Goal: Task Accomplishment & Management: Manage account settings

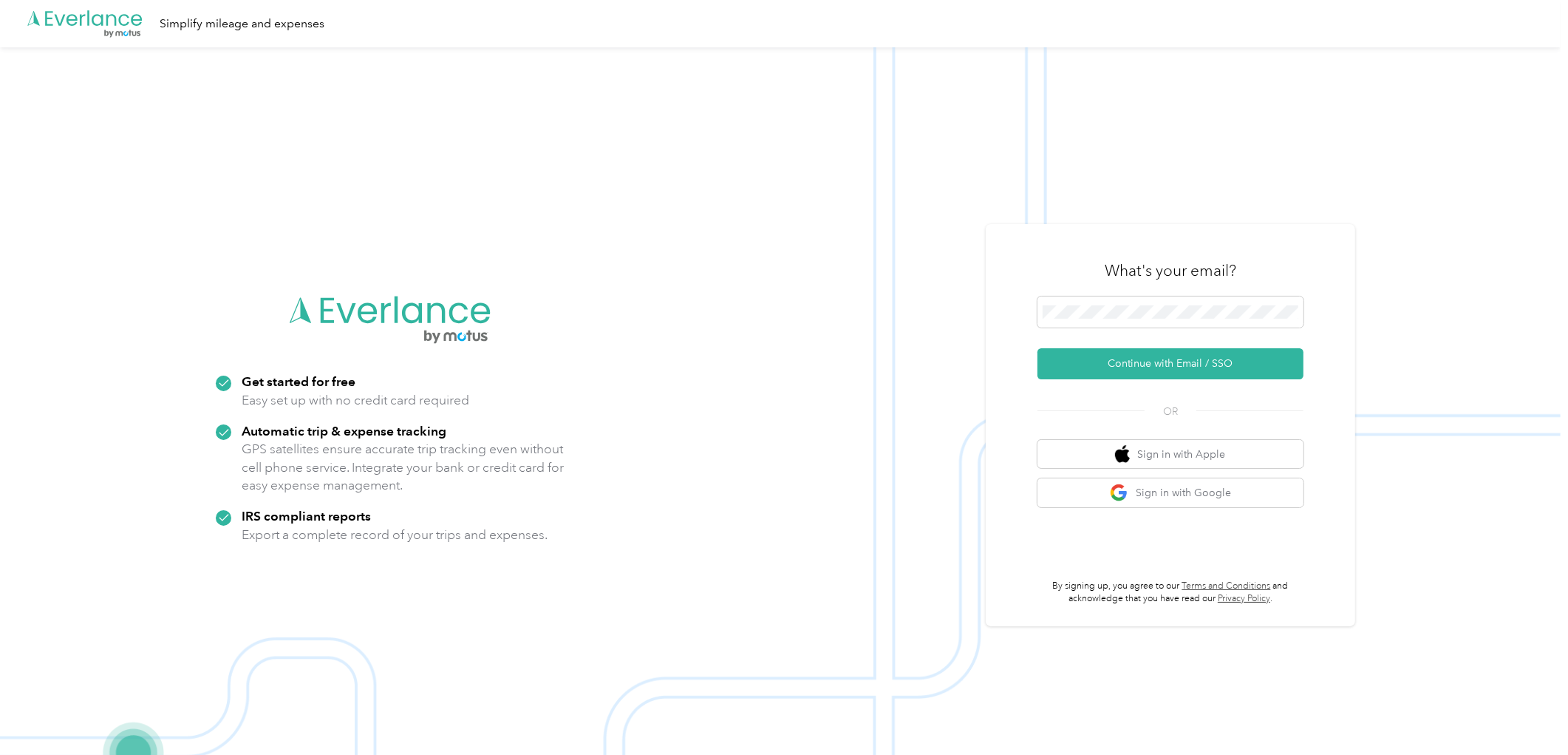
click at [1129, 330] on div at bounding box center [1170, 314] width 266 height 36
click at [1172, 367] on button "Continue with Email / SSO" at bounding box center [1170, 363] width 266 height 31
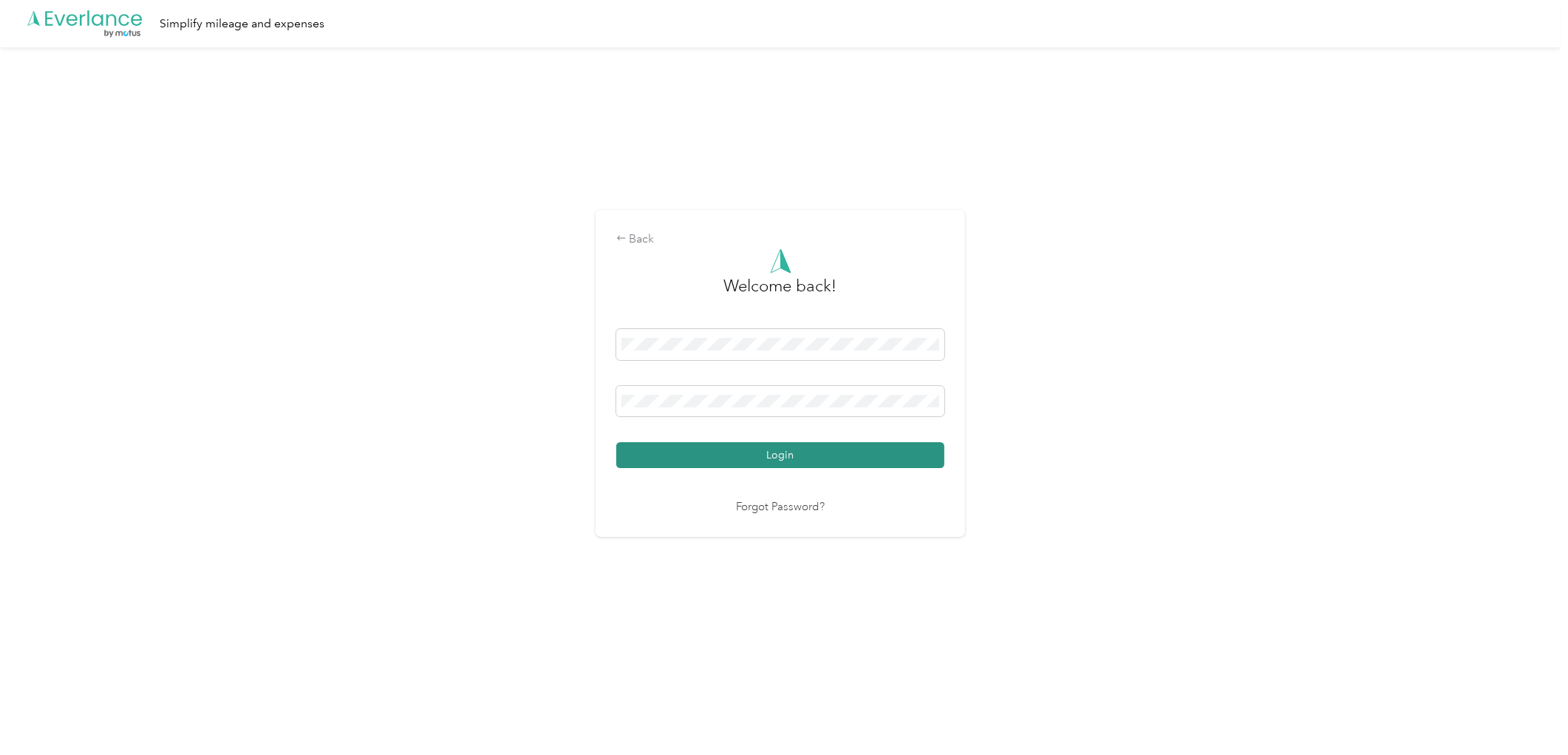
click at [757, 452] on button "Login" at bounding box center [780, 454] width 328 height 26
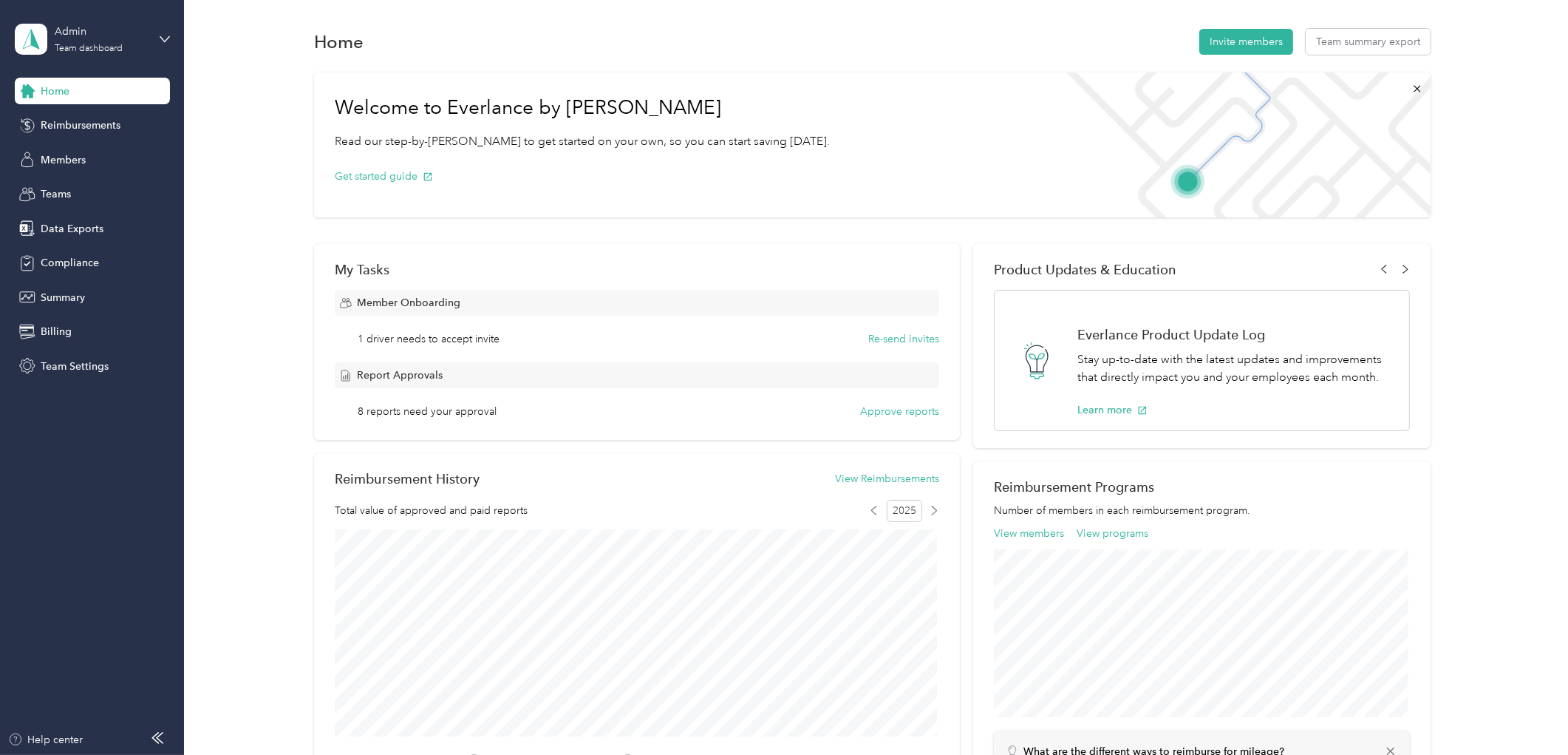
click at [444, 334] on span "1 driver needs to accept invite" at bounding box center [429, 339] width 142 height 15
click at [496, 404] on div "8 reports need your approval Approve reports" at bounding box center [649, 412] width 582 height 15
click at [905, 405] on button "Approve reports" at bounding box center [900, 412] width 79 height 15
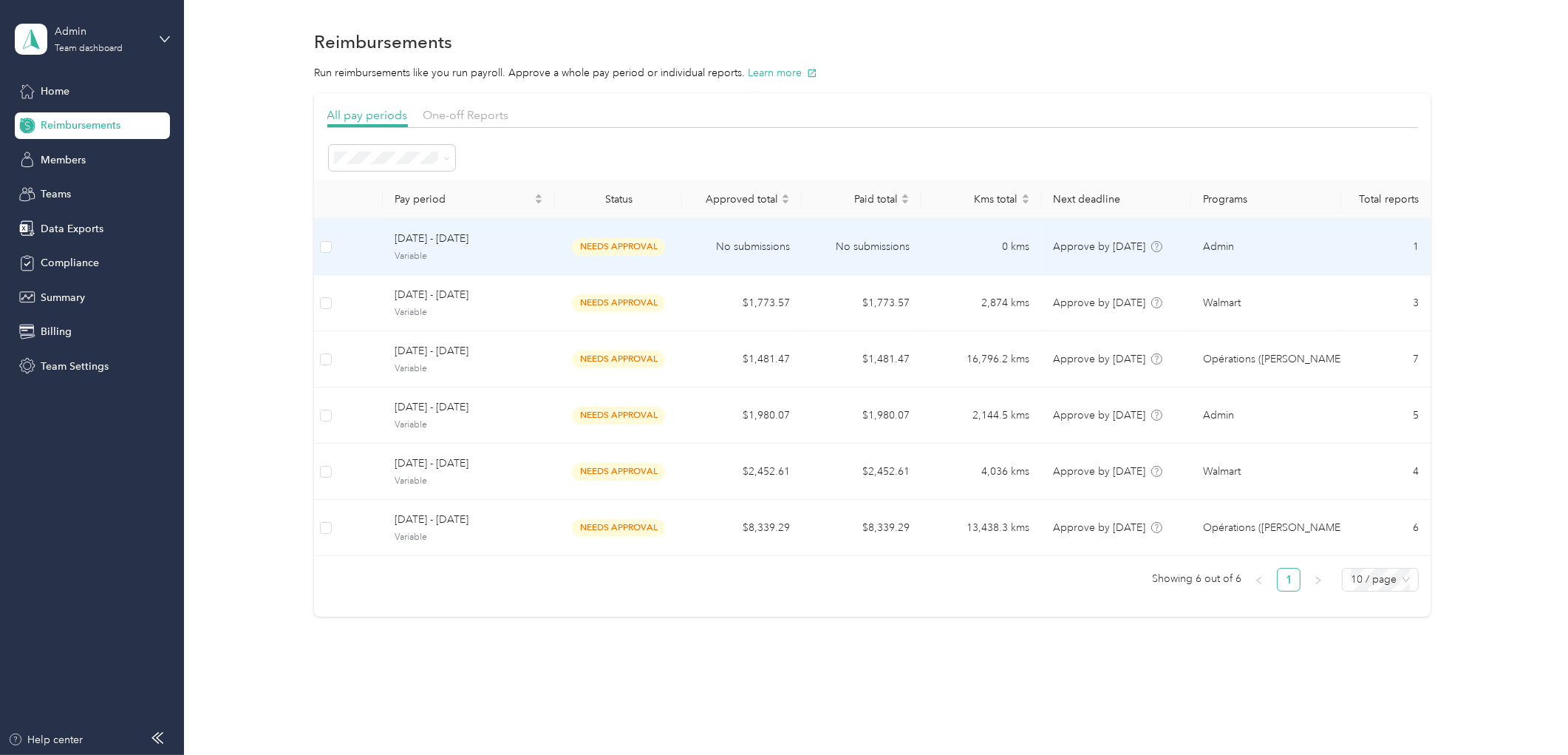
click at [530, 266] on td "[DATE] - [DATE] Variable" at bounding box center [469, 246] width 172 height 56
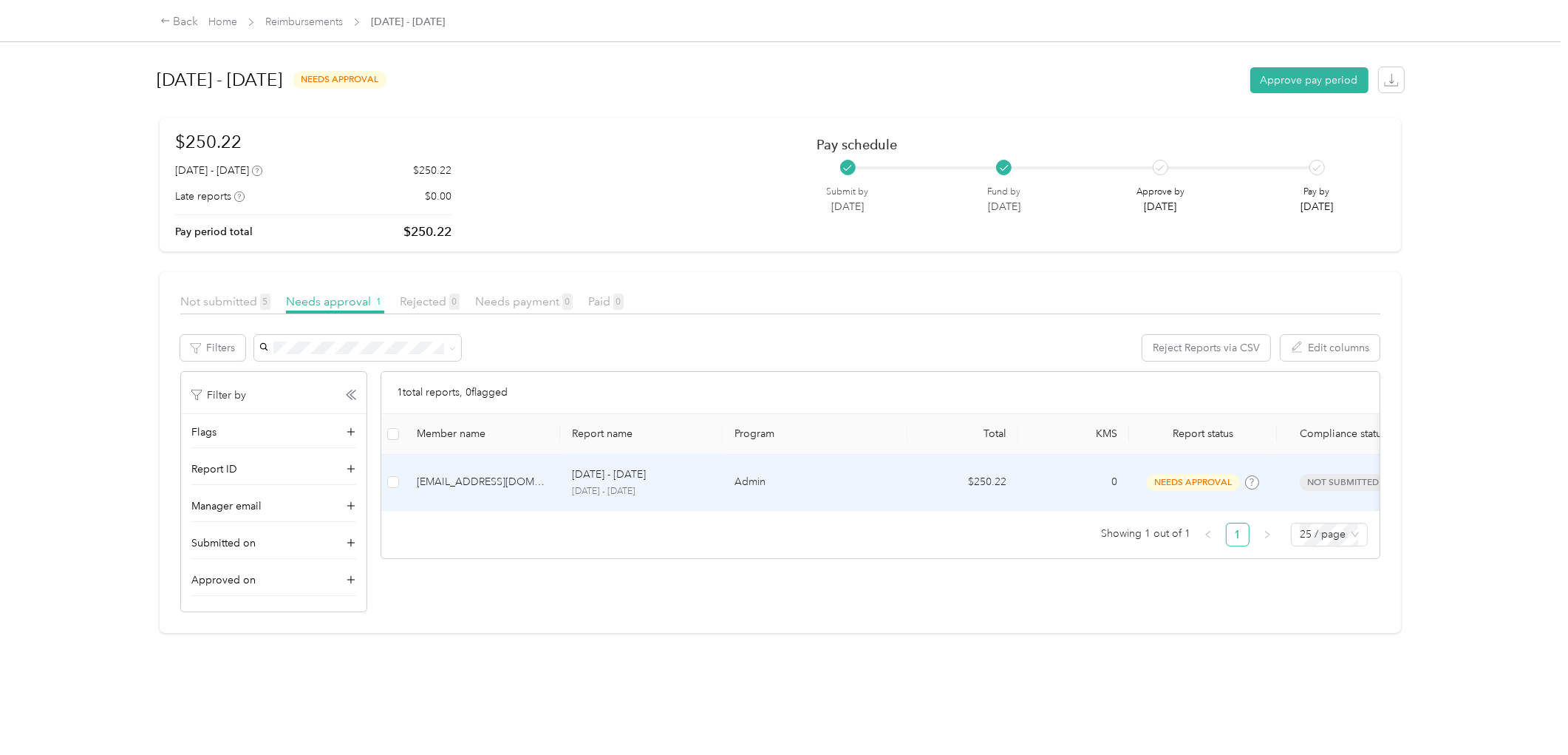
click at [506, 489] on div "[EMAIL_ADDRESS][DOMAIN_NAME]" at bounding box center [482, 482] width 131 height 16
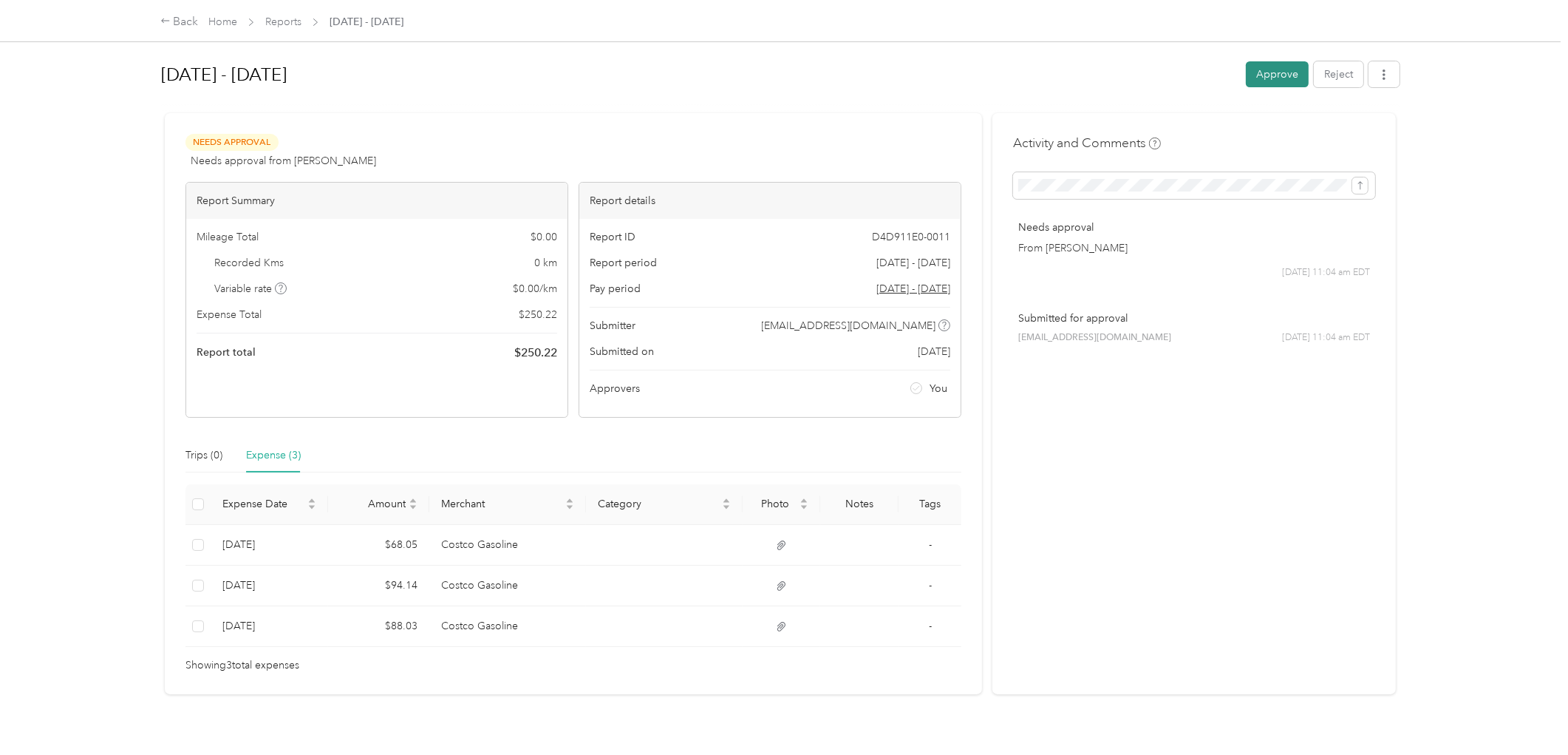
click at [1257, 72] on button "Approve" at bounding box center [1278, 74] width 62 height 26
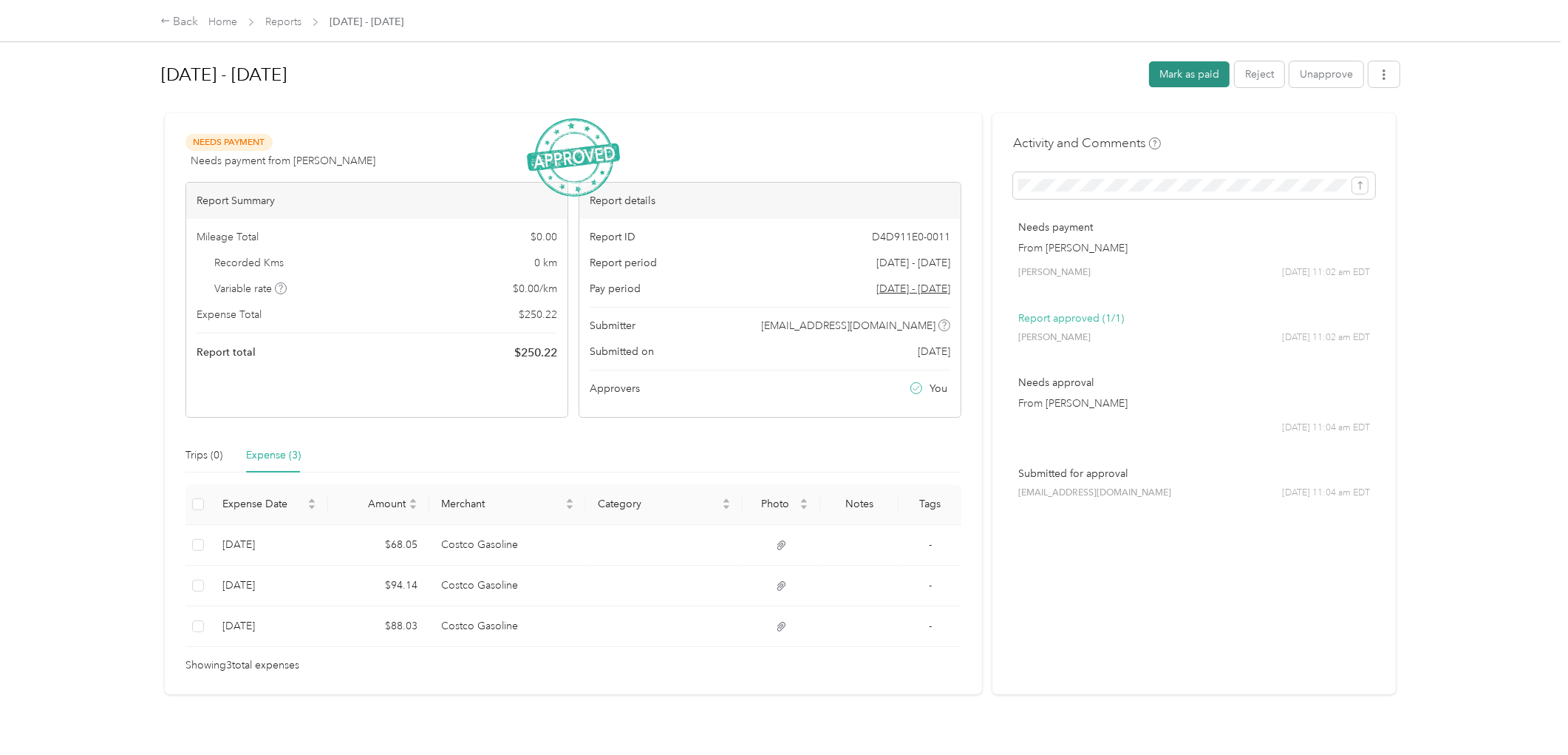
click at [1209, 71] on button "Mark as paid" at bounding box center [1189, 74] width 80 height 26
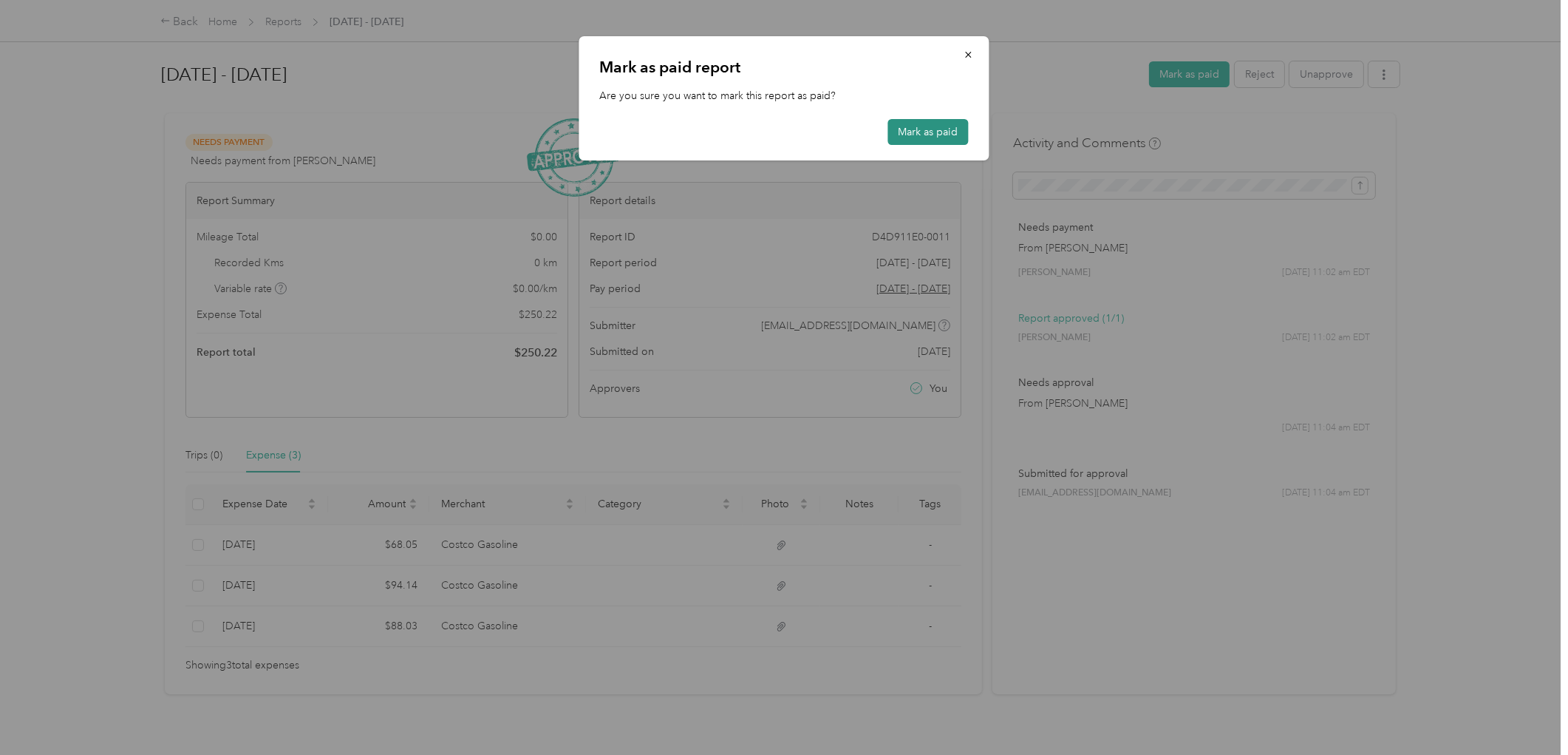
click at [937, 134] on button "Mark as paid" at bounding box center [928, 132] width 80 height 26
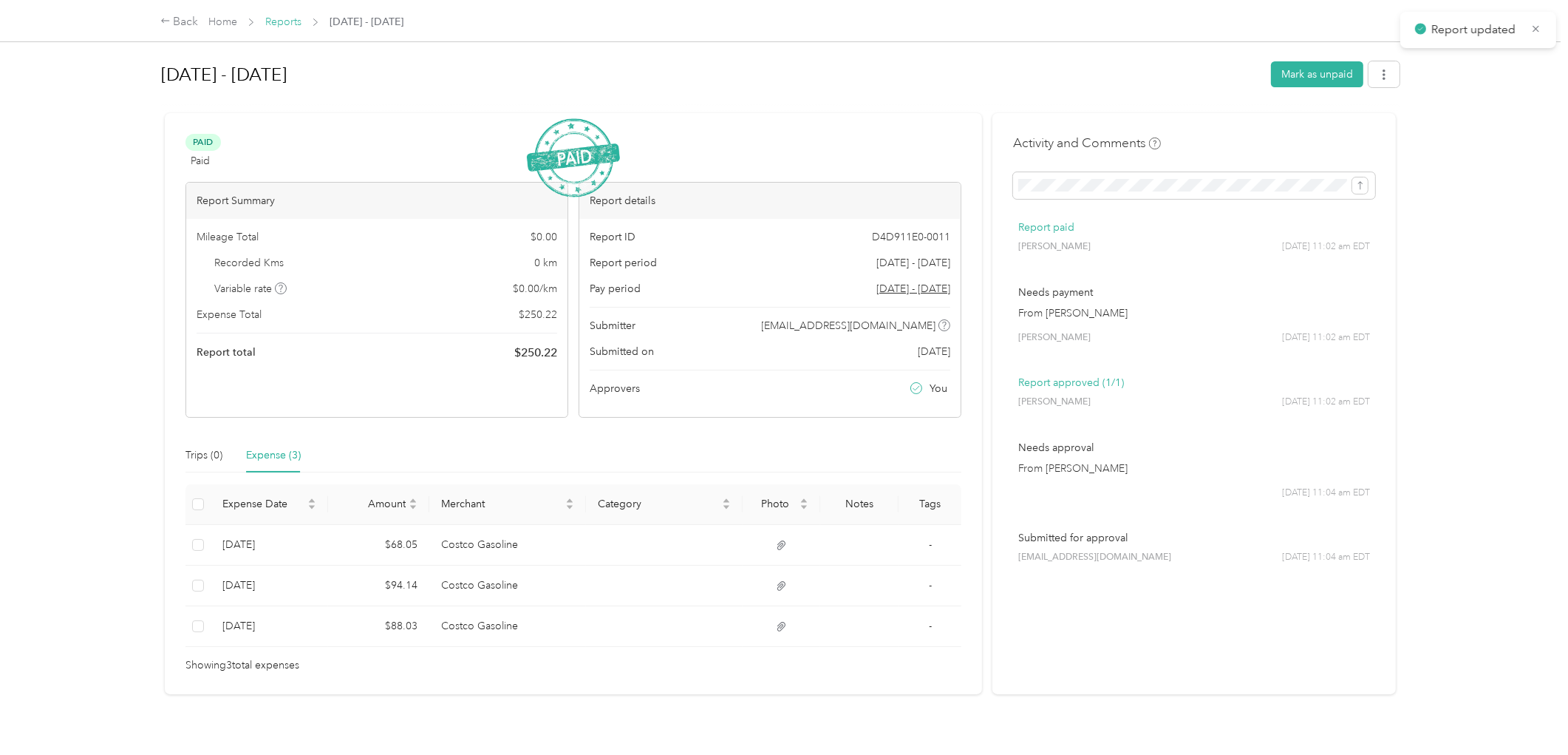
click at [285, 19] on link "Reports" at bounding box center [284, 21] width 36 height 12
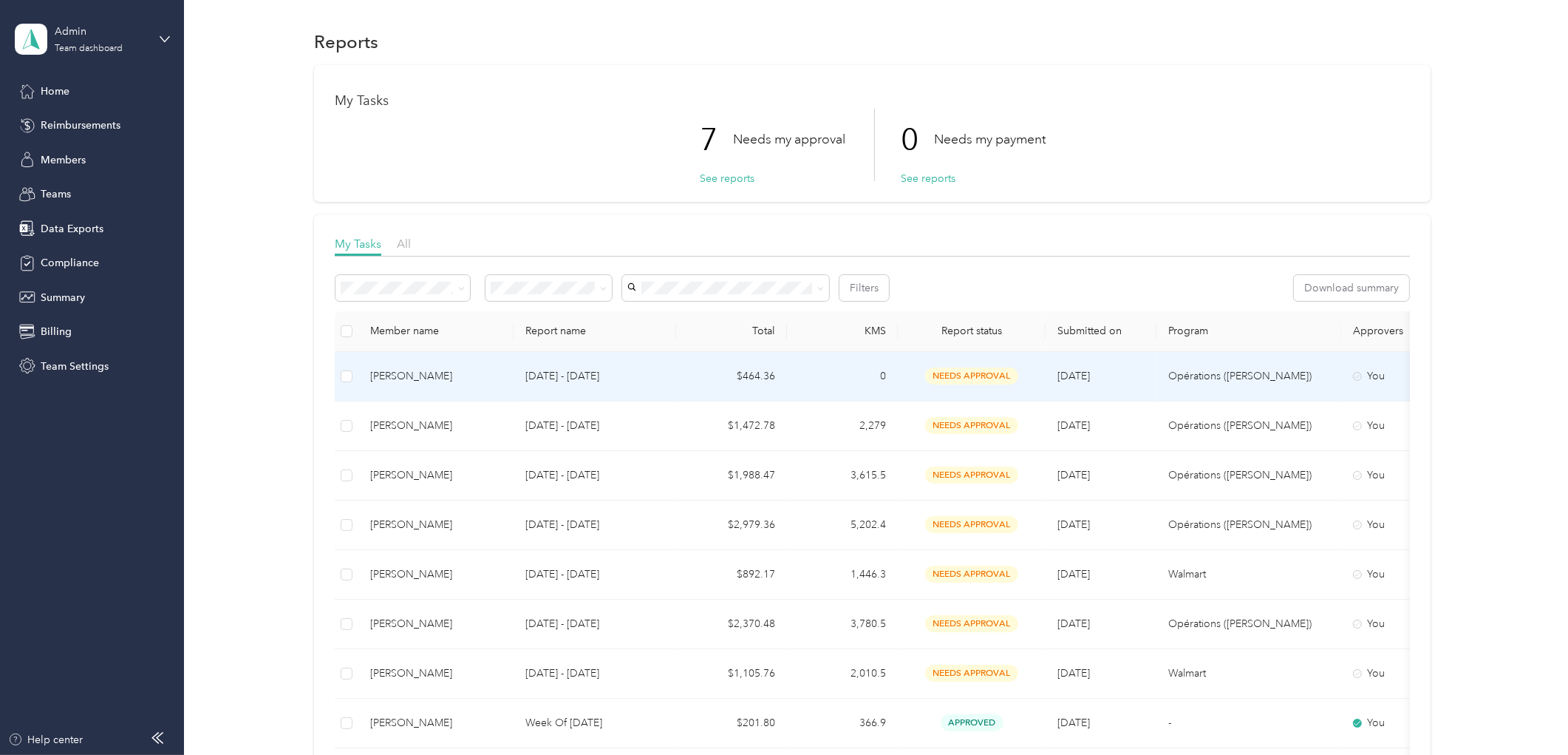
click at [580, 382] on p "[DATE] - [DATE]" at bounding box center [595, 376] width 139 height 16
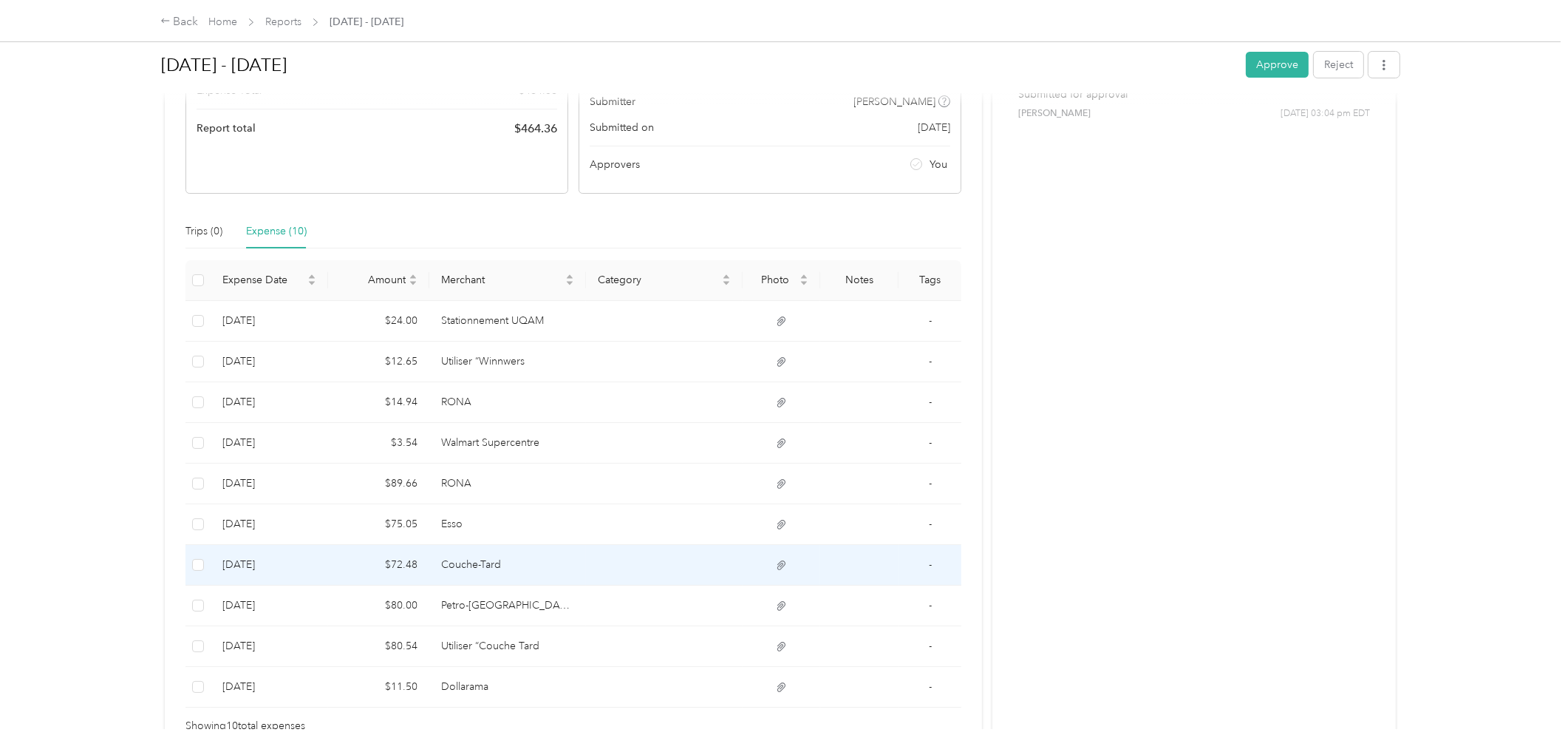
scroll to position [313, 0]
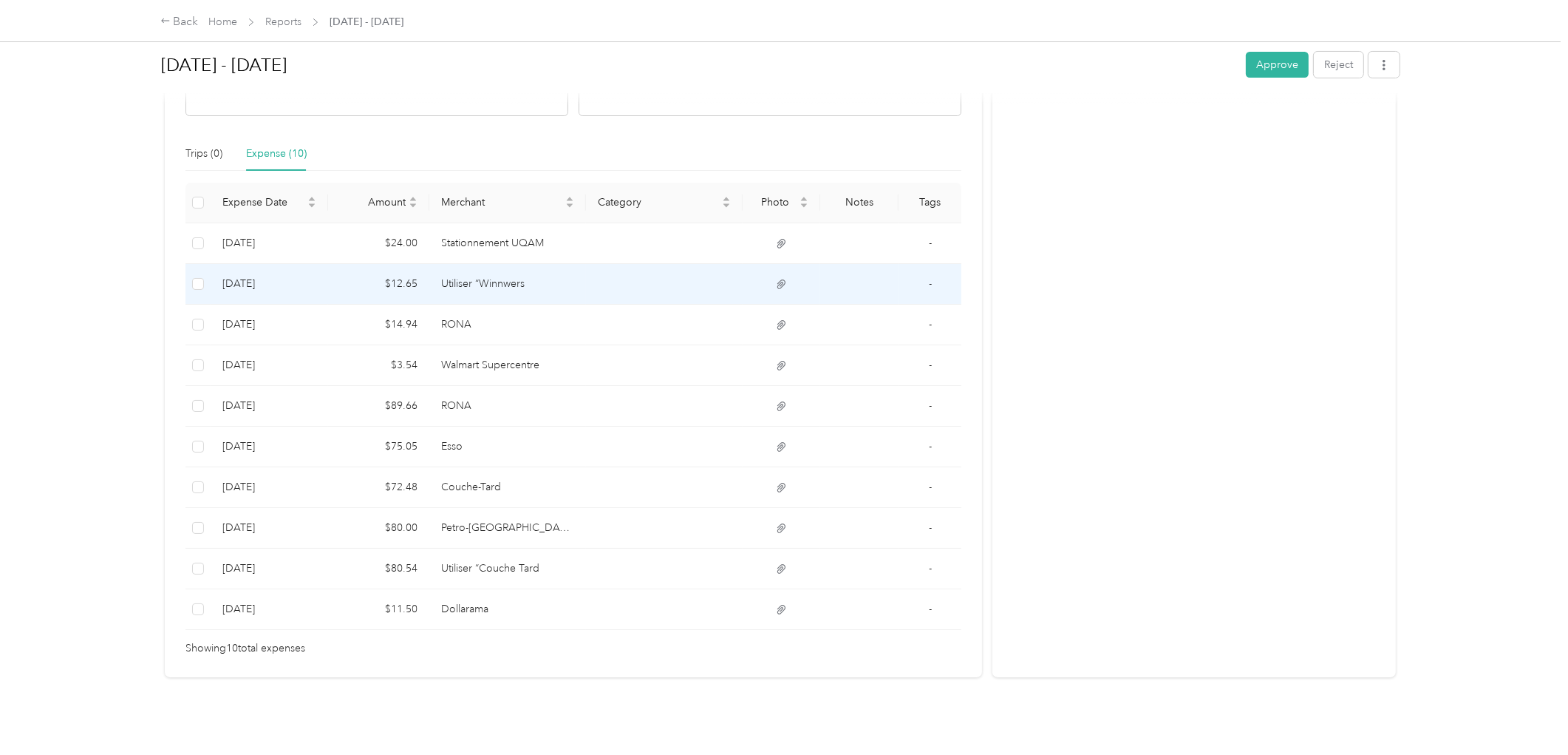
click at [466, 278] on td "Utiliser “Winnwers" at bounding box center [508, 284] width 157 height 41
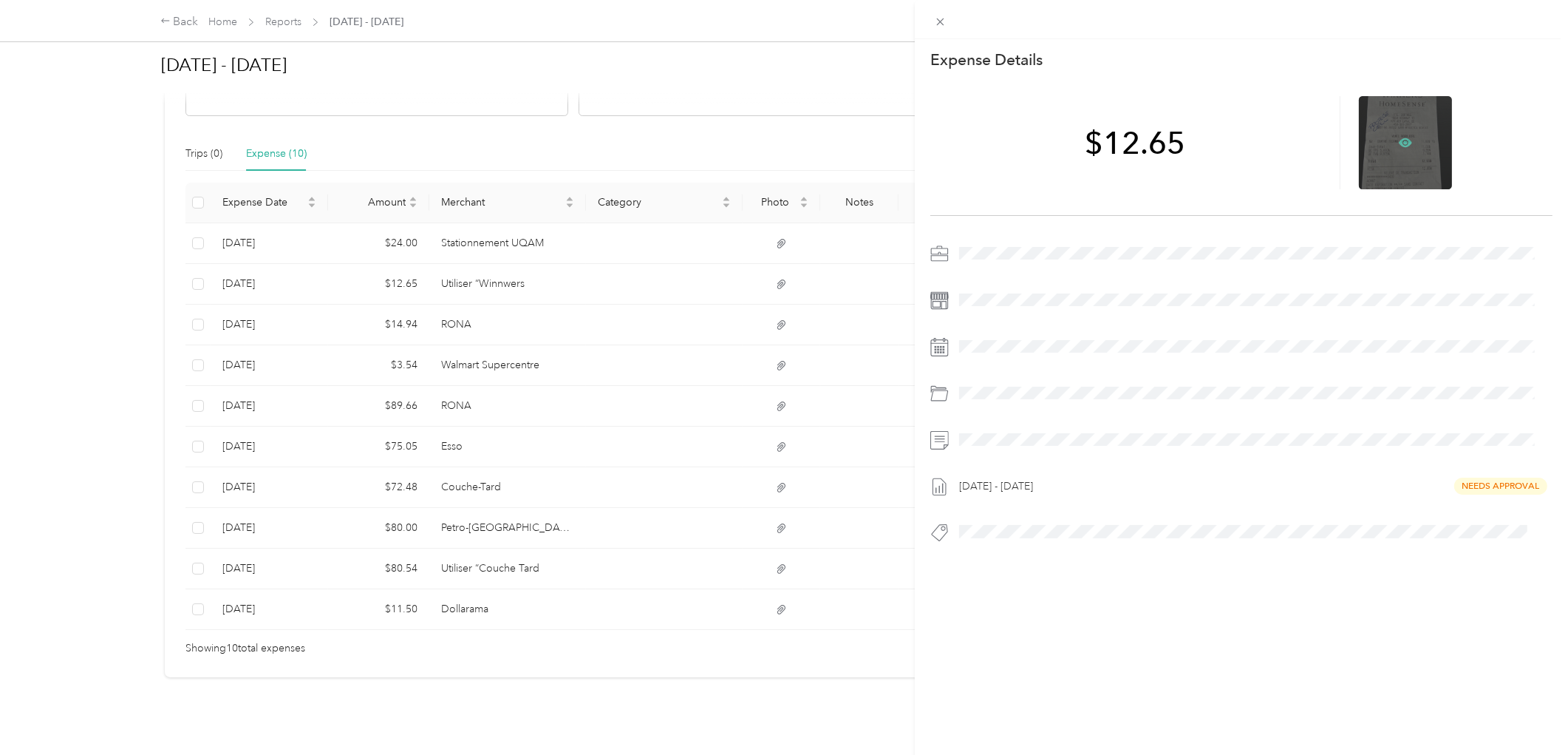
click at [1400, 139] on icon at bounding box center [1406, 142] width 13 height 9
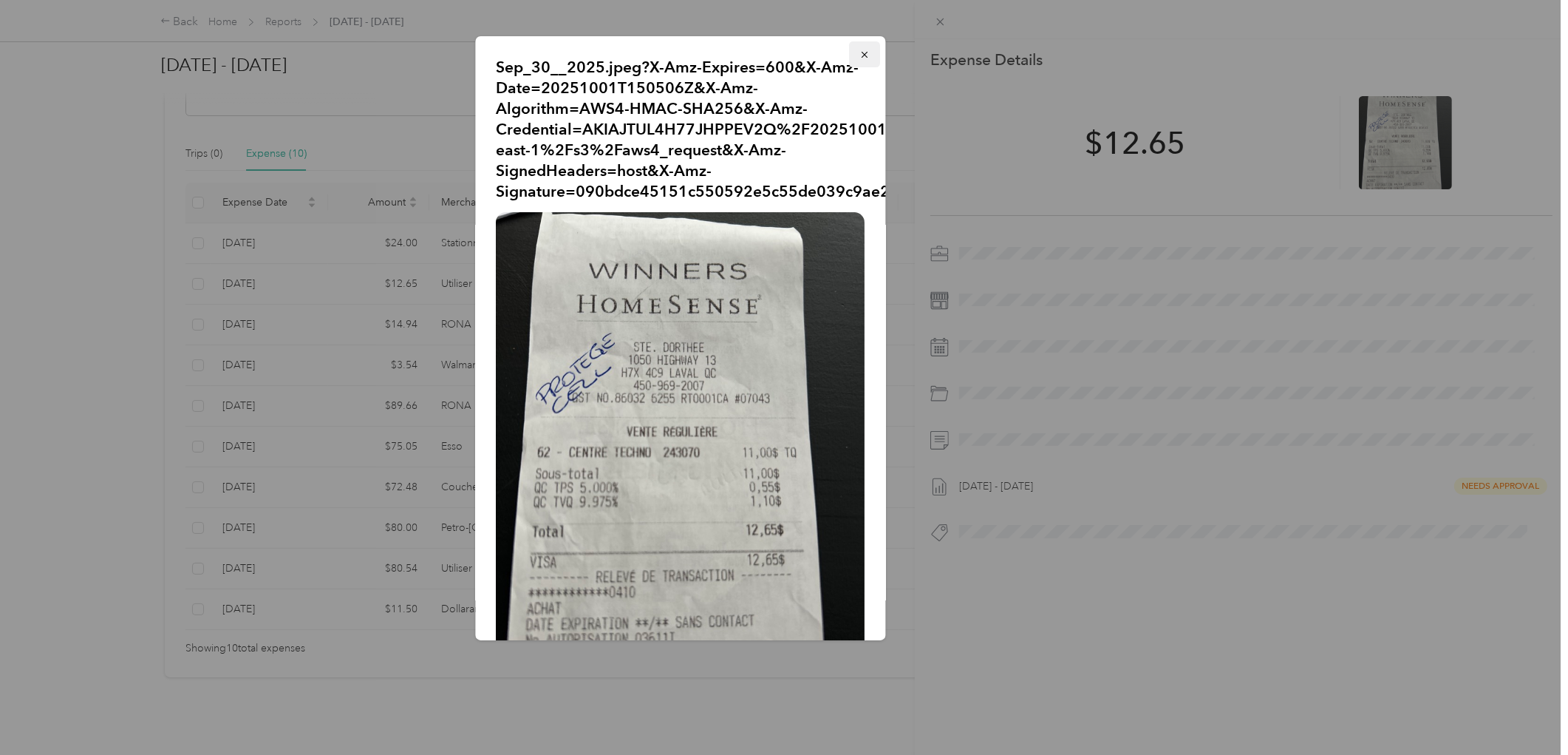
click at [850, 54] on button "button" at bounding box center [865, 54] width 31 height 26
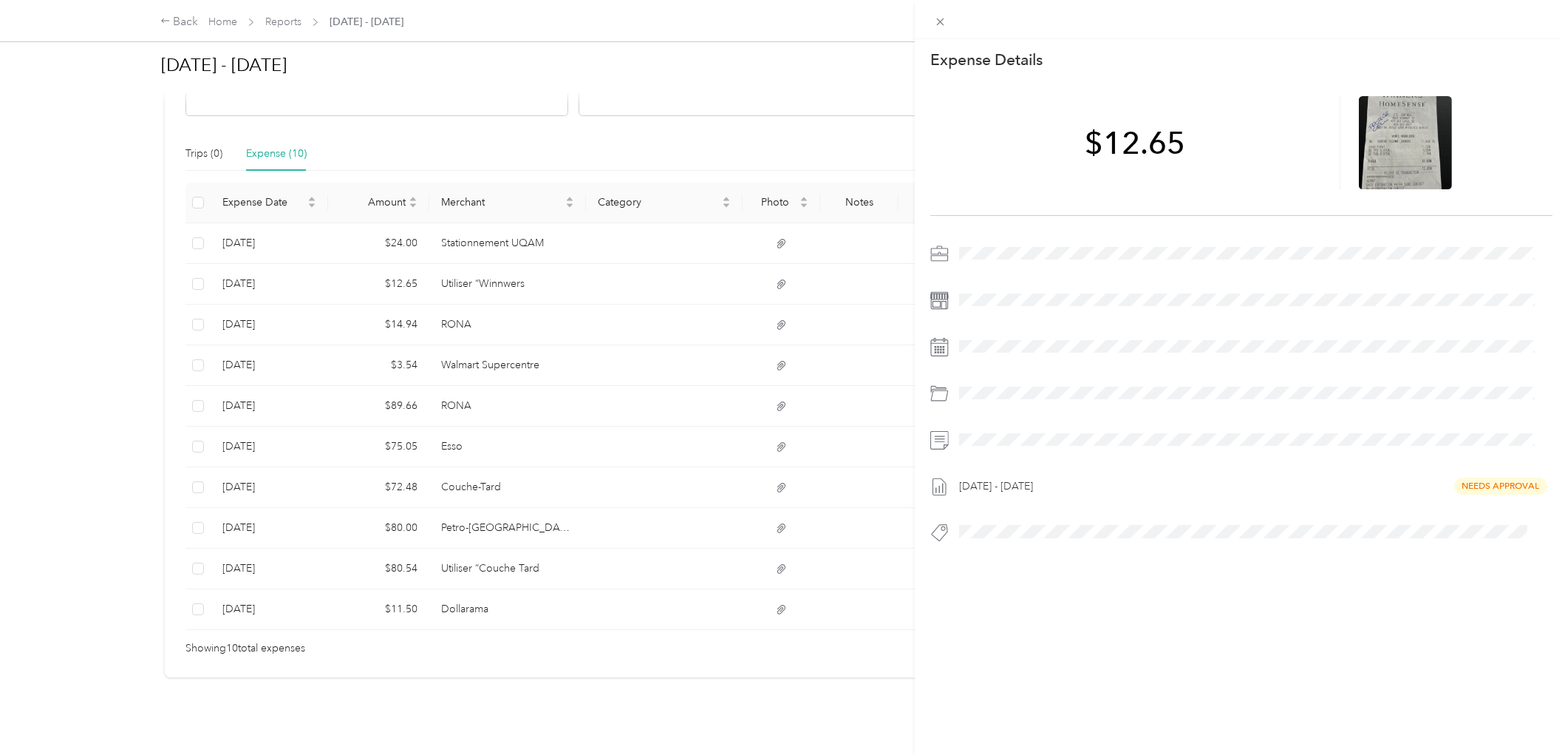
click at [405, 307] on div "This expense cannot be edited because it is either under review, approved, or p…" at bounding box center [784, 378] width 1568 height 755
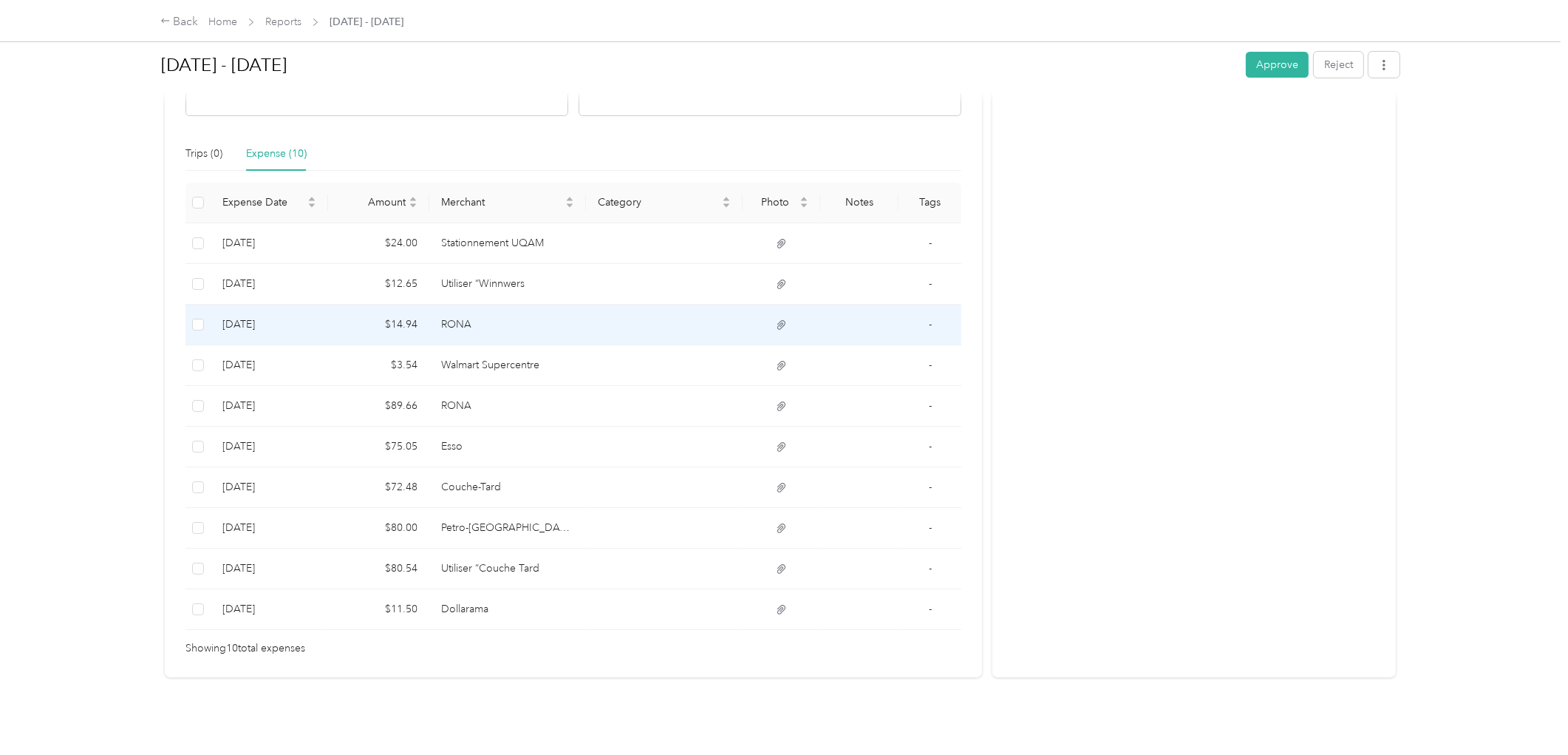
click at [401, 312] on td "$14.94" at bounding box center [379, 325] width 102 height 41
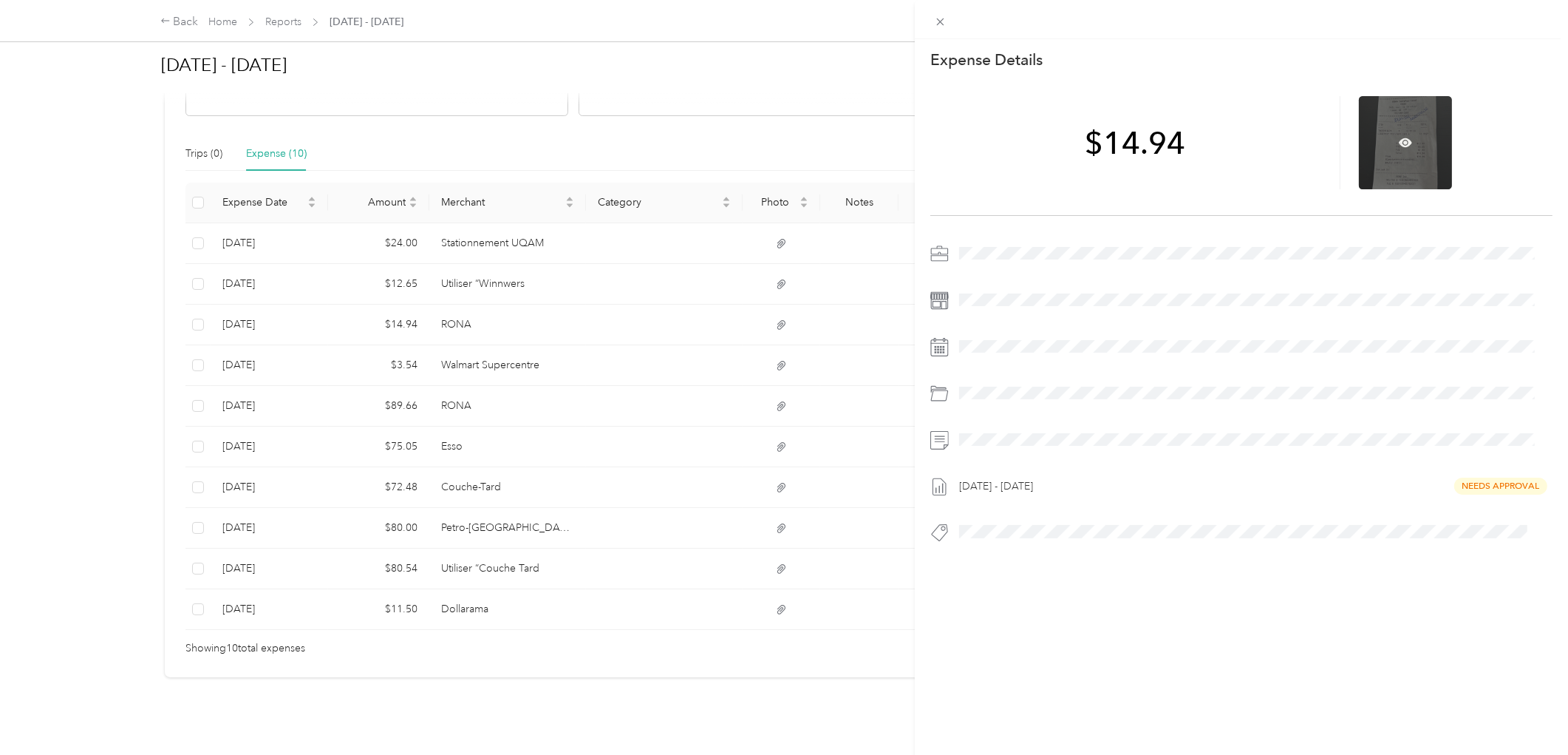
click at [1404, 143] on div at bounding box center [1405, 143] width 93 height 93
click at [1393, 131] on div at bounding box center [1405, 143] width 93 height 93
click at [1400, 143] on icon at bounding box center [1406, 143] width 13 height 13
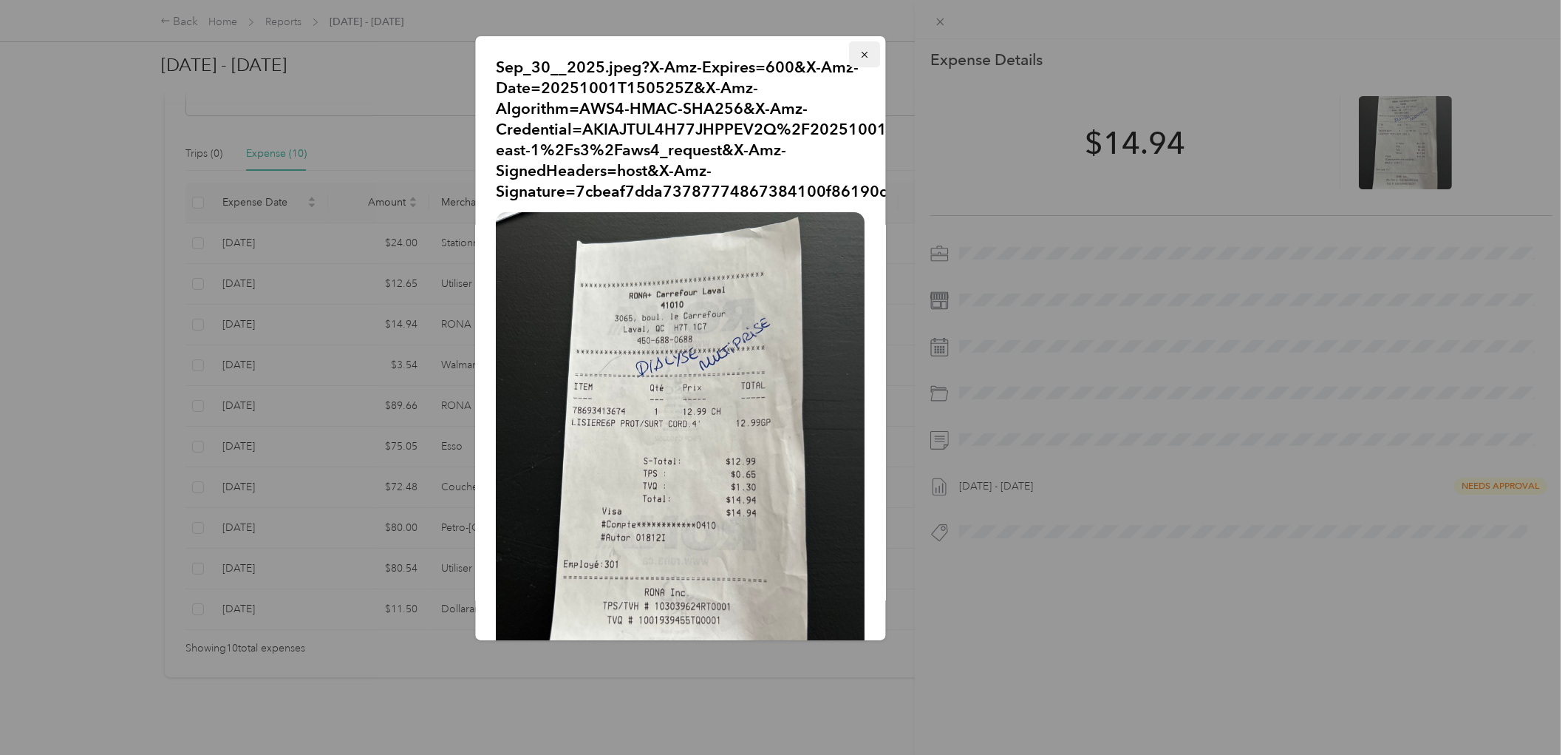
click at [856, 63] on button "button" at bounding box center [865, 54] width 31 height 26
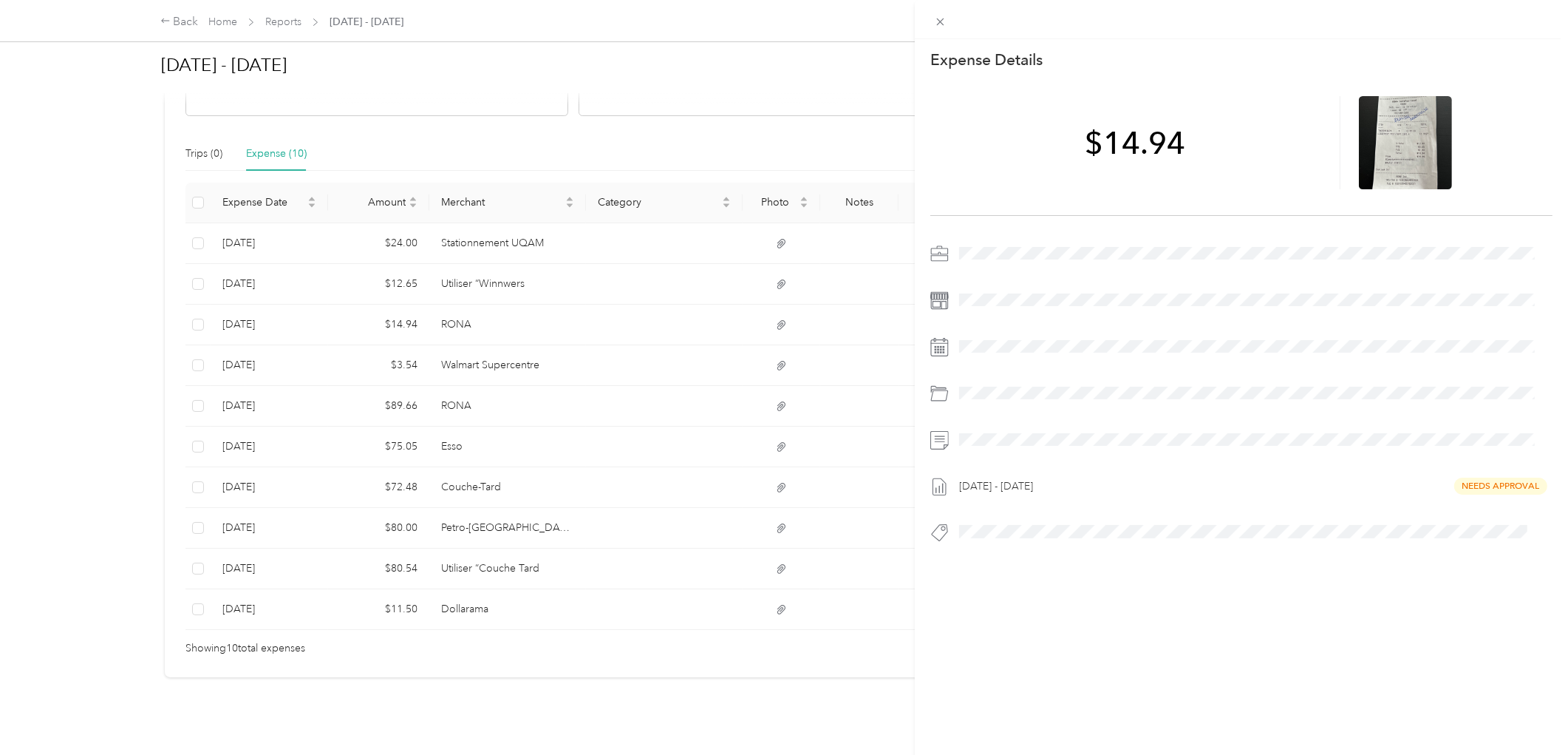
drag, startPoint x: 423, startPoint y: 359, endPoint x: 428, endPoint y: 353, distance: 7.8
click at [423, 359] on div "This expense cannot be edited because it is either under review, approved, or p…" at bounding box center [784, 378] width 1568 height 755
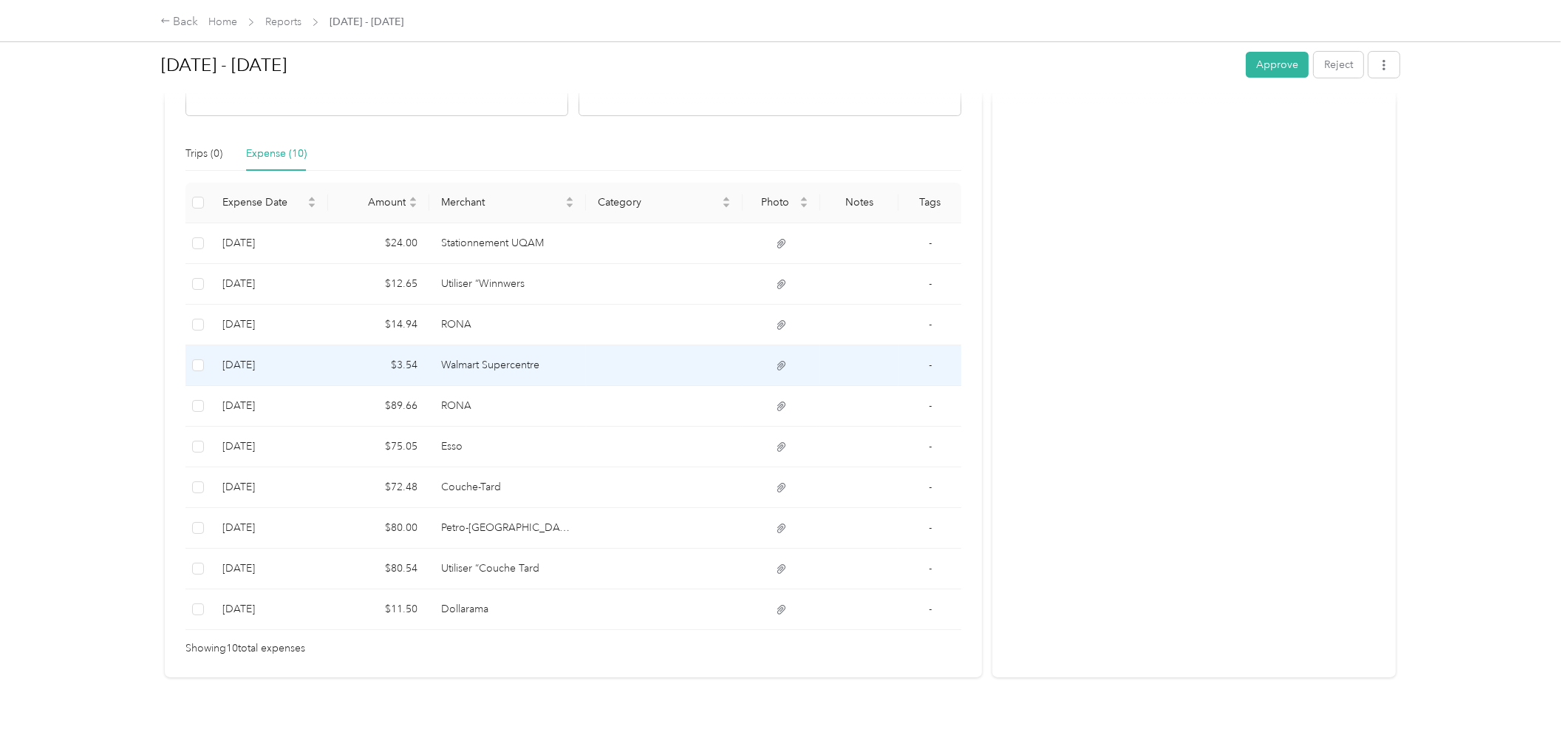
click at [451, 349] on td "Walmart Supercentre" at bounding box center [508, 365] width 157 height 41
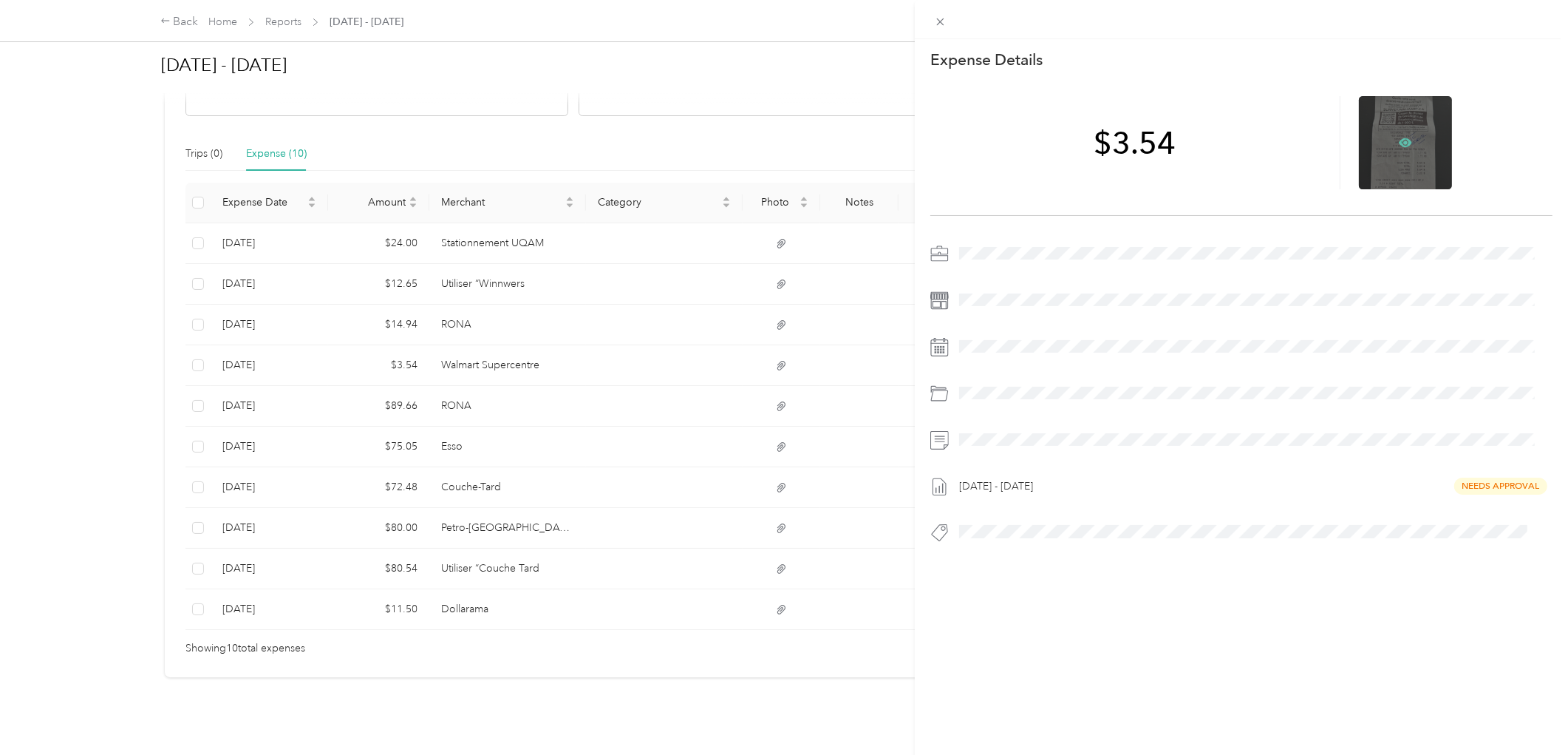
click at [1403, 143] on icon at bounding box center [1405, 142] width 5 height 5
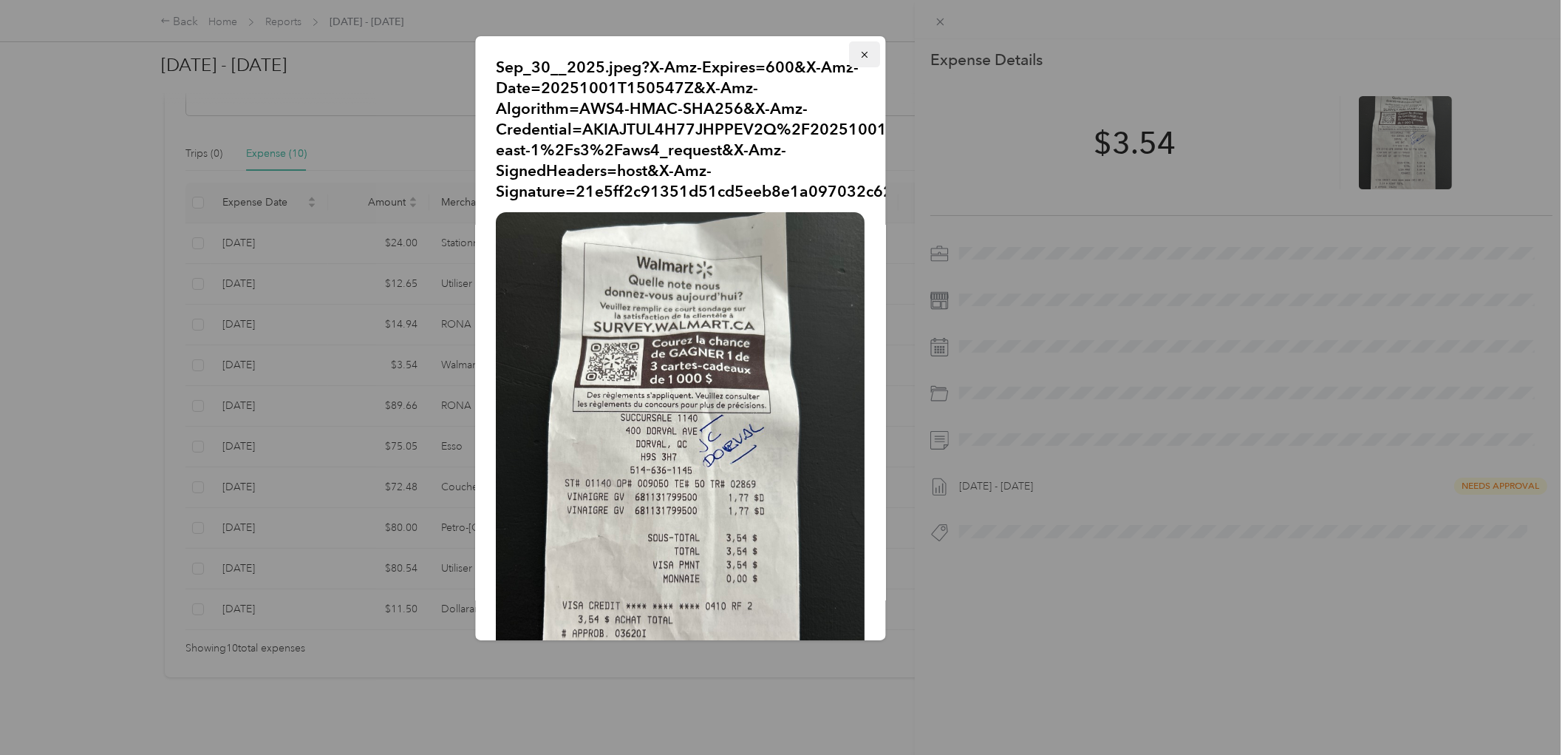
click at [861, 54] on icon "button" at bounding box center [865, 54] width 10 height 10
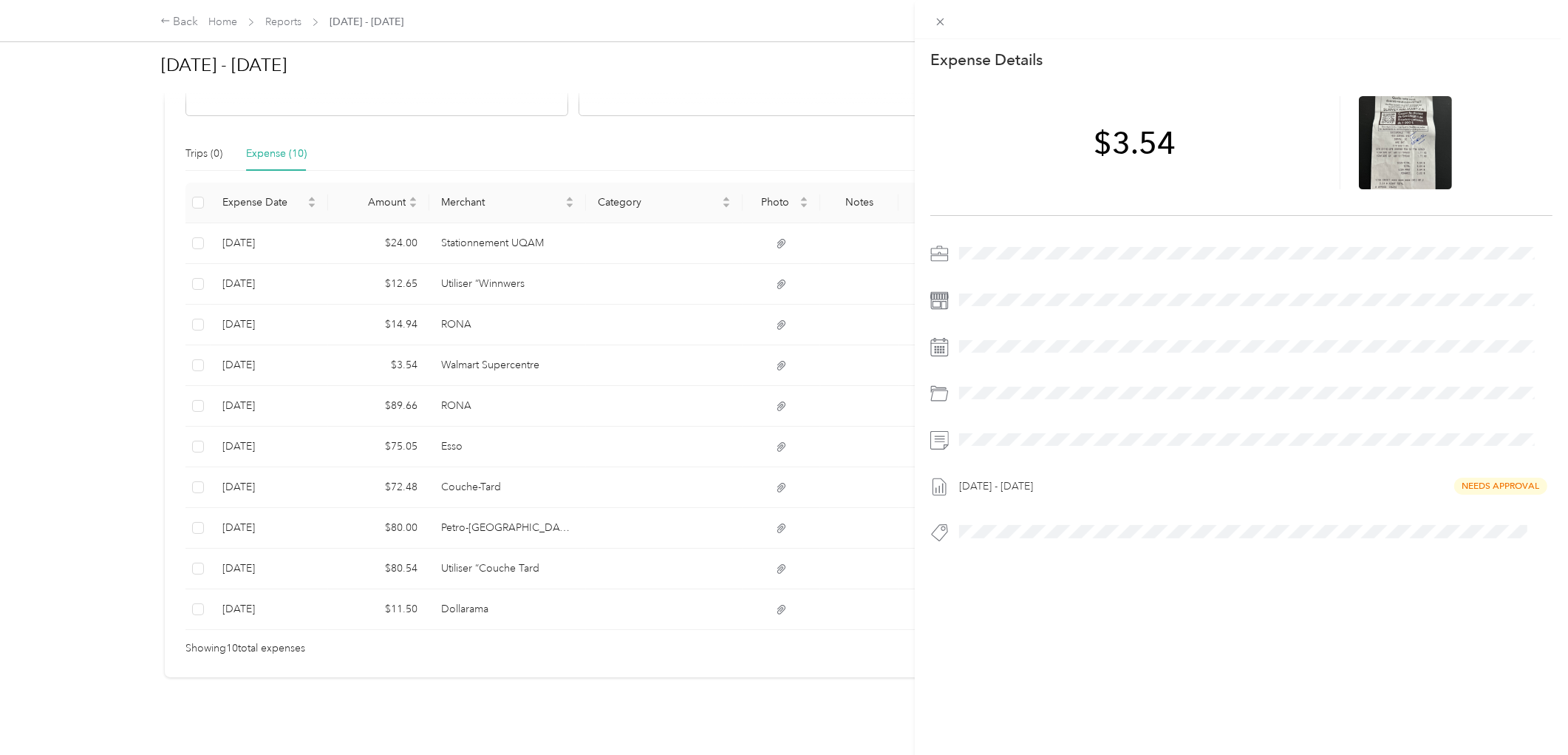
click at [438, 381] on div "This expense cannot be edited because it is either under review, approved, or p…" at bounding box center [784, 378] width 1568 height 755
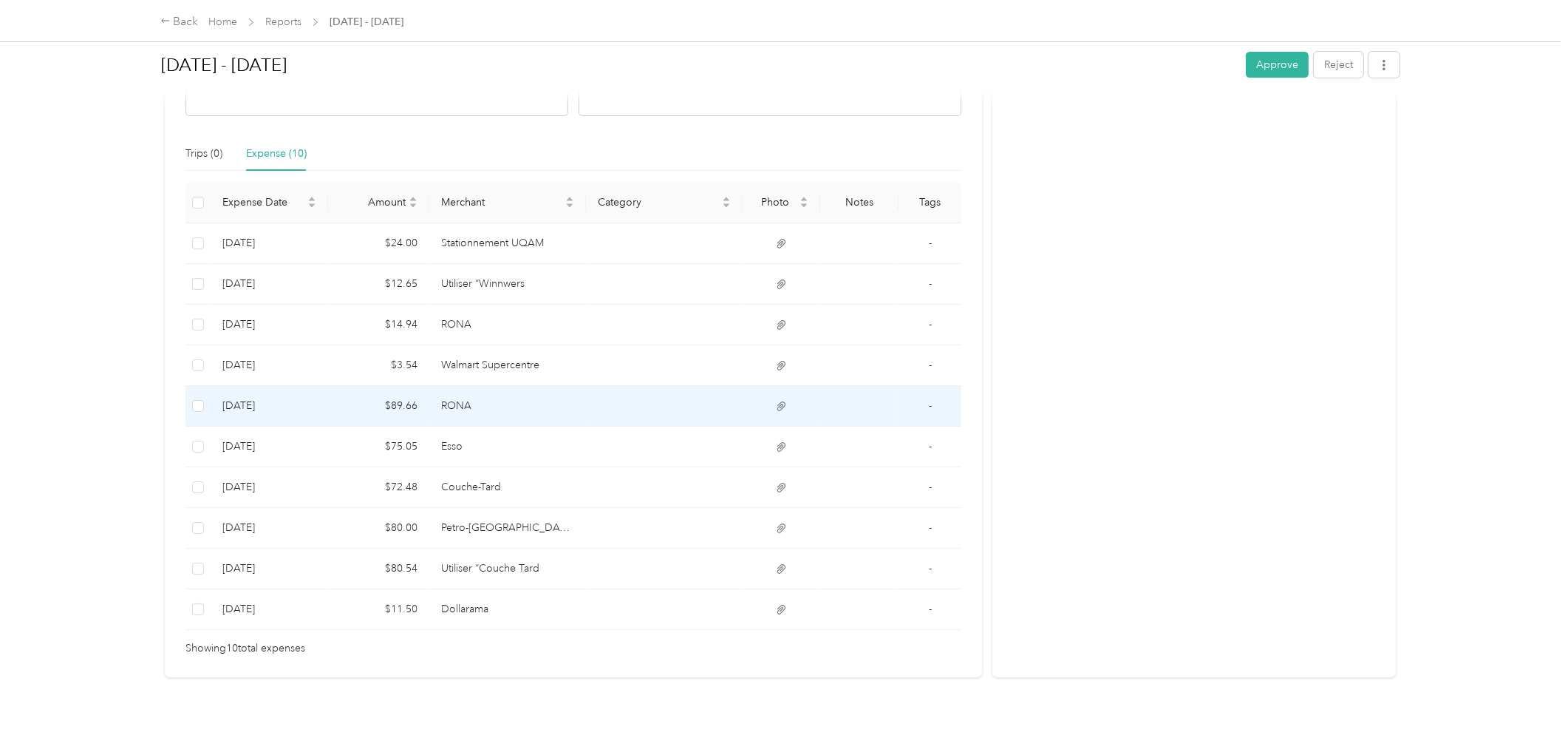
click at [439, 395] on td "RONA" at bounding box center [508, 406] width 157 height 41
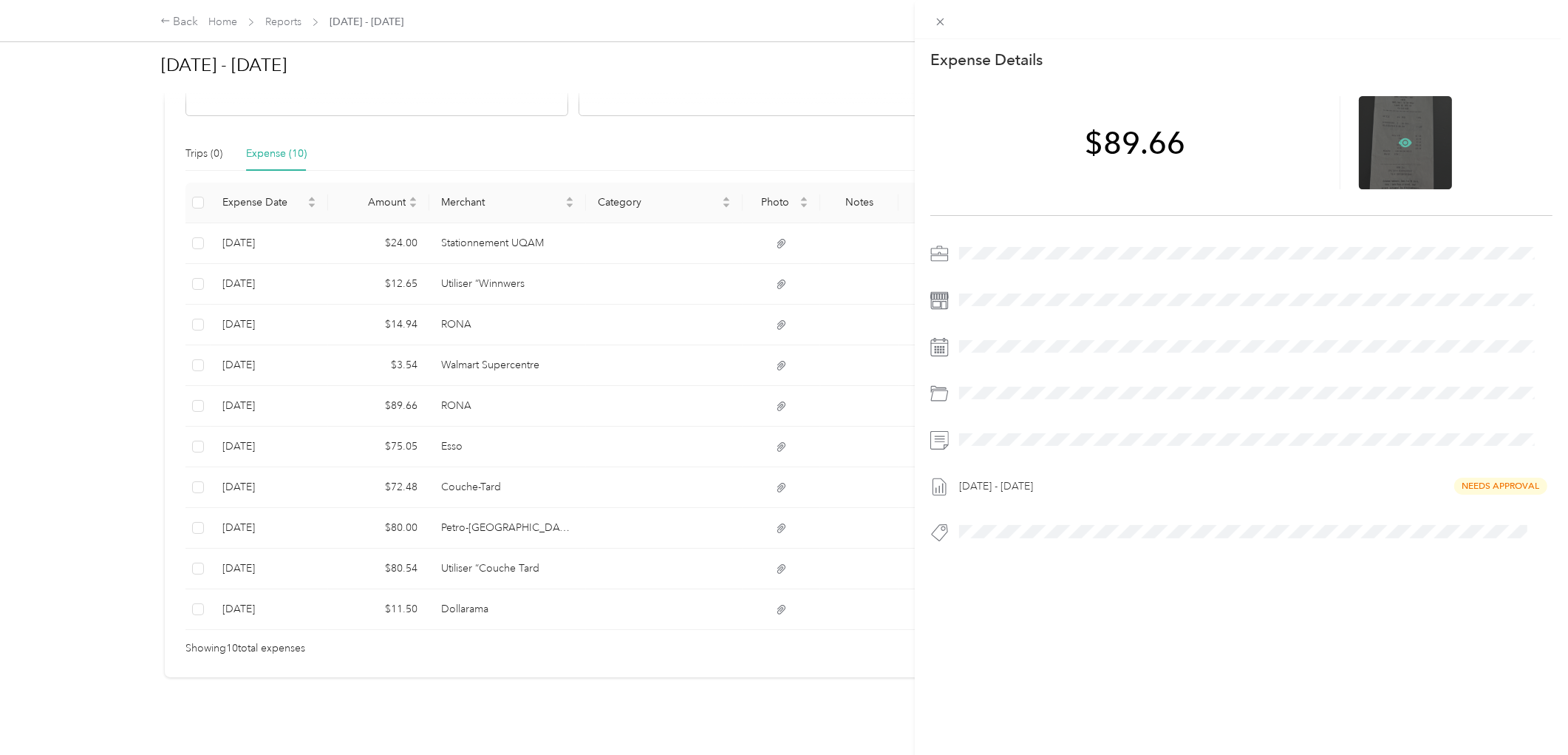
click at [1400, 145] on icon at bounding box center [1406, 142] width 13 height 9
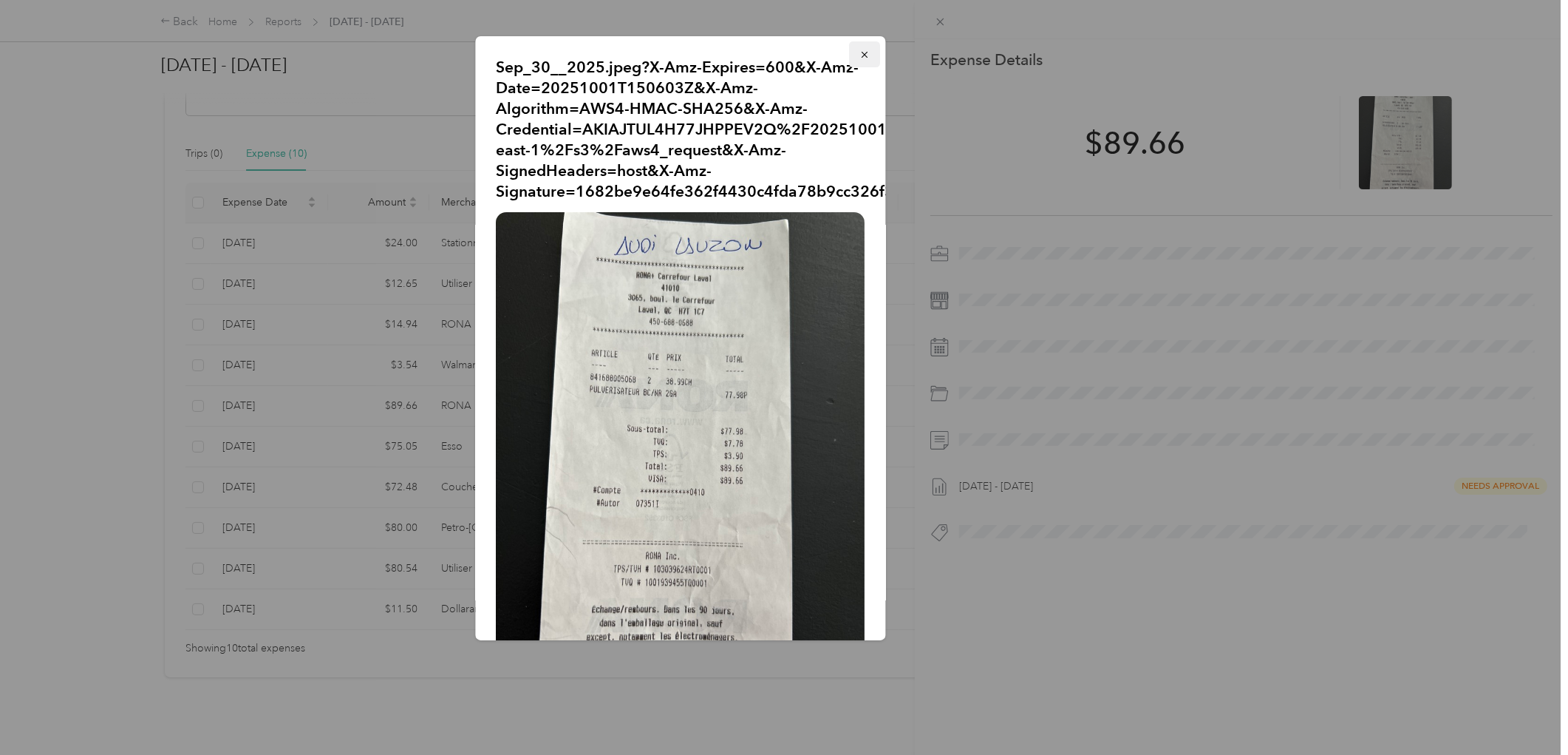
click at [859, 48] on button "button" at bounding box center [865, 54] width 31 height 26
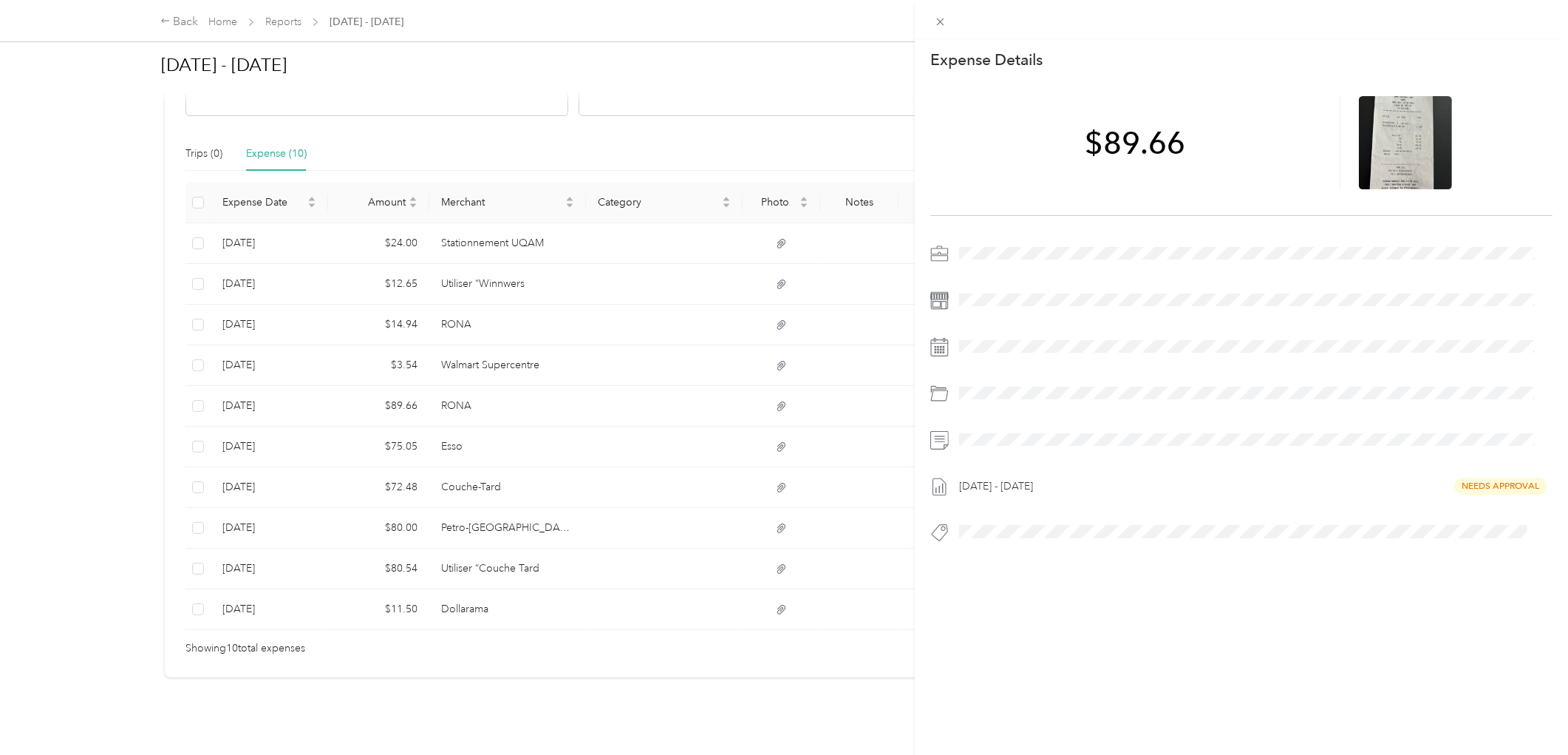
click at [482, 440] on div "This expense cannot be edited because it is either under review, approved, or p…" at bounding box center [784, 378] width 1568 height 755
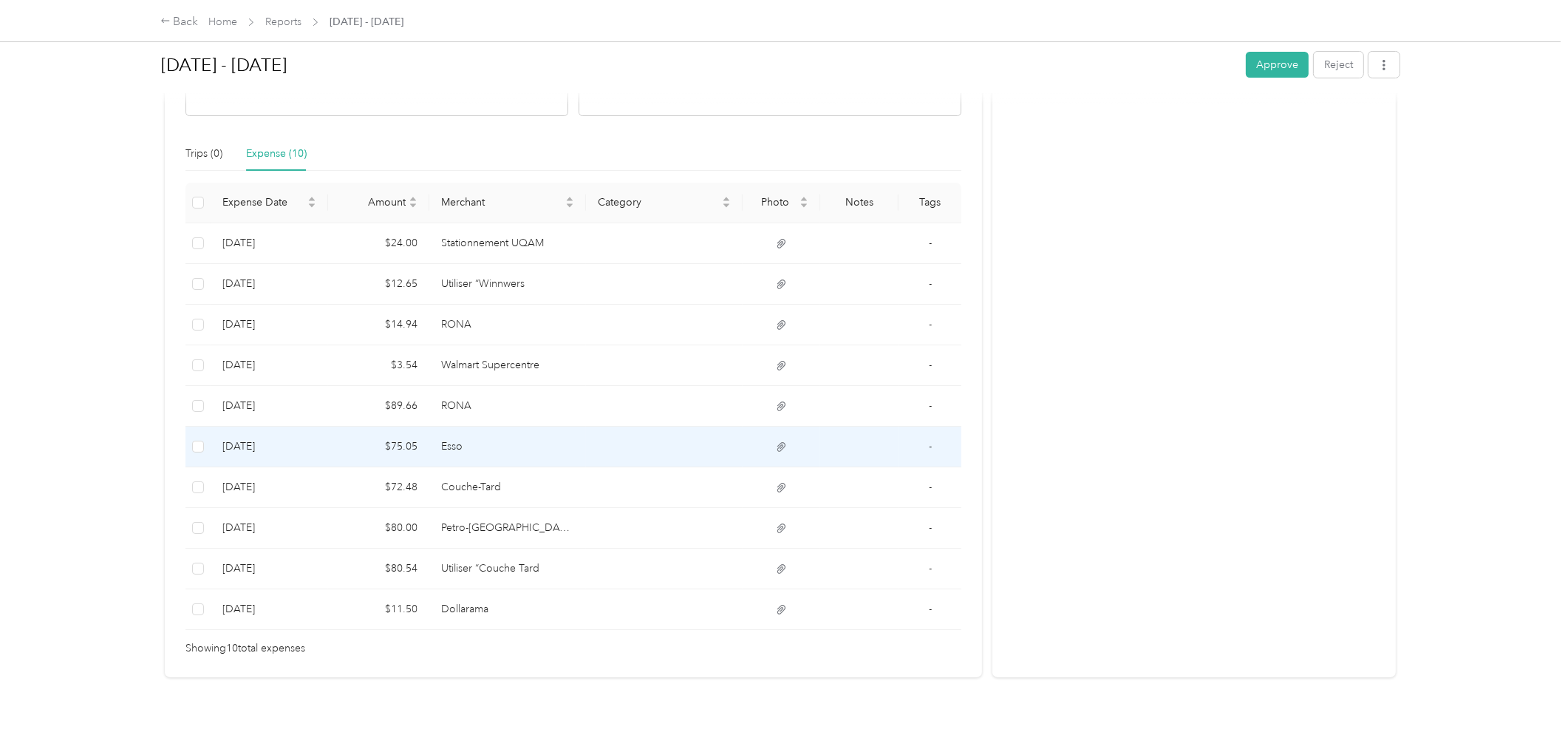
click at [501, 437] on td "Esso" at bounding box center [508, 447] width 157 height 41
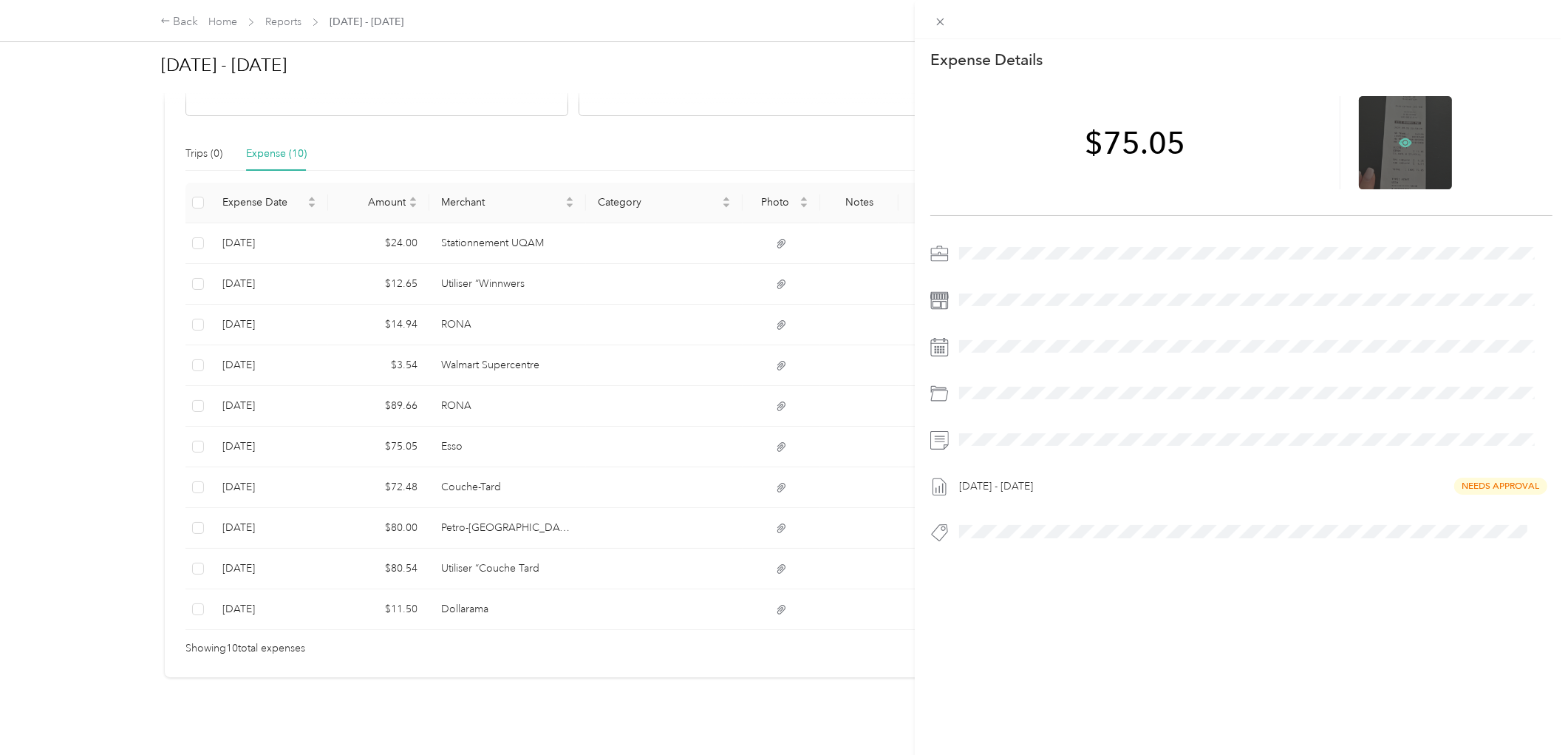
click at [1402, 141] on icon at bounding box center [1406, 142] width 13 height 9
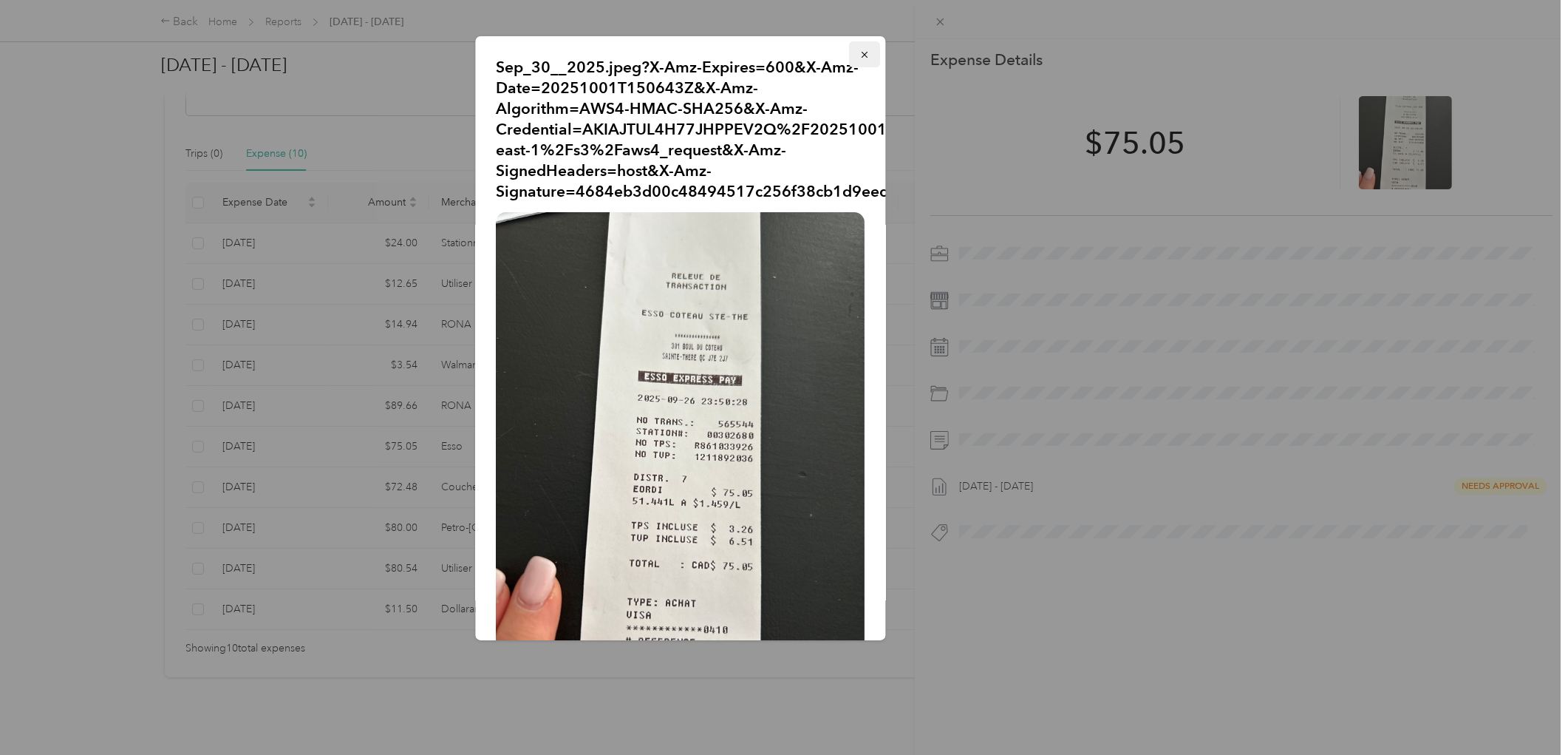
click at [861, 53] on icon "button" at bounding box center [865, 54] width 10 height 10
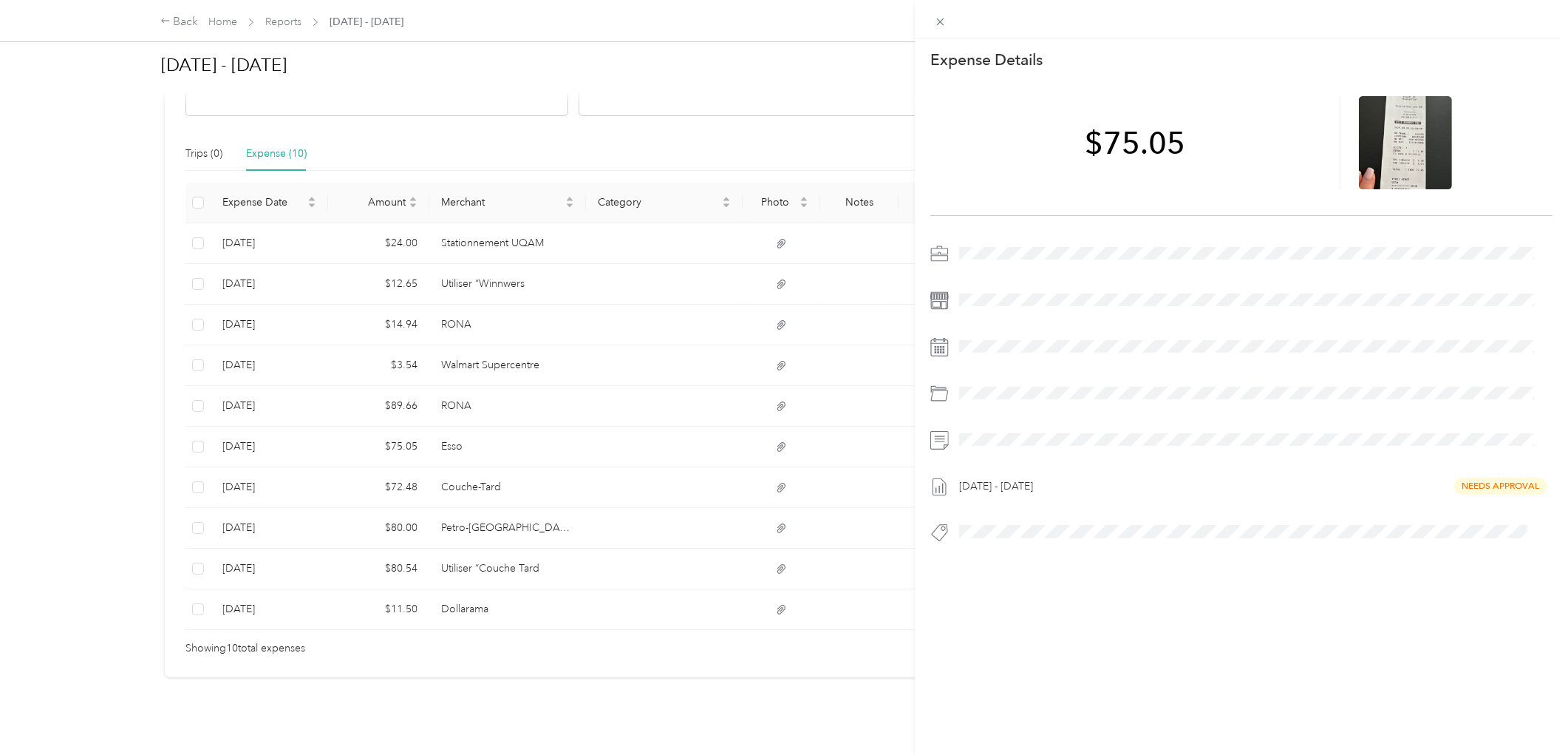
click at [500, 513] on div "This expense cannot be edited because it is either under review, approved, or p…" at bounding box center [784, 378] width 1568 height 755
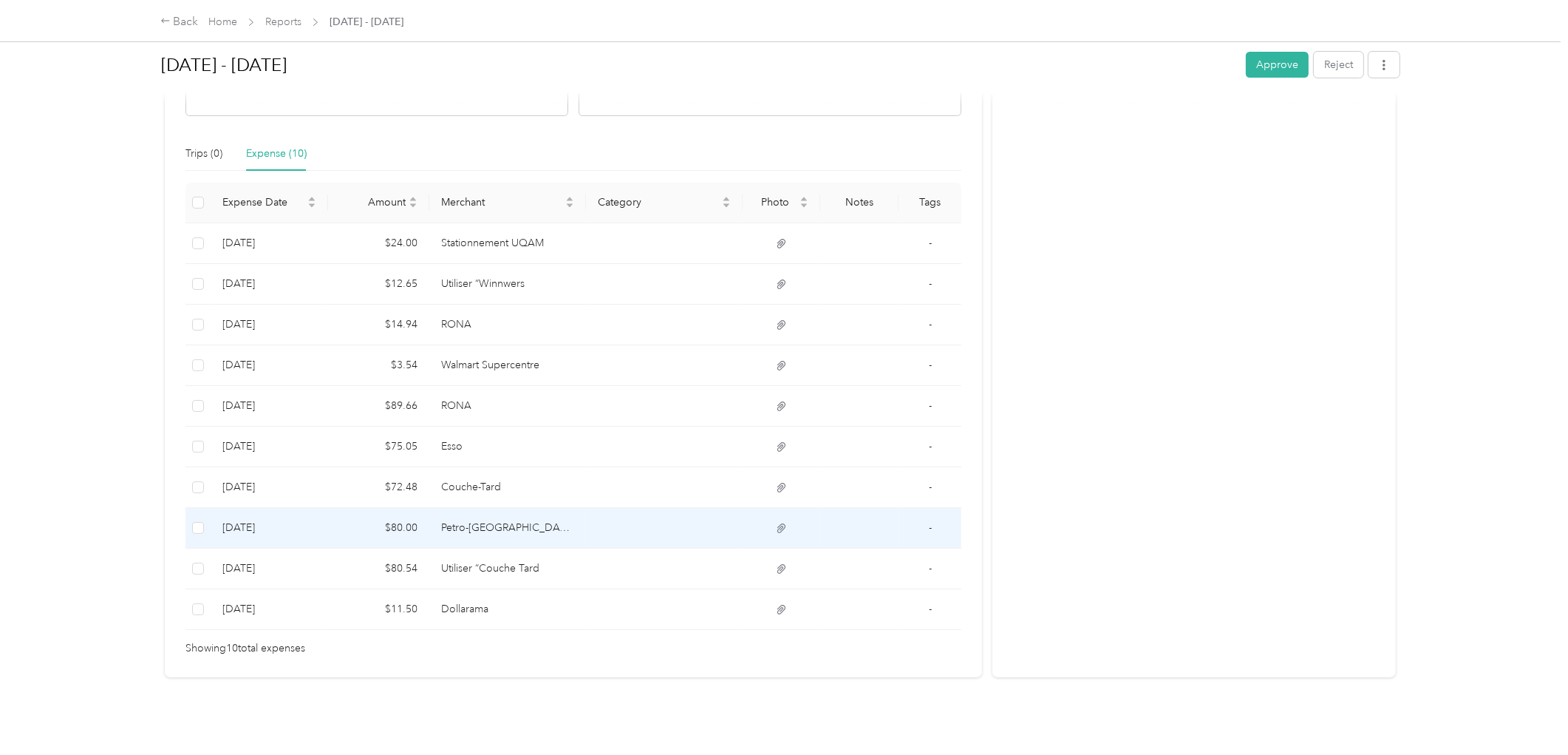
click at [478, 513] on td "Petro-[GEOGRAPHIC_DATA]" at bounding box center [508, 528] width 157 height 41
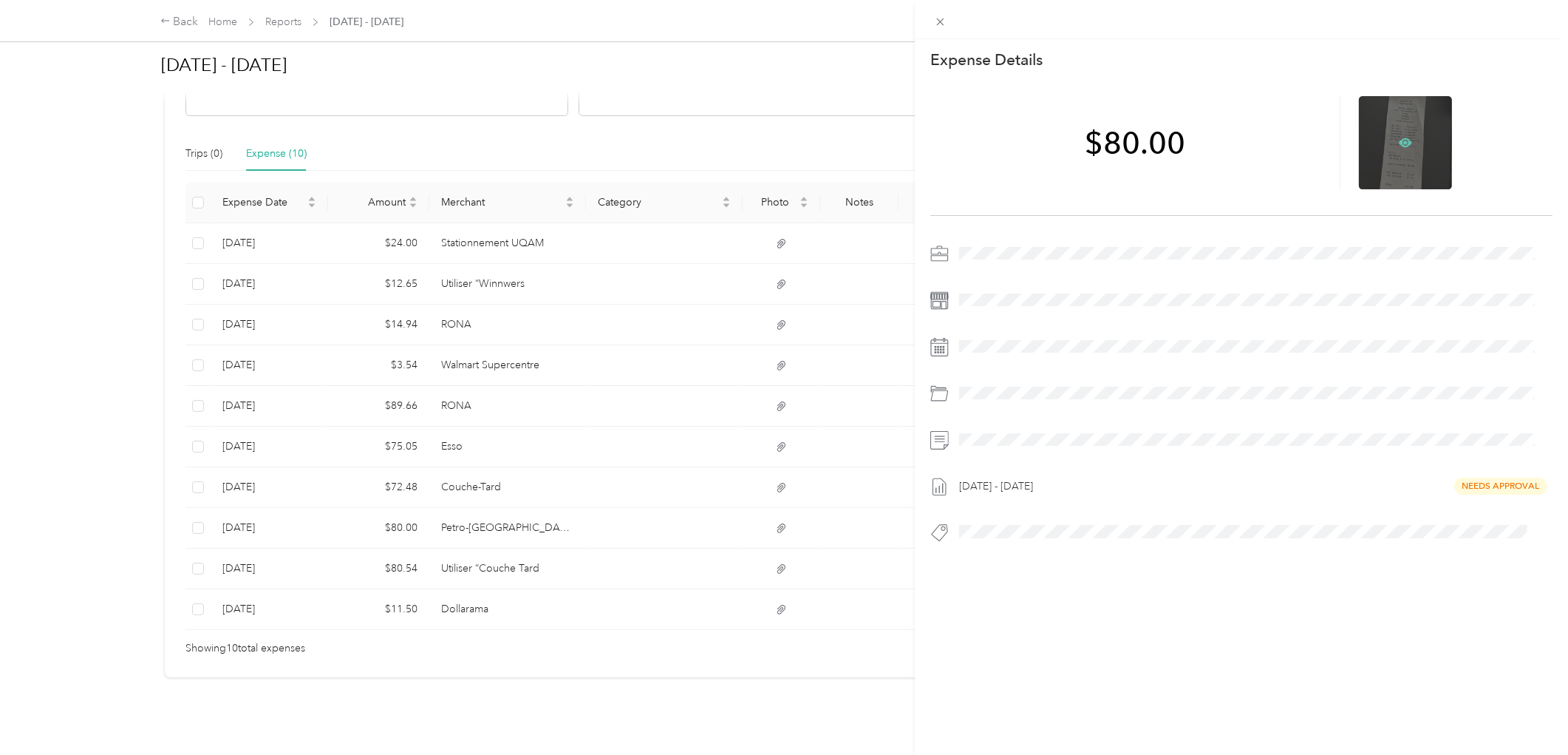
click at [1400, 144] on icon at bounding box center [1406, 143] width 13 height 13
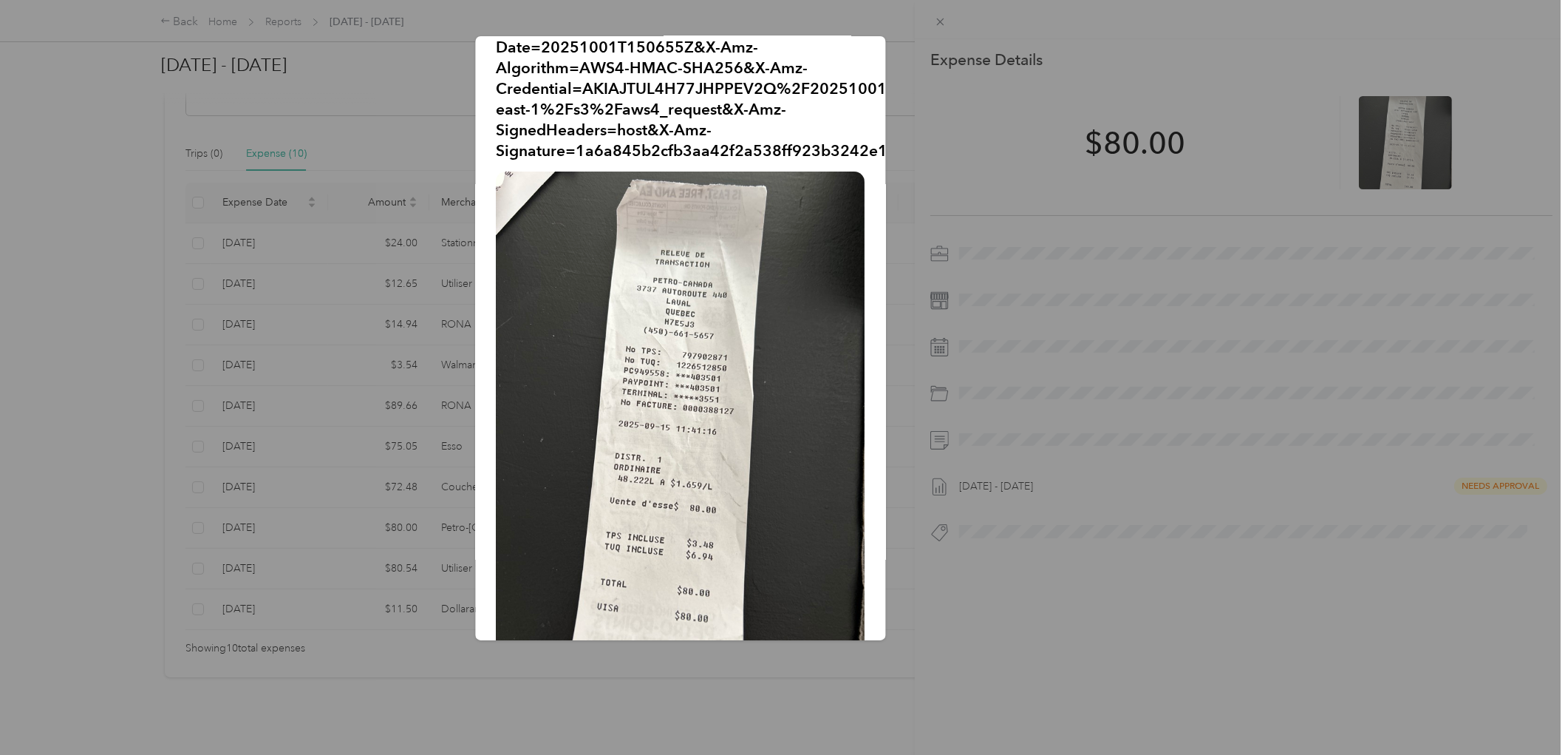
scroll to position [79, 0]
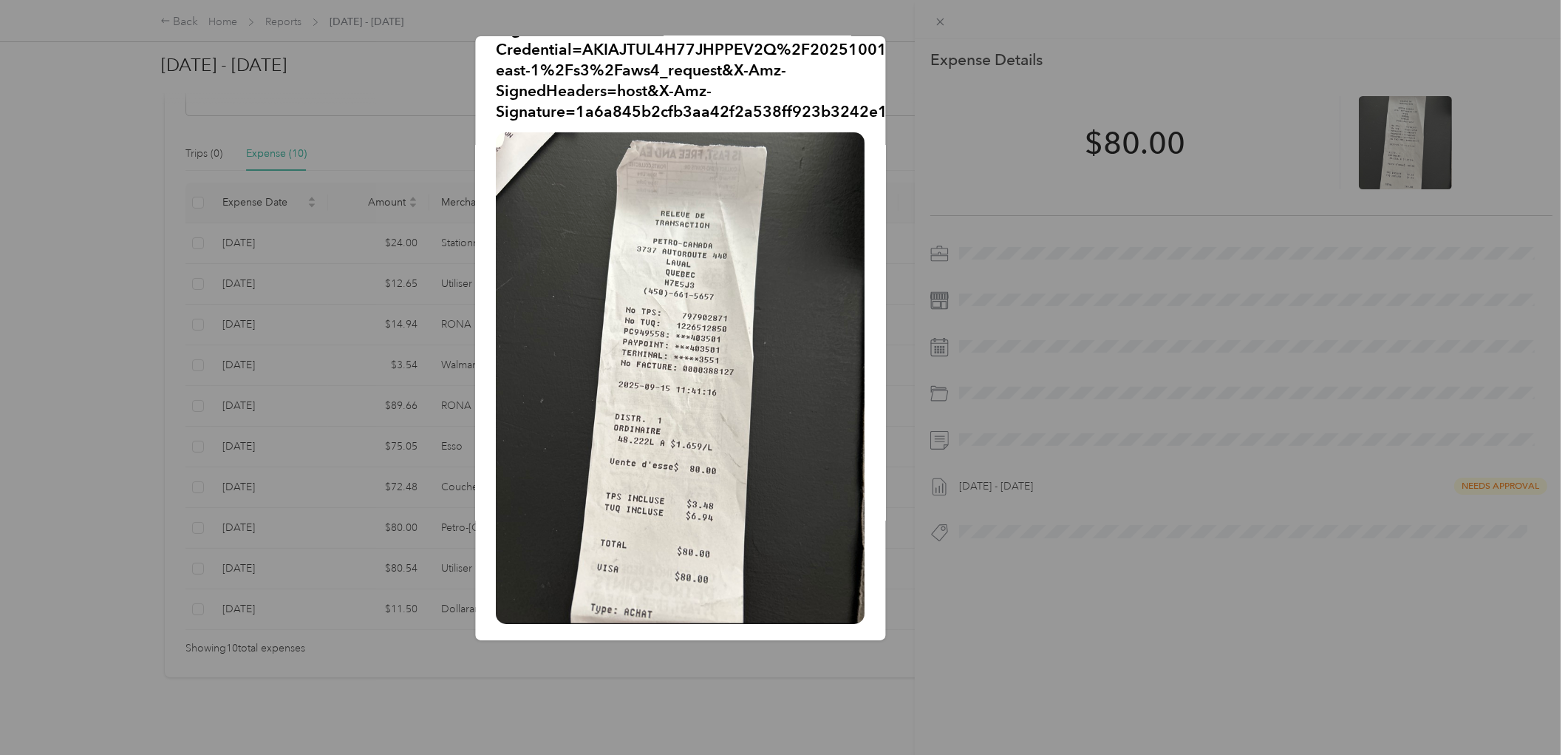
click at [915, 25] on div at bounding box center [784, 378] width 1568 height 755
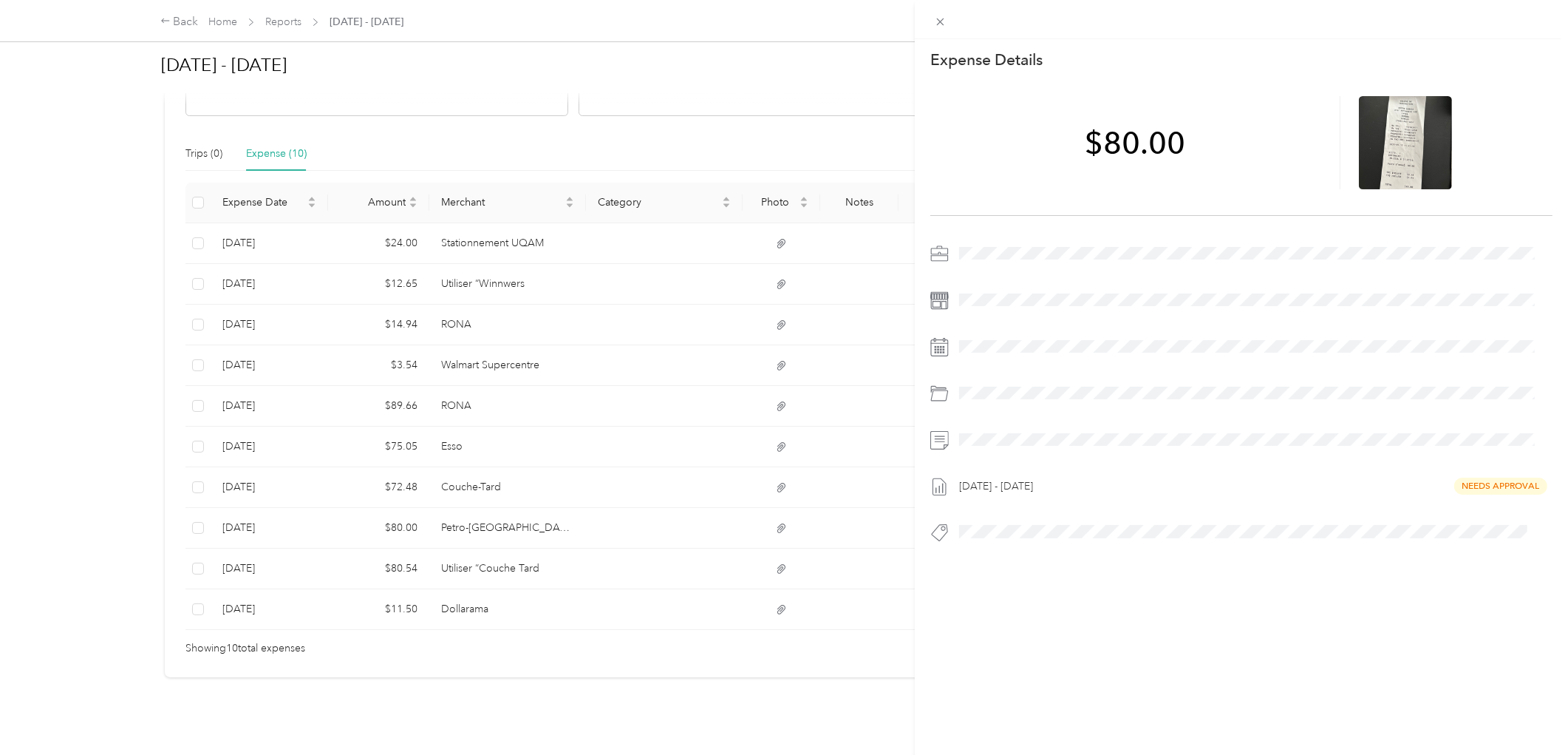
click at [499, 557] on div "This expense cannot be edited because it is either under review, approved, or p…" at bounding box center [784, 378] width 1568 height 755
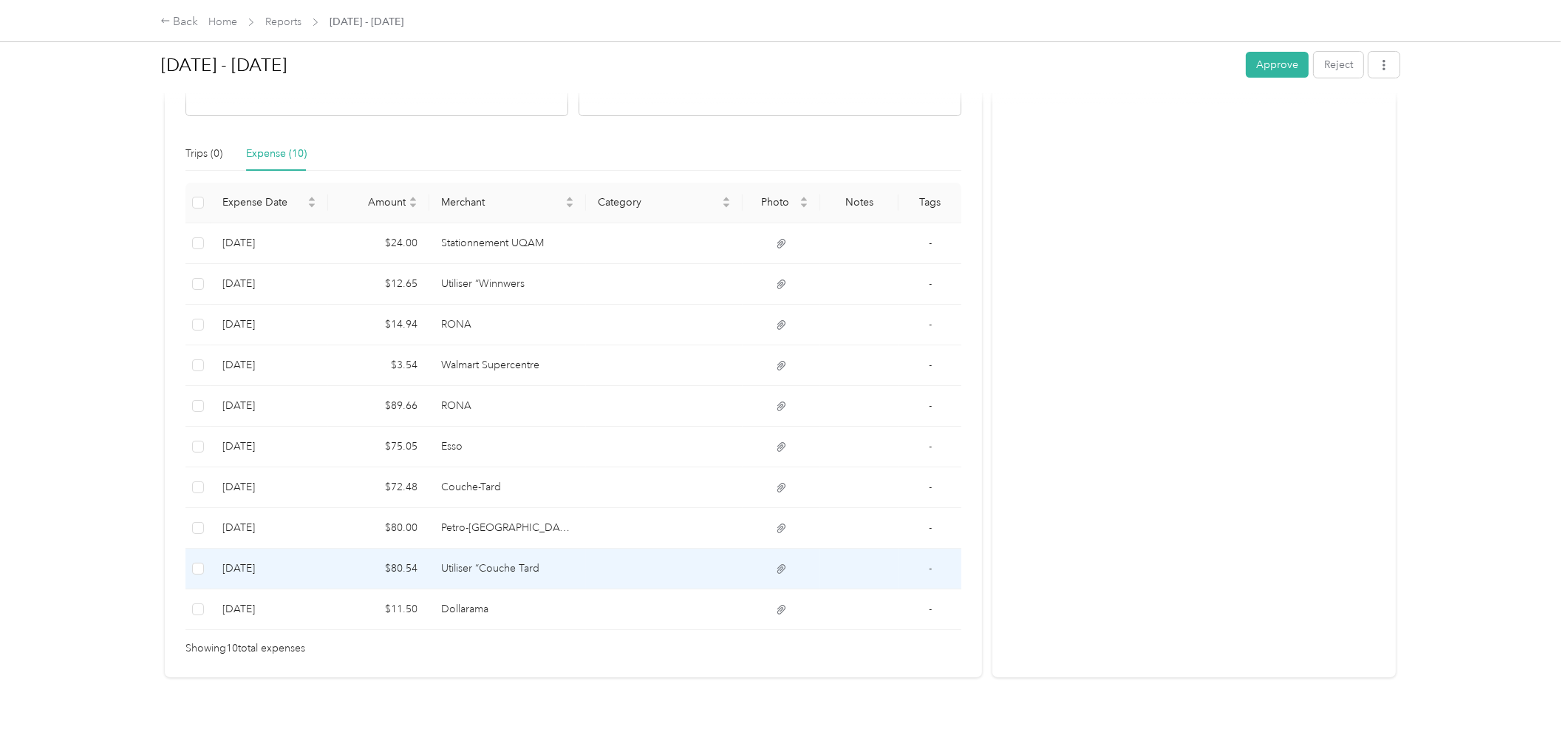
click at [508, 564] on td "Utiliser “Couche Tard" at bounding box center [508, 569] width 157 height 41
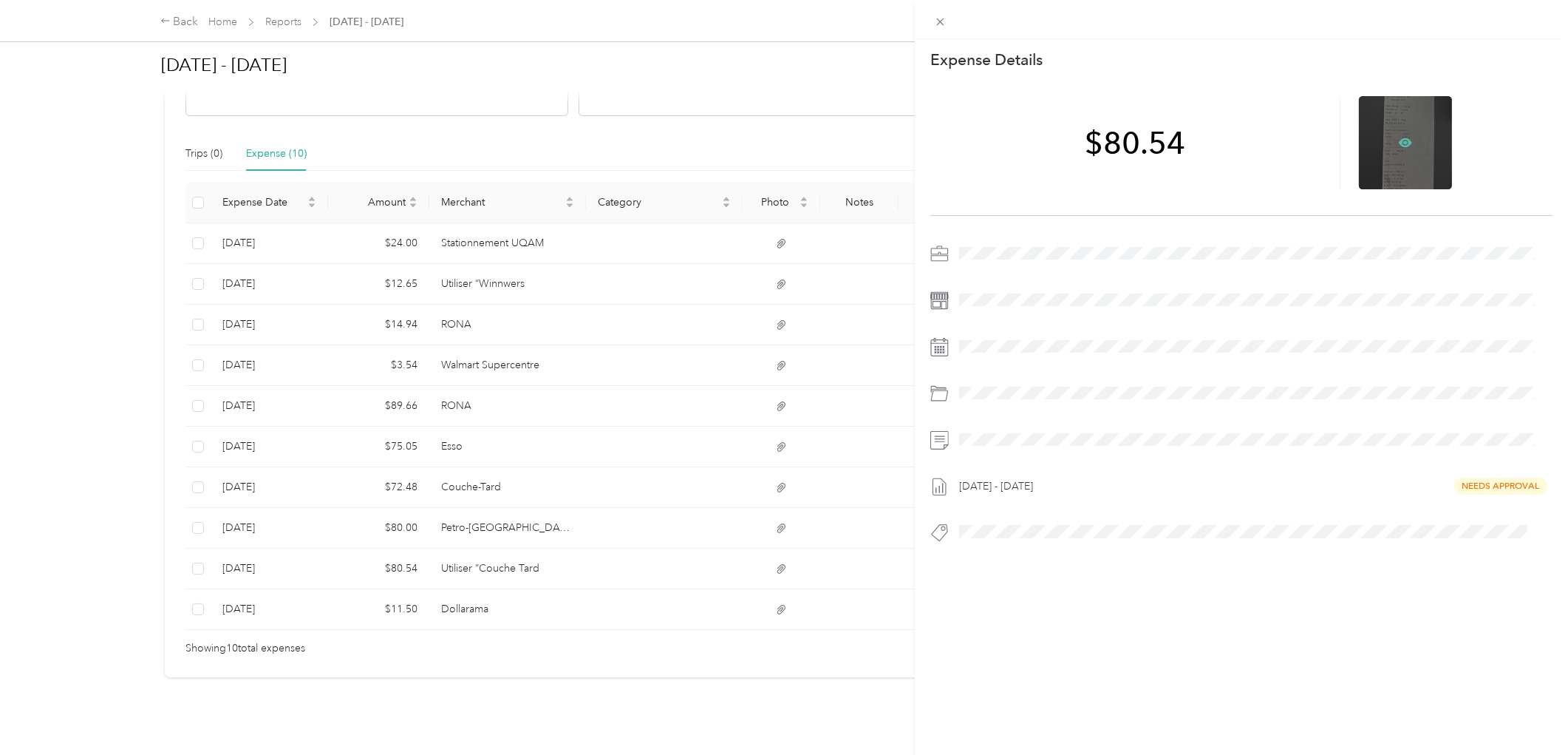
click at [1400, 137] on icon at bounding box center [1406, 143] width 13 height 13
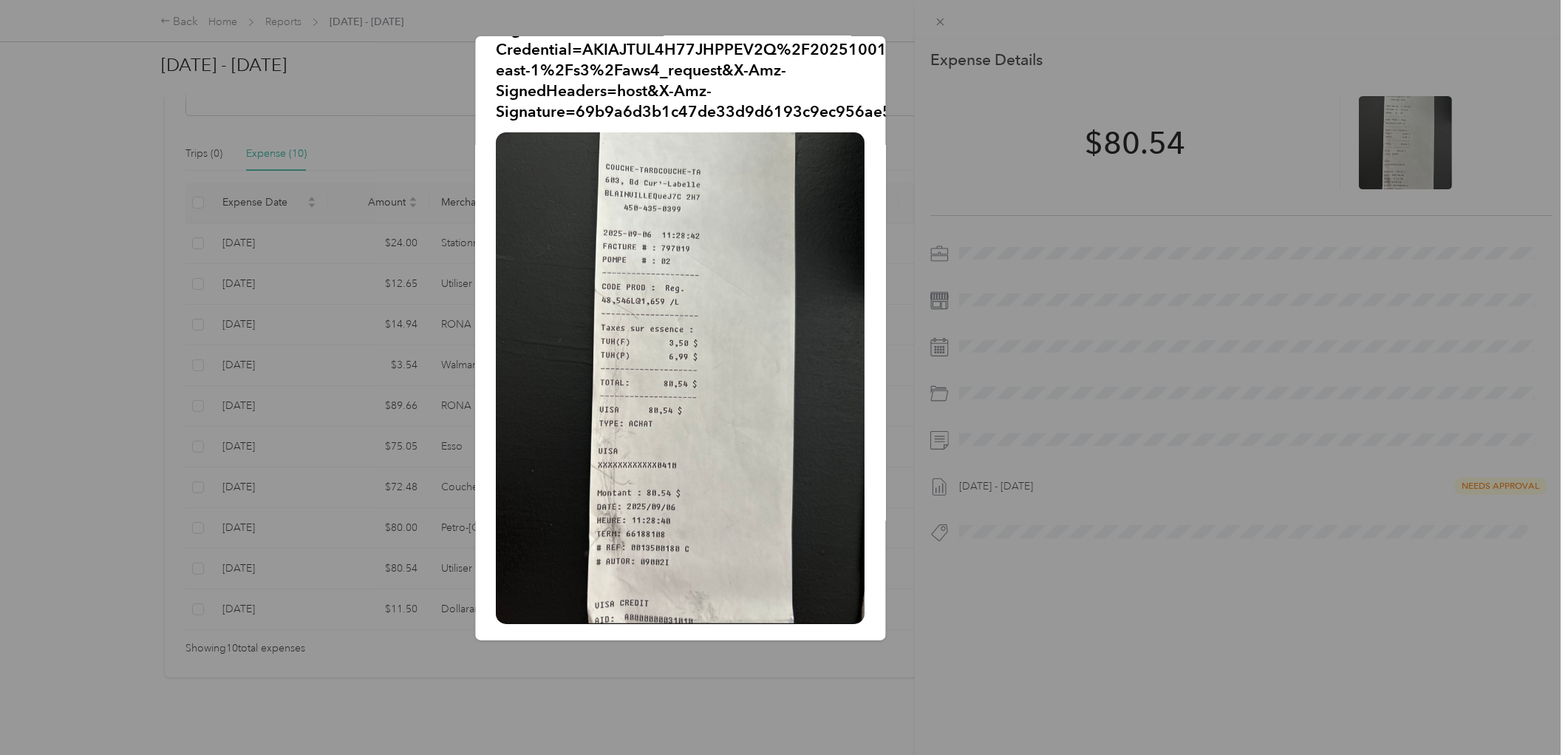
click at [939, 19] on div at bounding box center [784, 378] width 1568 height 755
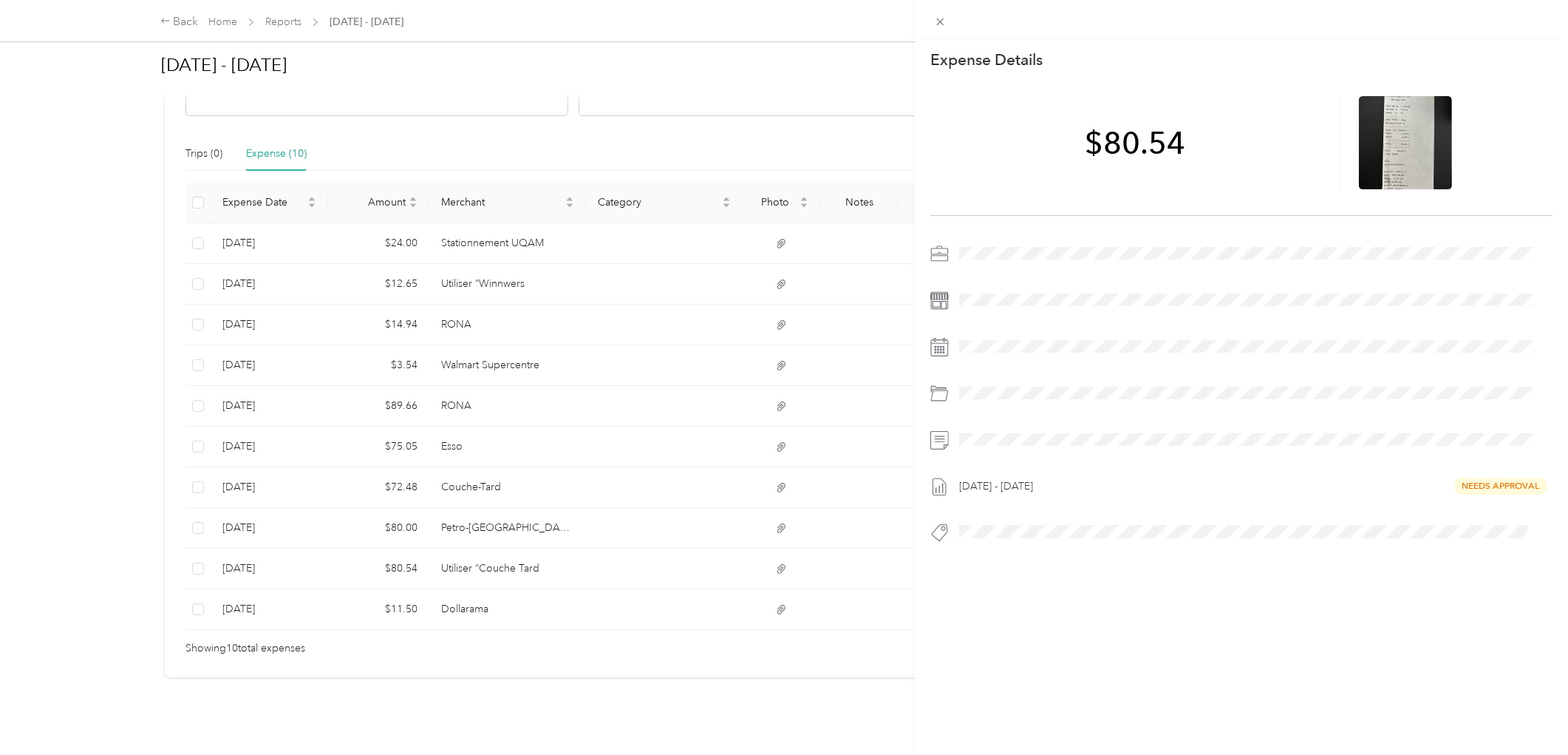
click at [425, 601] on div "This expense cannot be edited because it is either under review, approved, or p…" at bounding box center [784, 378] width 1568 height 755
click at [436, 601] on div at bounding box center [784, 378] width 1568 height 755
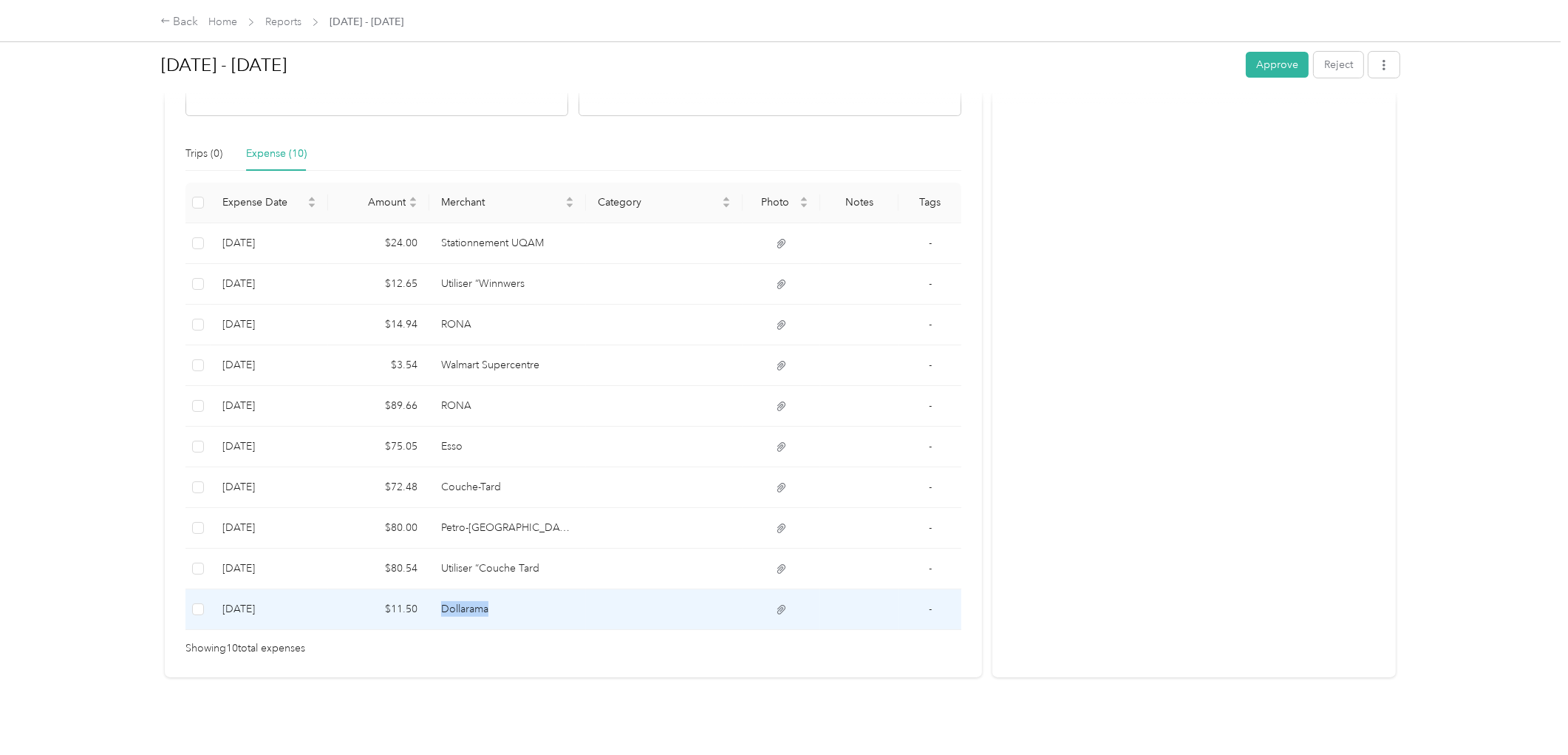
click at [436, 601] on td "Dollarama" at bounding box center [508, 609] width 157 height 41
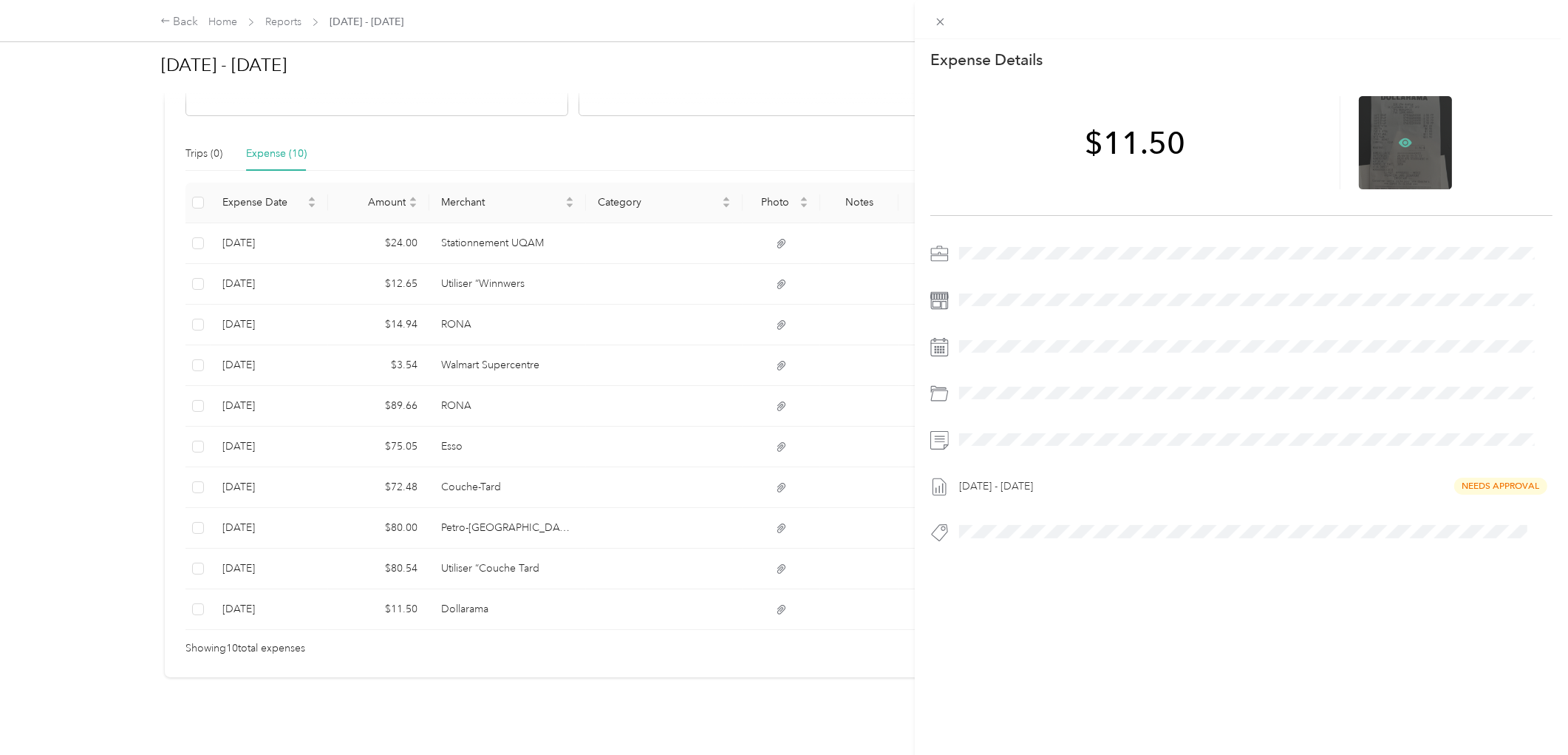
click at [1400, 138] on icon at bounding box center [1406, 142] width 13 height 9
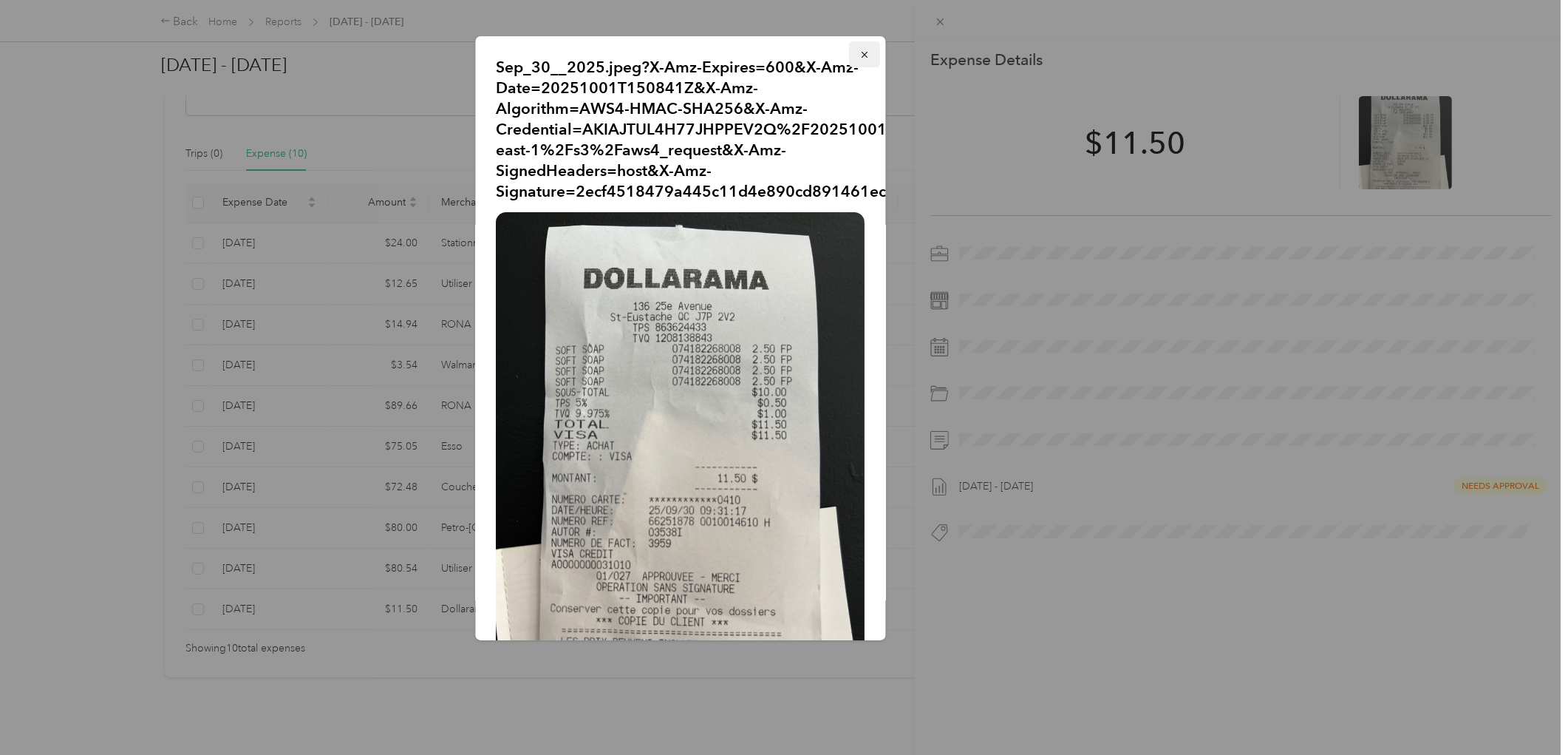
click at [861, 49] on icon "button" at bounding box center [865, 54] width 10 height 10
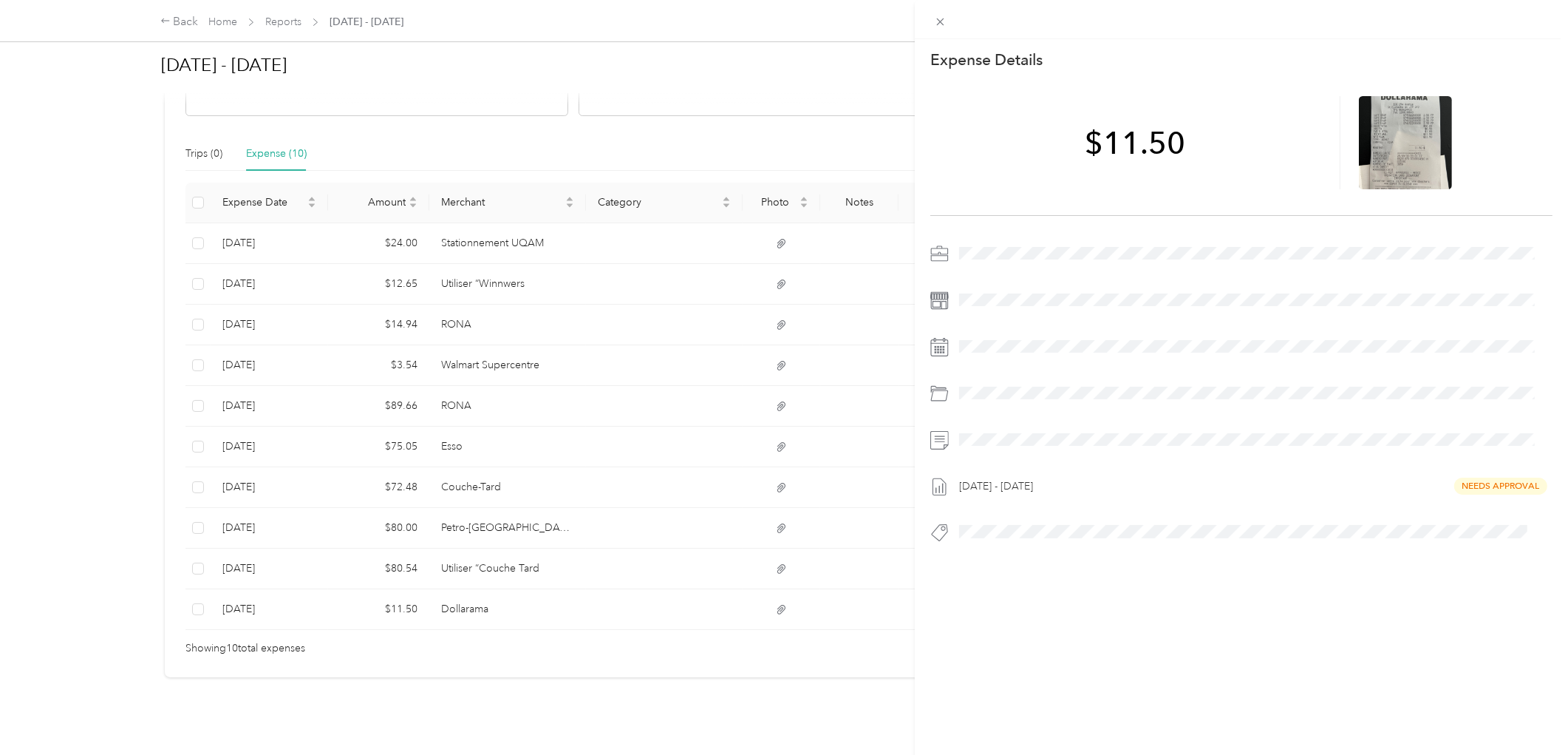
click at [293, 21] on div "This expense cannot be edited because it is either under review, approved, or p…" at bounding box center [784, 378] width 1568 height 755
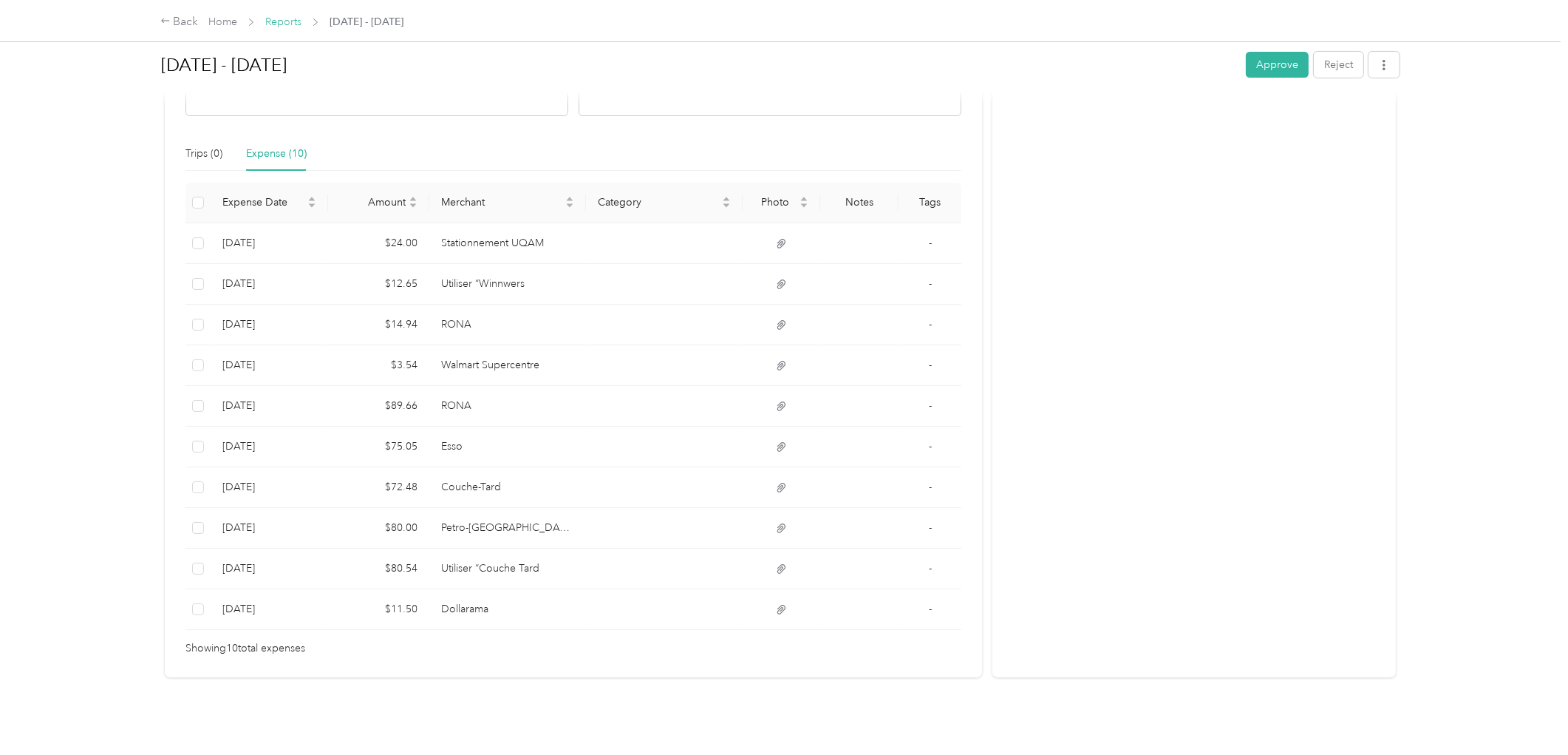
click at [293, 22] on link "Reports" at bounding box center [284, 21] width 36 height 12
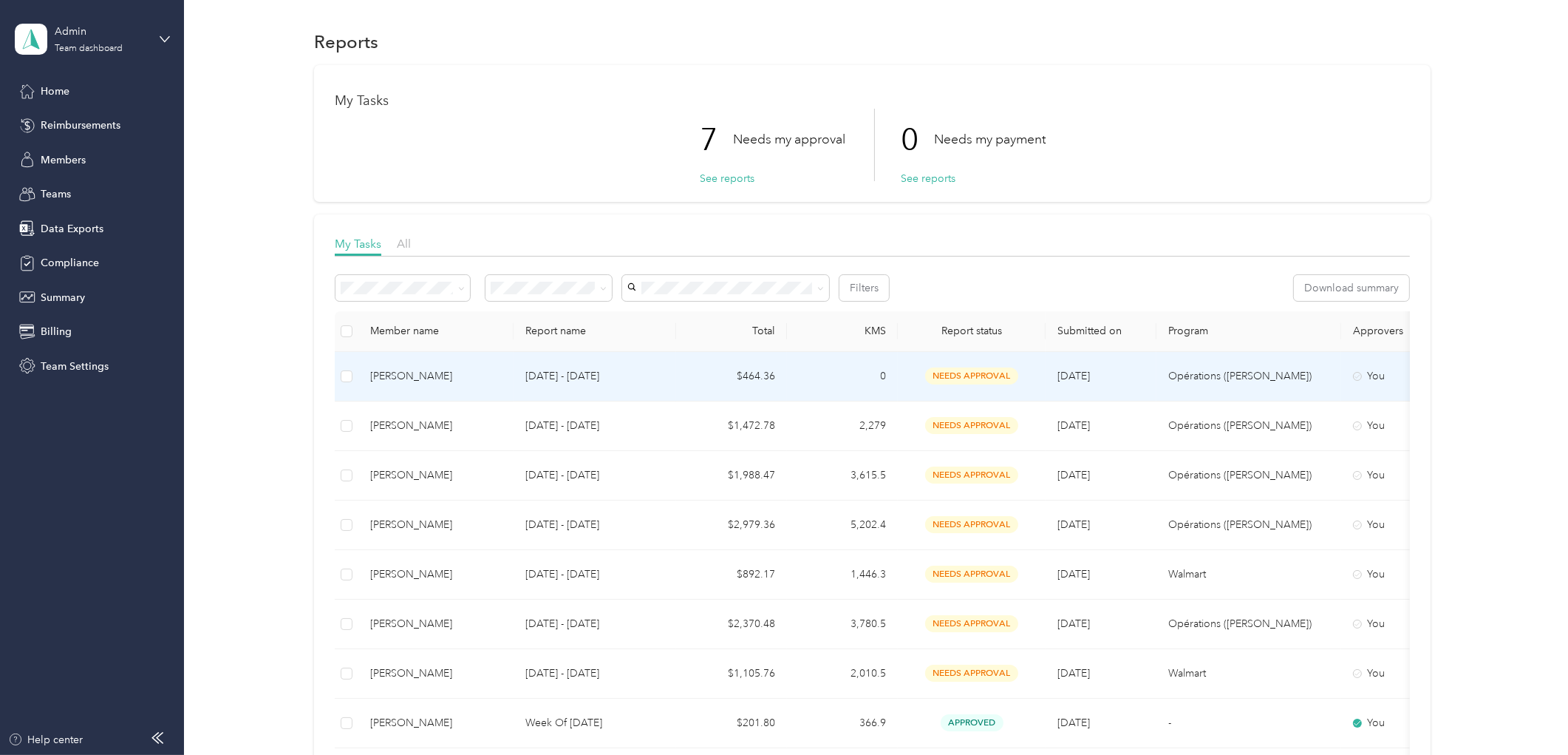
click at [689, 378] on td "$464.36" at bounding box center [731, 377] width 111 height 49
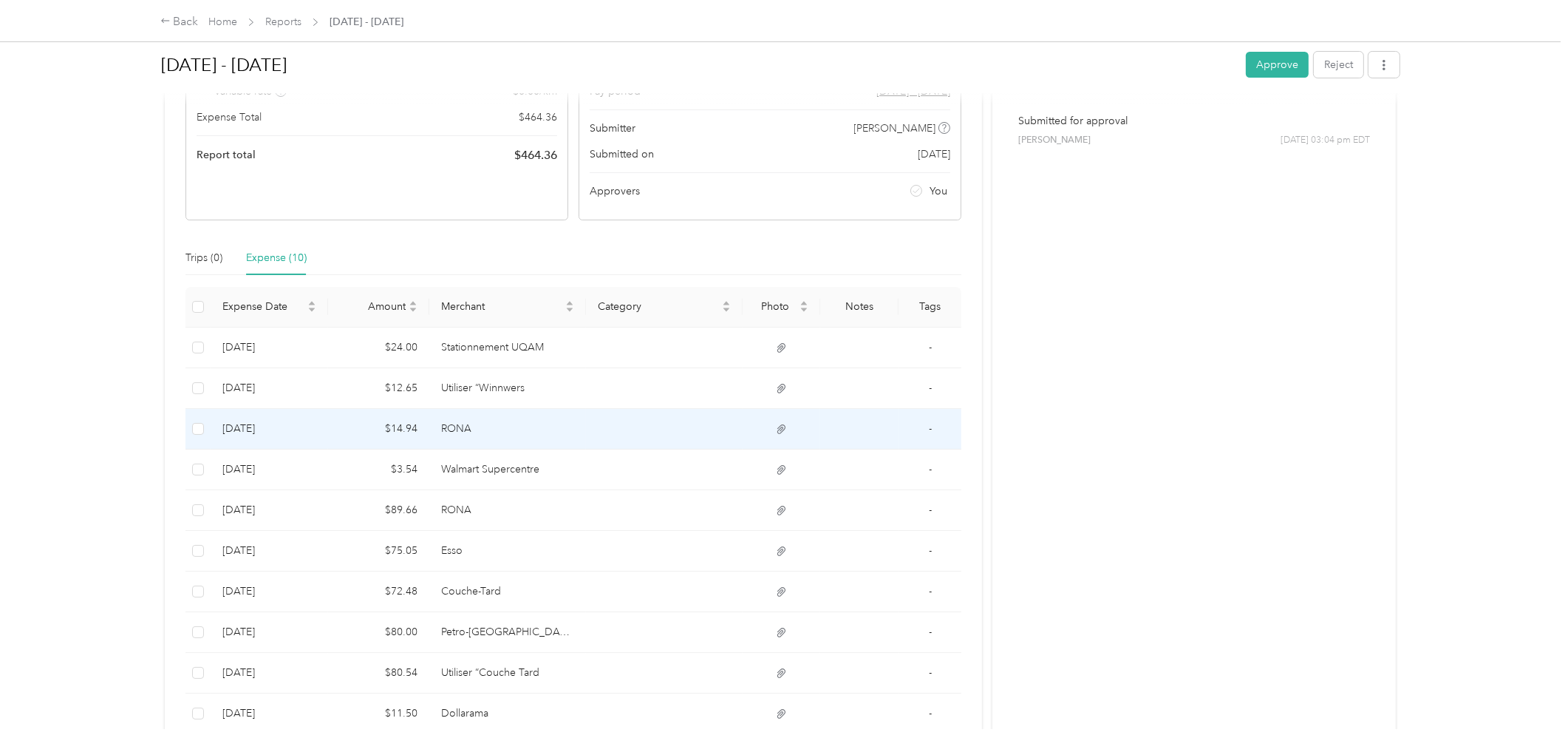
scroll to position [313, 0]
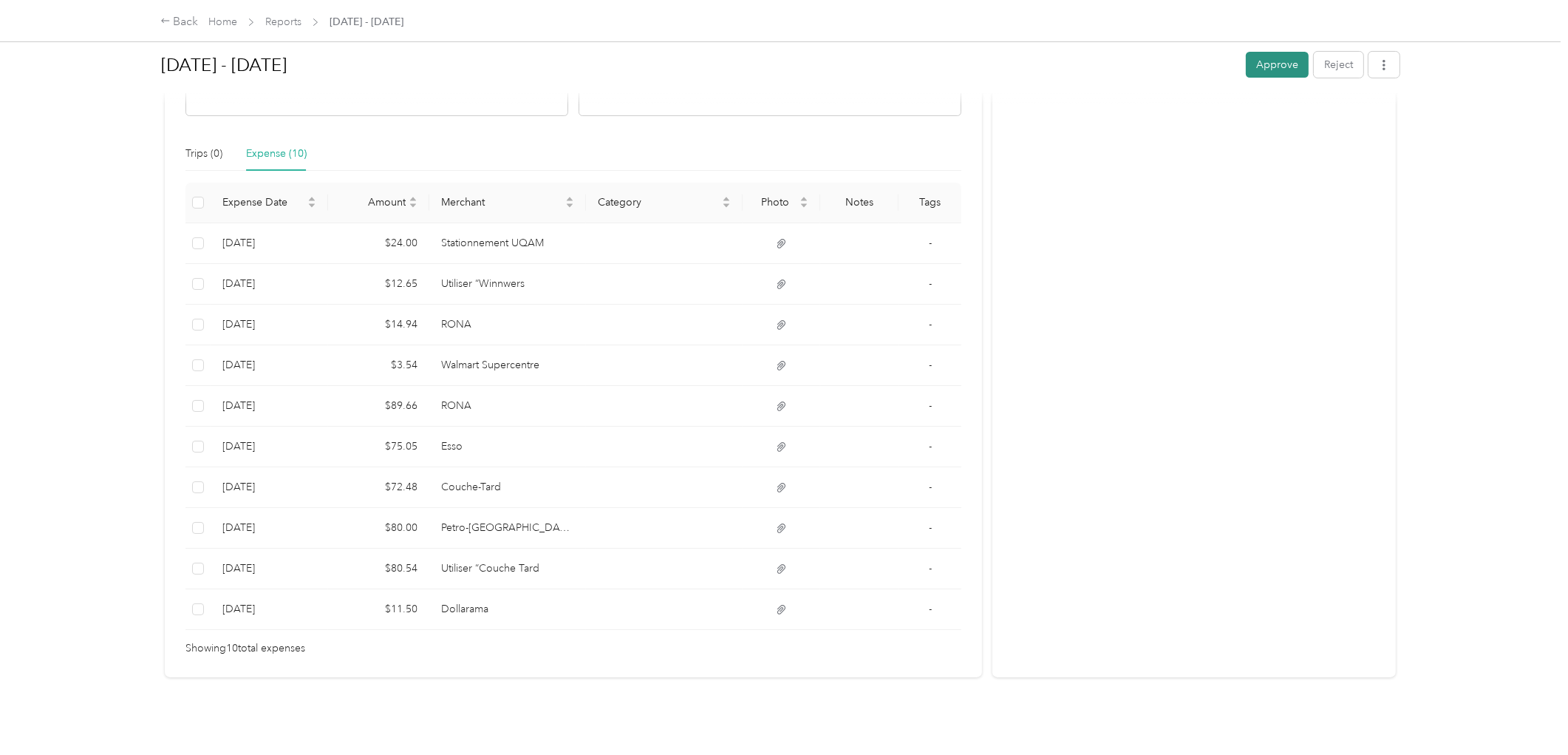
click at [1264, 66] on button "Approve" at bounding box center [1278, 64] width 62 height 26
click at [1189, 68] on button "Mark as paid" at bounding box center [1189, 64] width 80 height 26
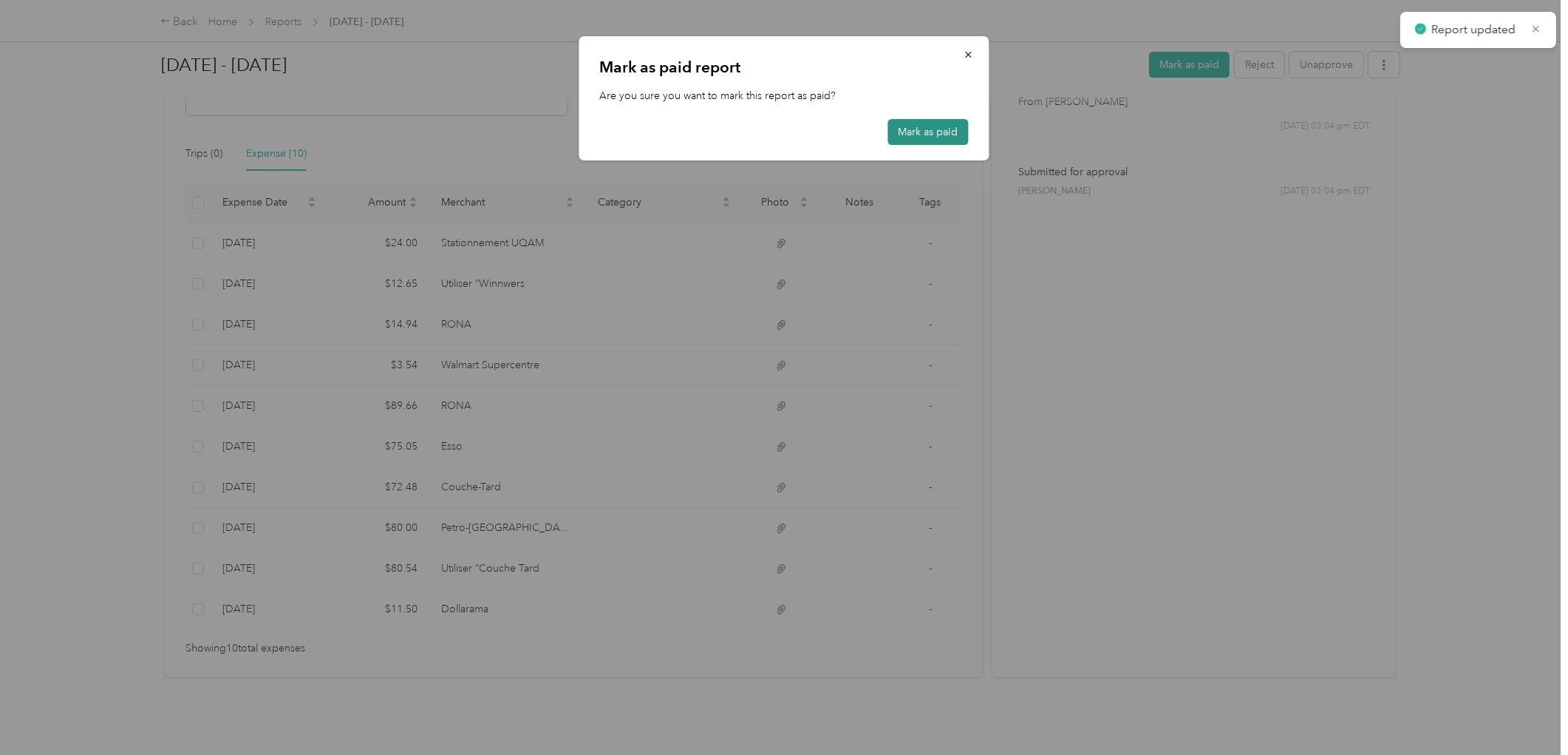
click at [950, 131] on button "Mark as paid" at bounding box center [928, 132] width 80 height 26
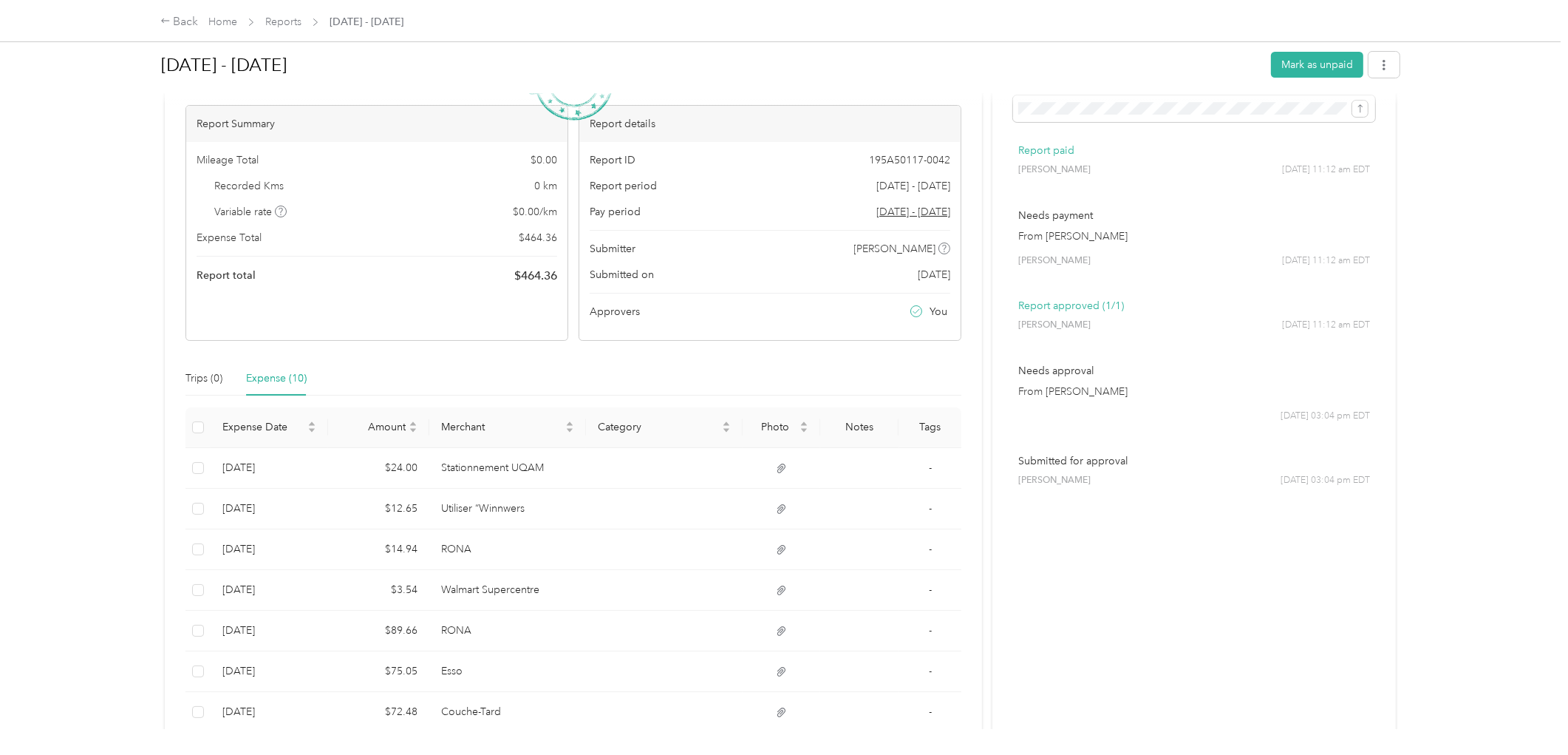
scroll to position [82, 0]
click at [282, 13] on div "Back Home Reports [DATE] - [DATE]" at bounding box center [283, 22] width 244 height 18
click at [293, 14] on span "Reports" at bounding box center [284, 22] width 36 height 15
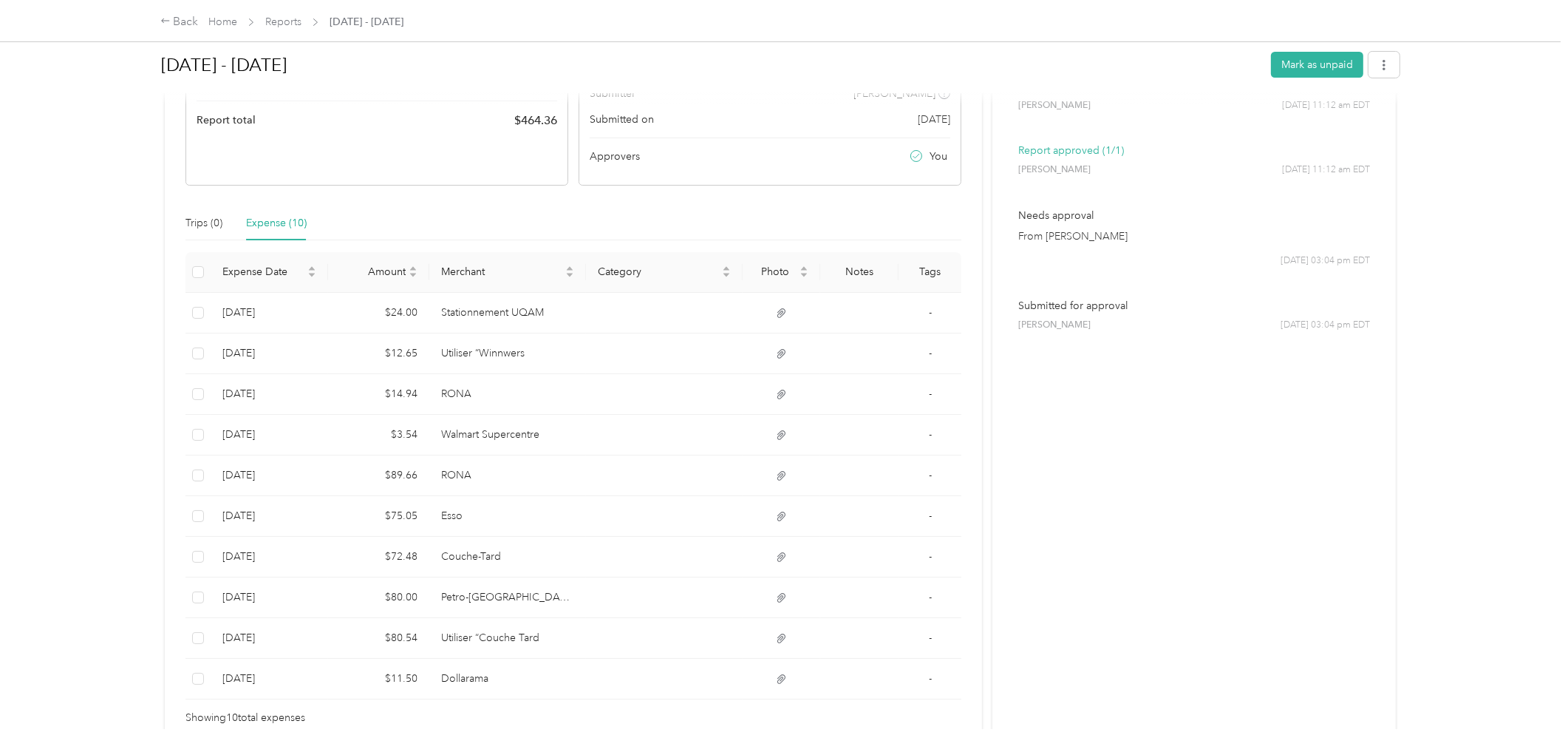
scroll to position [232, 0]
click at [291, 17] on link "Reports" at bounding box center [284, 21] width 36 height 12
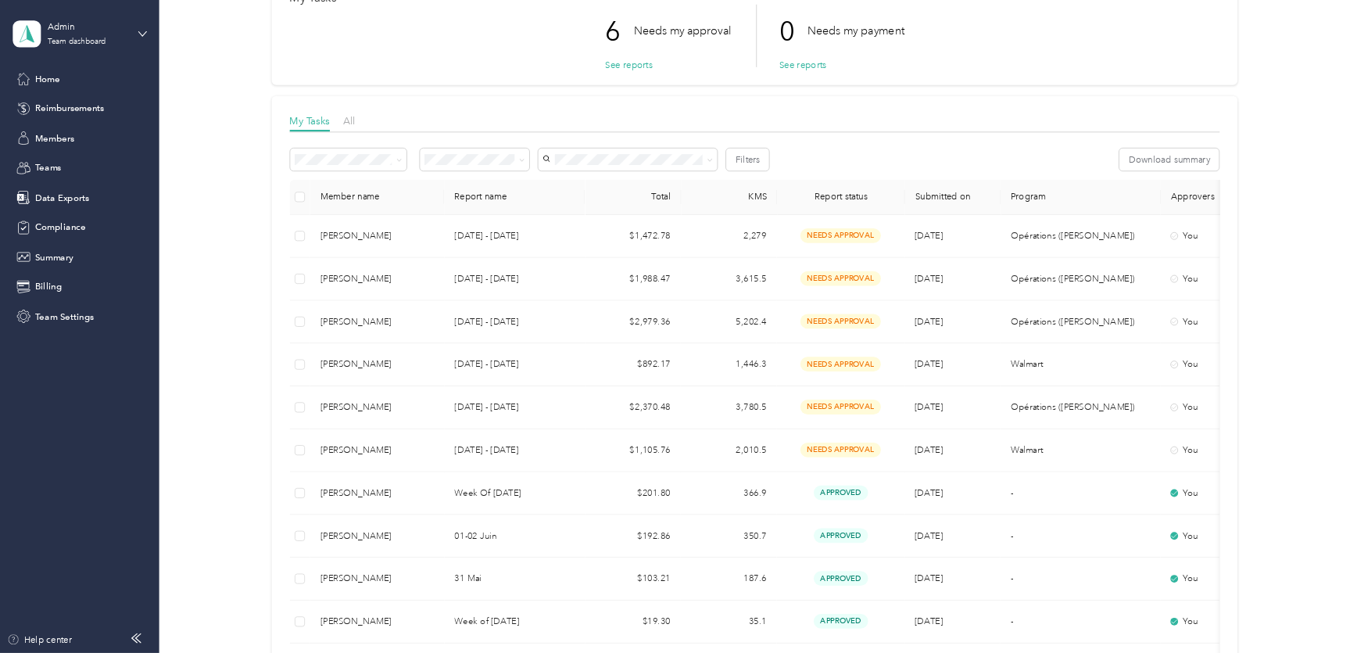
scroll to position [174, 0]
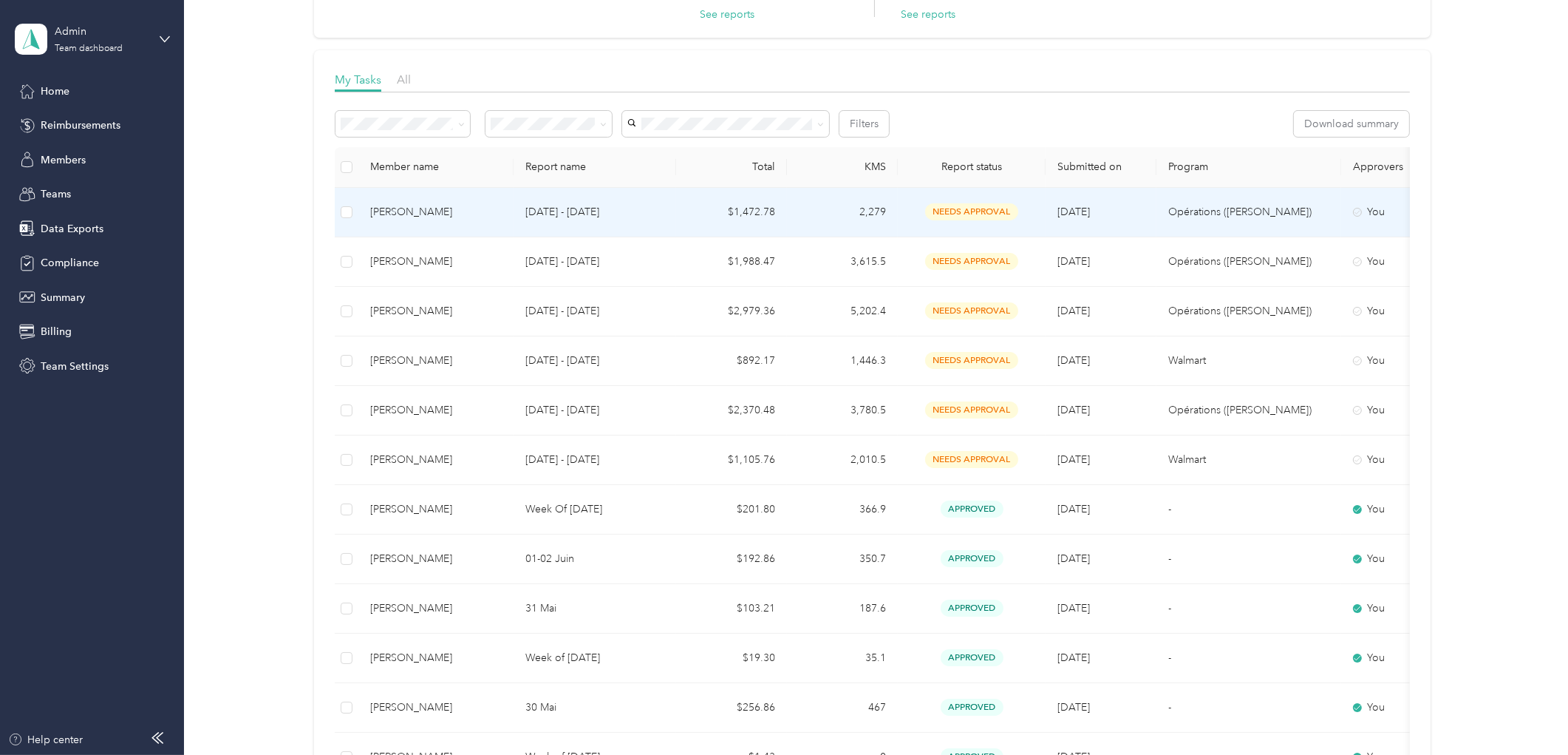
click at [799, 218] on td "2,279" at bounding box center [842, 213] width 111 height 49
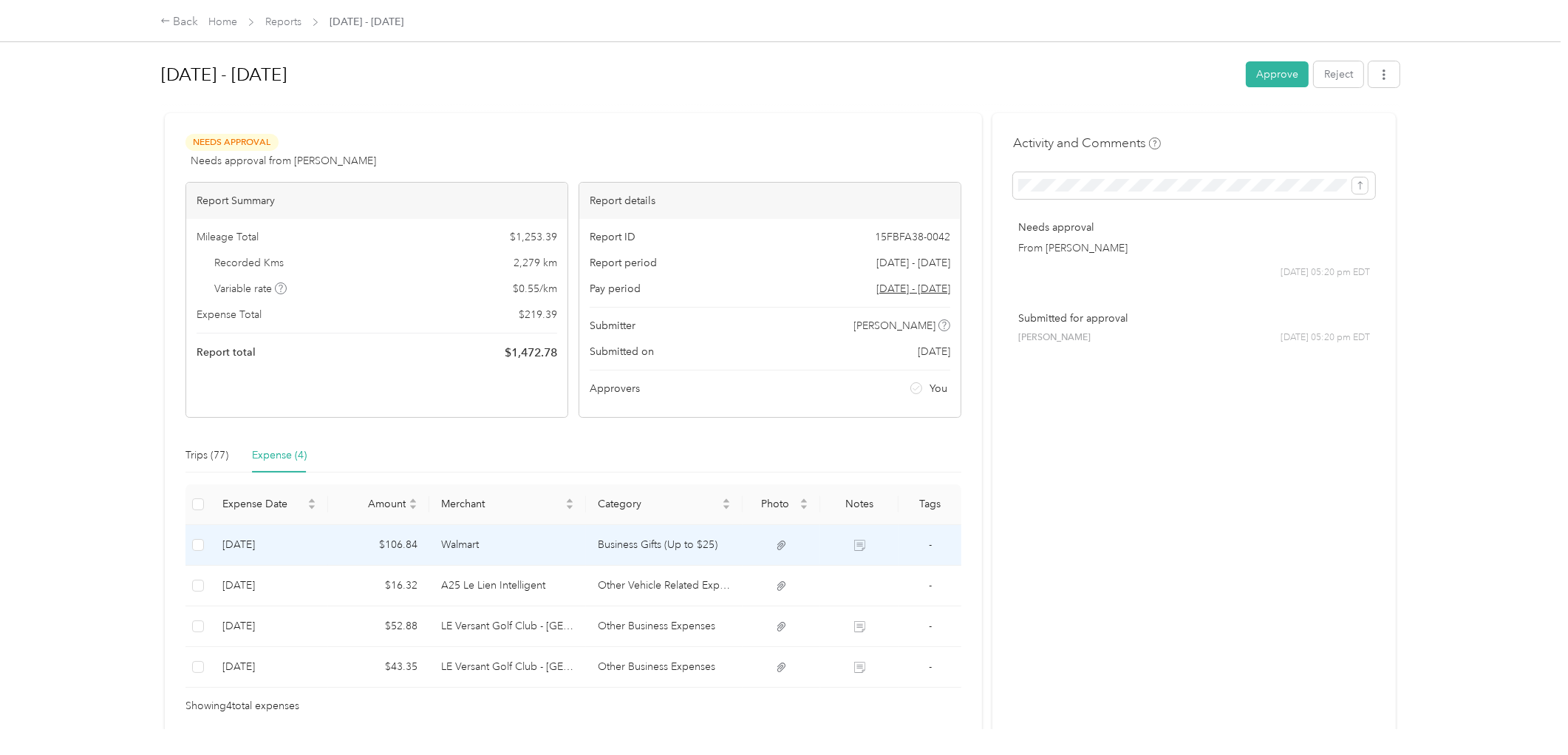
click at [475, 531] on td "Walmart" at bounding box center [508, 545] width 157 height 41
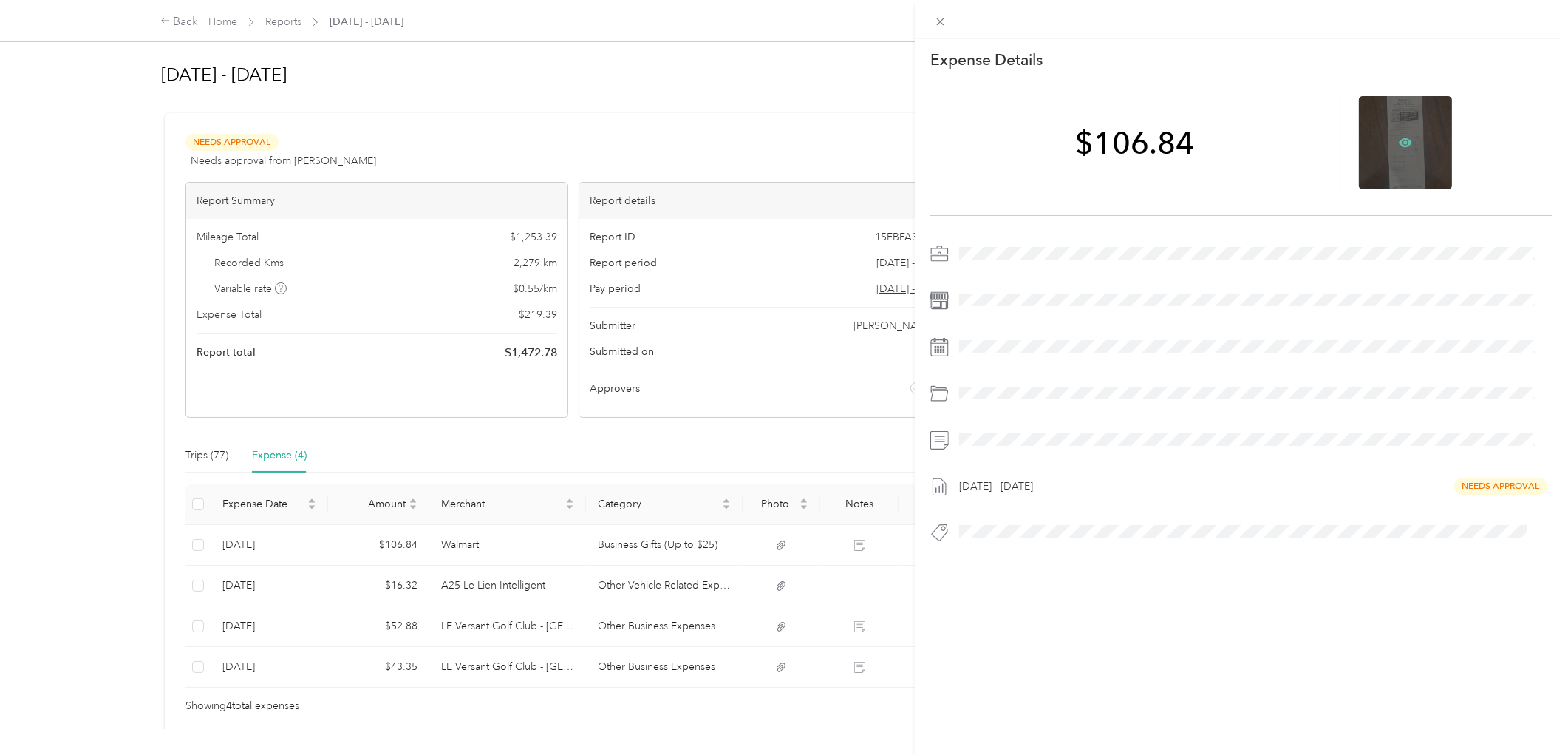
click at [1400, 137] on icon at bounding box center [1406, 143] width 13 height 13
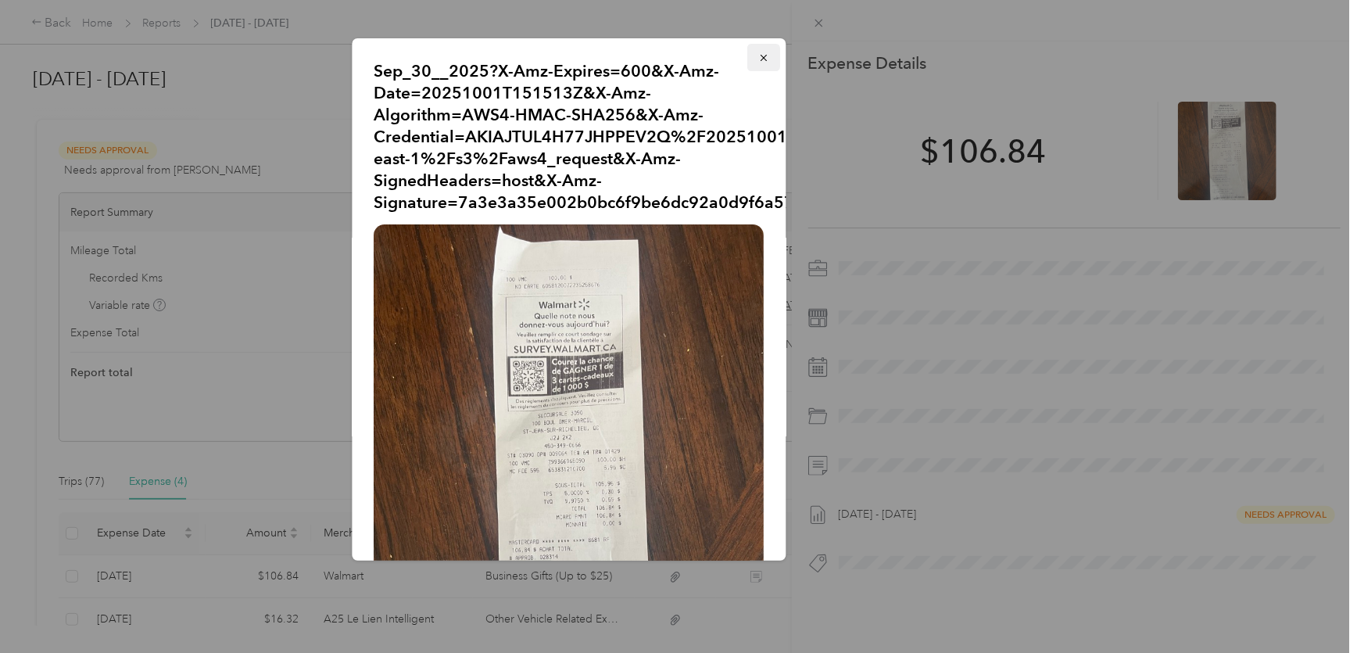
click at [759, 51] on span "button" at bounding box center [764, 57] width 11 height 13
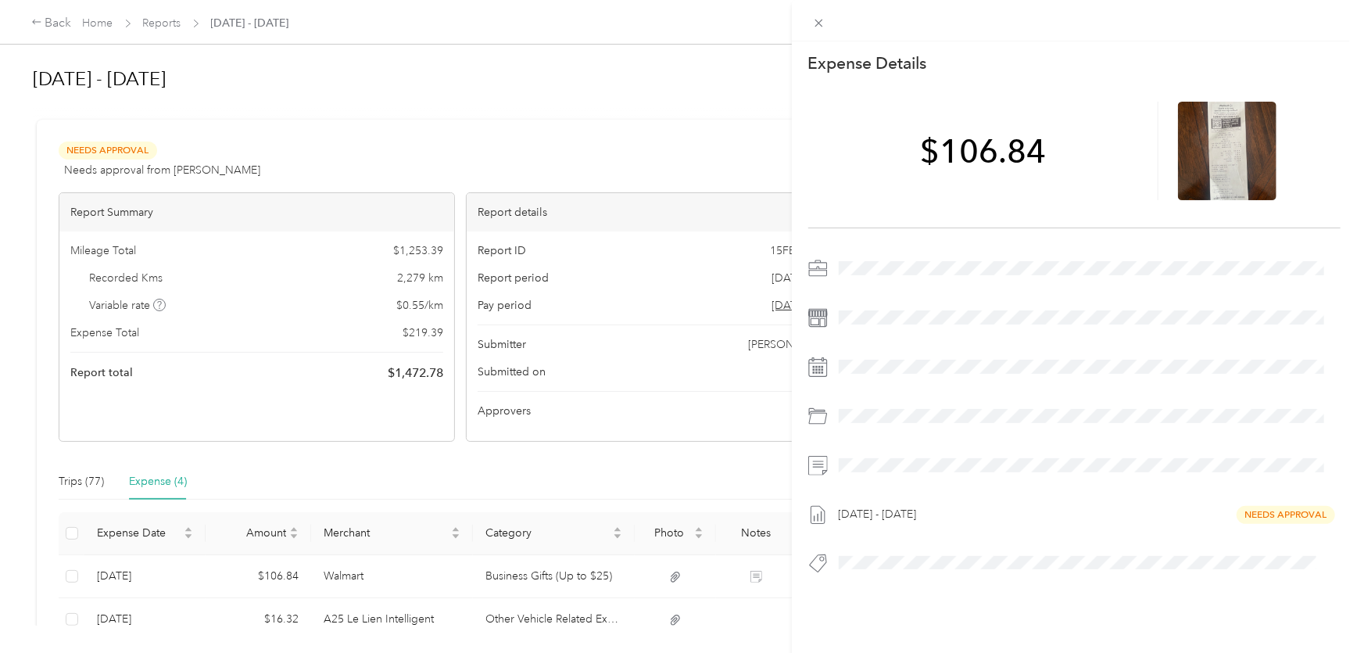
click at [367, 484] on div "This expense cannot be edited because it is either under review, approved, or p…" at bounding box center [678, 326] width 1357 height 653
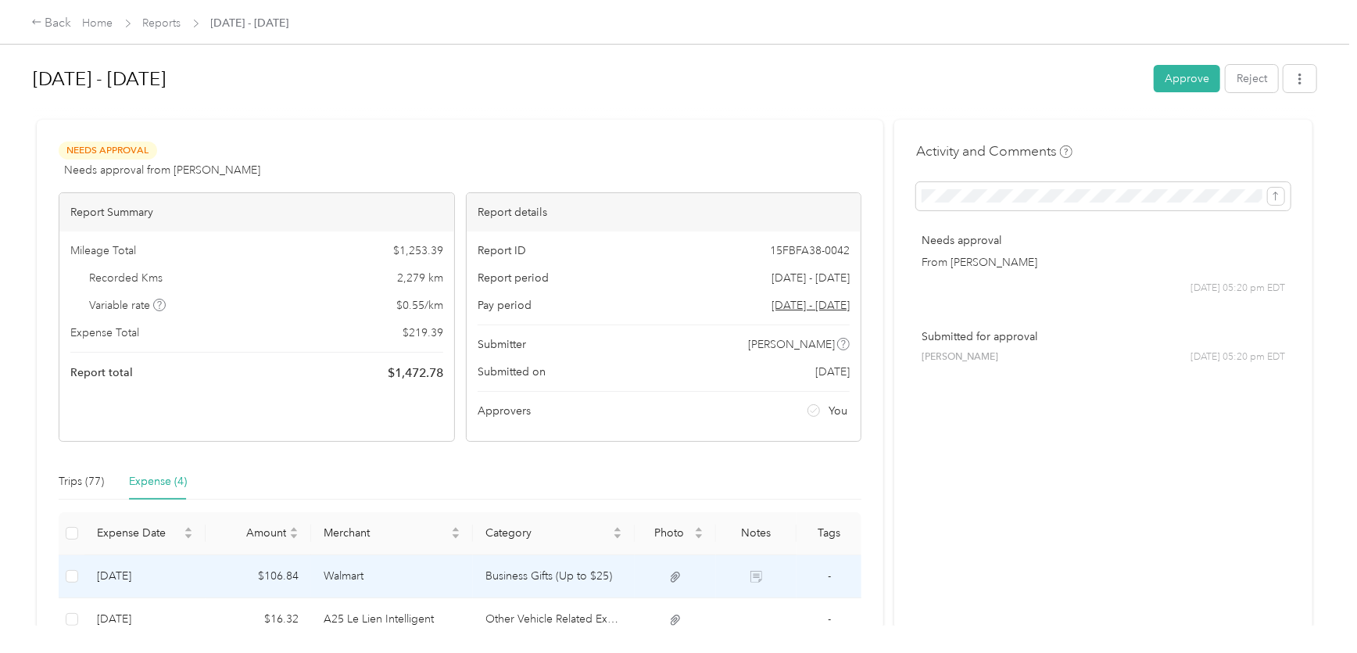
scroll to position [141, 0]
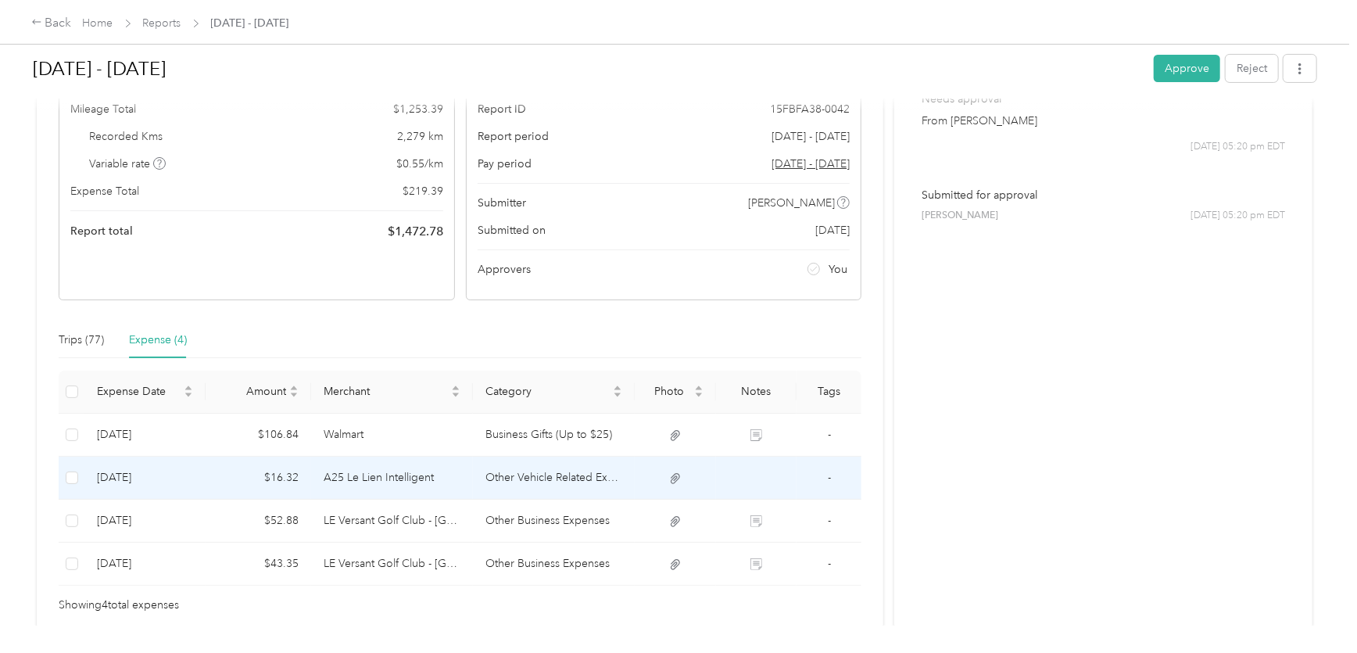
click at [370, 488] on td "A25 Le Lien Intelligent" at bounding box center [392, 477] width 162 height 43
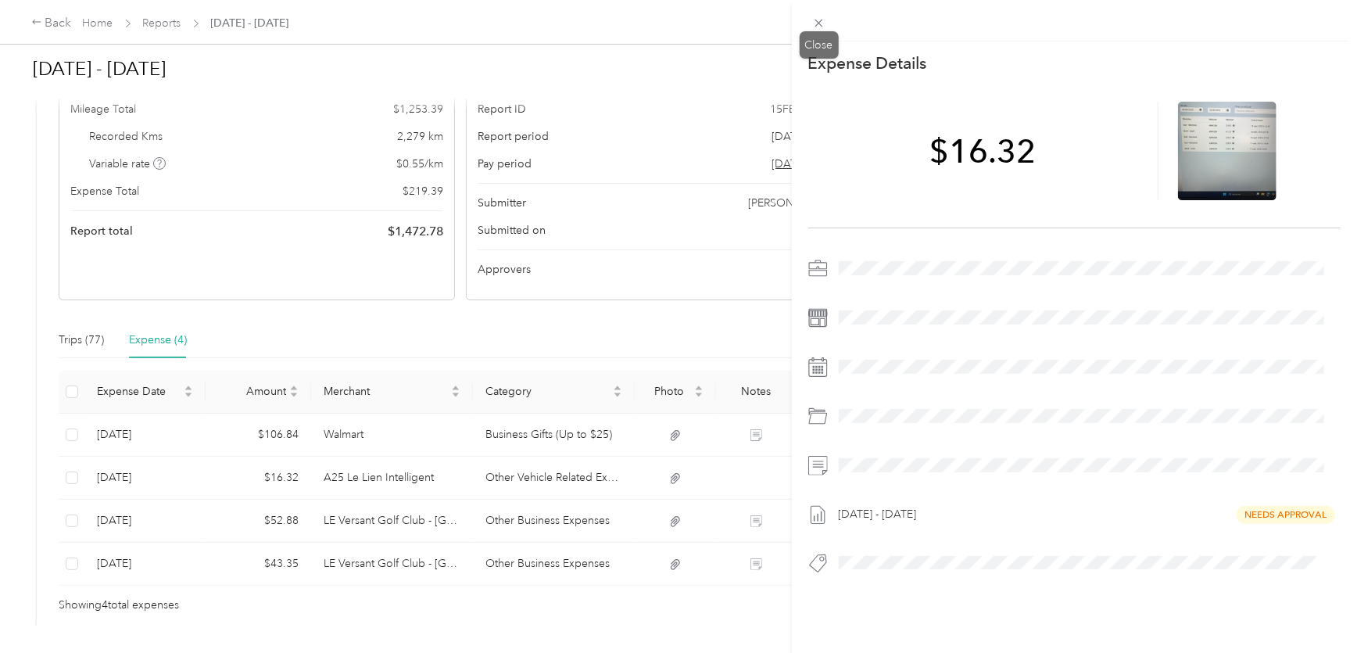
click at [824, 22] on icon at bounding box center [818, 22] width 13 height 13
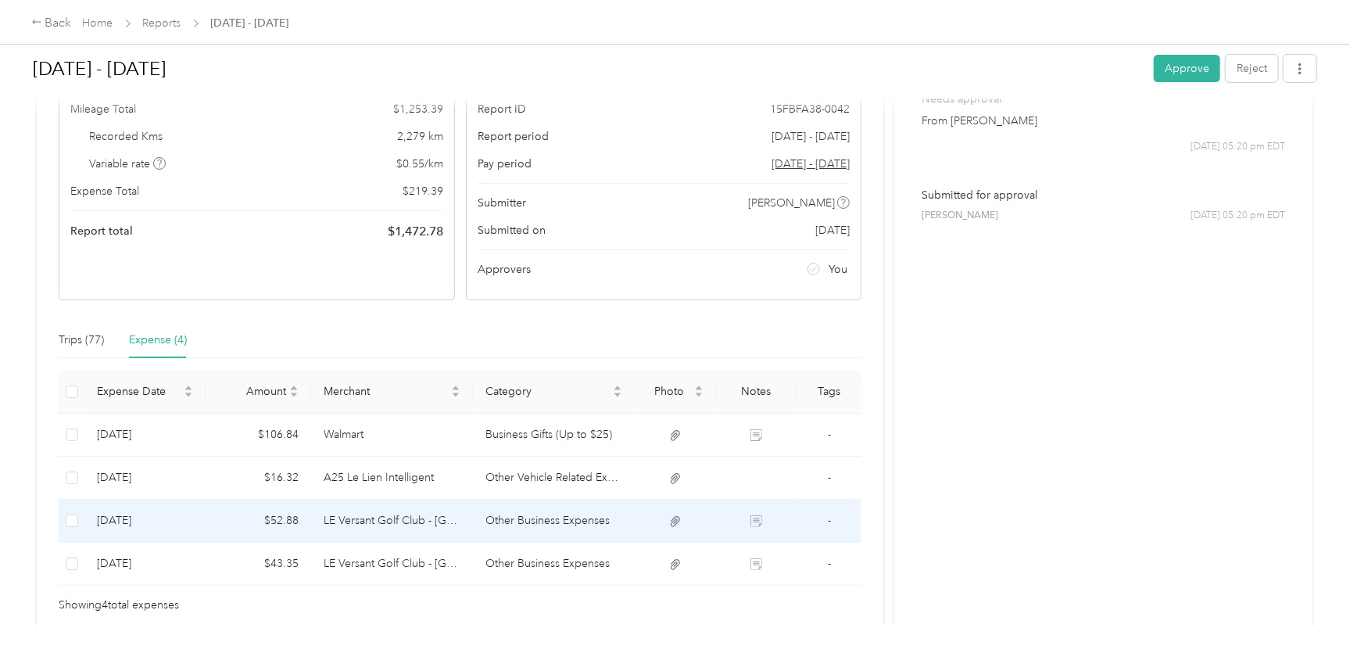
click at [376, 528] on td "LE Versant Golf Club - [GEOGRAPHIC_DATA]" at bounding box center [392, 520] width 162 height 43
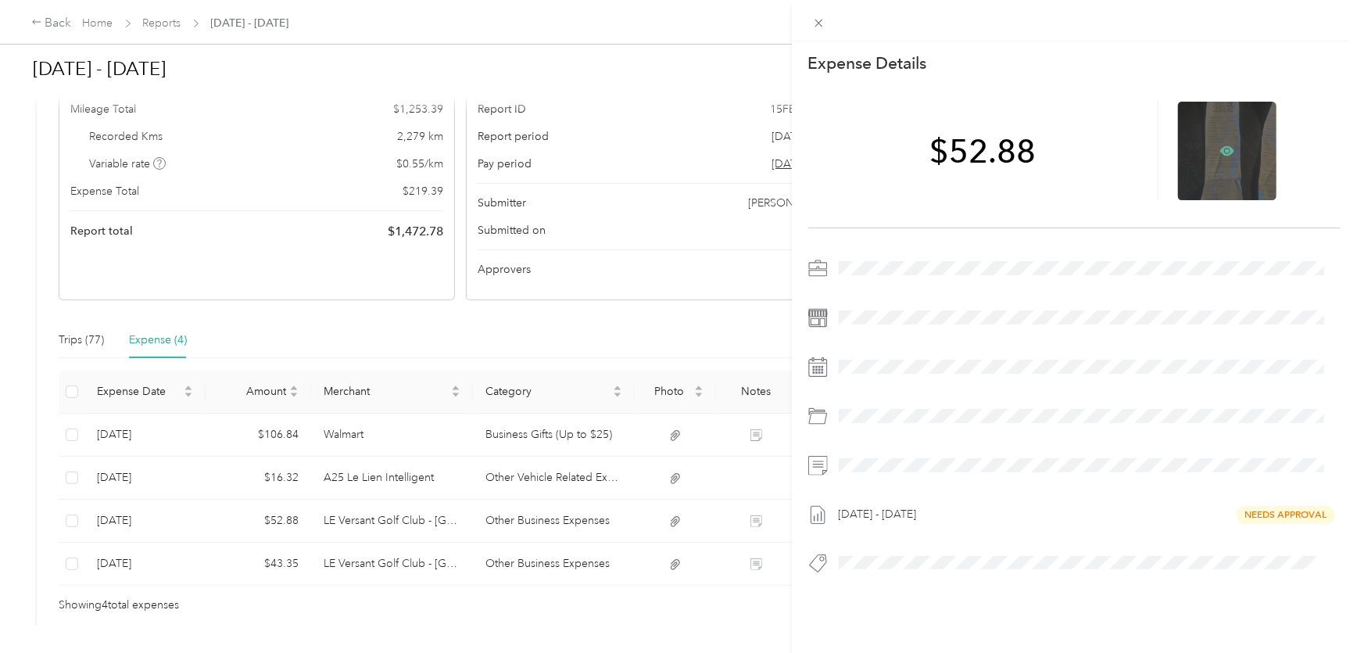
click at [1222, 148] on icon at bounding box center [1227, 150] width 14 height 9
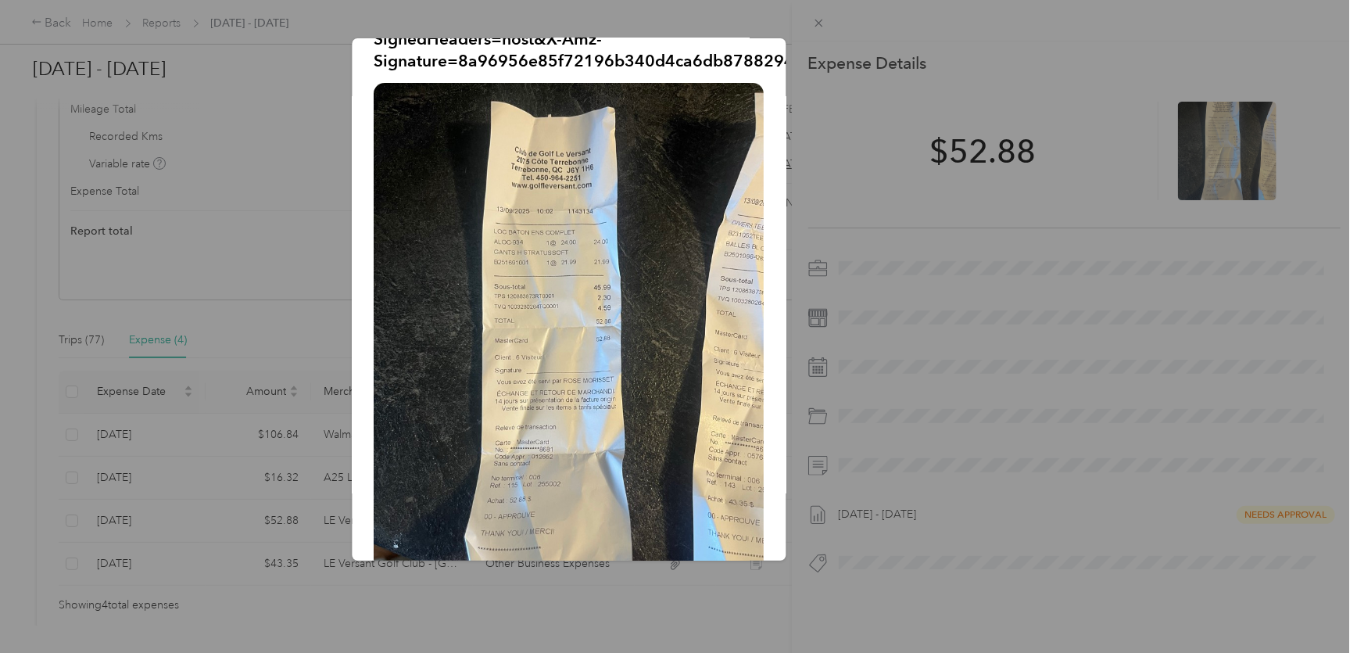
click at [821, 23] on div at bounding box center [678, 326] width 1357 height 653
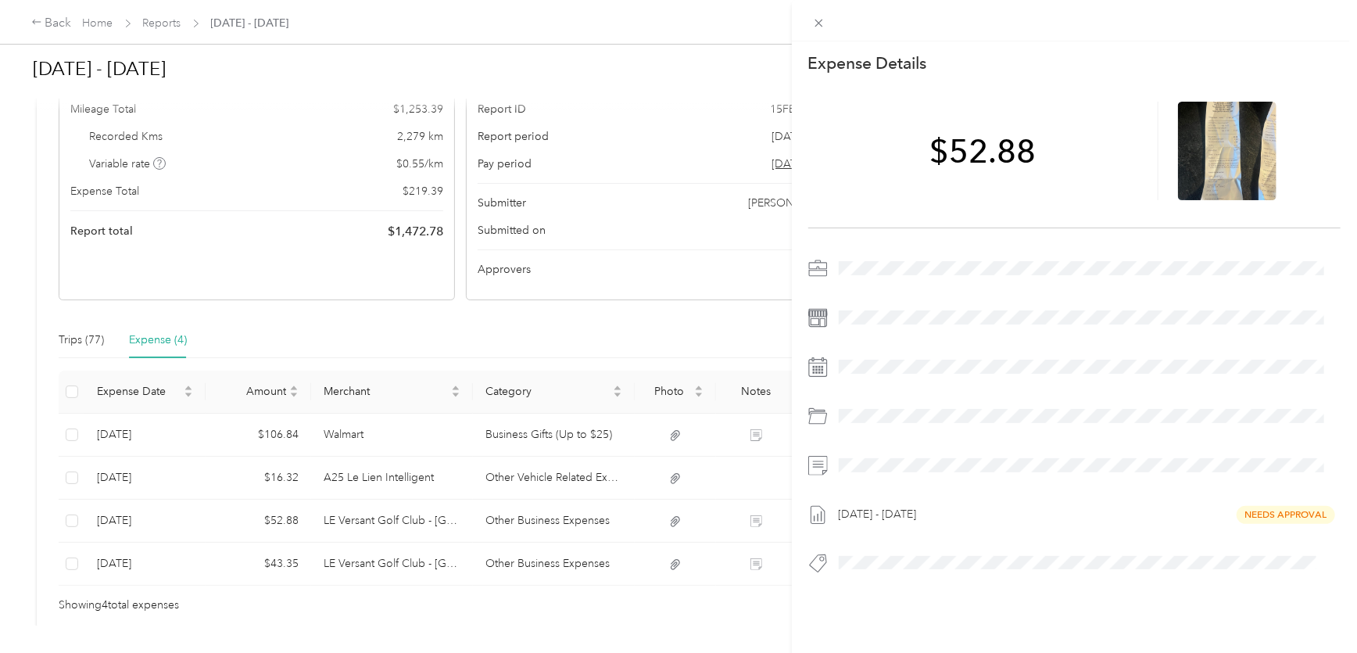
click at [385, 573] on div "This expense cannot be edited because it is either under review, approved, or p…" at bounding box center [678, 326] width 1357 height 653
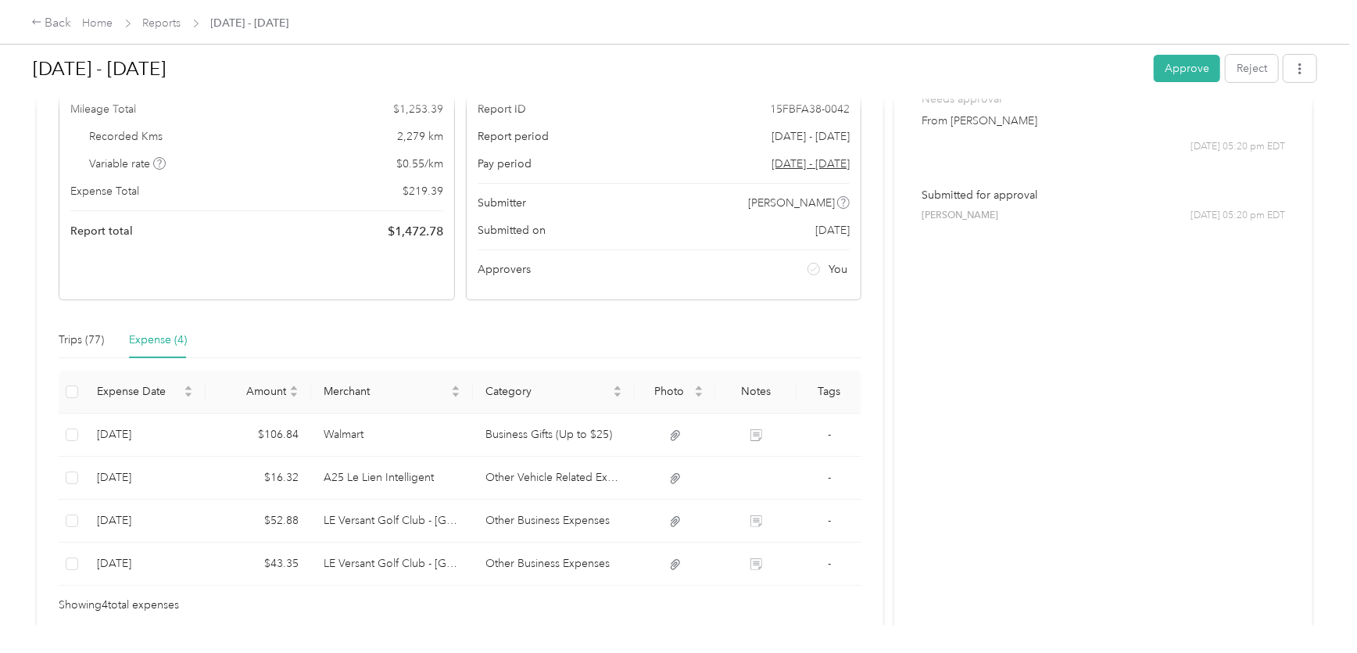
click at [390, 567] on div at bounding box center [678, 326] width 1357 height 653
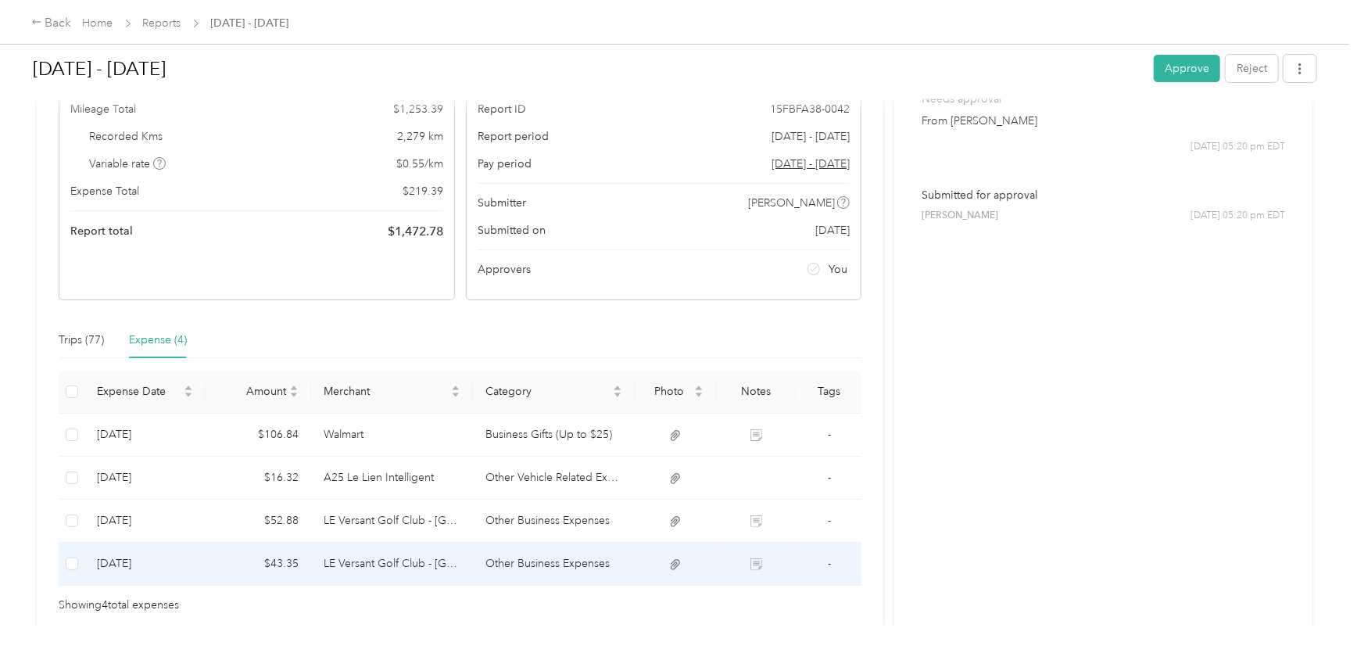
click at [396, 563] on td "LE Versant Golf Club - [GEOGRAPHIC_DATA]" at bounding box center [392, 563] width 162 height 43
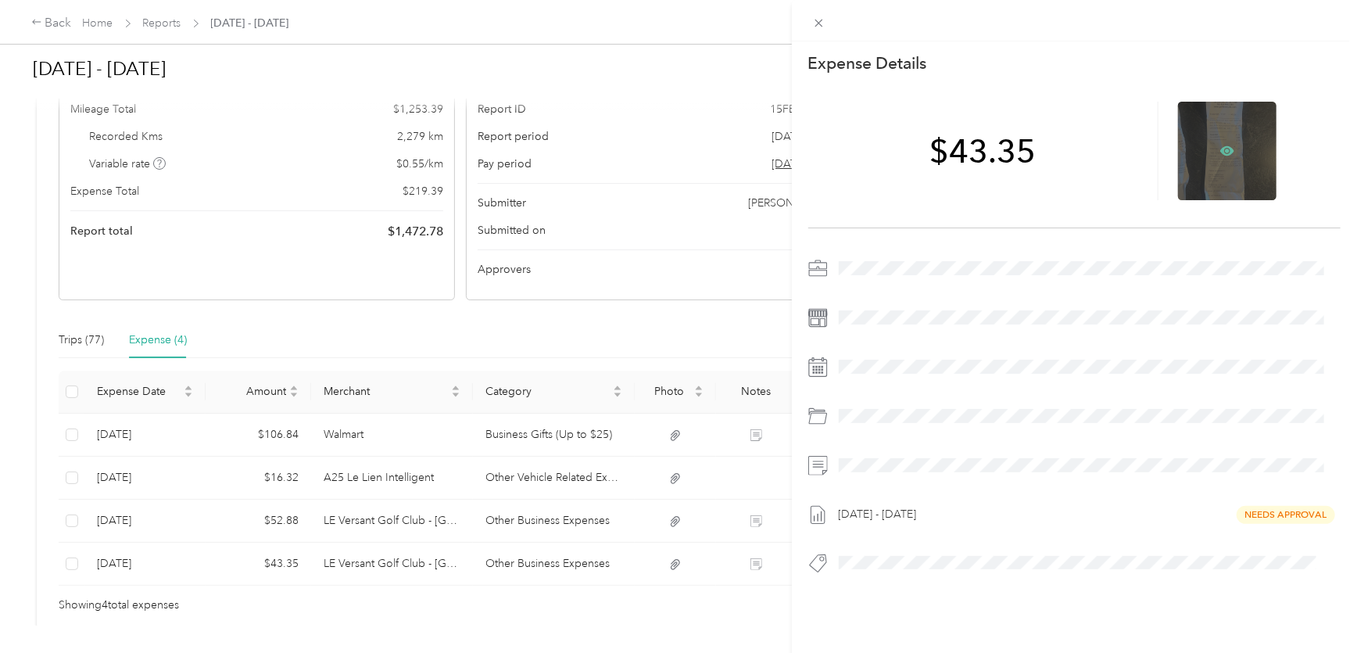
click at [1225, 148] on icon at bounding box center [1227, 150] width 5 height 5
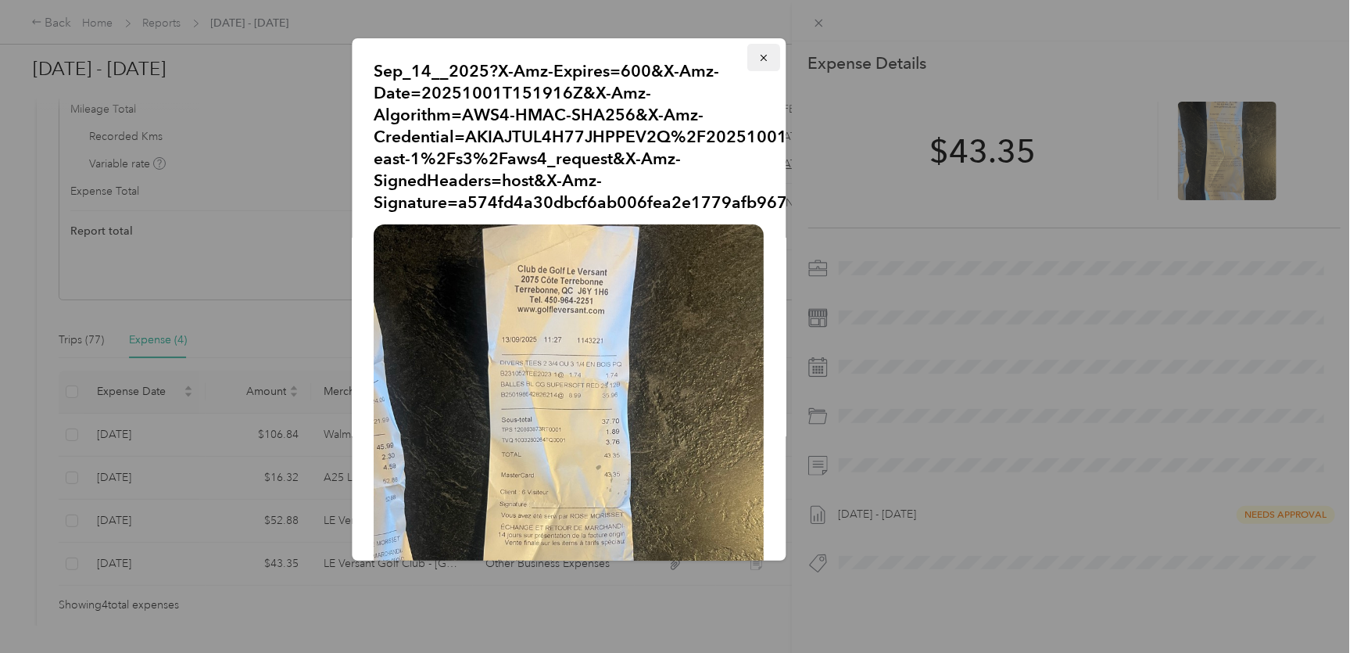
click at [759, 54] on icon "button" at bounding box center [764, 57] width 11 height 11
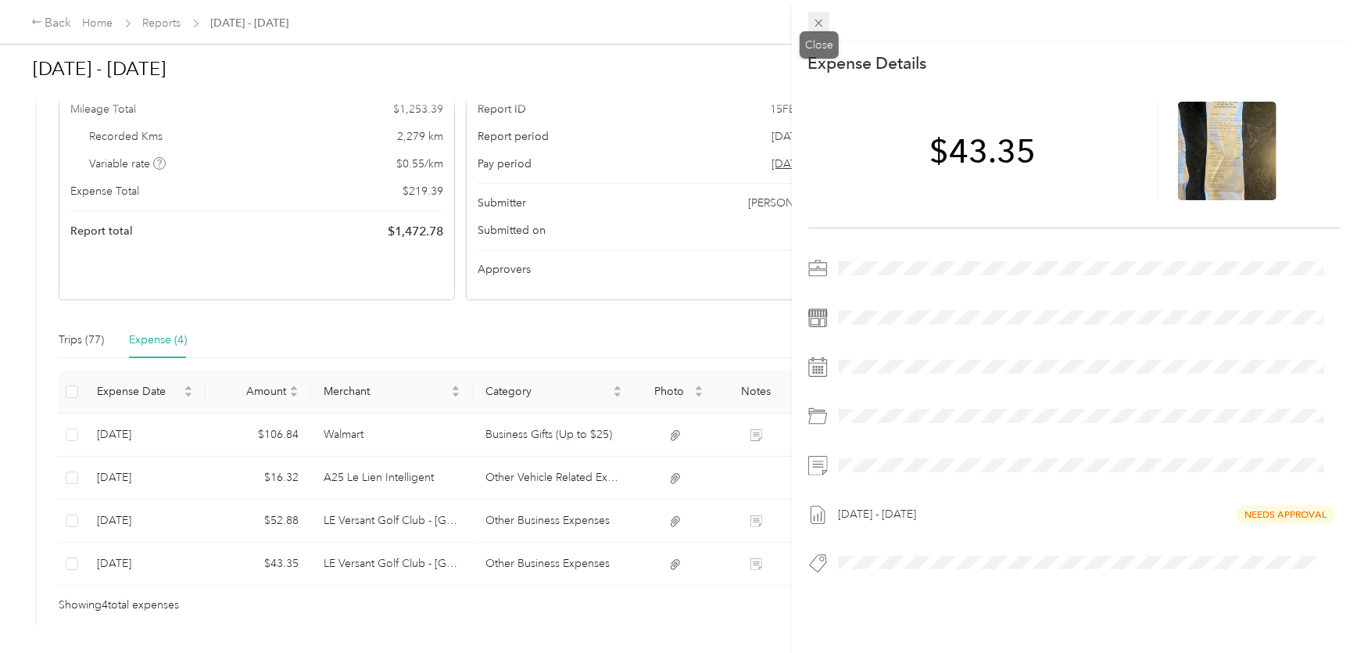
click at [821, 22] on icon at bounding box center [818, 22] width 13 height 13
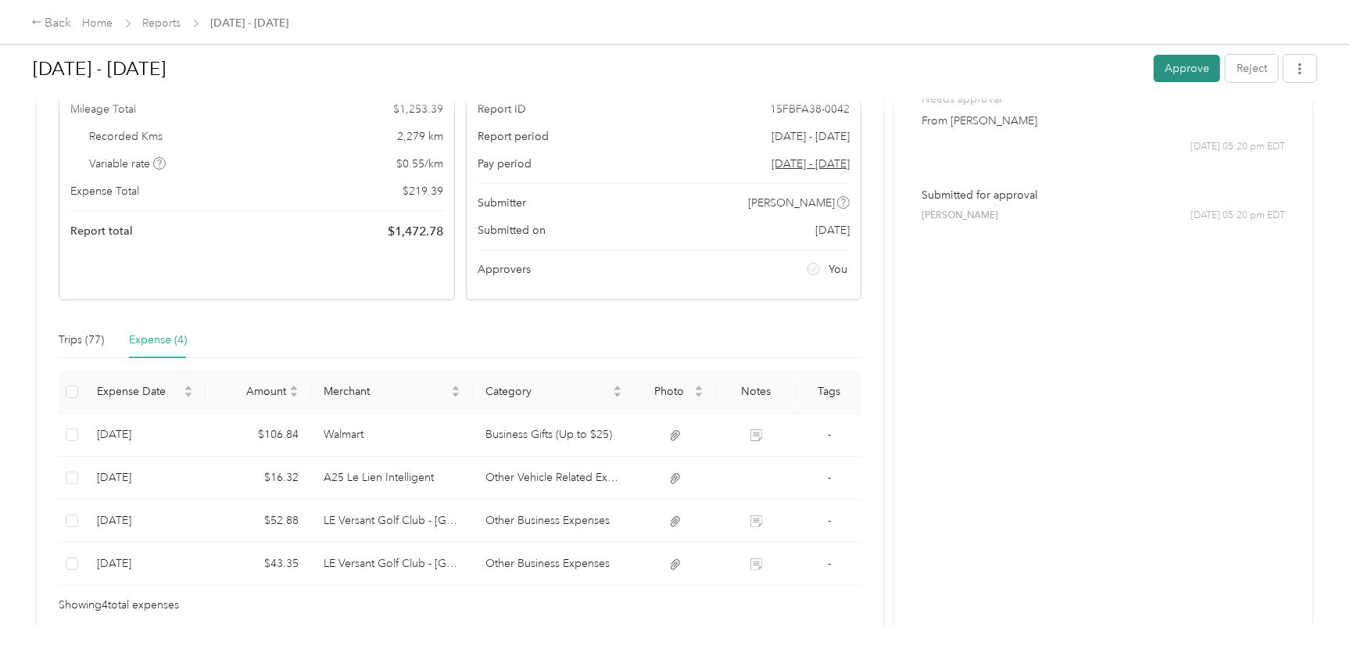
click at [1181, 70] on button "Approve" at bounding box center [1187, 68] width 66 height 27
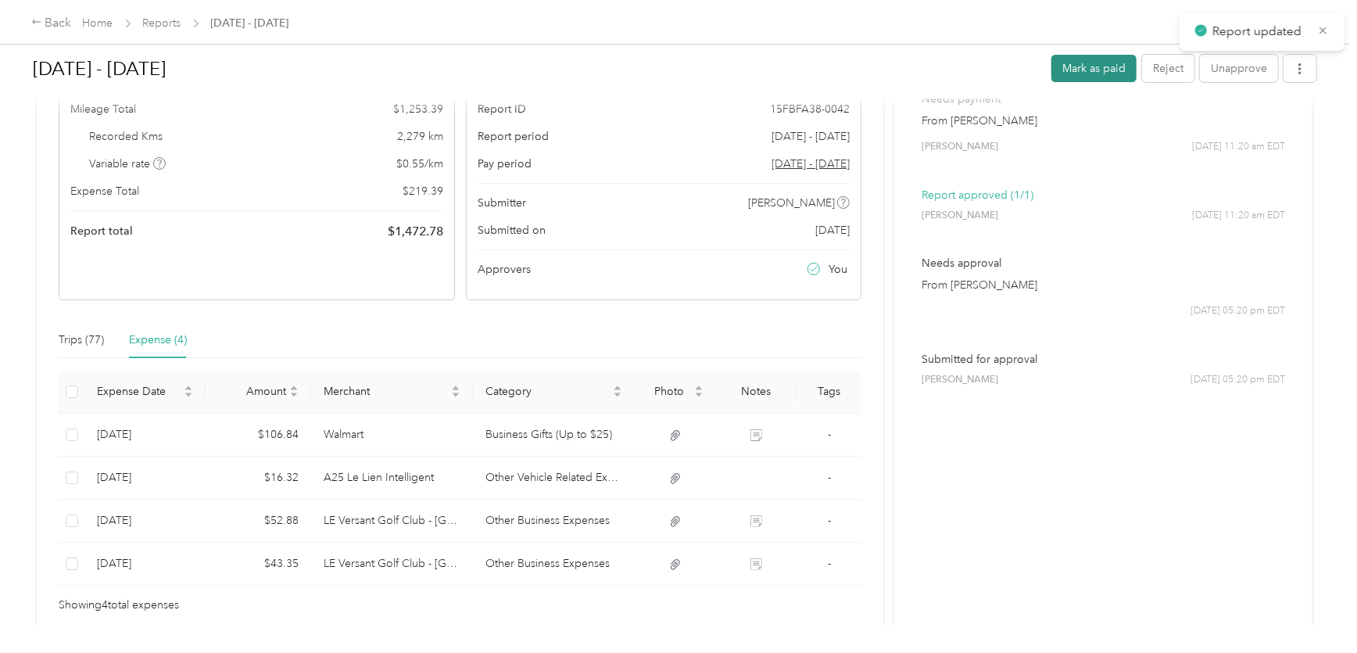
click at [1100, 72] on button "Mark as paid" at bounding box center [1093, 68] width 85 height 27
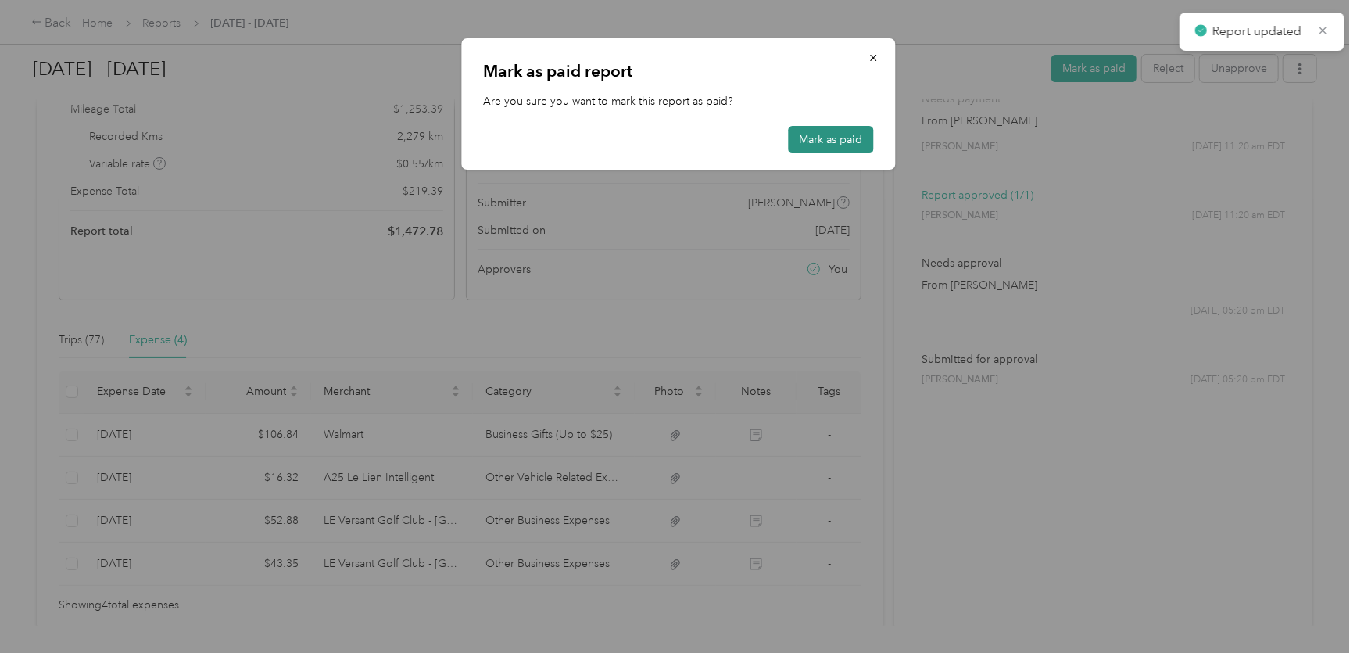
click at [818, 130] on button "Mark as paid" at bounding box center [831, 139] width 85 height 27
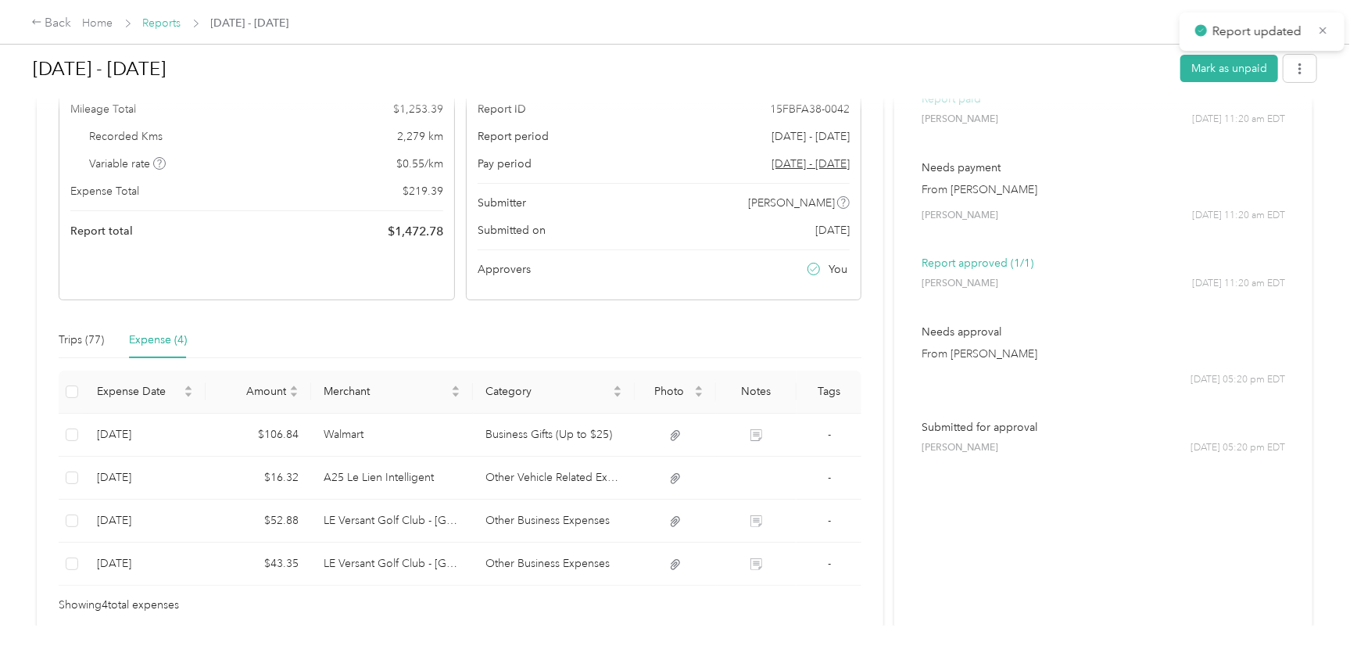
click at [175, 23] on link "Reports" at bounding box center [162, 22] width 38 height 13
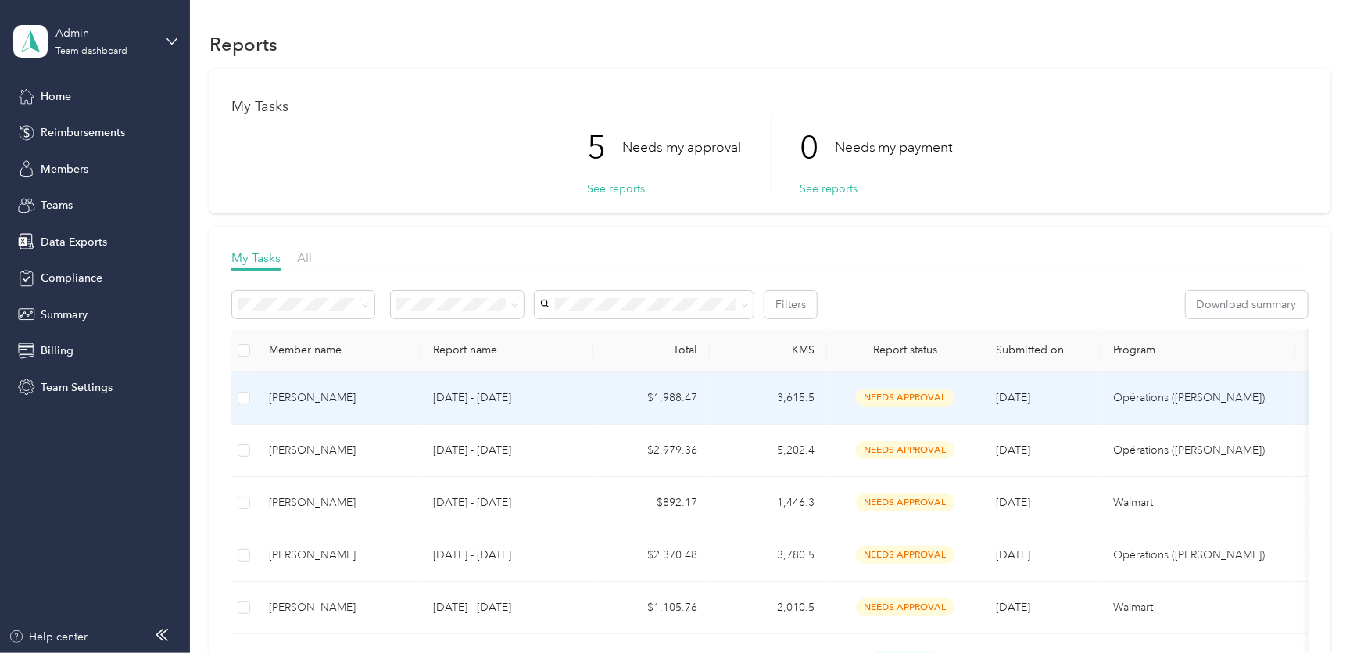
click at [437, 399] on p "[DATE] - [DATE]" at bounding box center [506, 397] width 147 height 17
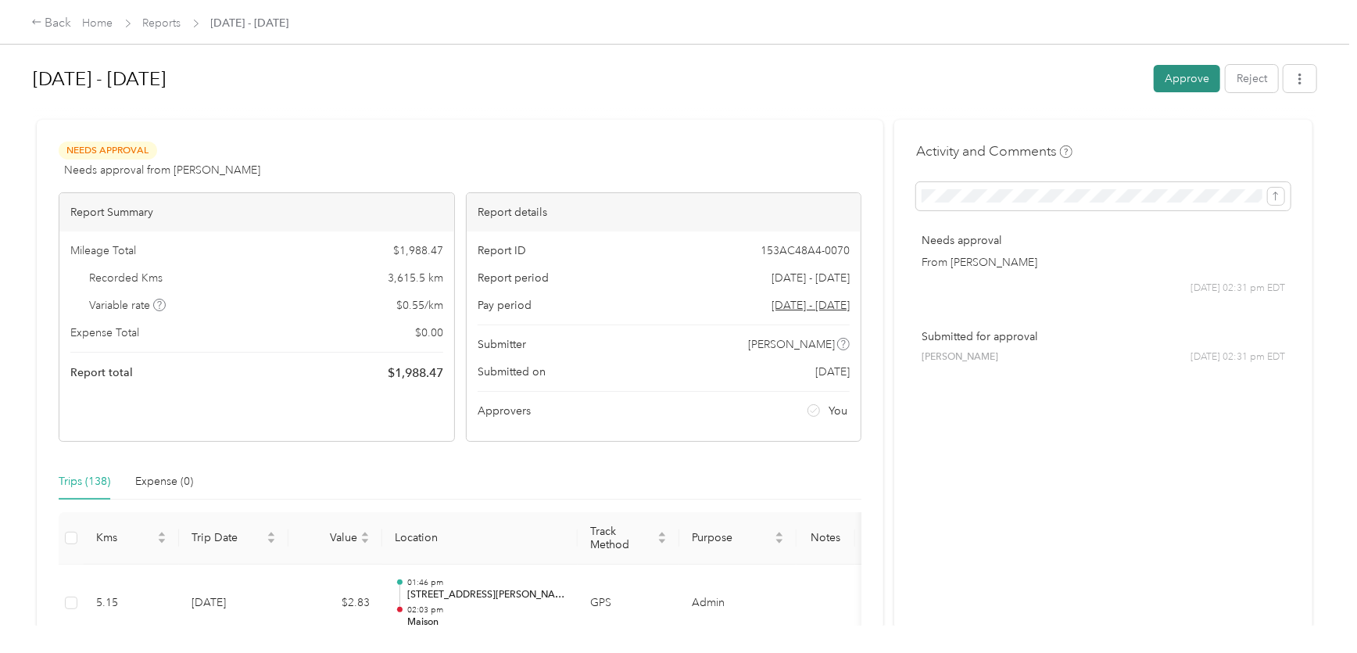
click at [1175, 70] on button "Approve" at bounding box center [1187, 78] width 66 height 27
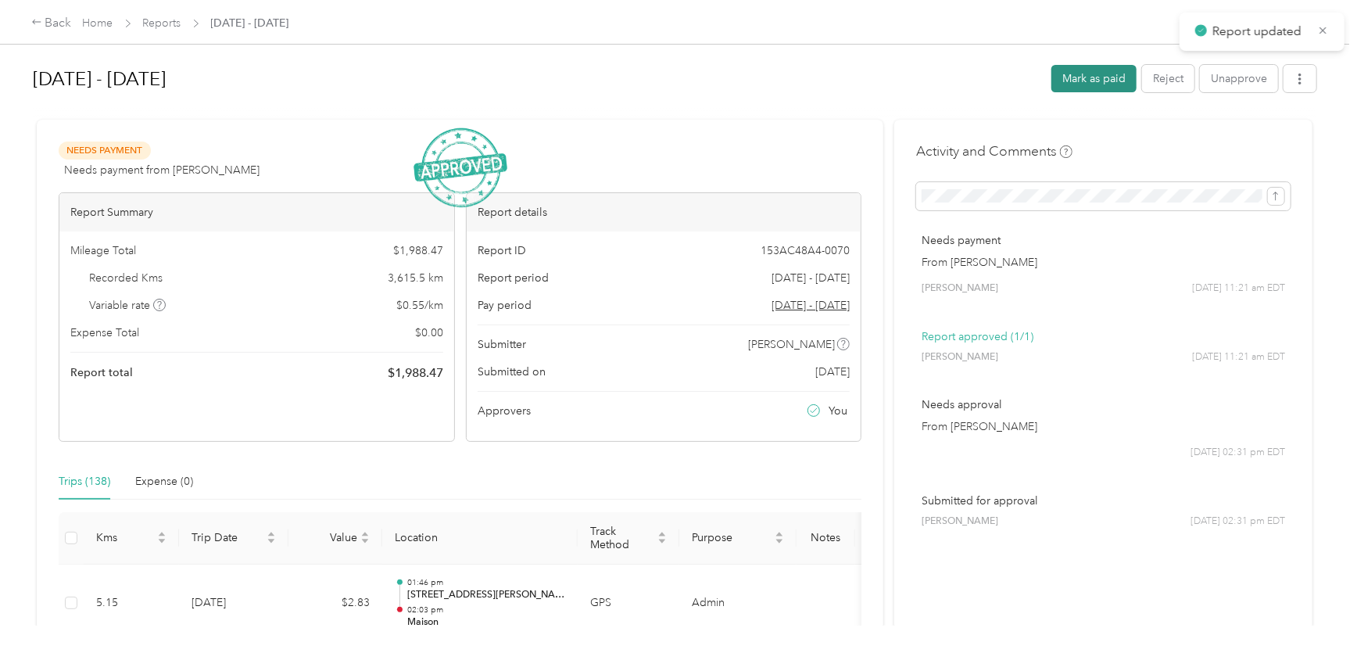
click at [1111, 81] on button "Mark as paid" at bounding box center [1093, 78] width 85 height 27
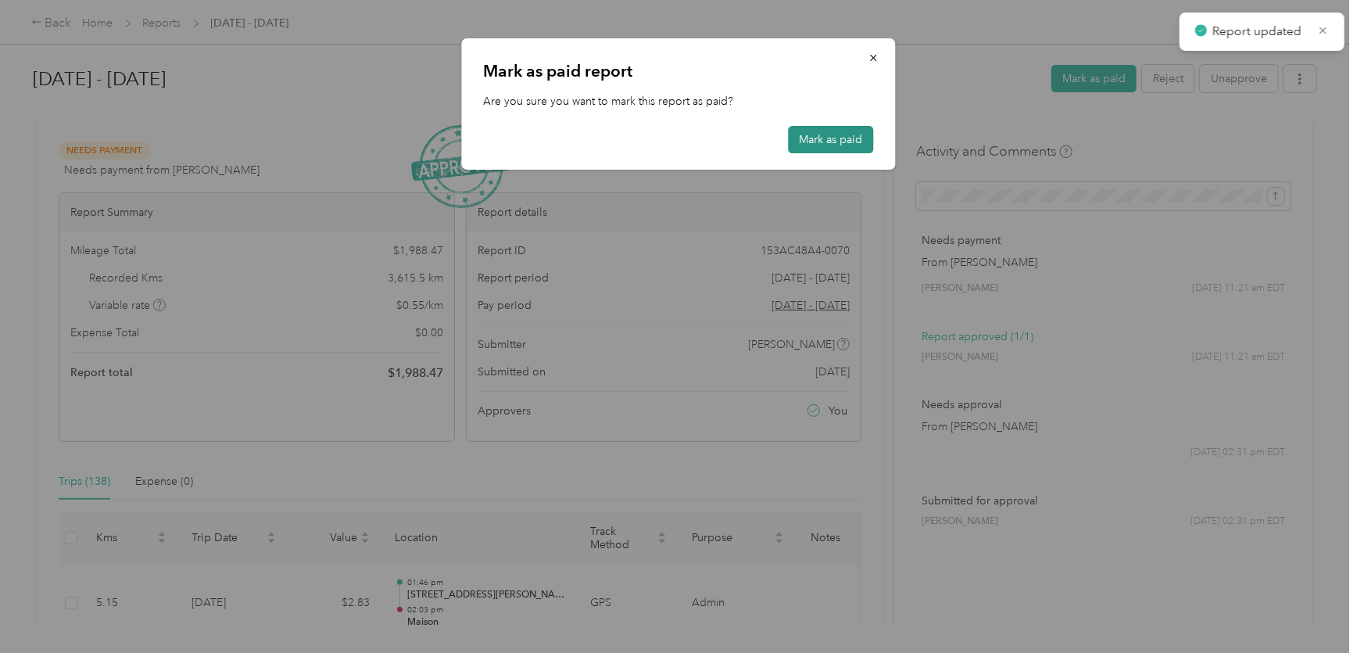
click at [820, 139] on button "Mark as paid" at bounding box center [831, 139] width 85 height 27
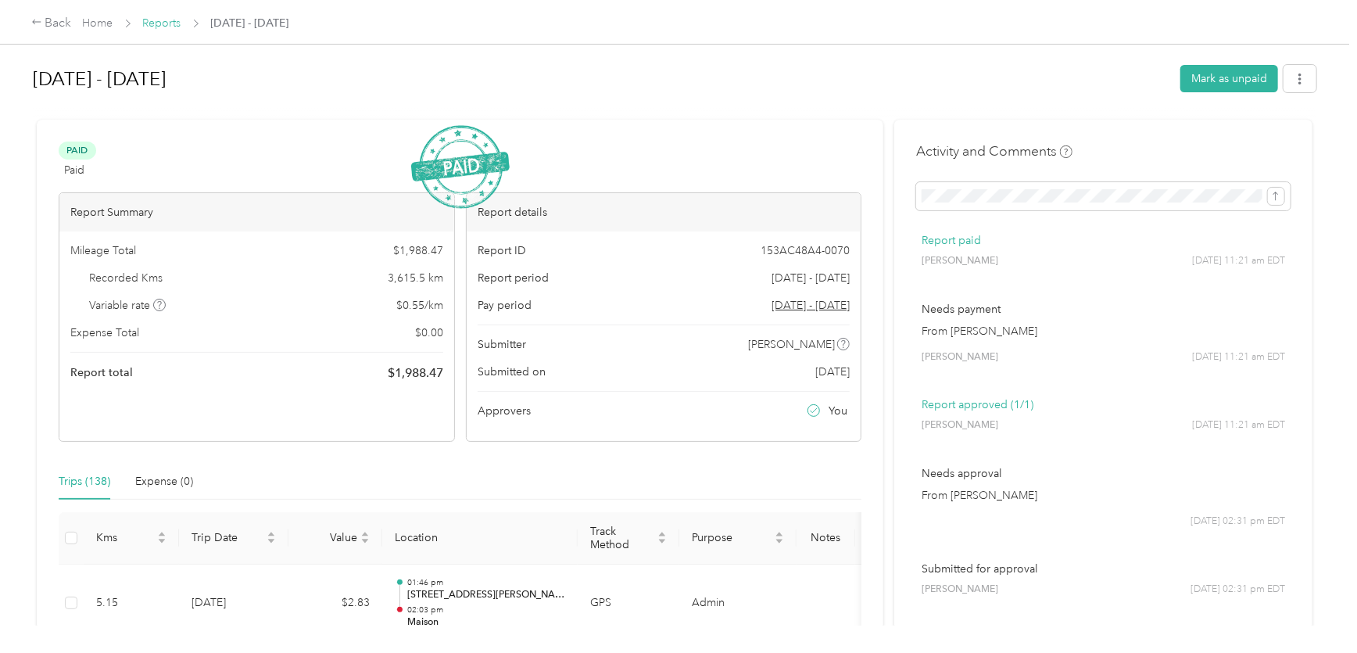
click at [158, 25] on link "Reports" at bounding box center [162, 22] width 38 height 13
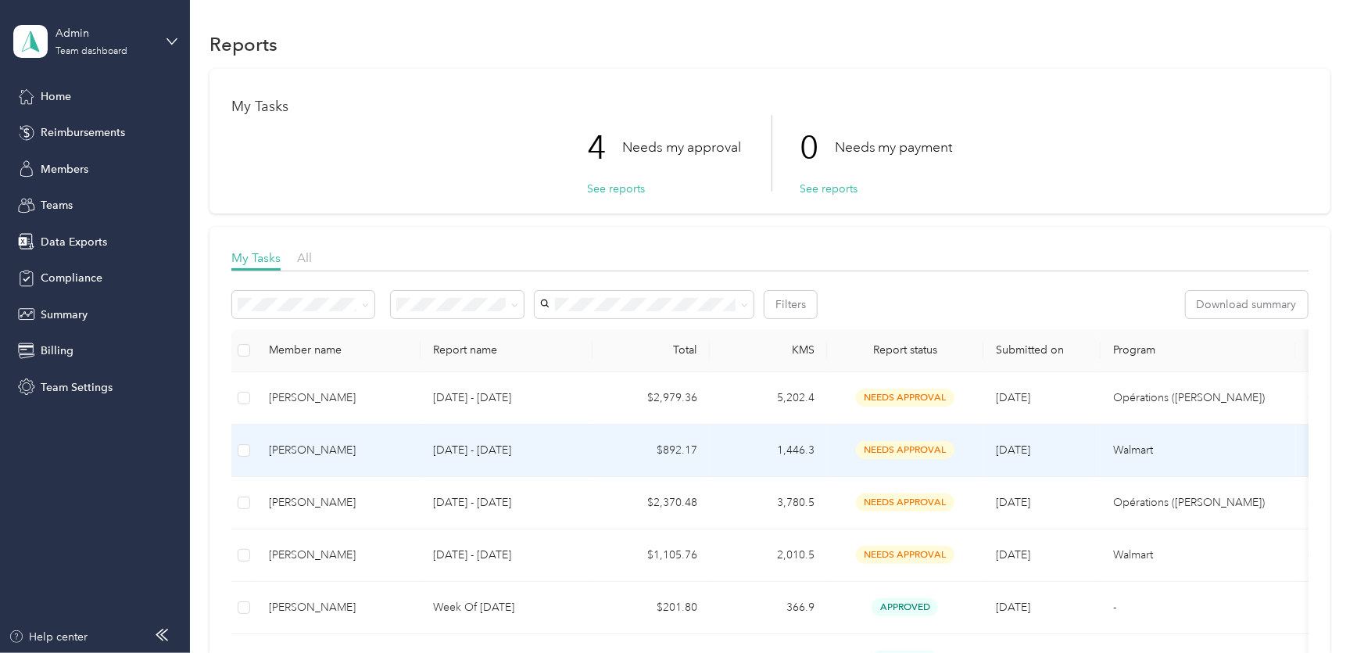
click at [357, 451] on div "[PERSON_NAME]" at bounding box center [338, 450] width 139 height 17
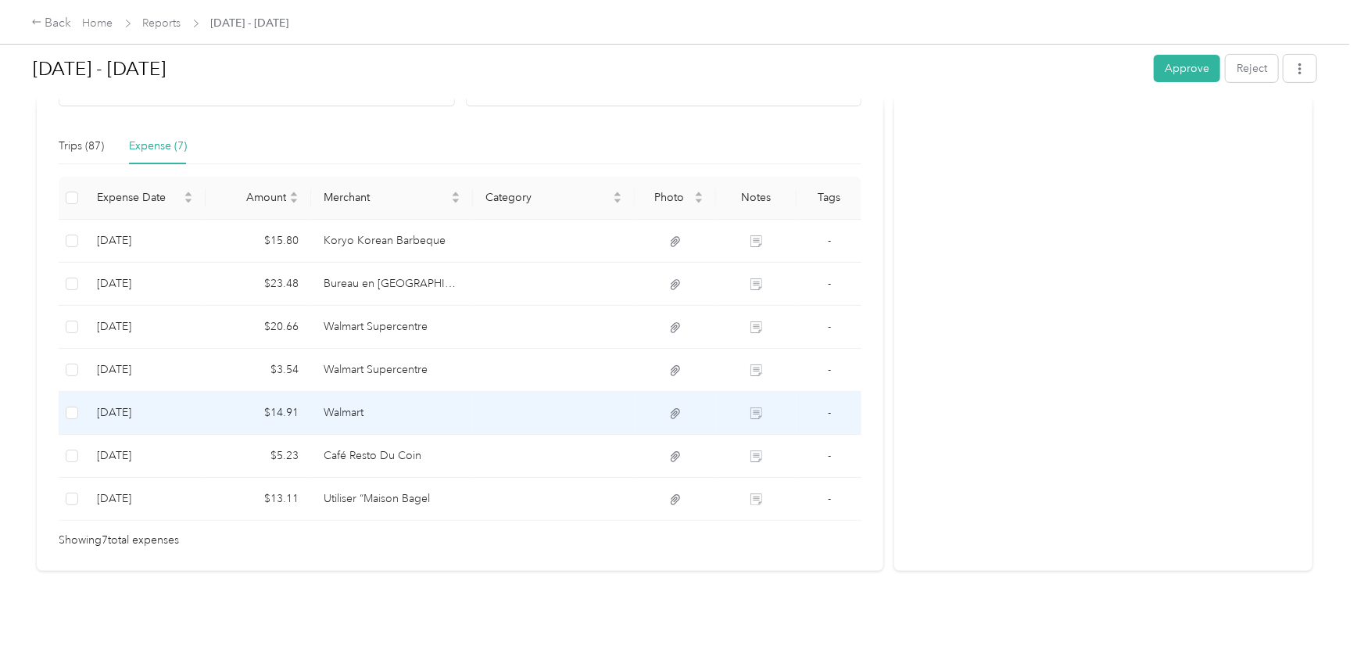
scroll to position [344, 0]
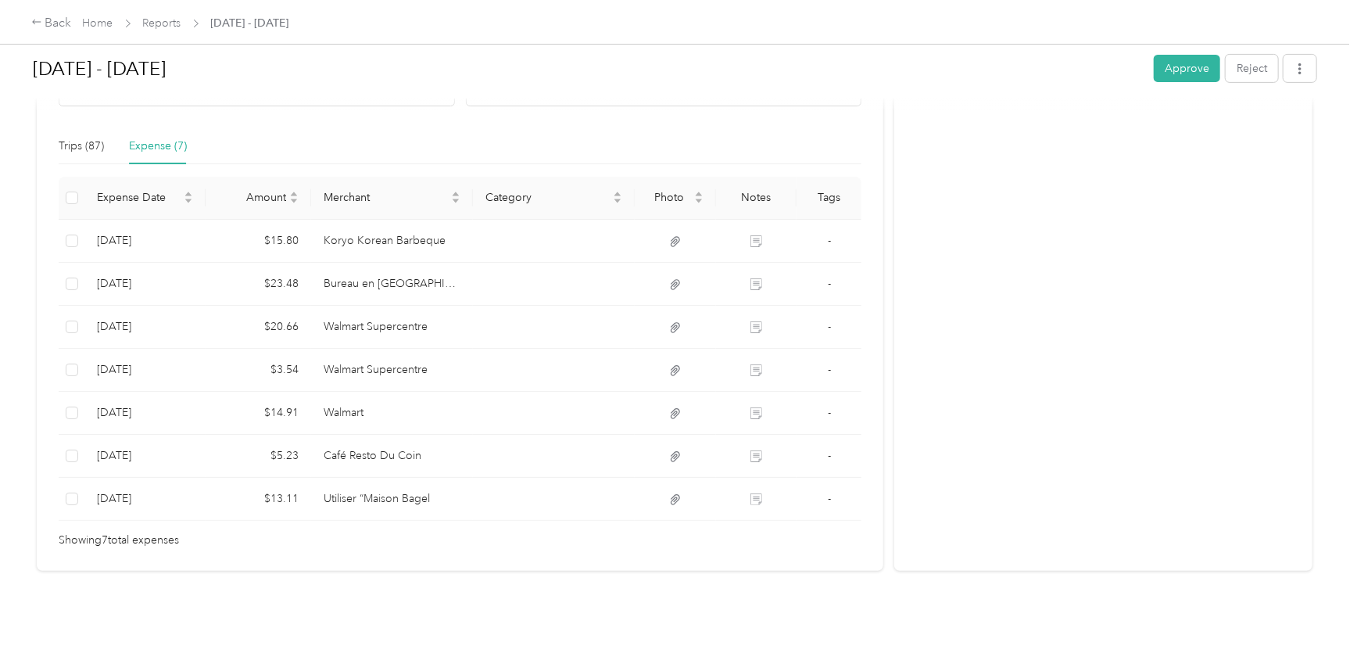
click at [356, 245] on td "Koryo Korean Barbeque" at bounding box center [392, 241] width 162 height 43
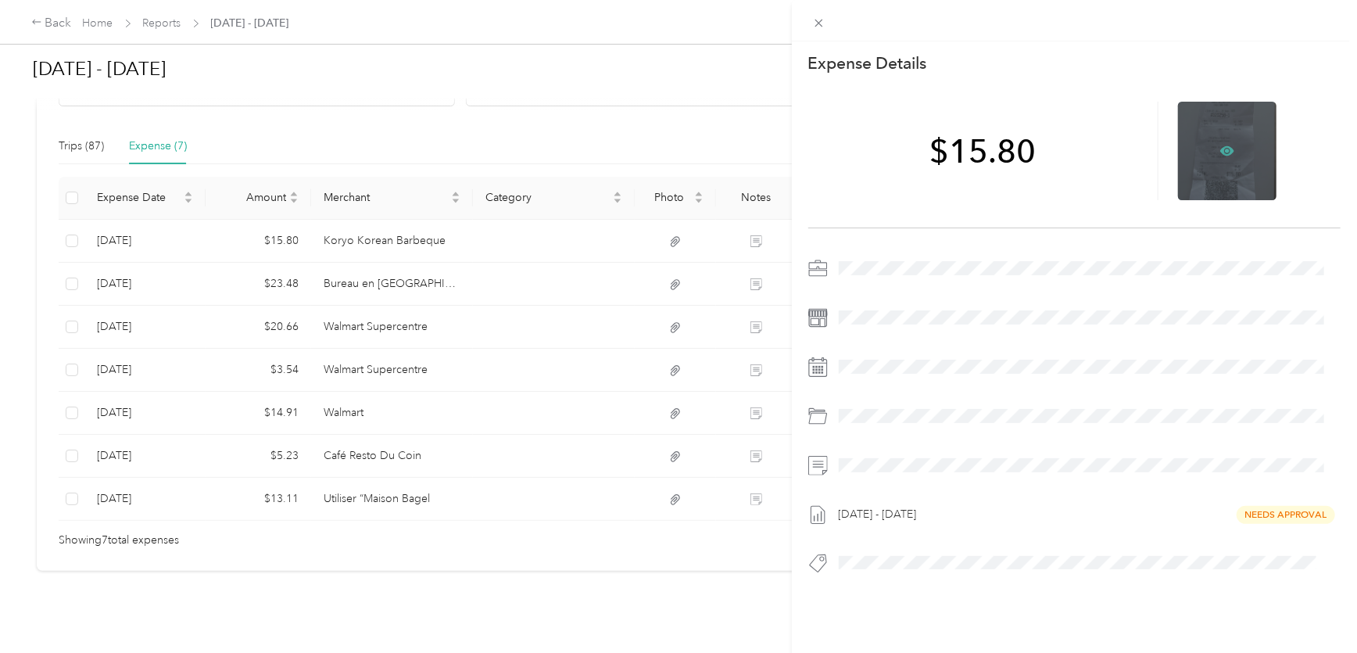
click at [1220, 150] on icon at bounding box center [1227, 150] width 14 height 9
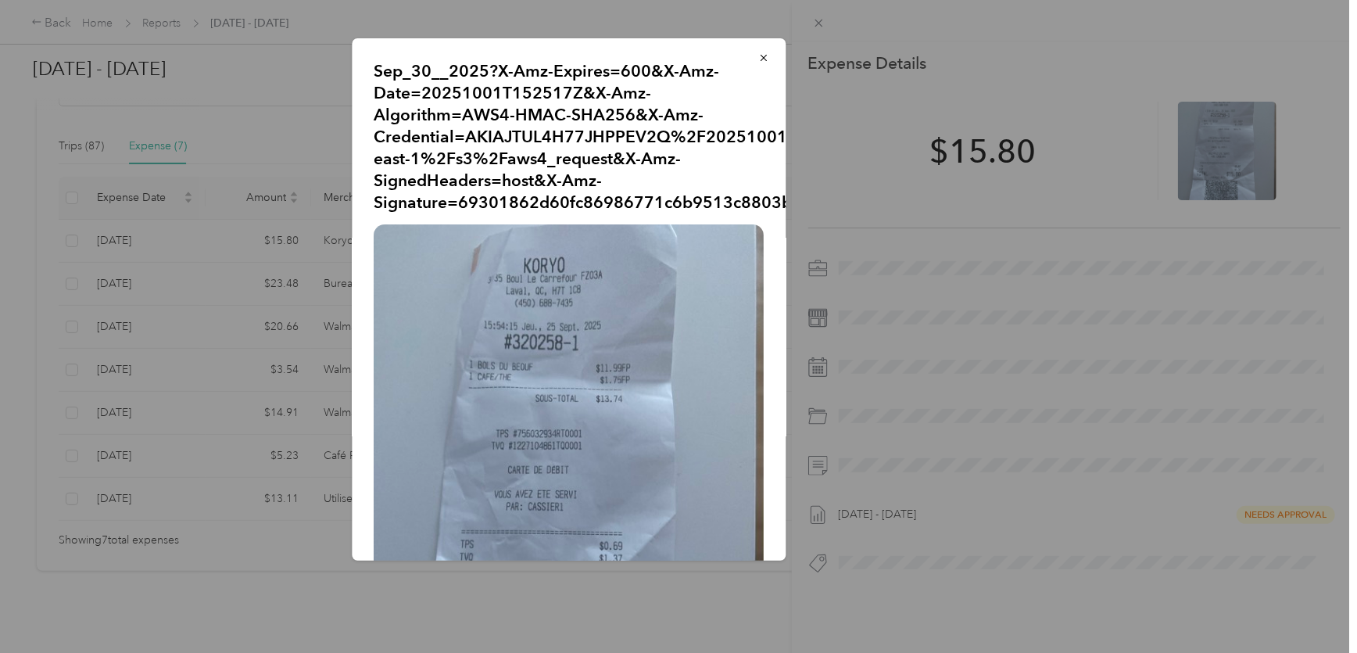
click at [321, 271] on div at bounding box center [678, 326] width 1357 height 653
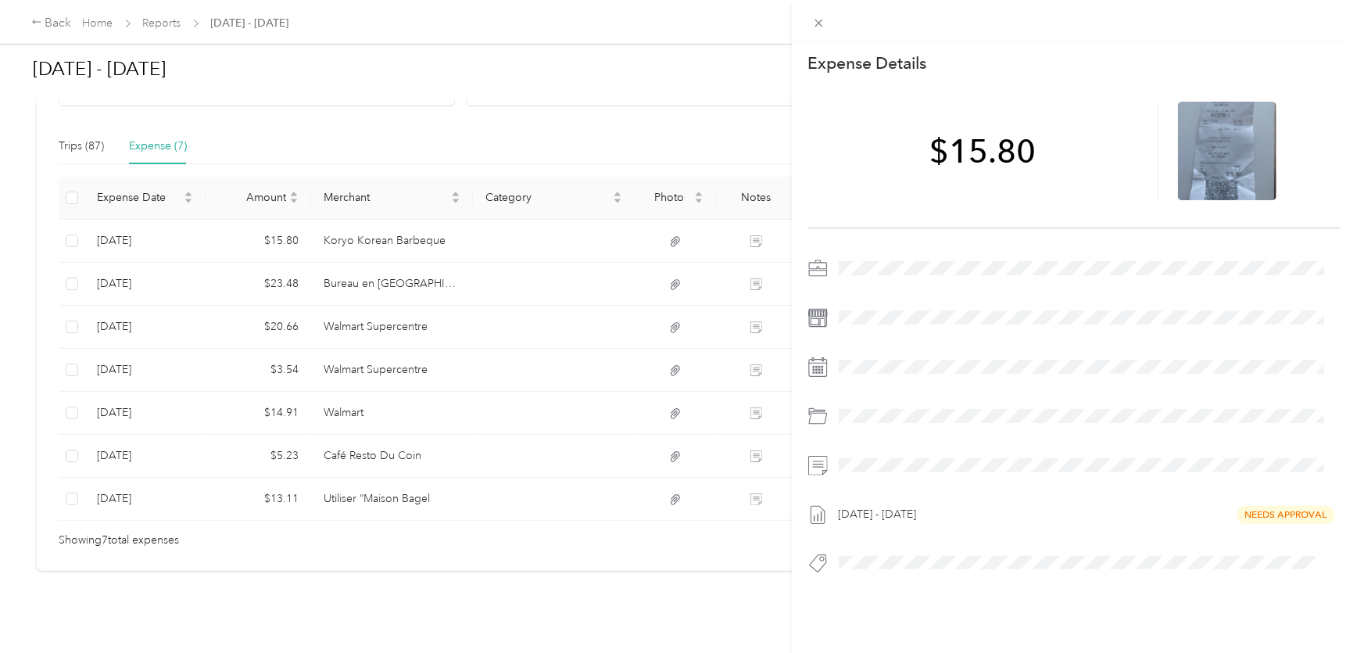
click at [209, 280] on div "This expense cannot be edited because it is either under review, approved, or p…" at bounding box center [678, 326] width 1357 height 653
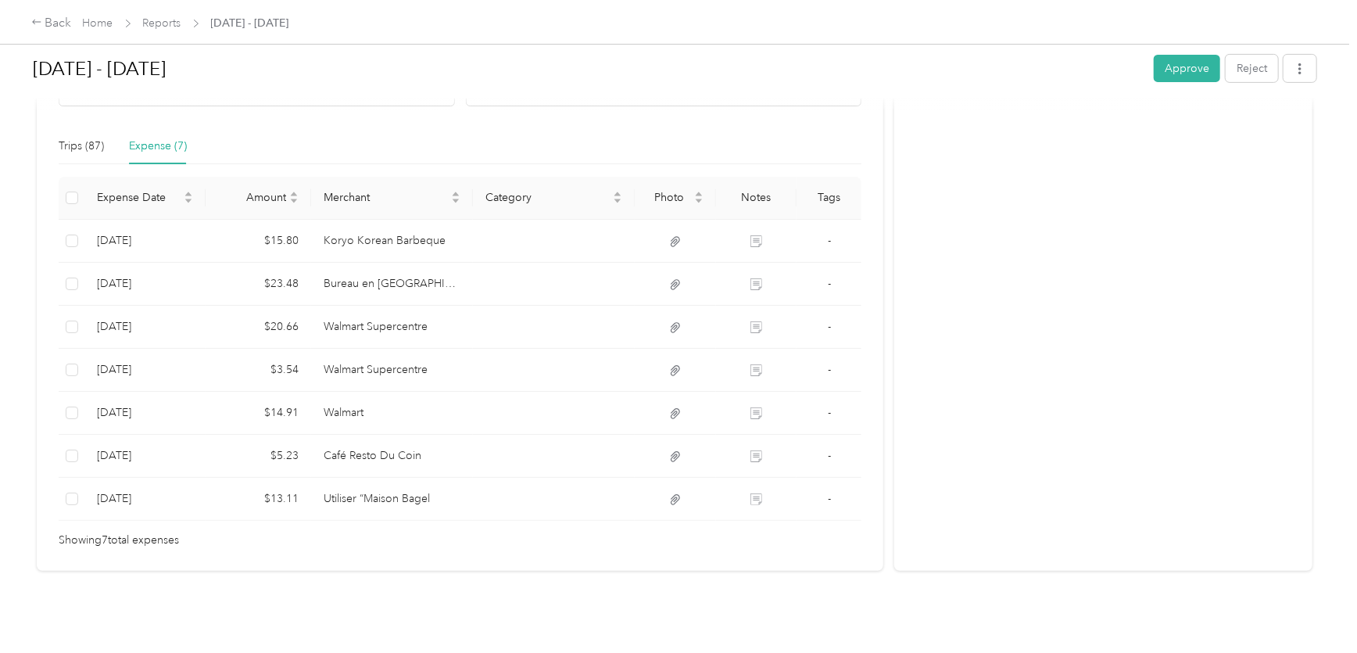
click at [366, 277] on div at bounding box center [678, 326] width 1357 height 653
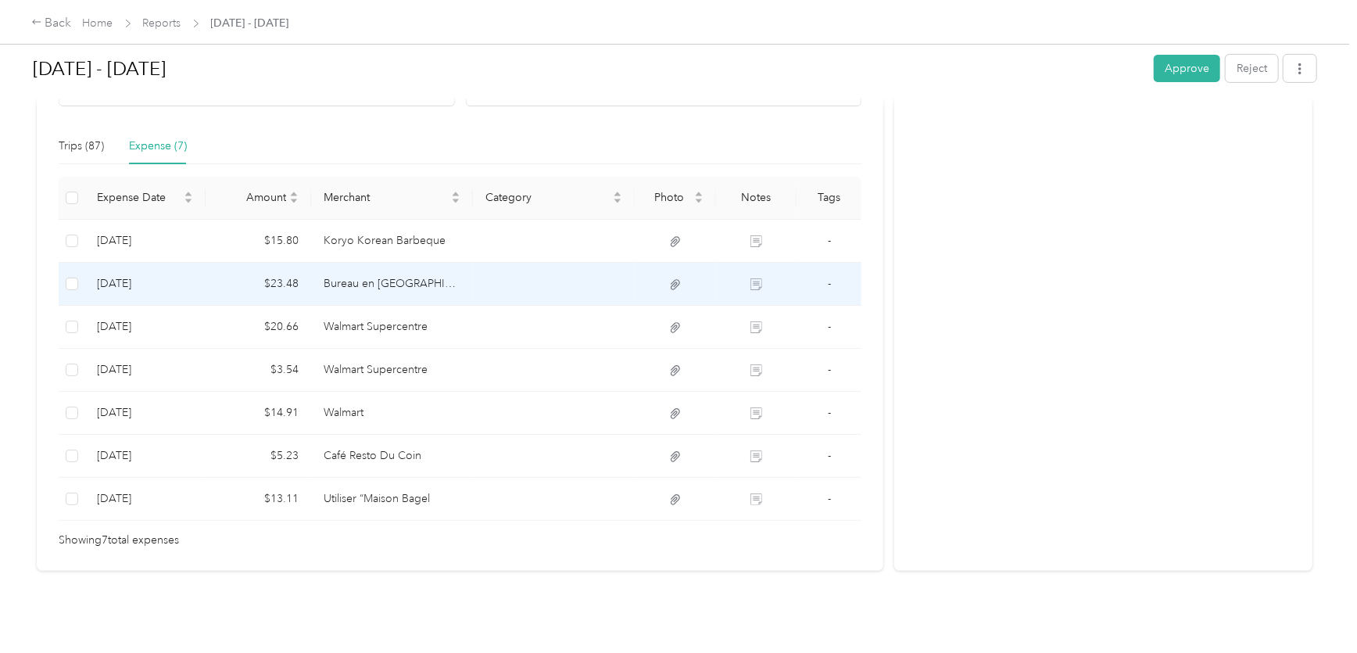
click at [376, 276] on td "Bureau en [GEOGRAPHIC_DATA]" at bounding box center [392, 284] width 162 height 43
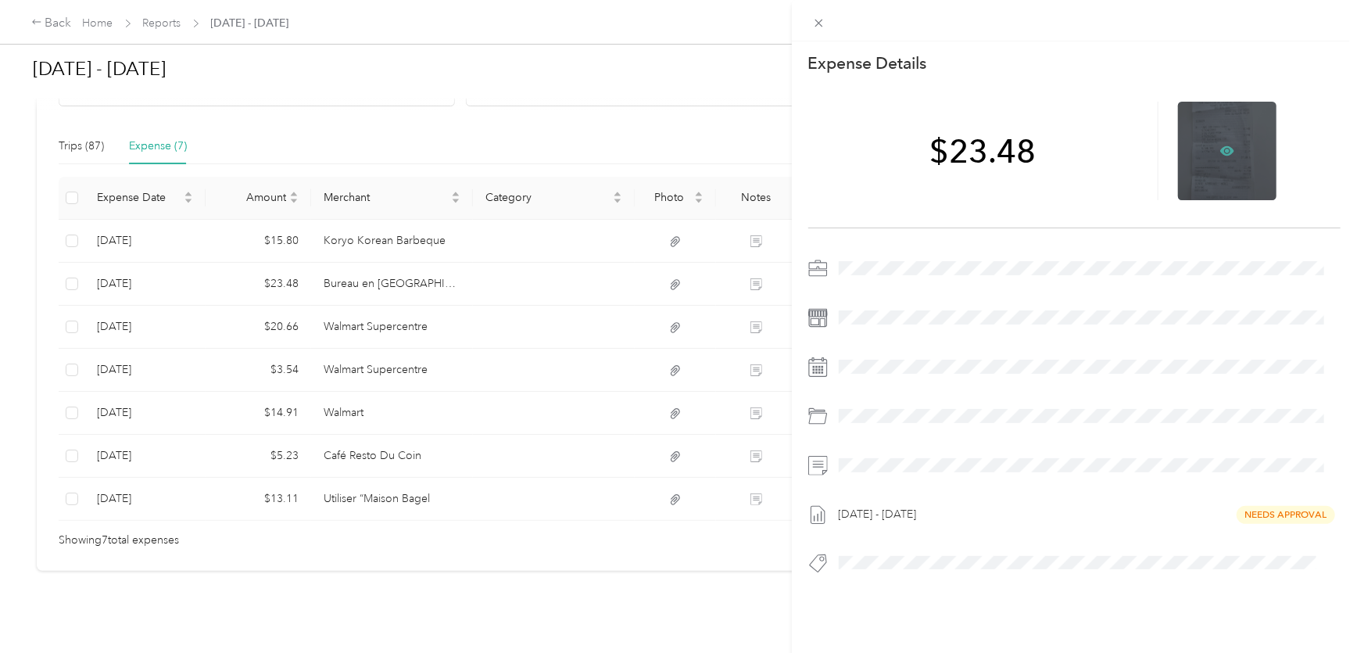
click at [1226, 148] on icon at bounding box center [1227, 151] width 14 height 14
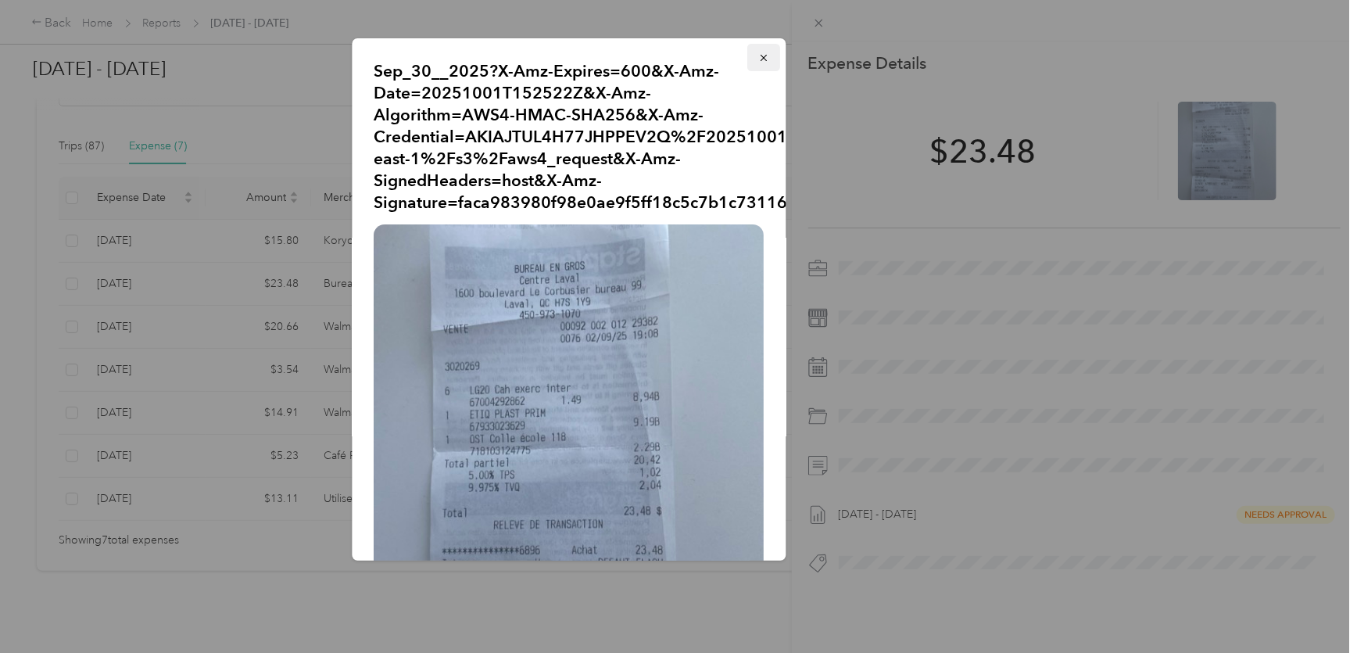
click at [760, 53] on button "button" at bounding box center [764, 57] width 33 height 27
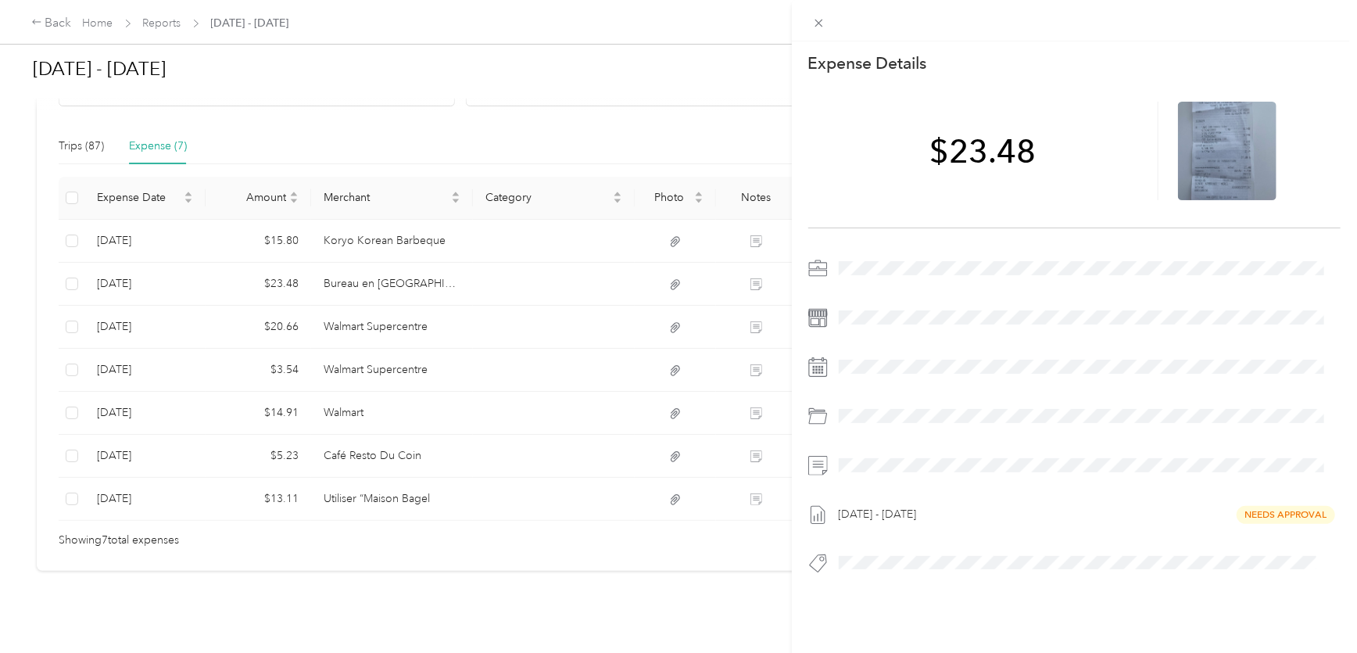
click at [320, 324] on div "This expense cannot be edited because it is either under review, approved, or p…" at bounding box center [678, 326] width 1357 height 653
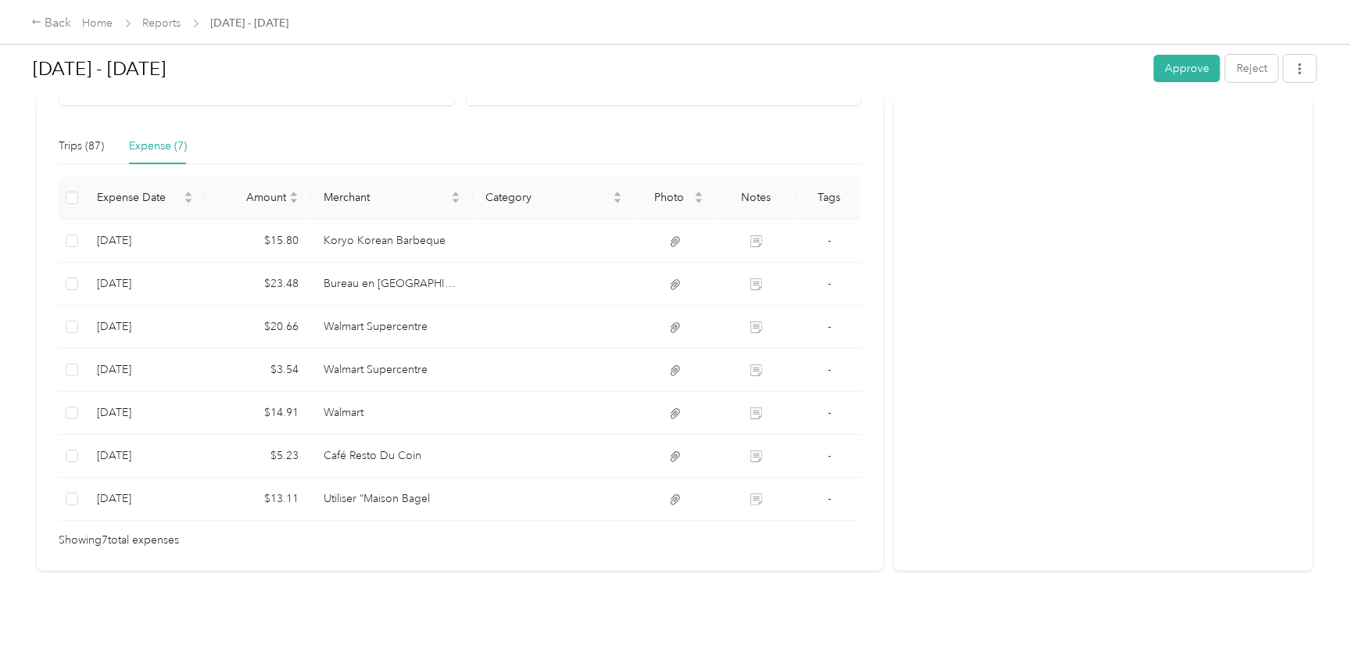
click at [374, 323] on div at bounding box center [678, 326] width 1357 height 653
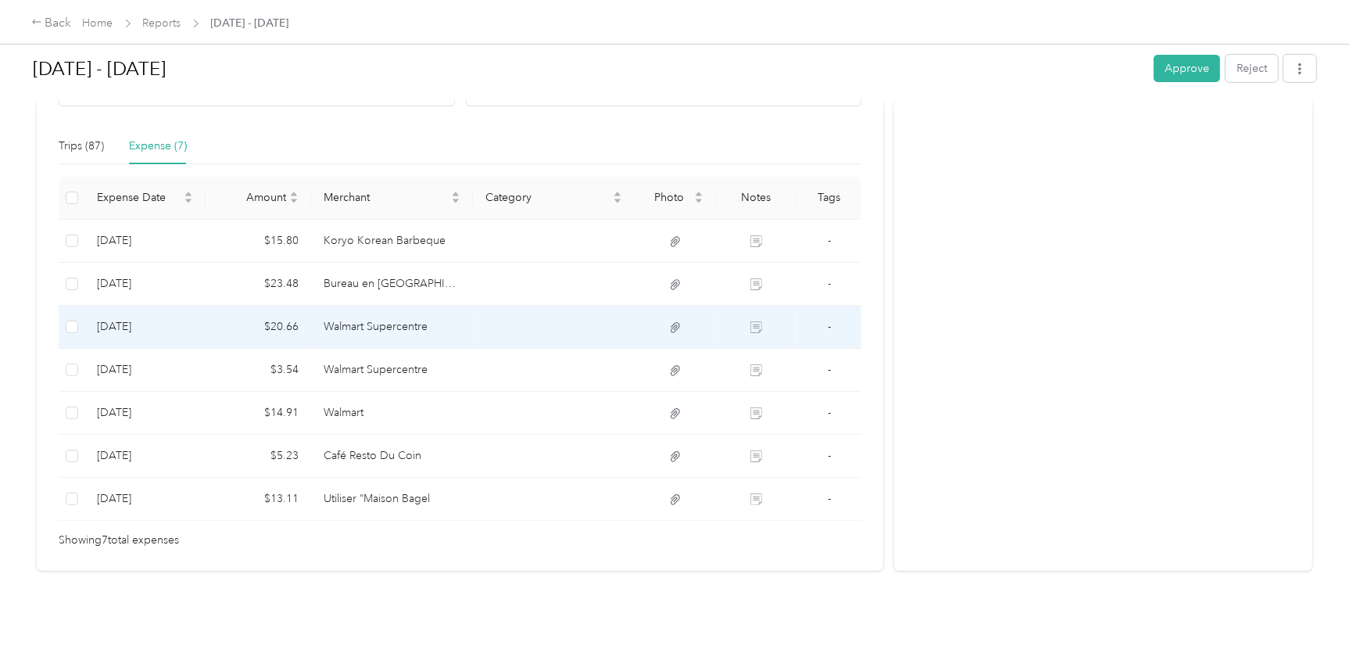
click at [377, 322] on td "Walmart Supercentre" at bounding box center [392, 327] width 162 height 43
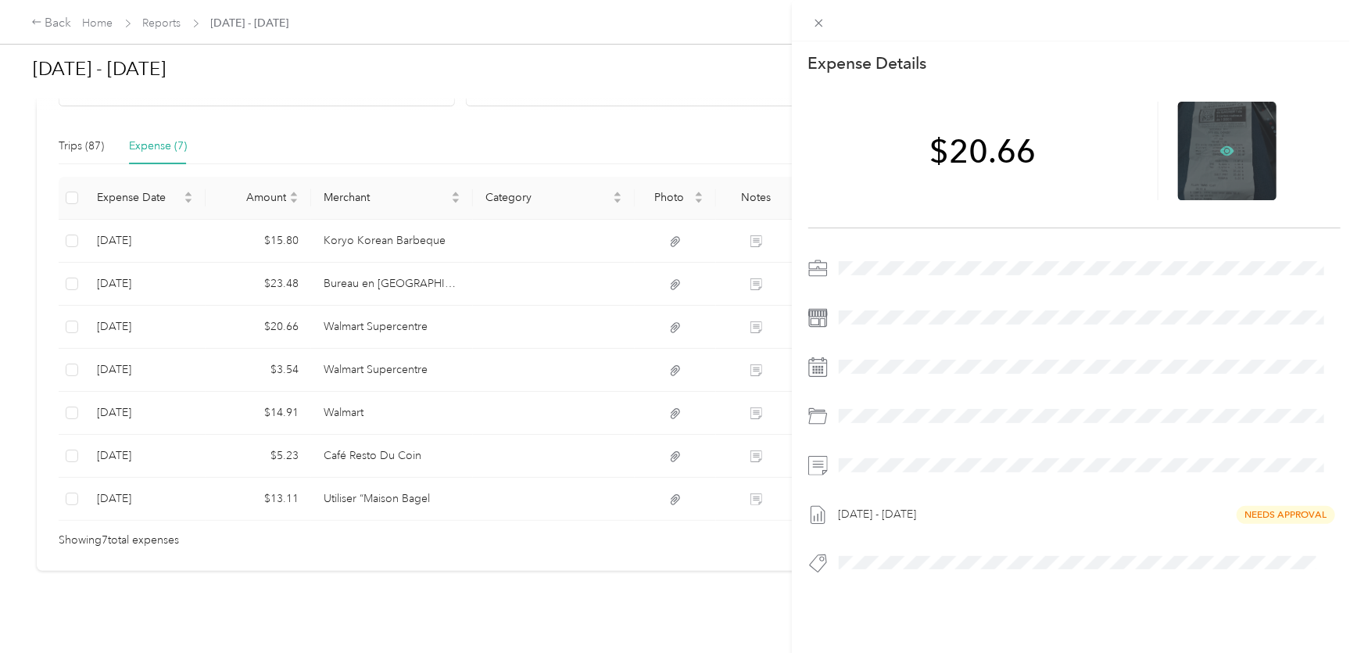
click at [1220, 147] on icon at bounding box center [1227, 150] width 14 height 9
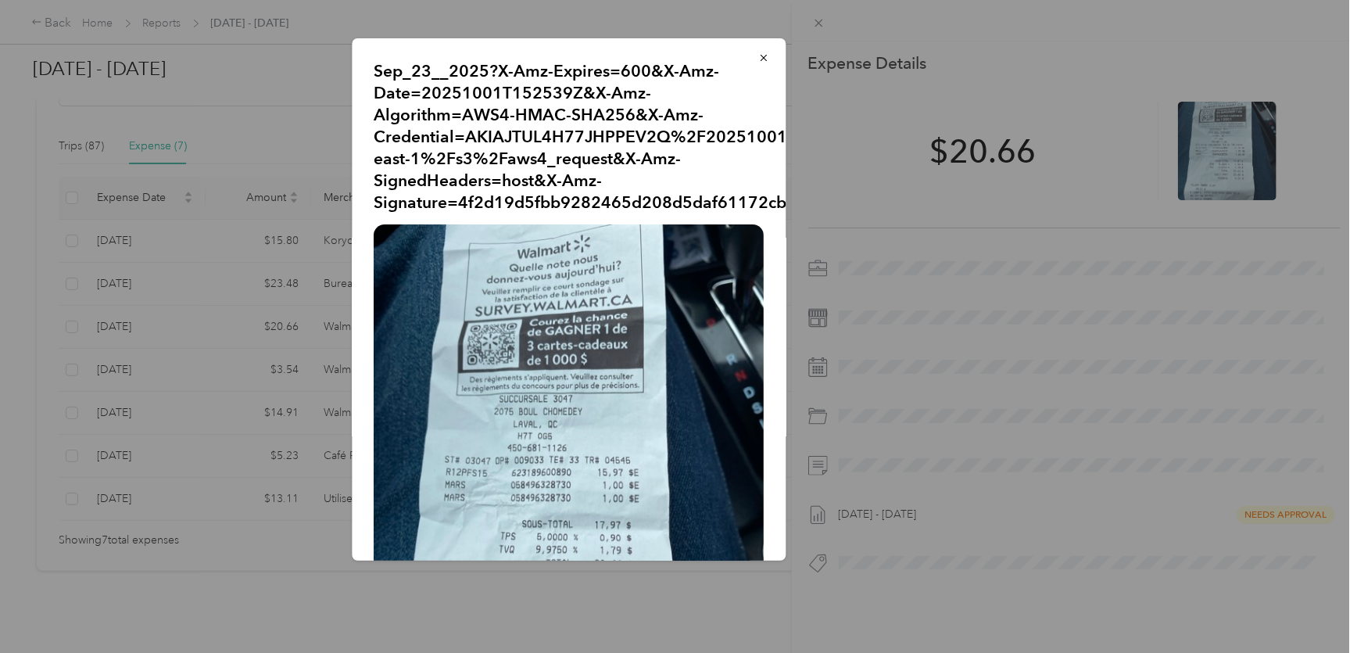
click at [760, 54] on div "Sep_23__2025?X-Amz-Expires=600&X-Amz-Date=20251001T152539Z&X-Amz-Algorithm=AWS4…" at bounding box center [569, 299] width 434 height 522
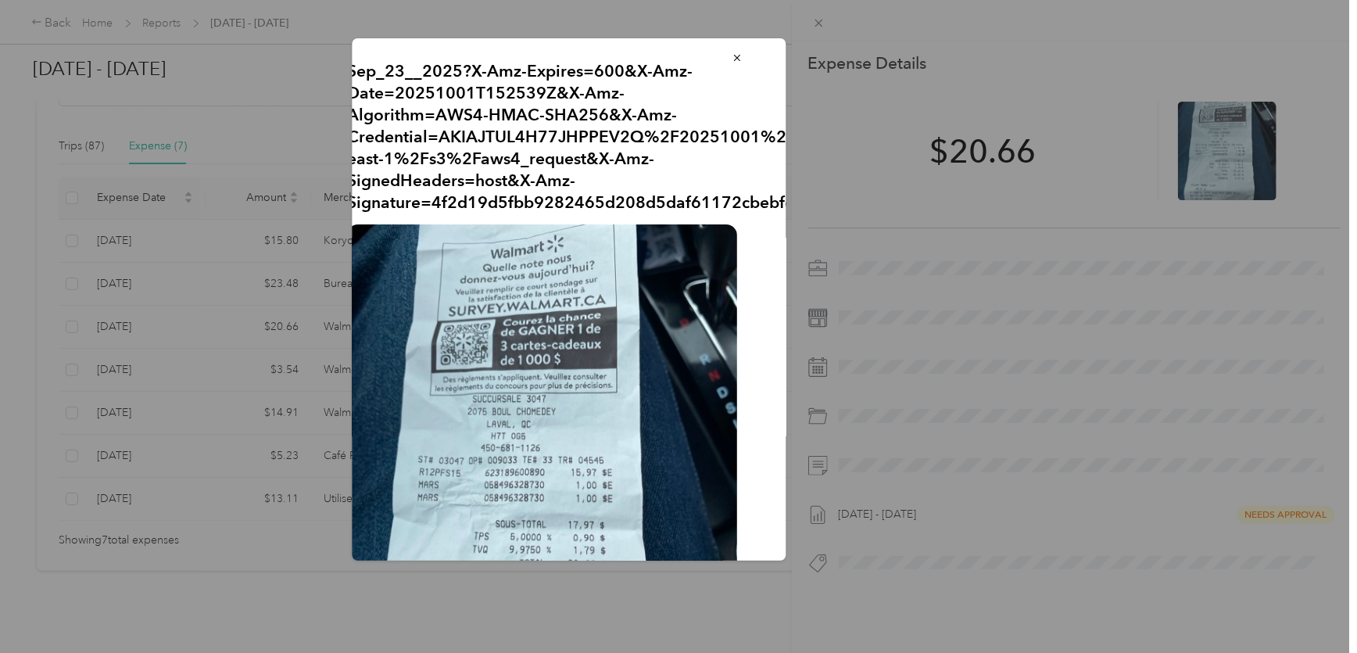
click at [752, 56] on div "Sep_23__2025?X-Amz-Expires=600&X-Amz-Date=20251001T152539Z&X-Amz-Algorithm=AWS4…" at bounding box center [569, 299] width 434 height 522
click at [732, 51] on span "button" at bounding box center [737, 57] width 11 height 13
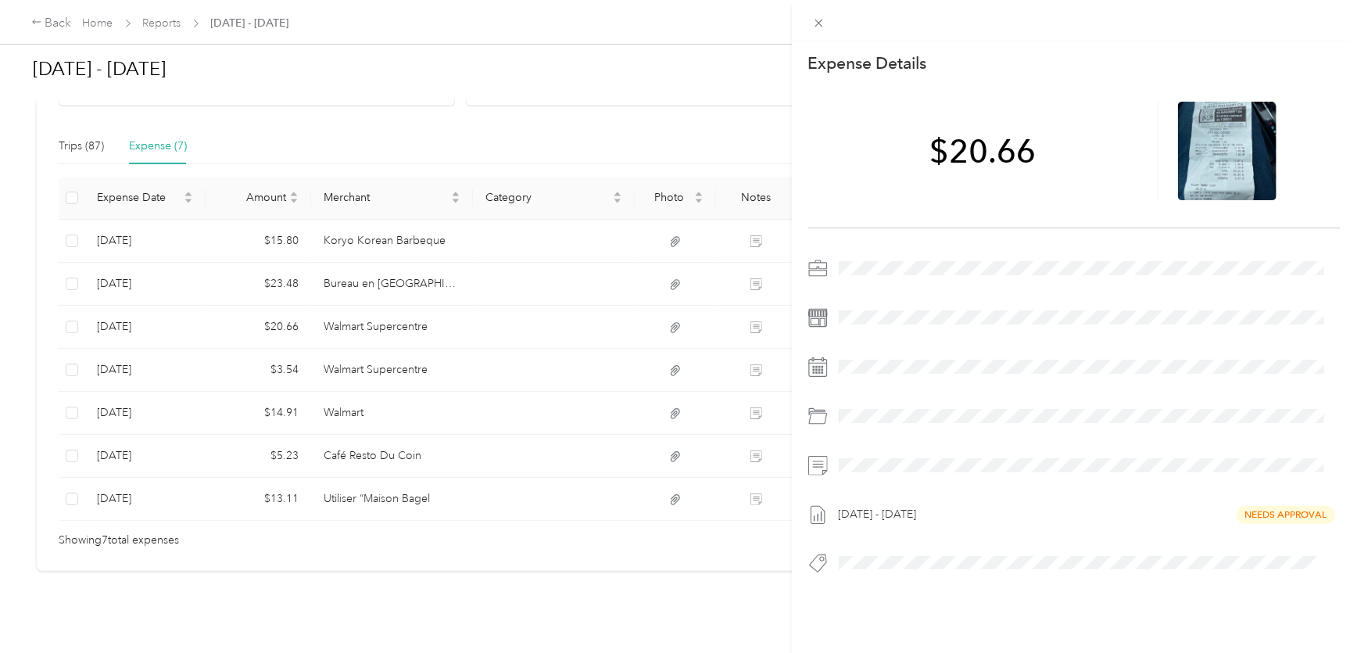
click at [272, 367] on div "This expense cannot be edited because it is either under review, approved, or p…" at bounding box center [678, 326] width 1357 height 653
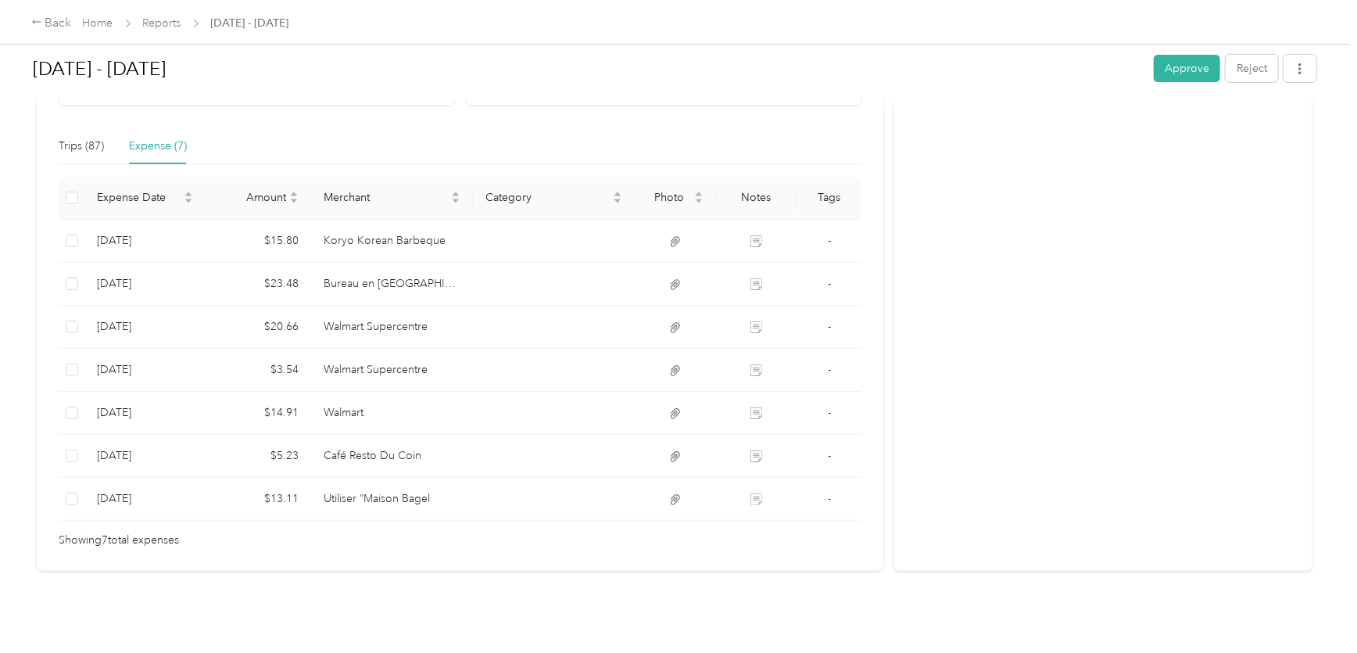
click at [297, 358] on div at bounding box center [678, 326] width 1357 height 653
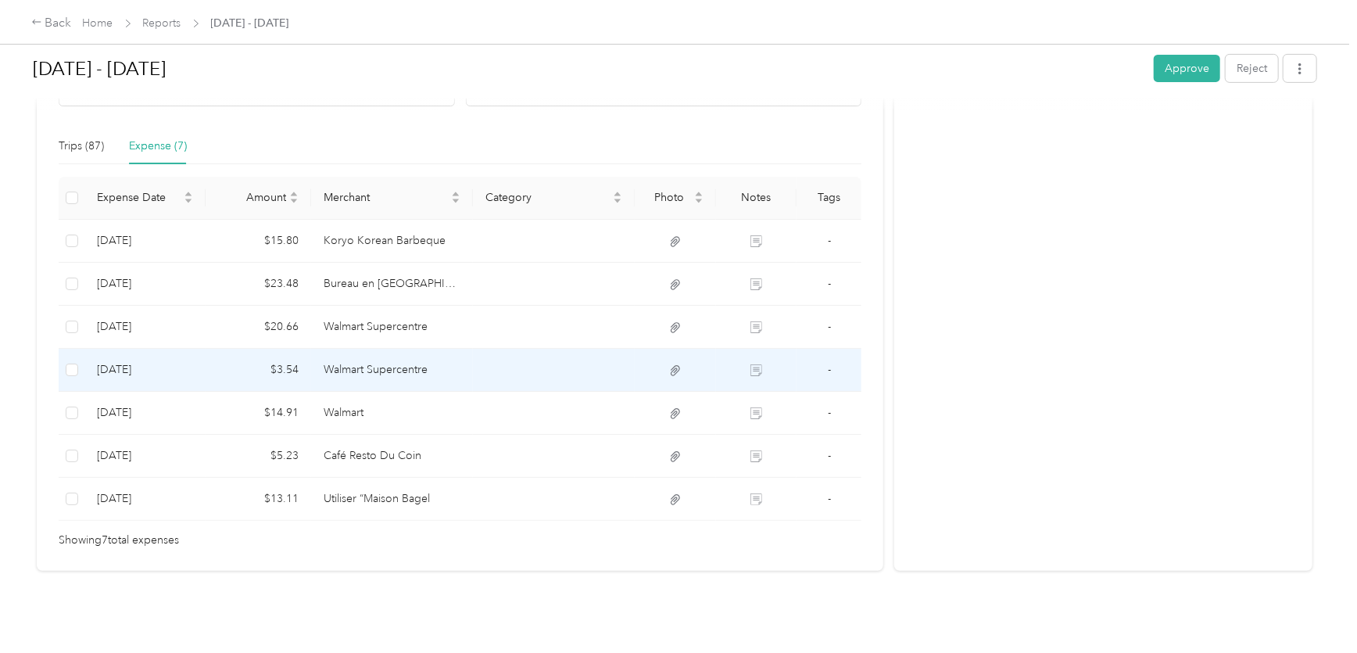
click at [297, 358] on td "$3.54" at bounding box center [259, 370] width 106 height 43
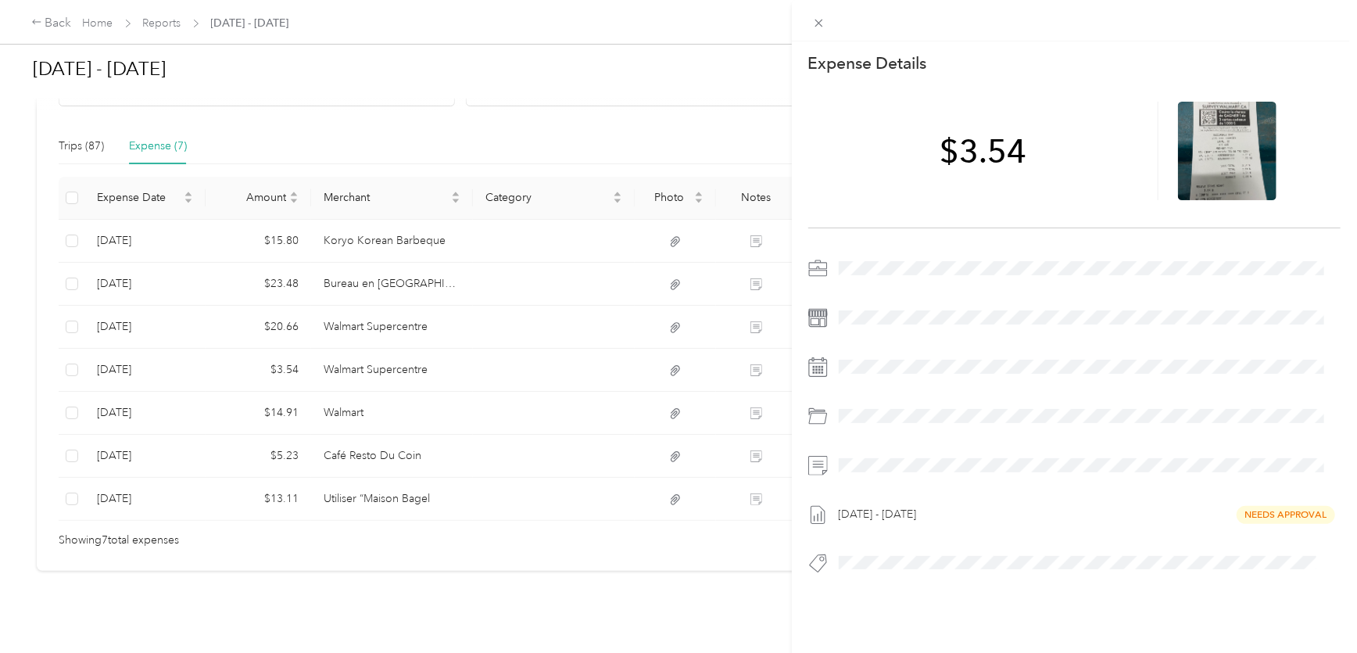
drag, startPoint x: 270, startPoint y: 366, endPoint x: 281, endPoint y: 366, distance: 10.9
click at [270, 366] on div "This expense cannot be edited because it is either under review, approved, or p…" at bounding box center [678, 326] width 1357 height 653
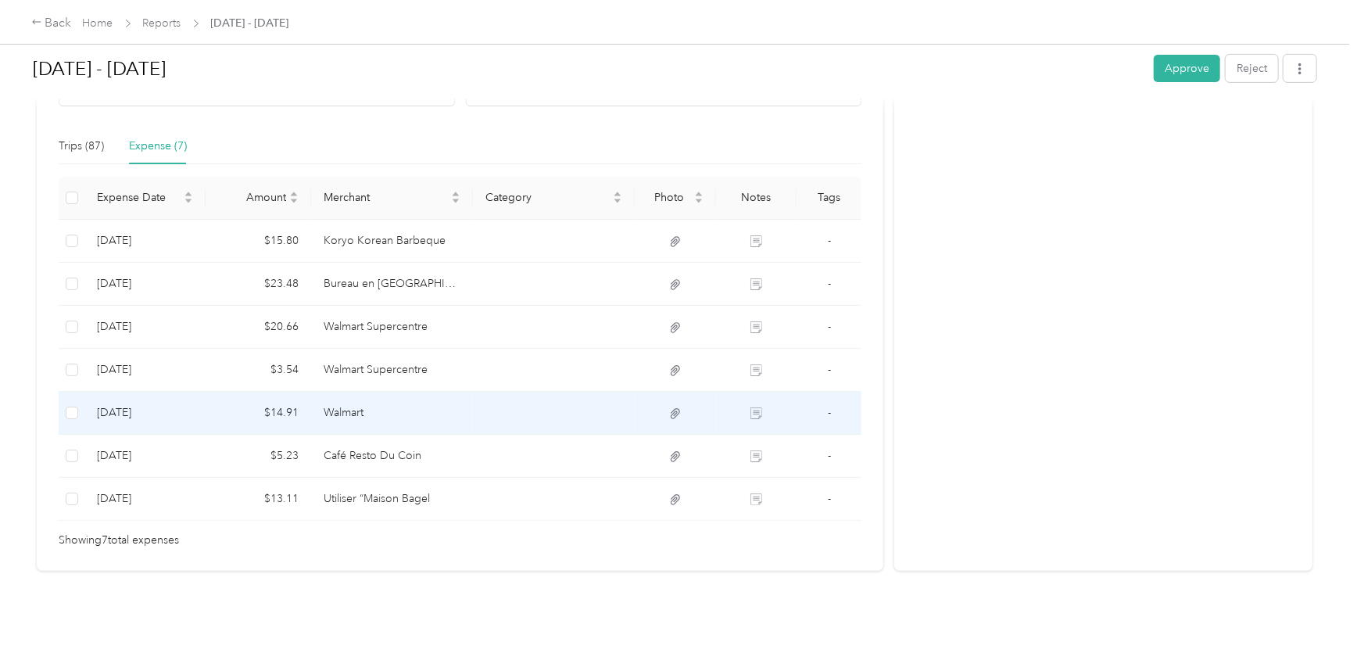
click at [312, 399] on td "Walmart" at bounding box center [392, 413] width 162 height 43
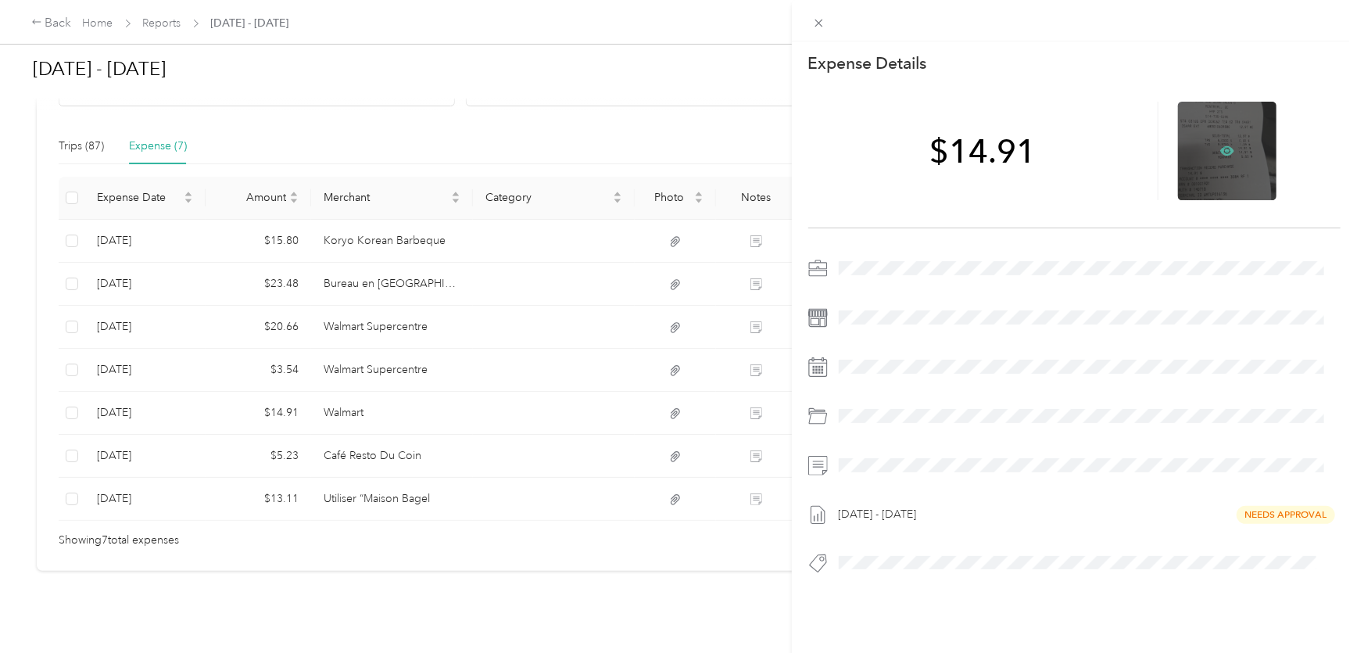
click at [1222, 147] on icon at bounding box center [1227, 150] width 14 height 9
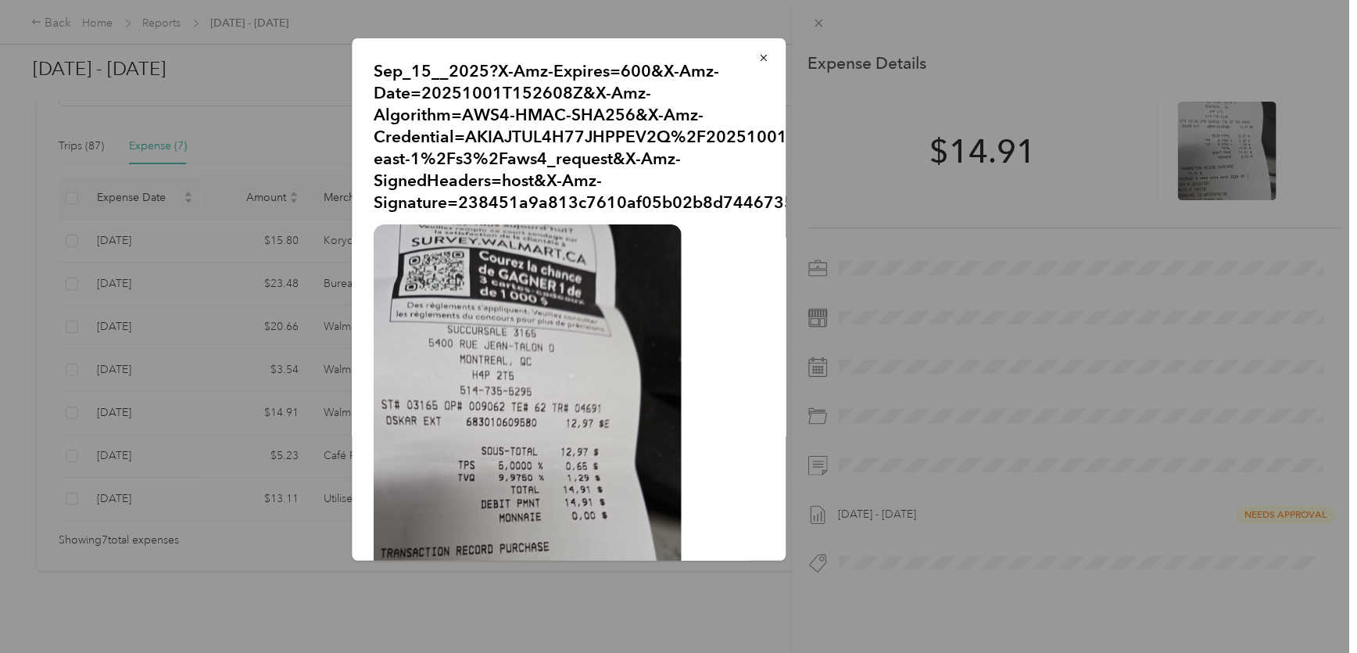
click at [340, 339] on div at bounding box center [678, 326] width 1357 height 653
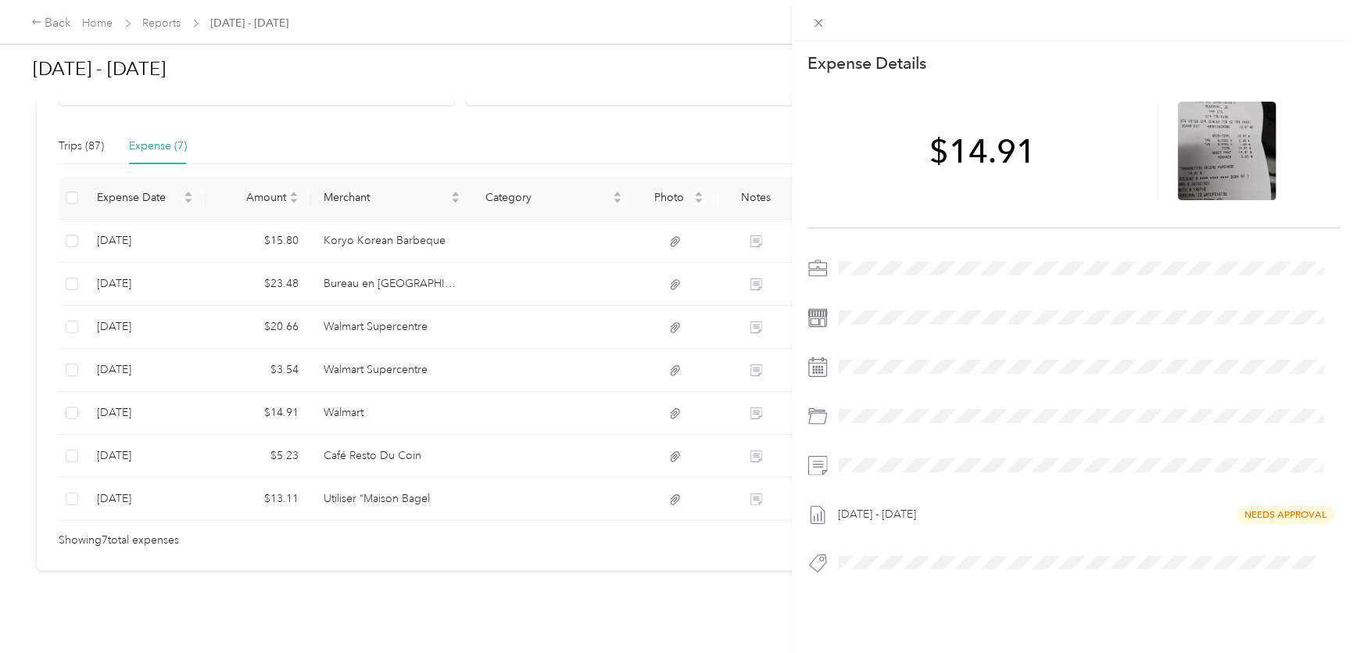
click at [368, 451] on div "This expense cannot be edited because it is either under review, approved, or p…" at bounding box center [678, 326] width 1357 height 653
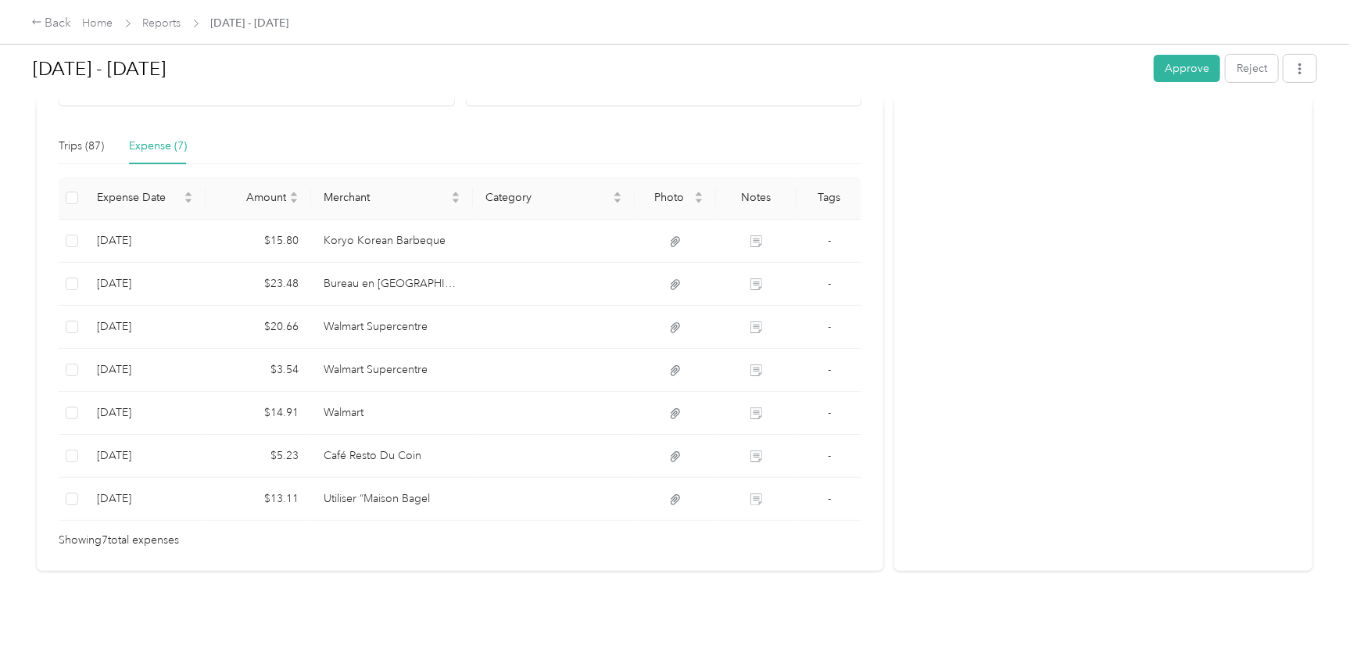
click at [400, 455] on div at bounding box center [678, 326] width 1357 height 653
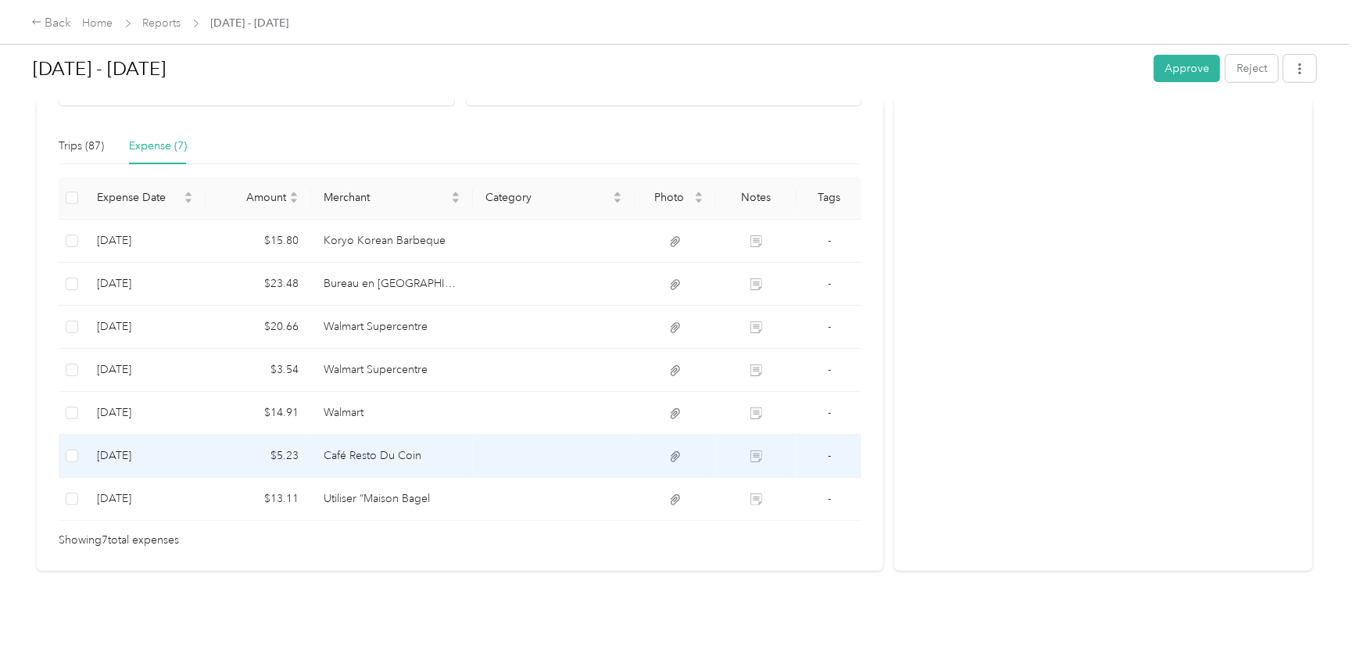
click at [412, 450] on td "Café Resto Du Coin" at bounding box center [392, 456] width 162 height 43
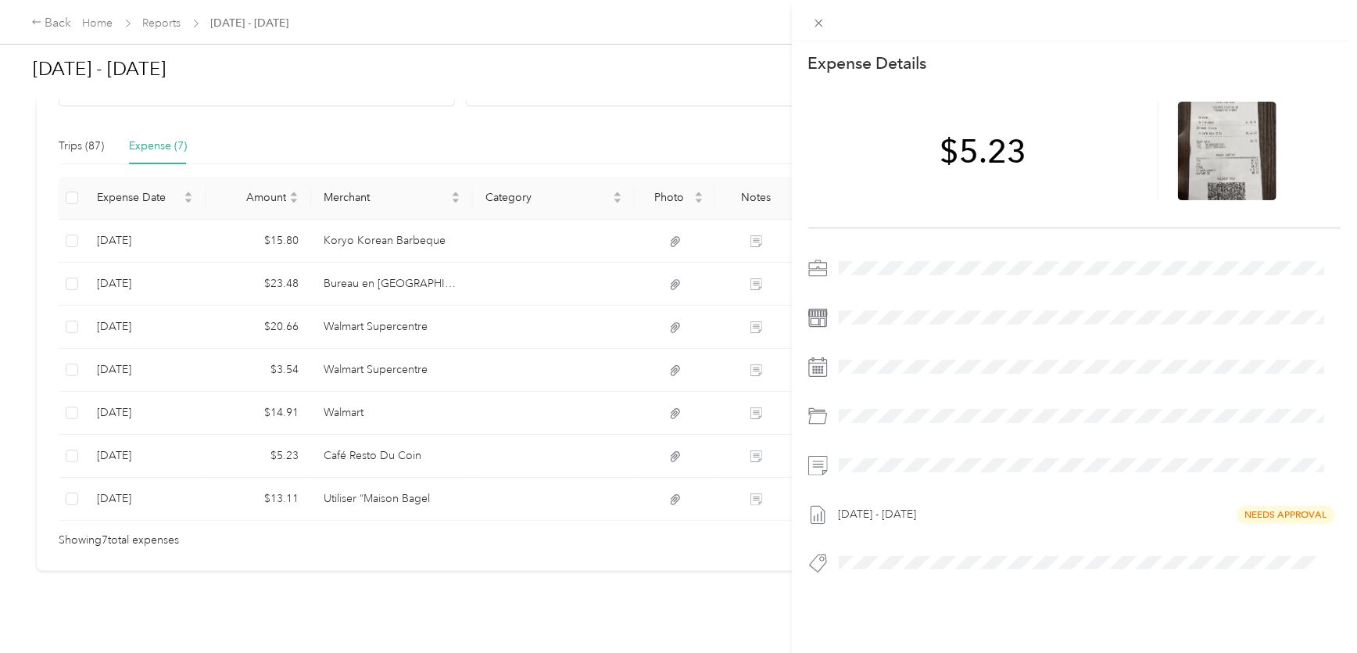
click at [382, 485] on div "This expense cannot be edited because it is either under review, approved, or p…" at bounding box center [678, 326] width 1357 height 653
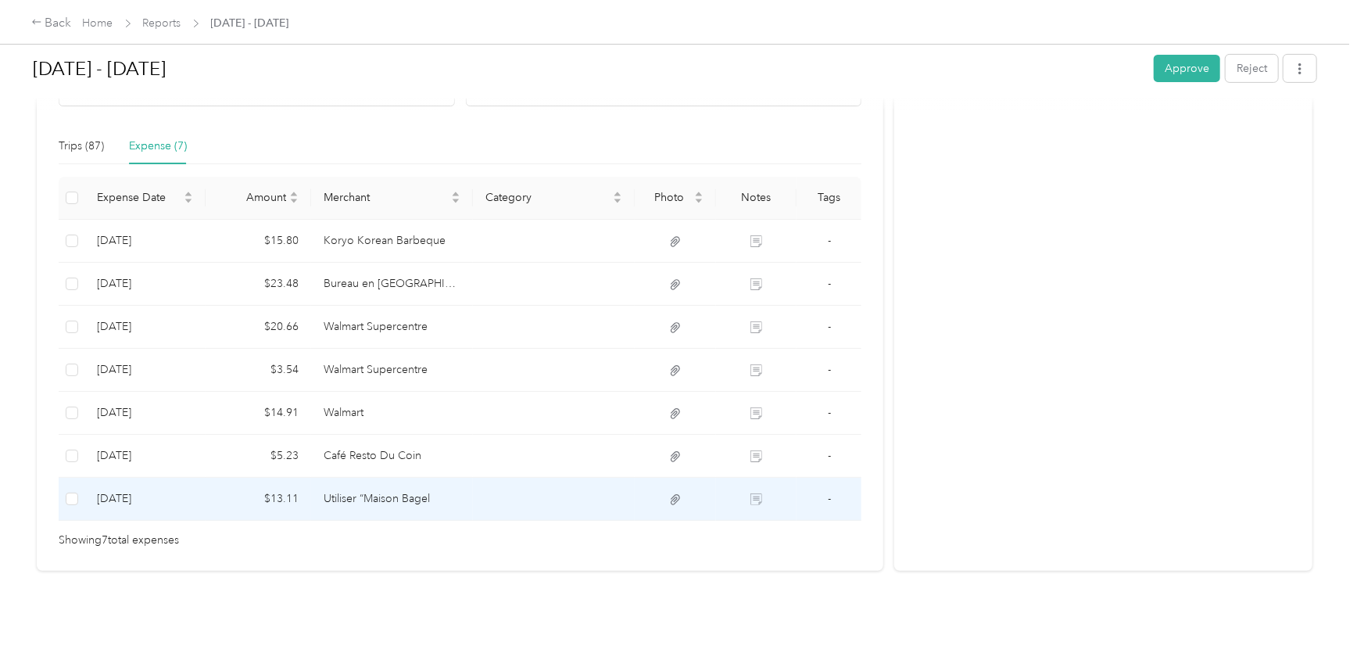
click at [398, 454] on td "Café Resto Du Coin" at bounding box center [392, 456] width 162 height 43
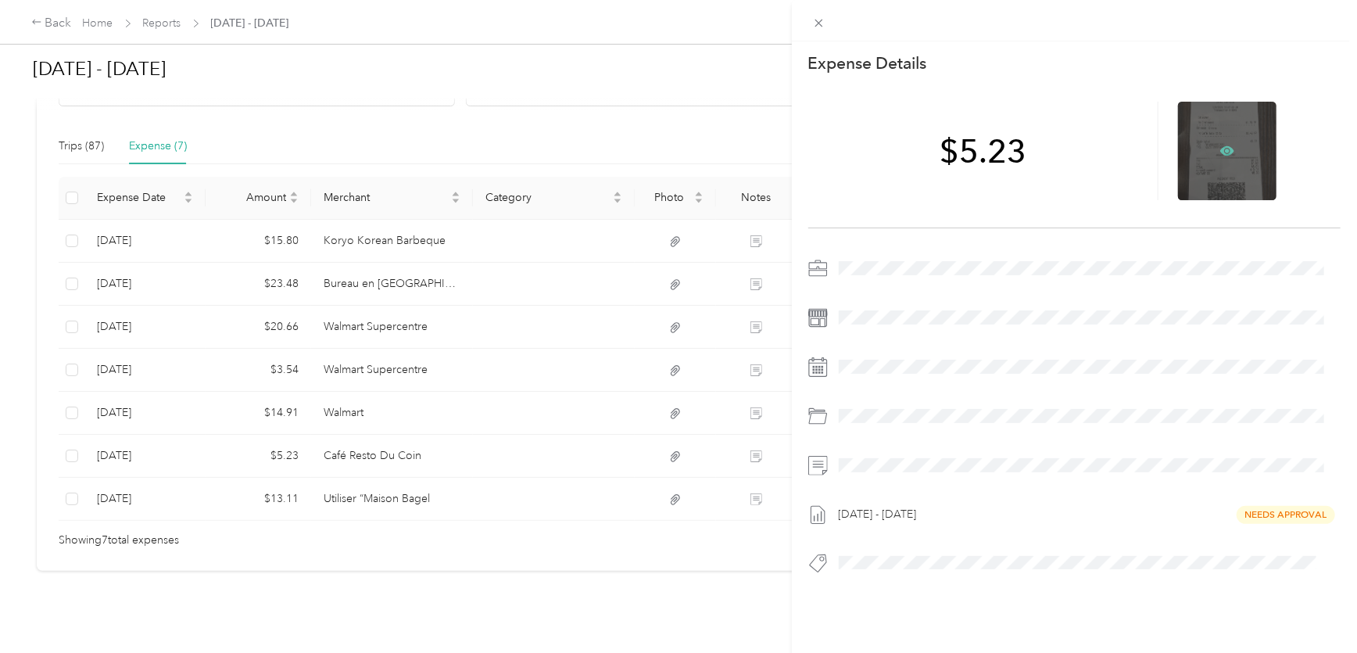
click at [1220, 151] on icon at bounding box center [1227, 150] width 14 height 9
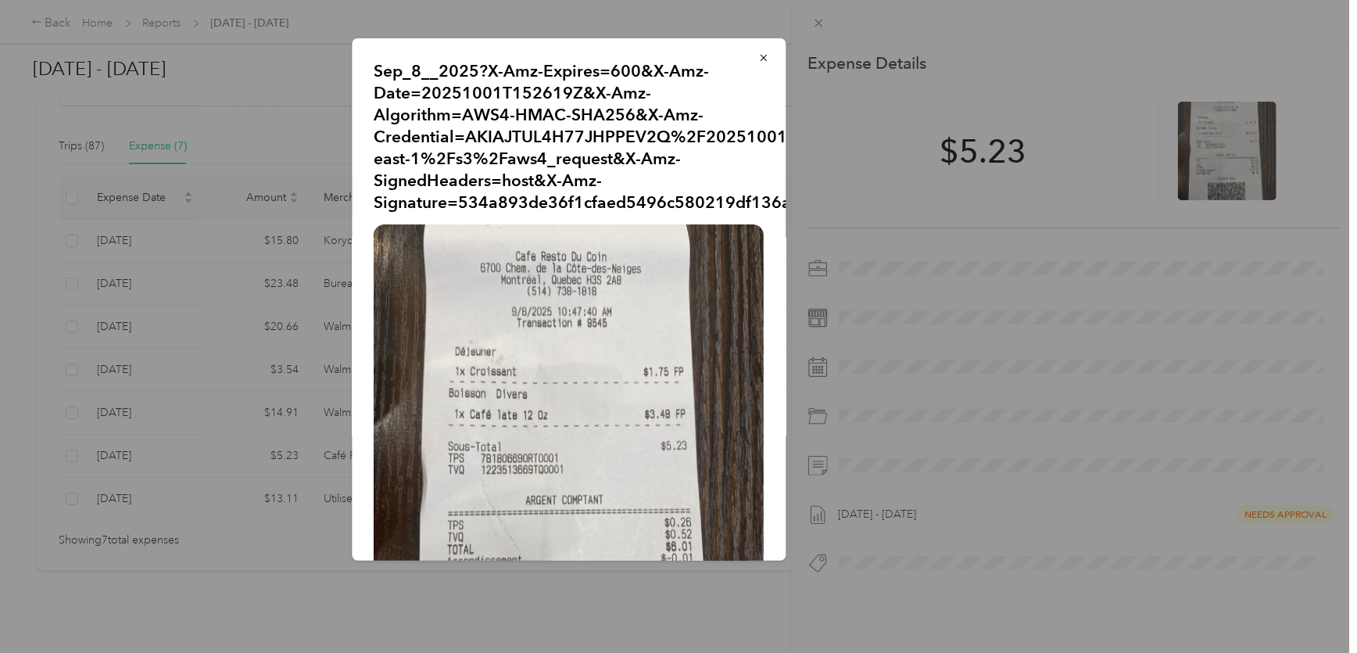
click at [254, 368] on div at bounding box center [678, 326] width 1357 height 653
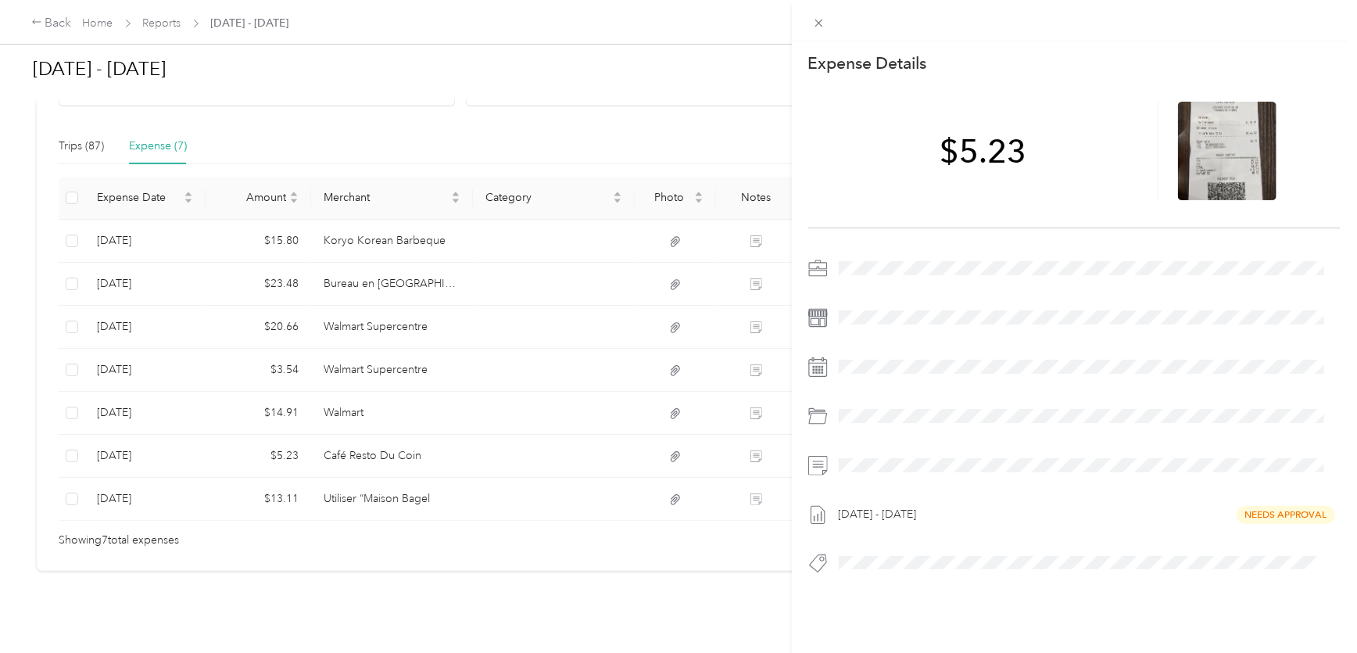
click at [338, 484] on div "This expense cannot be edited because it is either under review, approved, or p…" at bounding box center [678, 326] width 1357 height 653
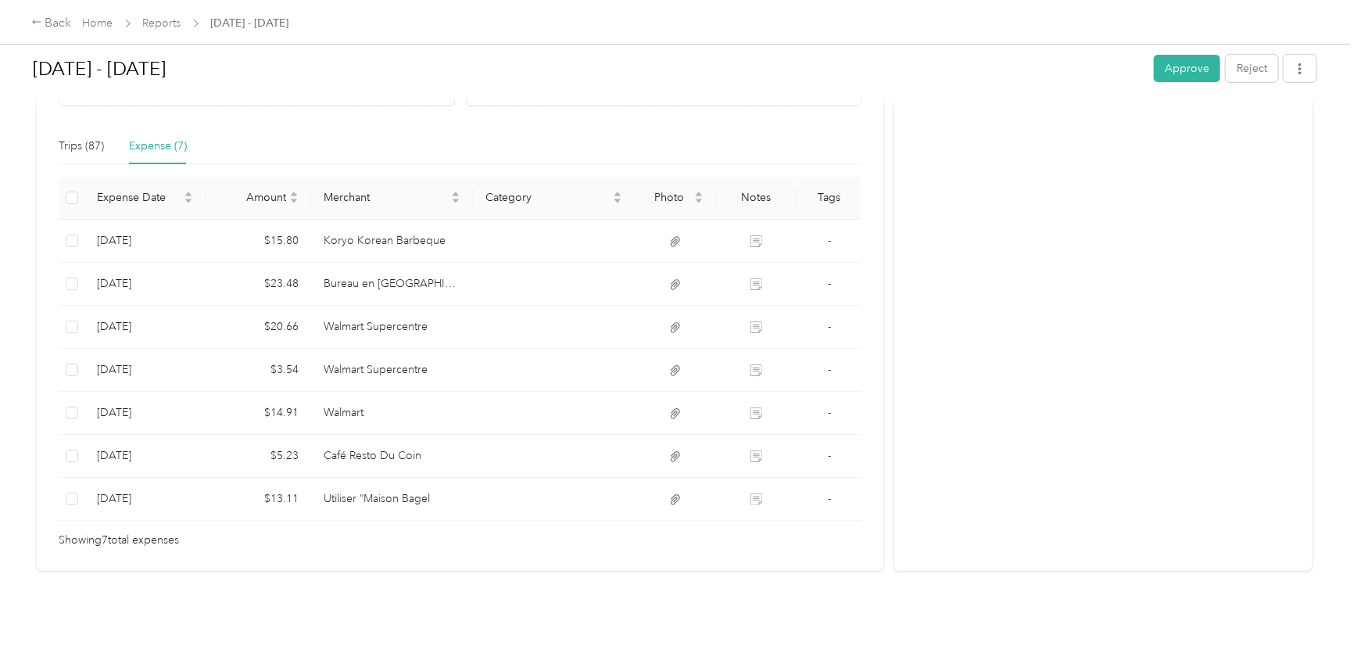
click at [391, 488] on td "Utiliser “Maison Bagel" at bounding box center [392, 499] width 162 height 43
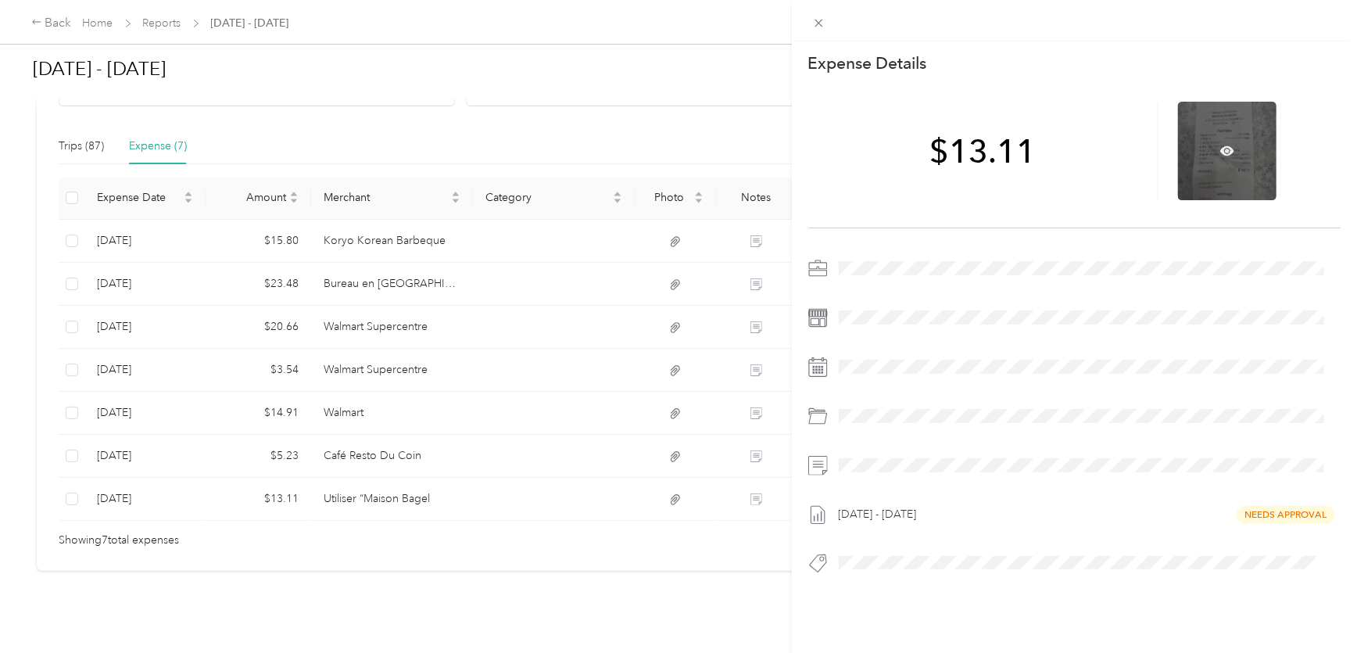
click at [1226, 141] on div at bounding box center [1227, 151] width 98 height 98
click at [1220, 154] on icon at bounding box center [1227, 150] width 14 height 9
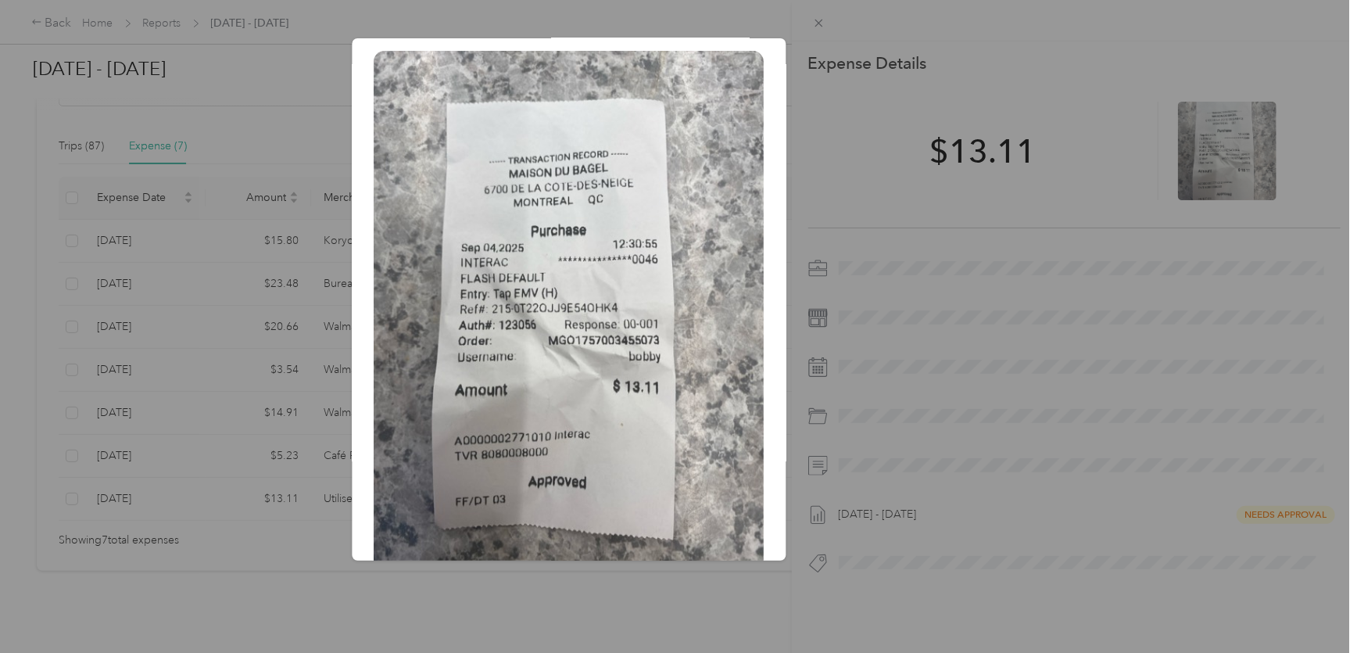
scroll to position [202, 0]
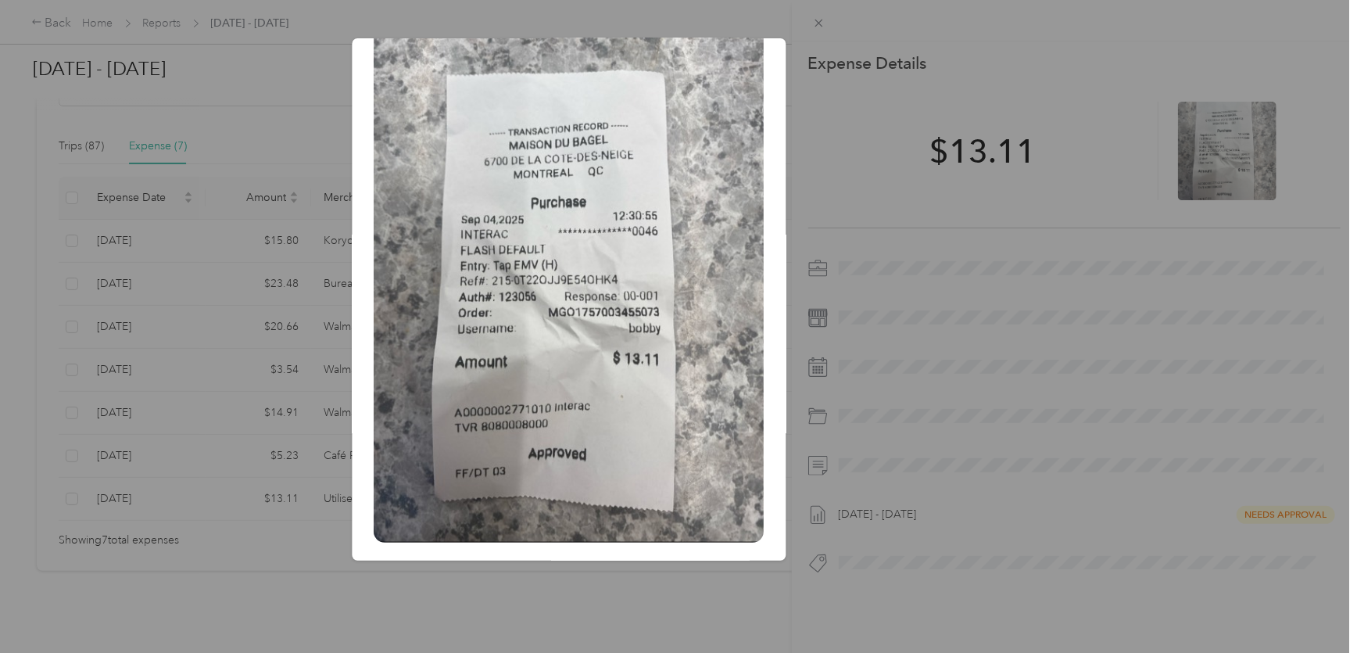
click at [597, 596] on div at bounding box center [678, 326] width 1357 height 653
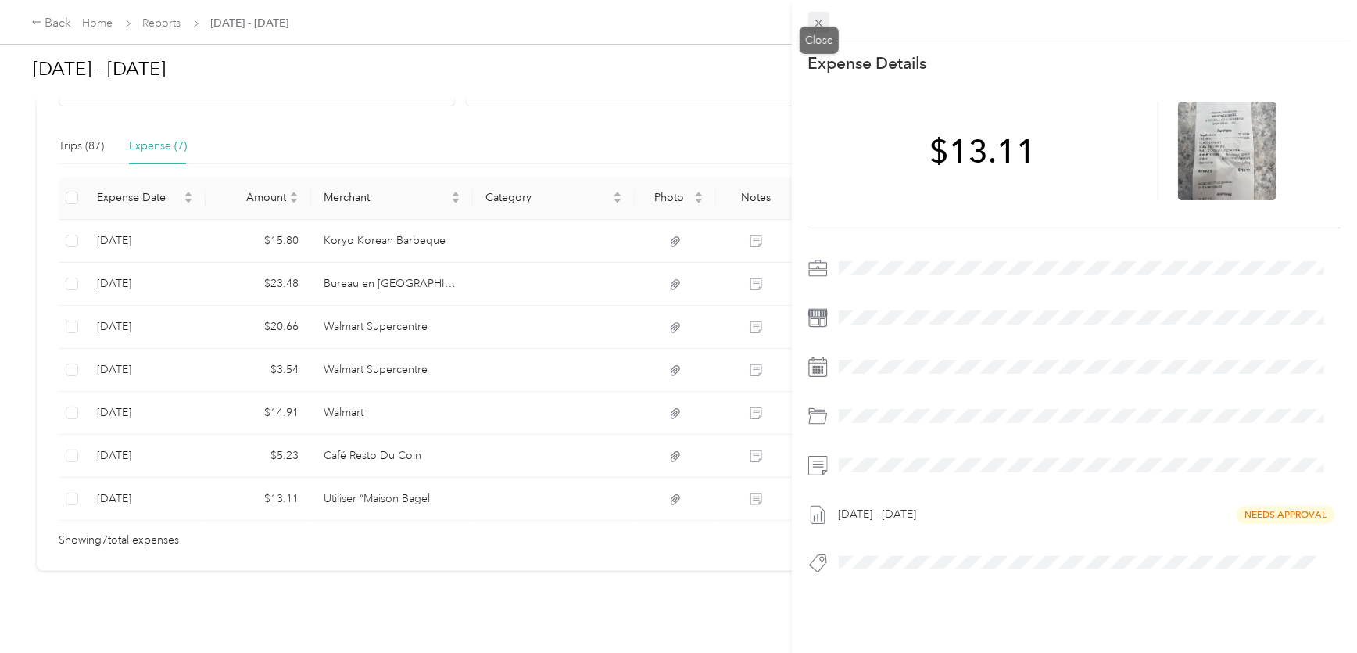
click at [821, 20] on icon at bounding box center [818, 24] width 8 height 8
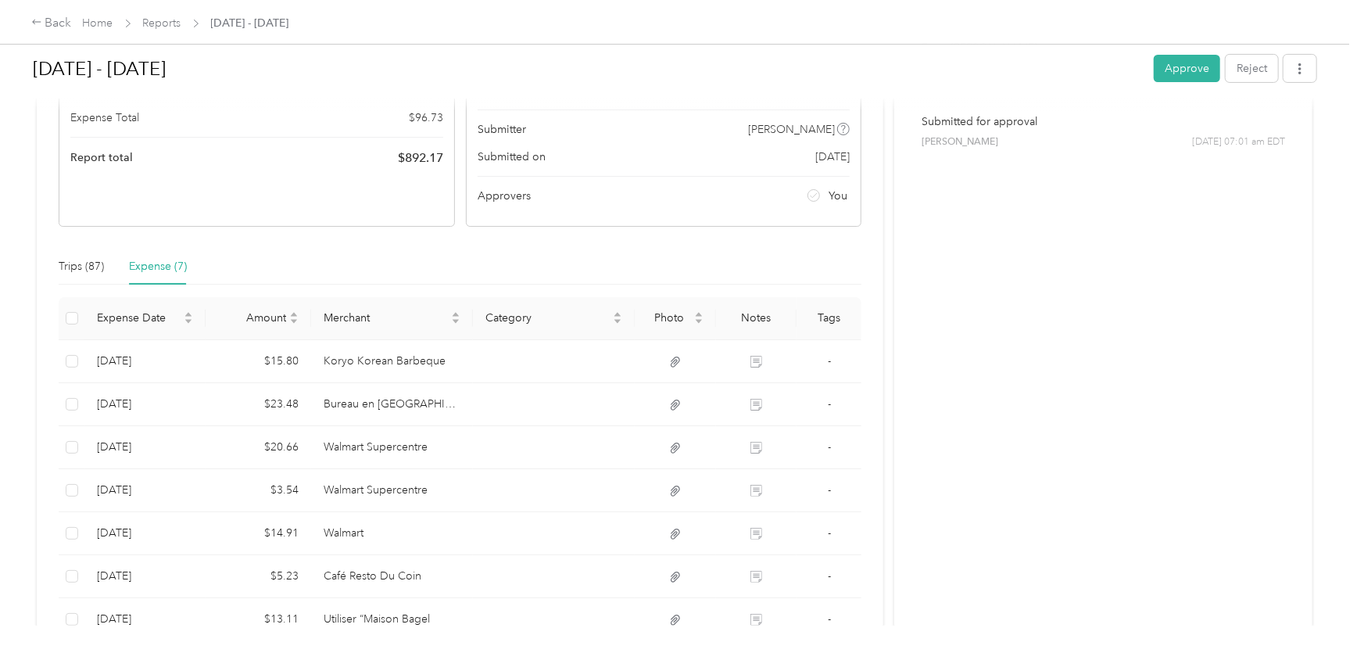
scroll to position [131, 0]
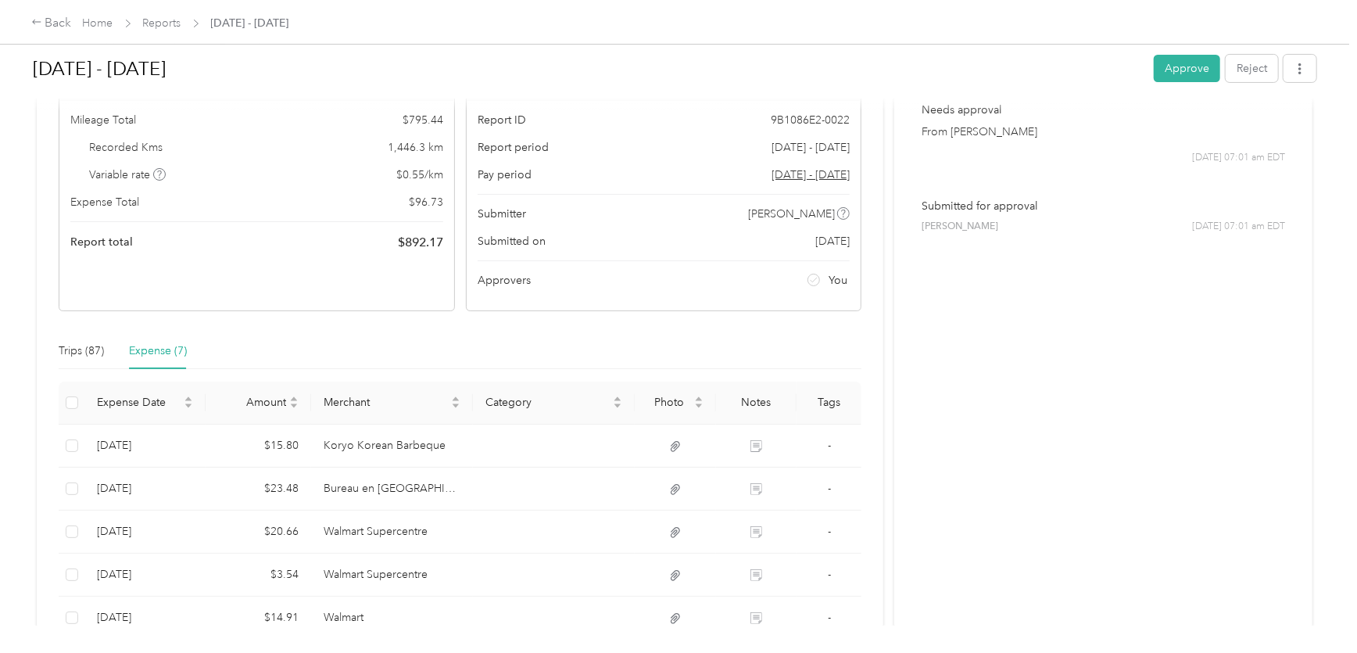
click at [59, 574] on td at bounding box center [72, 574] width 26 height 43
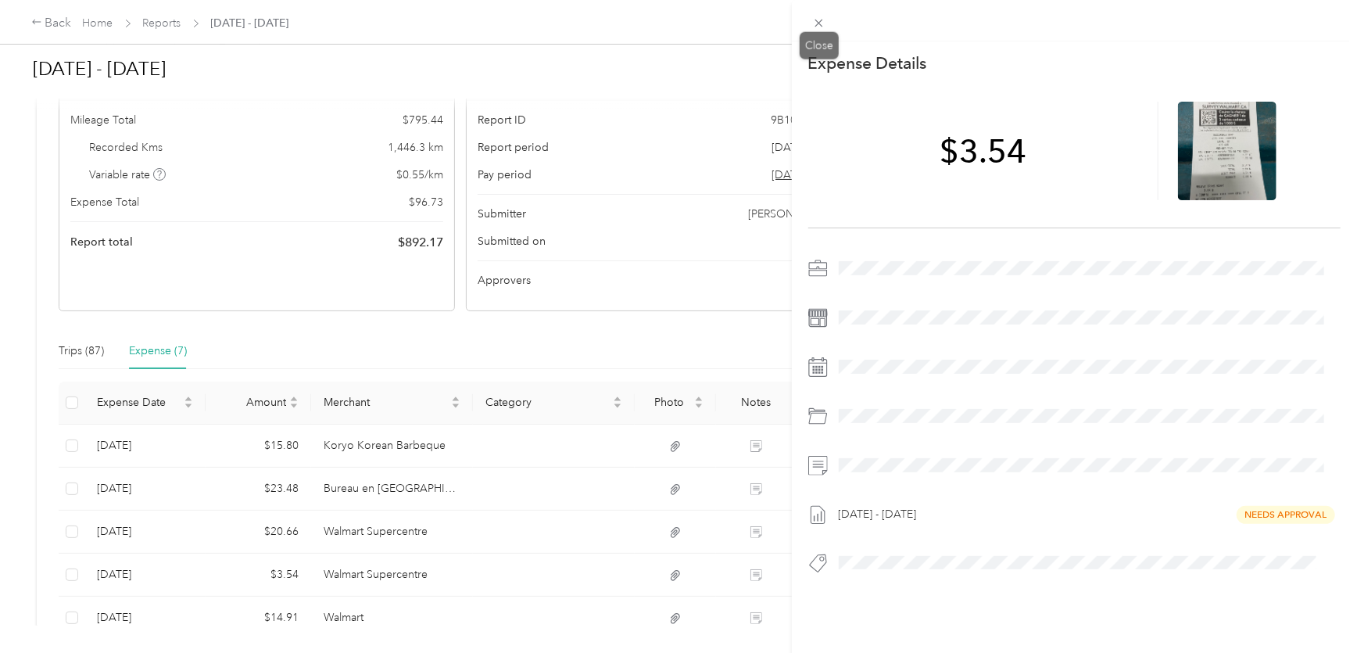
click at [819, 18] on icon at bounding box center [818, 22] width 13 height 13
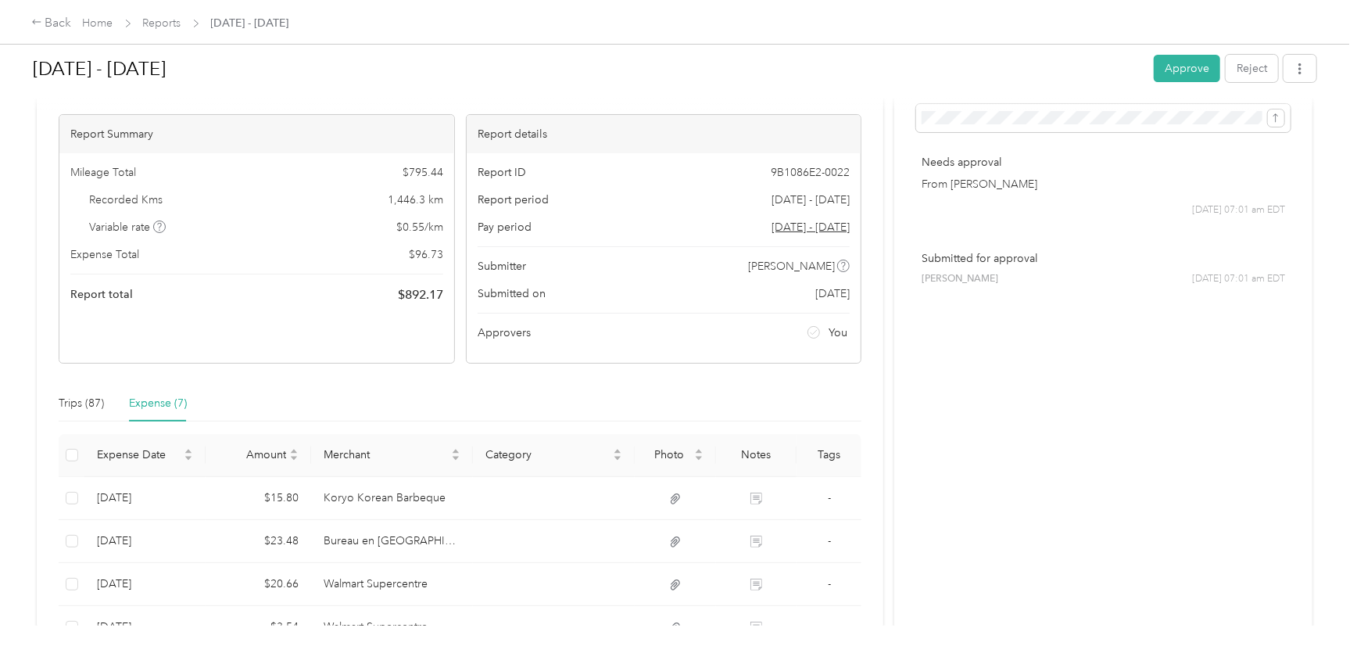
scroll to position [0, 0]
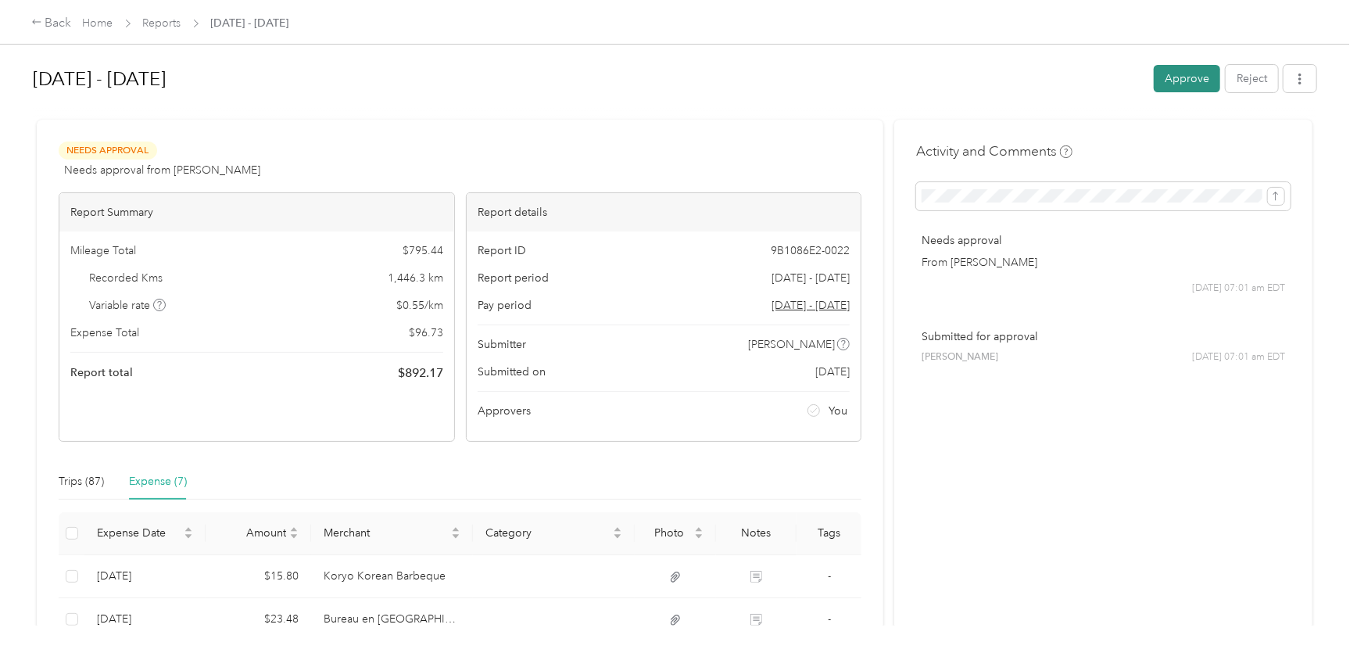
click at [1167, 82] on button "Approve" at bounding box center [1187, 78] width 66 height 27
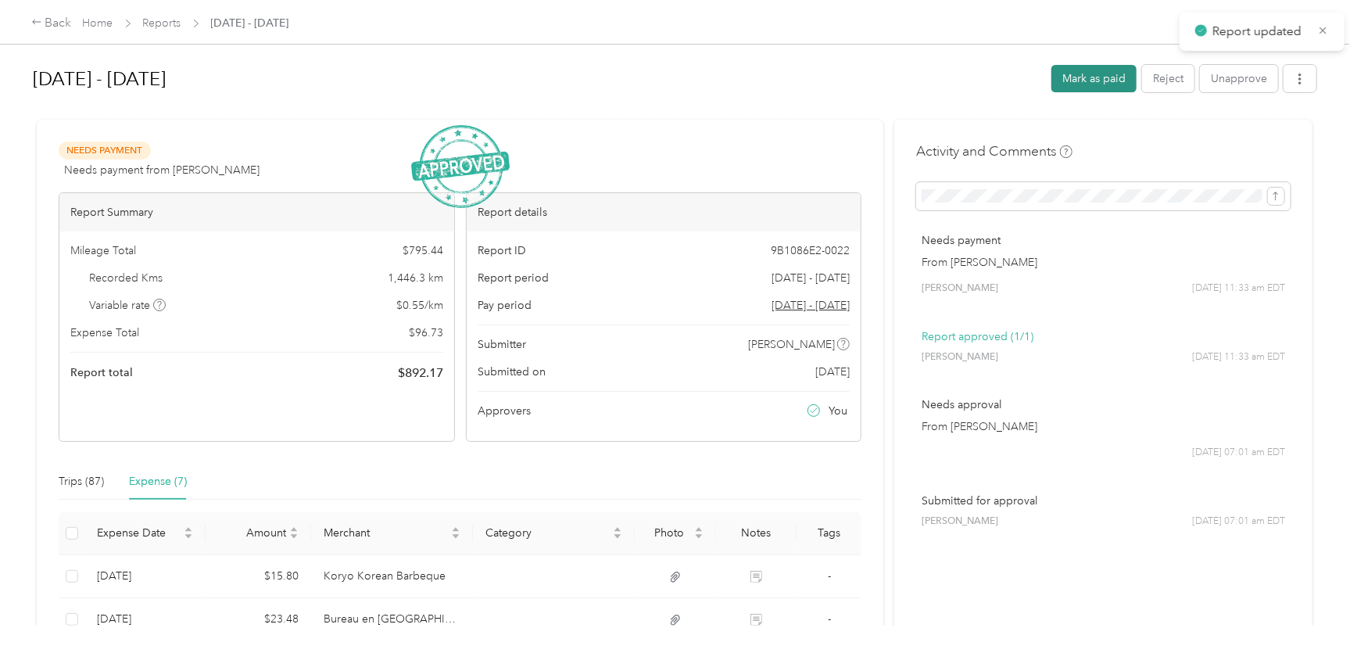
click at [1104, 81] on button "Mark as paid" at bounding box center [1093, 78] width 85 height 27
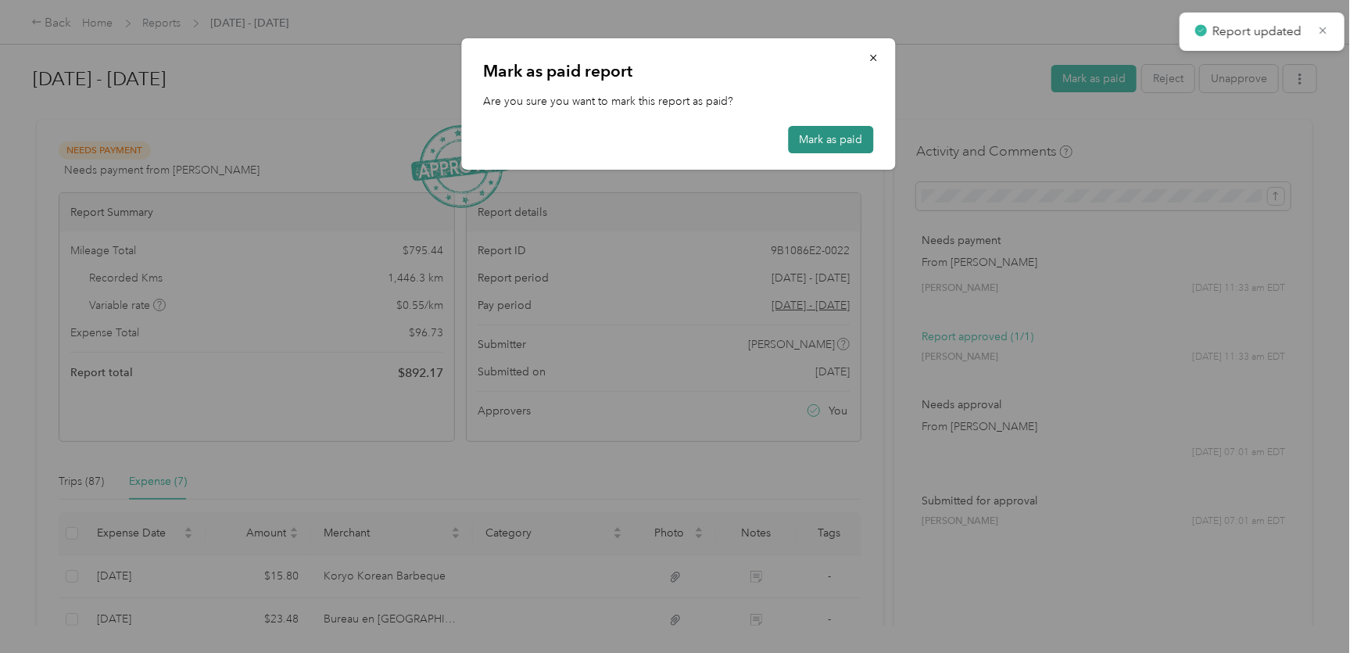
click at [813, 143] on button "Mark as paid" at bounding box center [831, 139] width 85 height 27
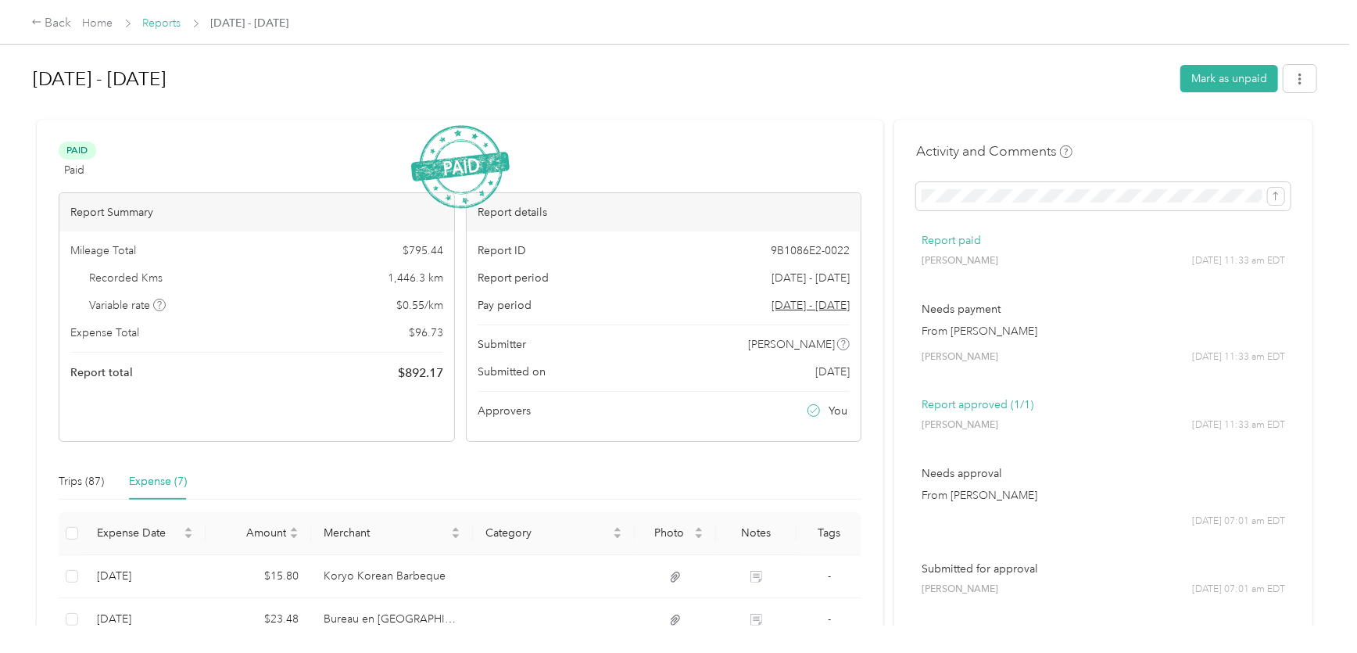
click at [177, 27] on link "Reports" at bounding box center [162, 22] width 38 height 13
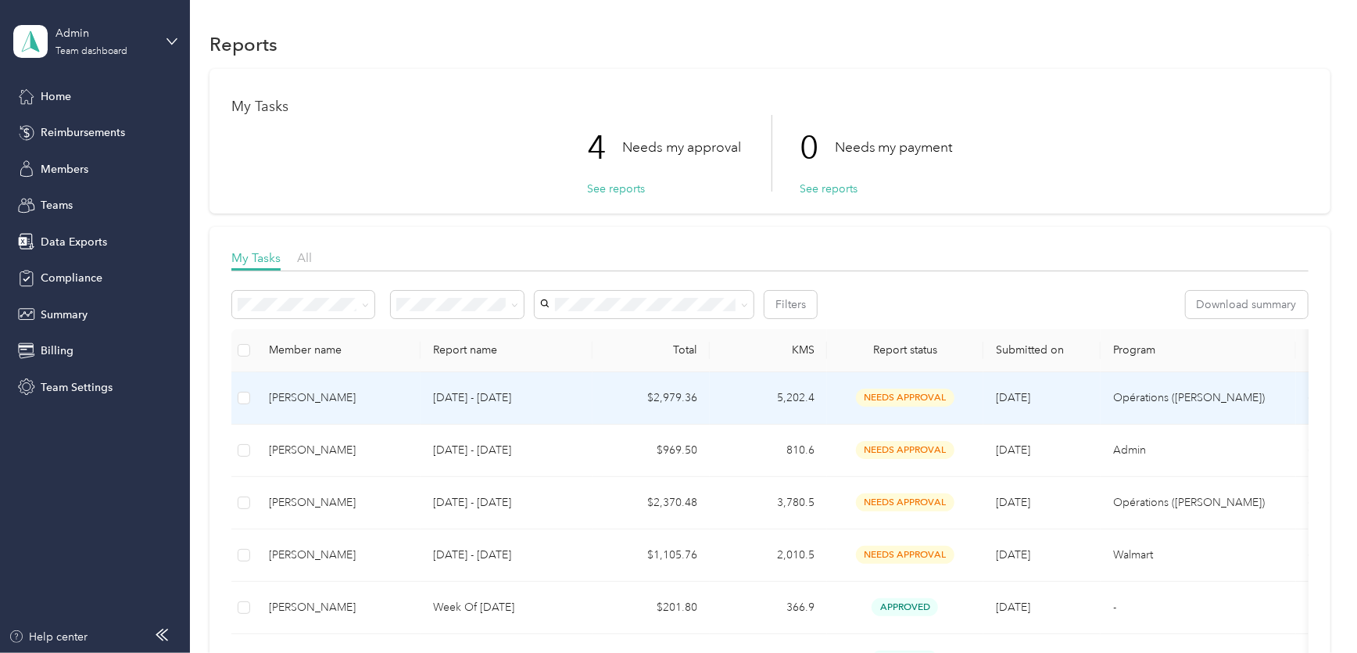
click at [490, 398] on p "[DATE] - [DATE]" at bounding box center [506, 397] width 147 height 17
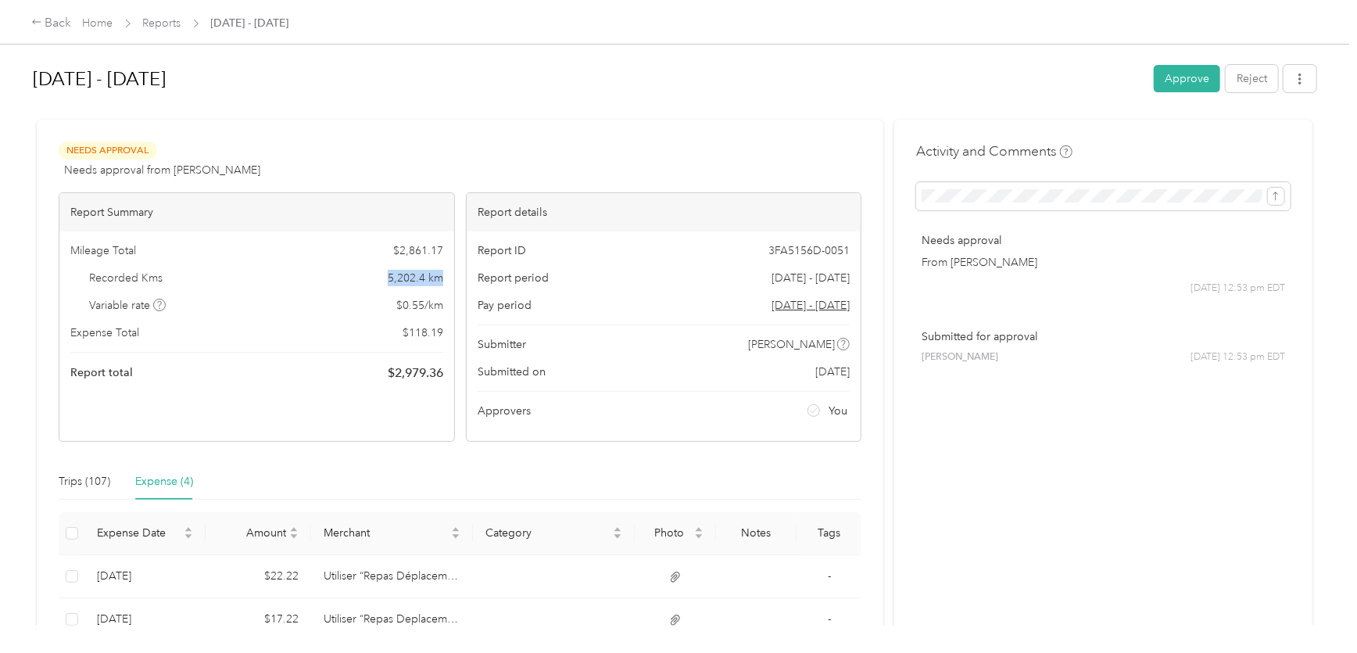
drag, startPoint x: 386, startPoint y: 278, endPoint x: 438, endPoint y: 277, distance: 51.6
click at [438, 277] on div "Recorded Kms 5,202.4 km" at bounding box center [256, 278] width 373 height 16
click at [98, 485] on div "Trips (107)" at bounding box center [85, 481] width 52 height 17
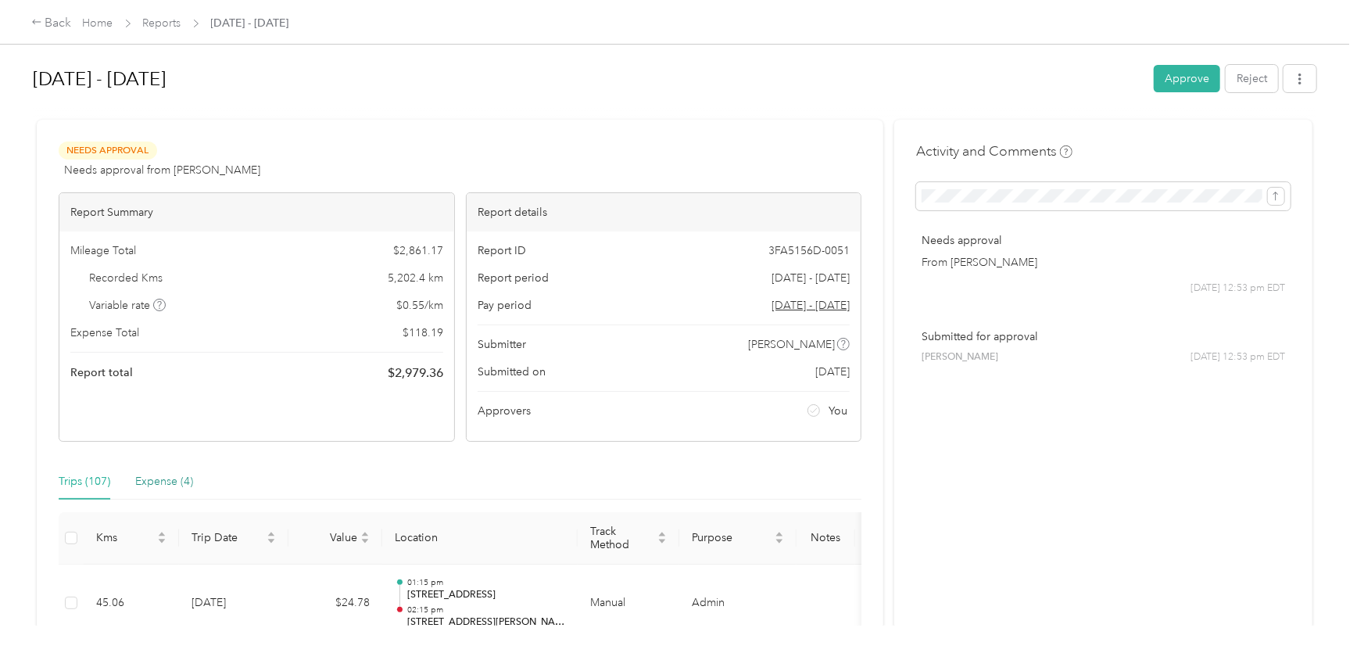
click at [160, 477] on div "Expense (4)" at bounding box center [164, 481] width 58 height 17
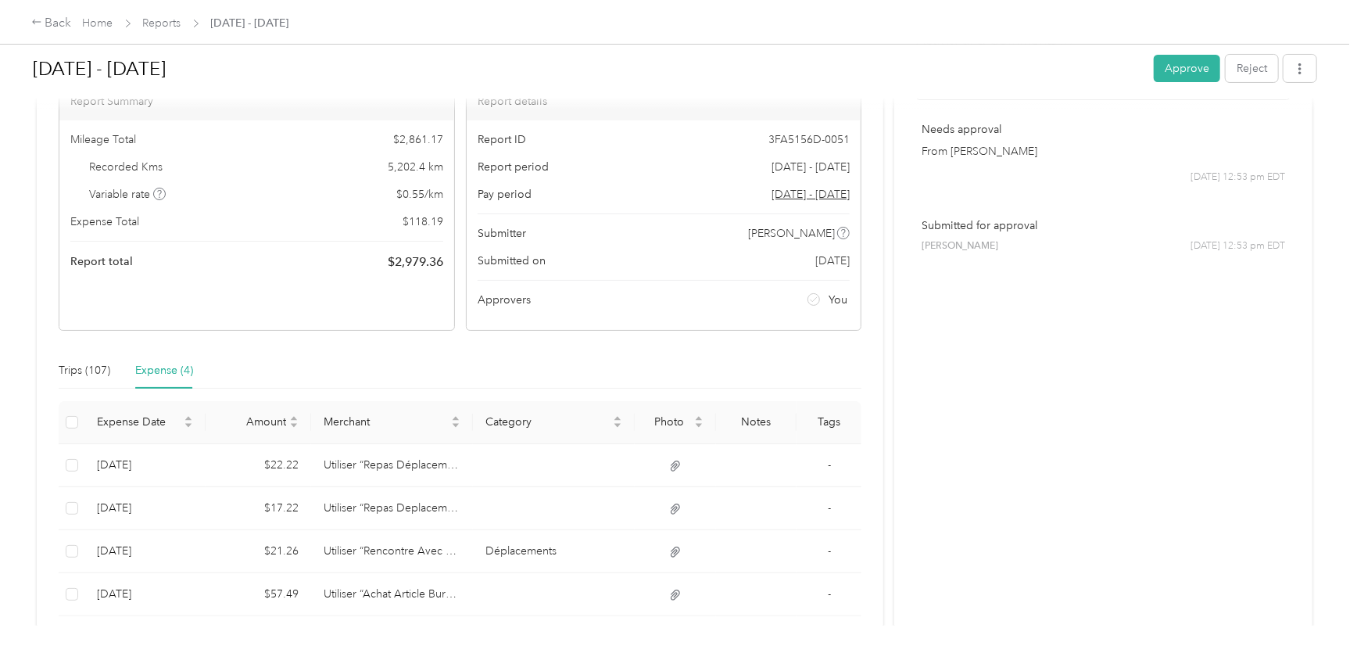
scroll to position [144, 0]
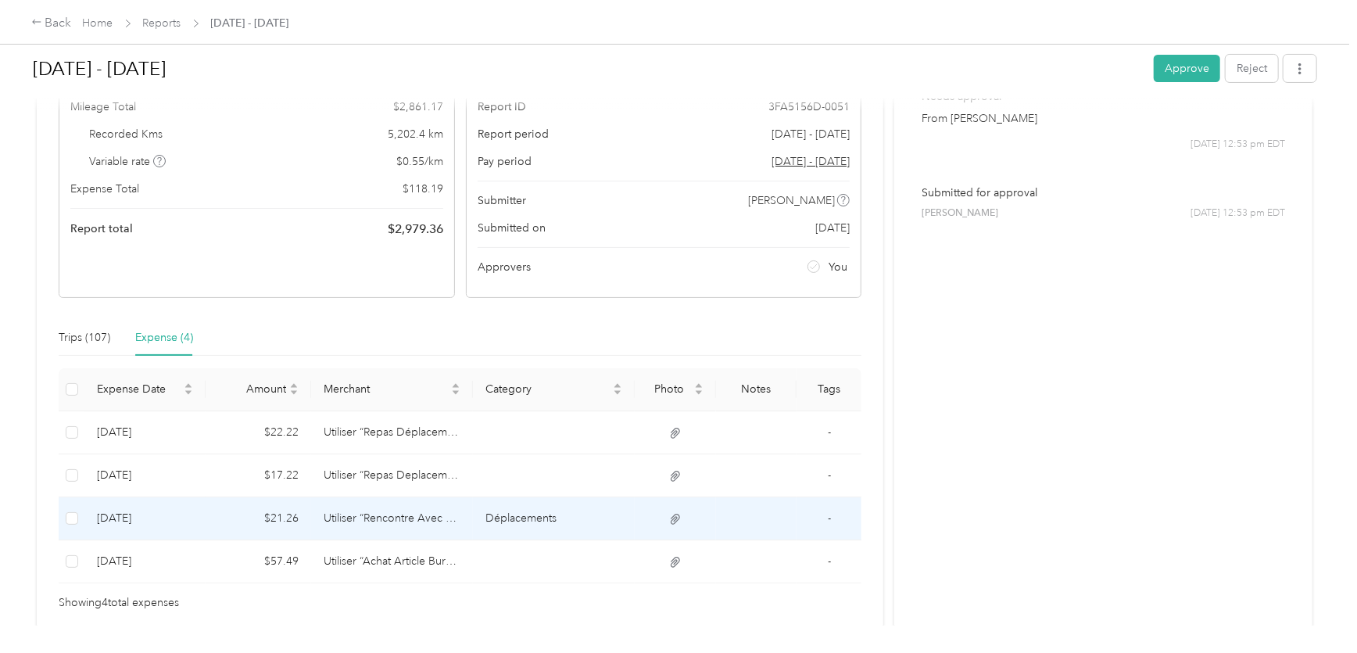
click at [439, 514] on td "Utiliser “Rencontre Avec Sub" at bounding box center [392, 518] width 162 height 43
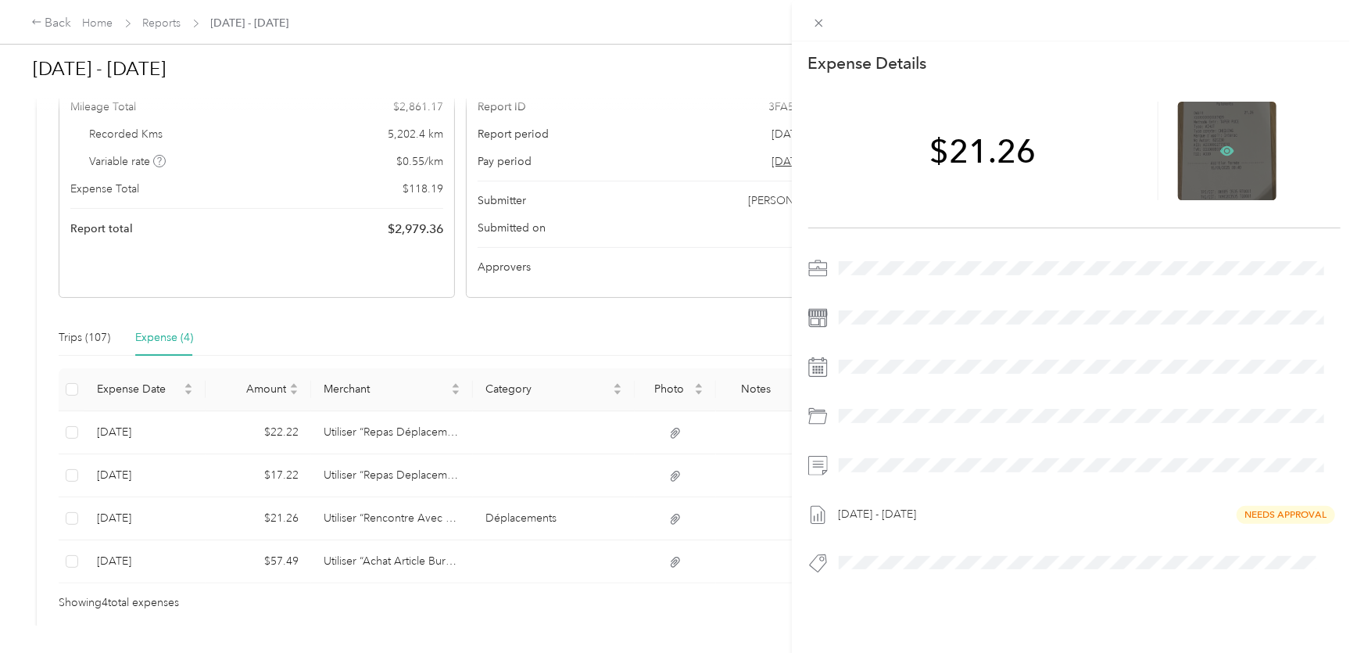
click at [1220, 156] on icon at bounding box center [1227, 151] width 14 height 14
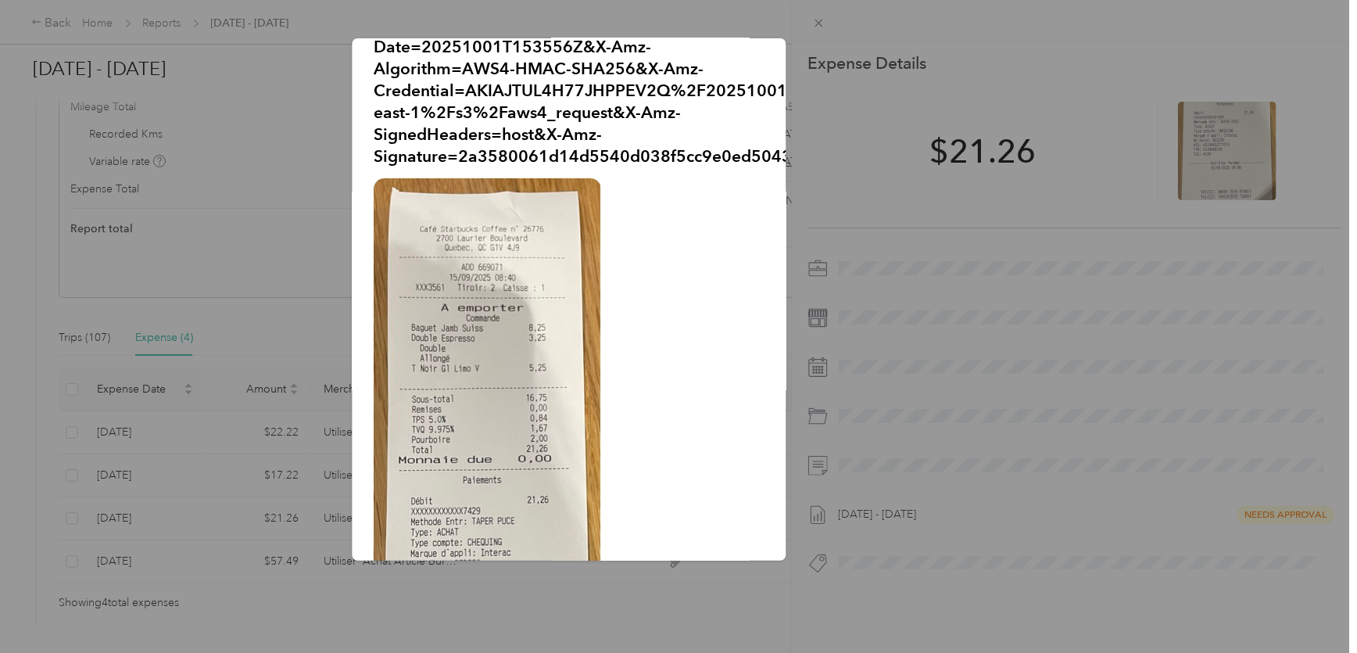
scroll to position [70, 0]
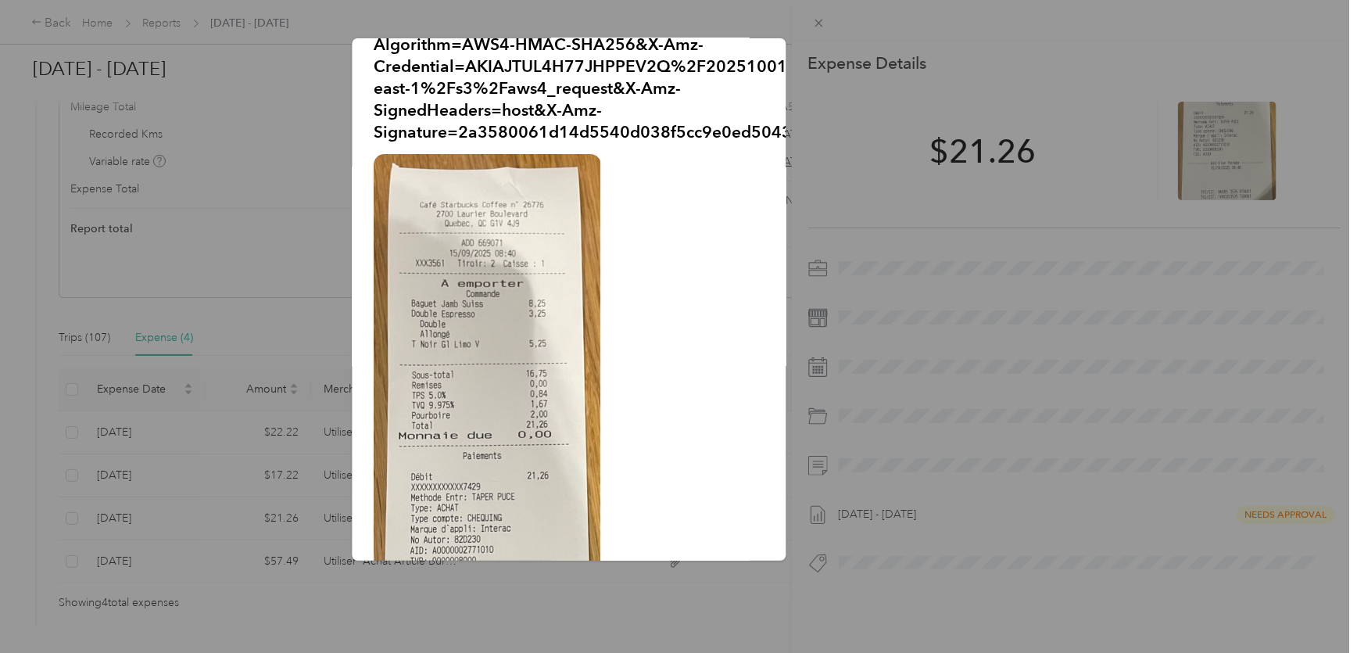
click at [237, 340] on div at bounding box center [678, 326] width 1357 height 653
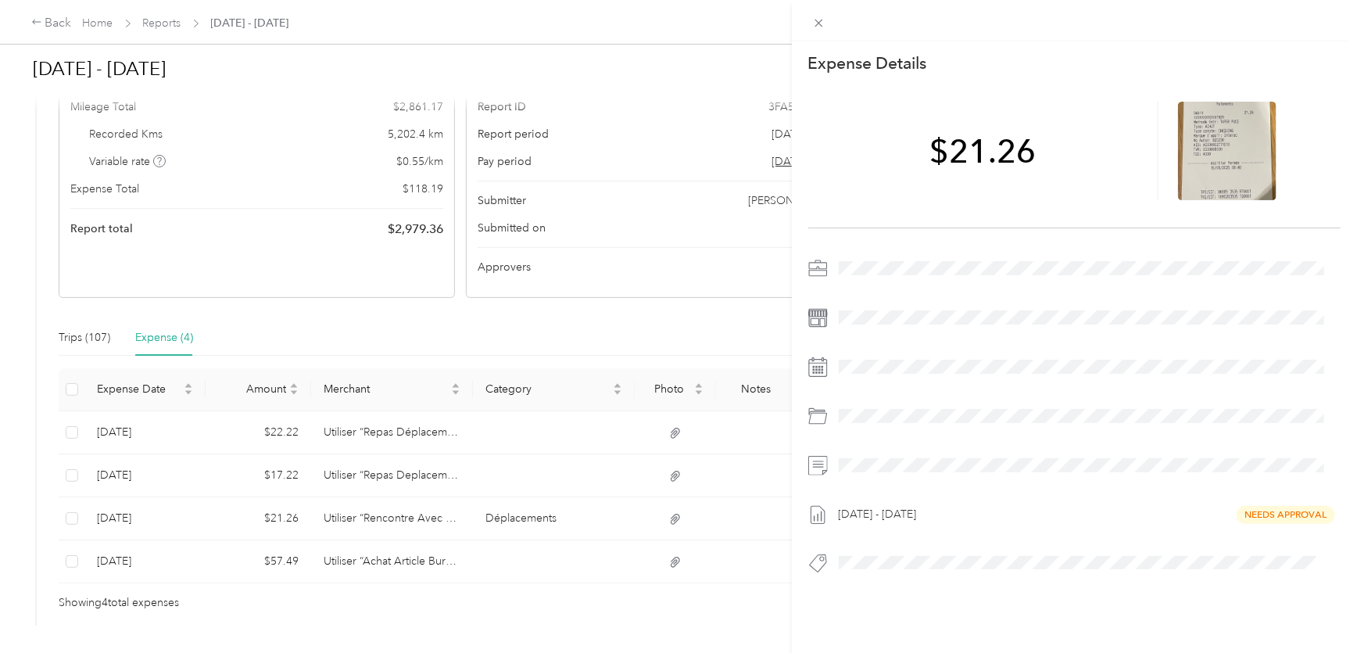
click at [363, 487] on div "This expense cannot be edited because it is either under review, approved, or p…" at bounding box center [678, 326] width 1357 height 653
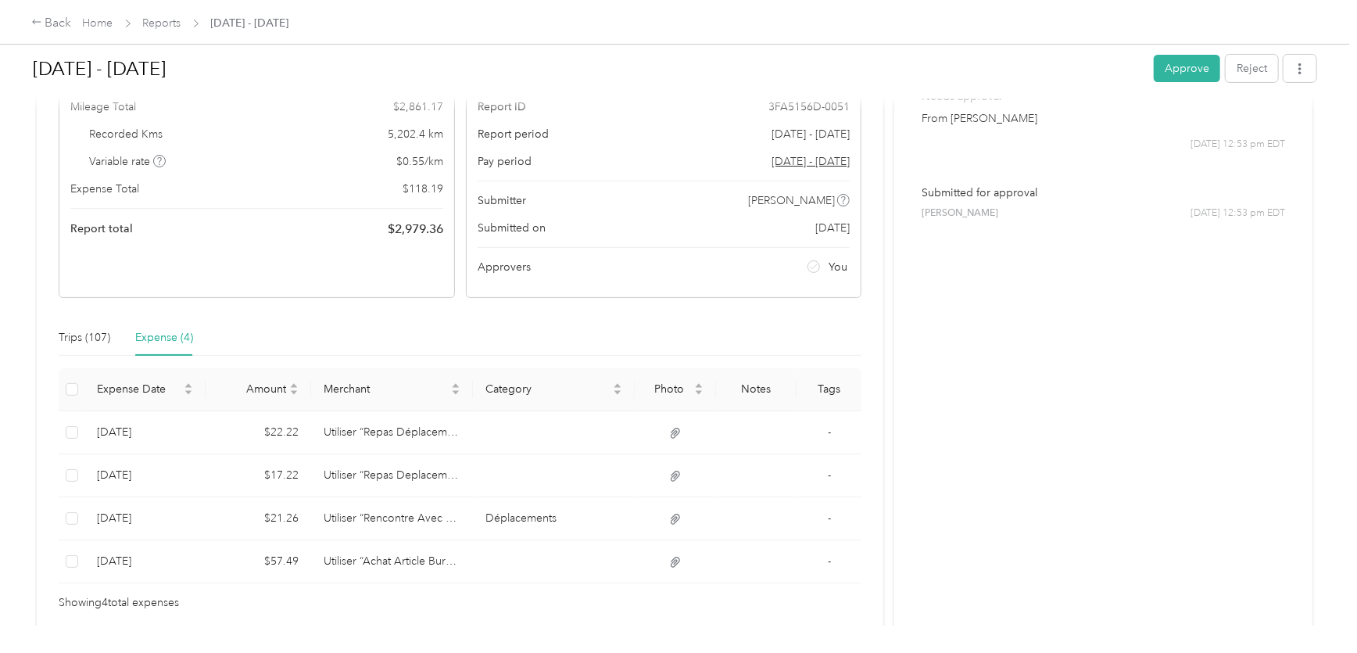
click at [370, 483] on div at bounding box center [678, 326] width 1357 height 653
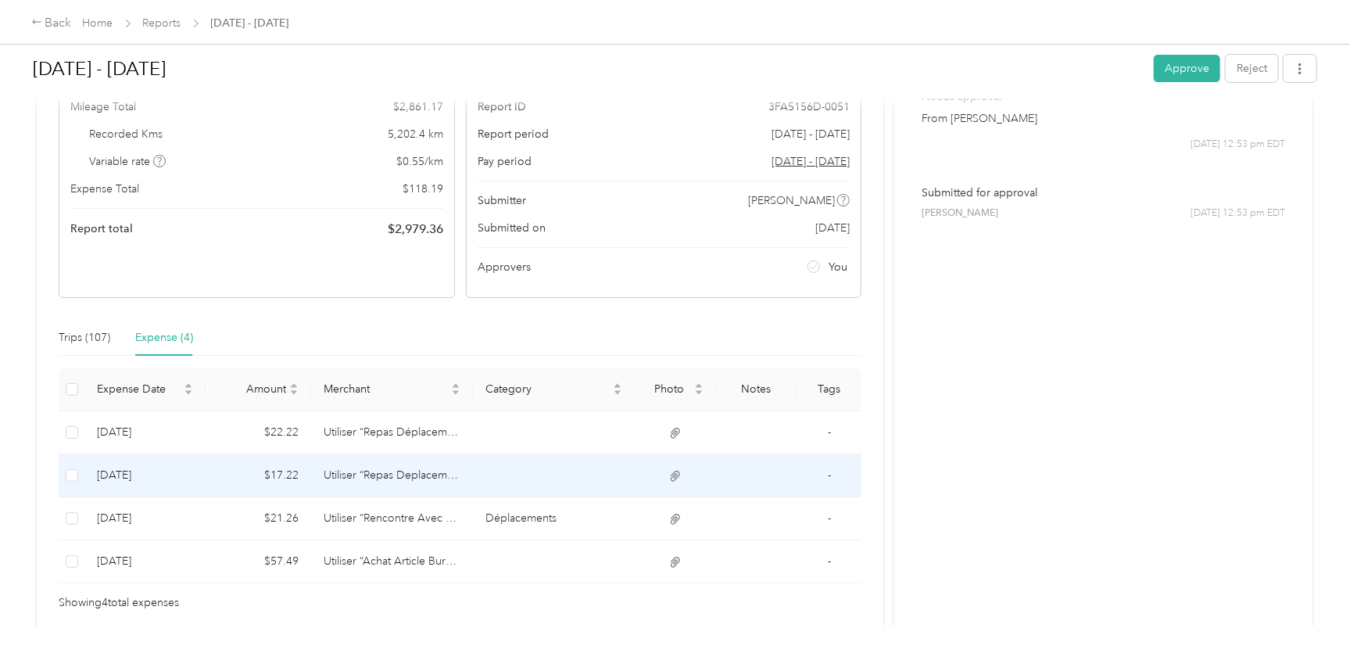
click at [382, 474] on td "Utiliser “Repas Deplacement" at bounding box center [392, 475] width 162 height 43
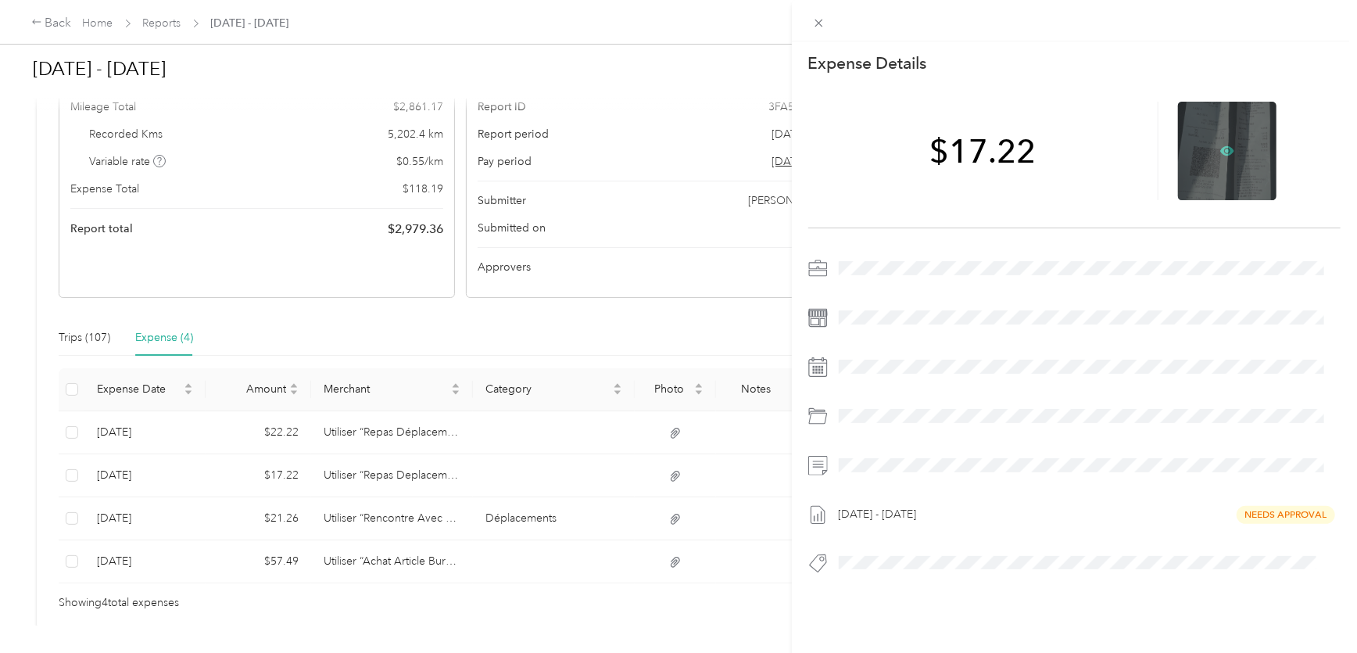
click at [1225, 145] on icon at bounding box center [1227, 151] width 14 height 14
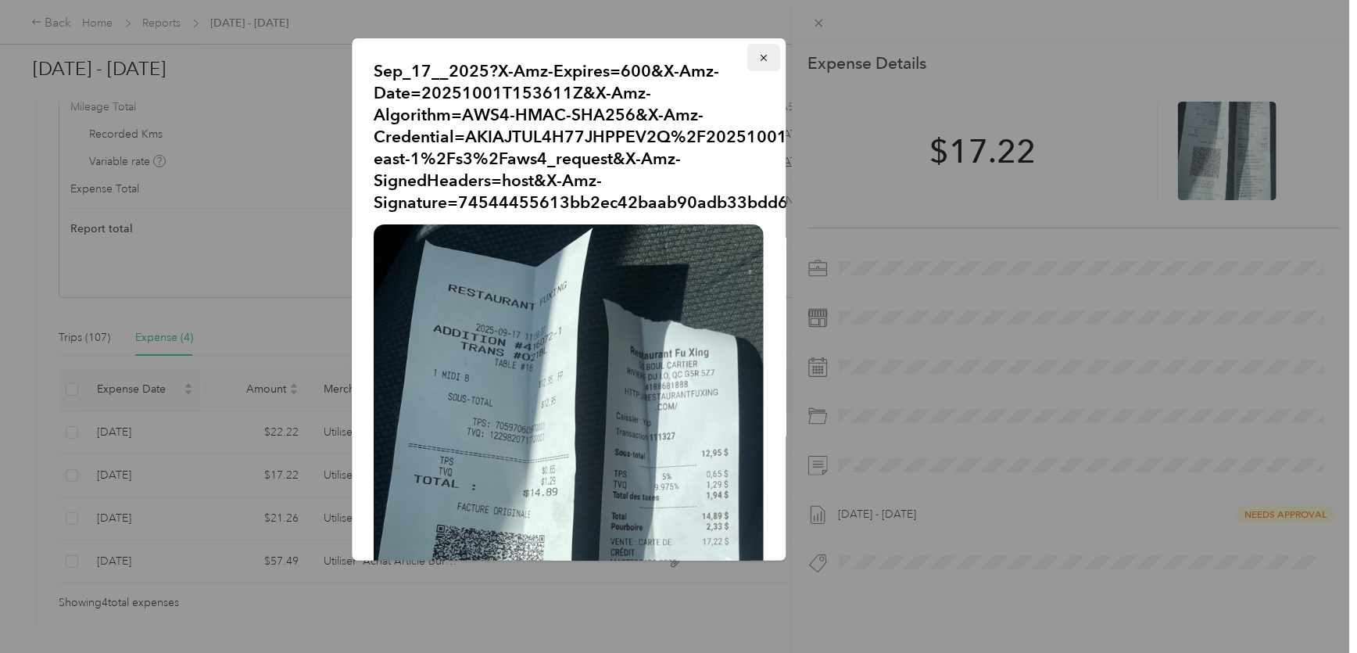
click at [765, 53] on button "button" at bounding box center [764, 57] width 33 height 27
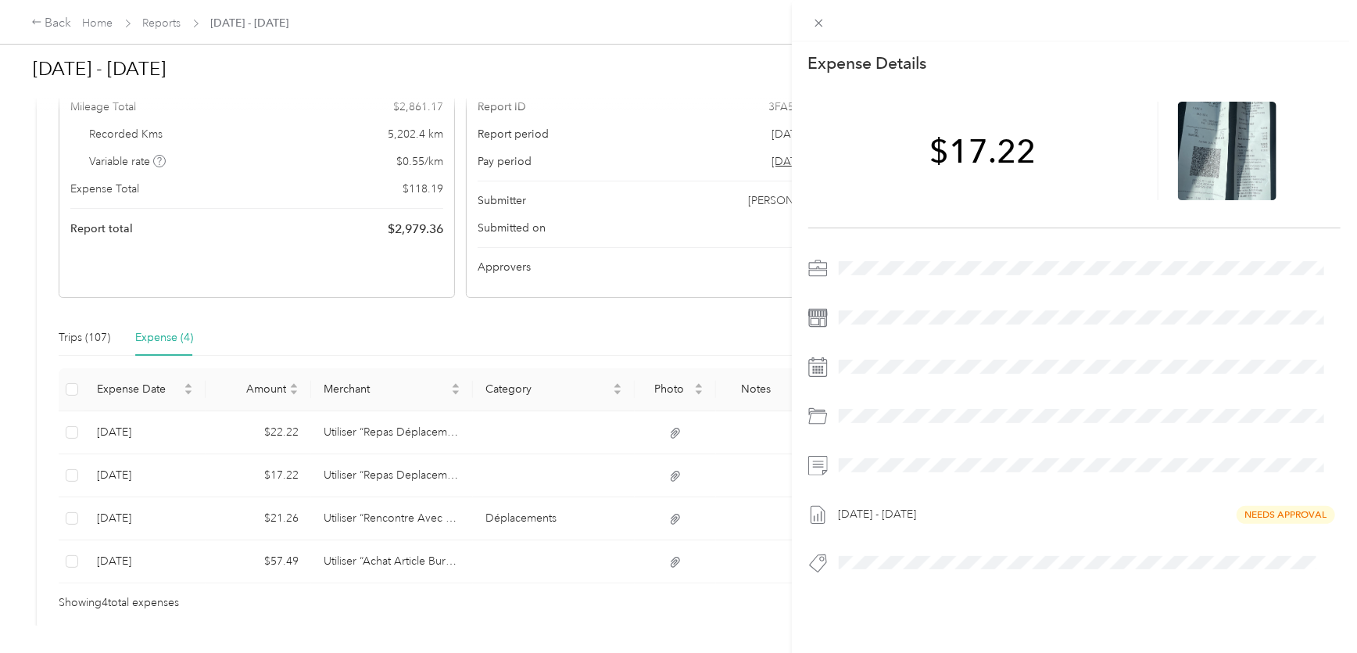
click at [284, 475] on div "This expense cannot be edited because it is either under review, approved, or p…" at bounding box center [678, 326] width 1357 height 653
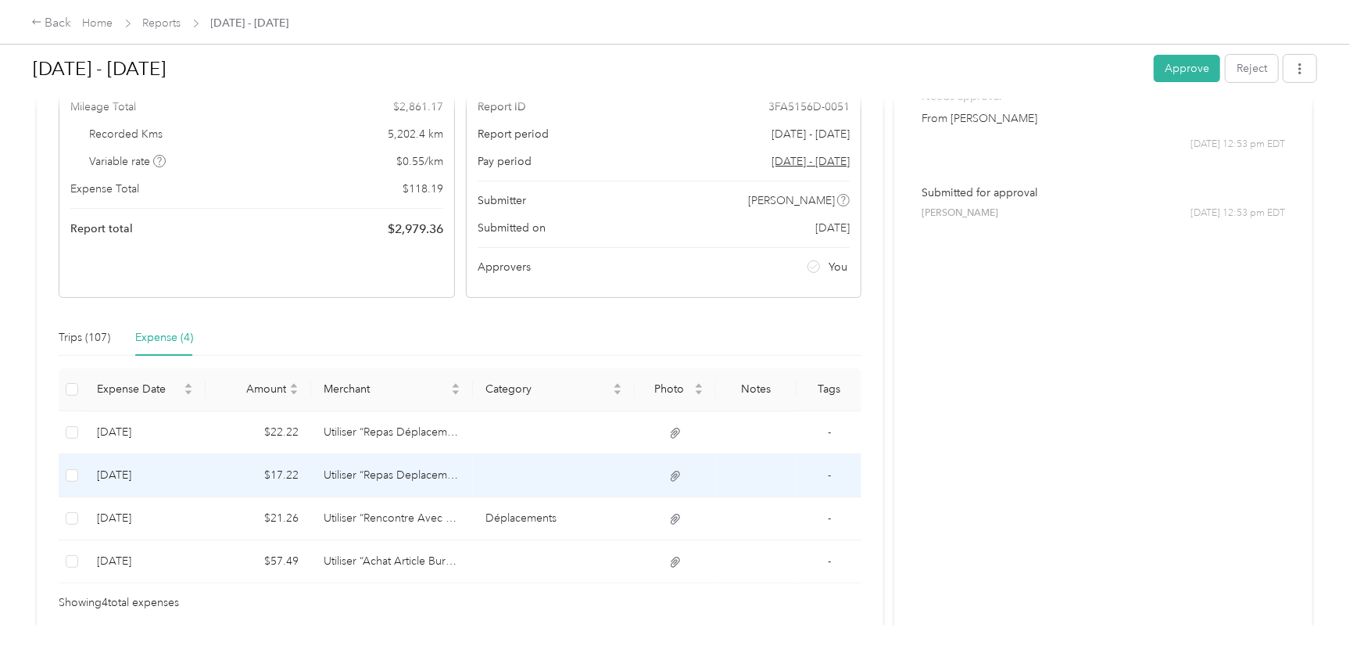
click at [304, 476] on td "$17.22" at bounding box center [259, 475] width 106 height 43
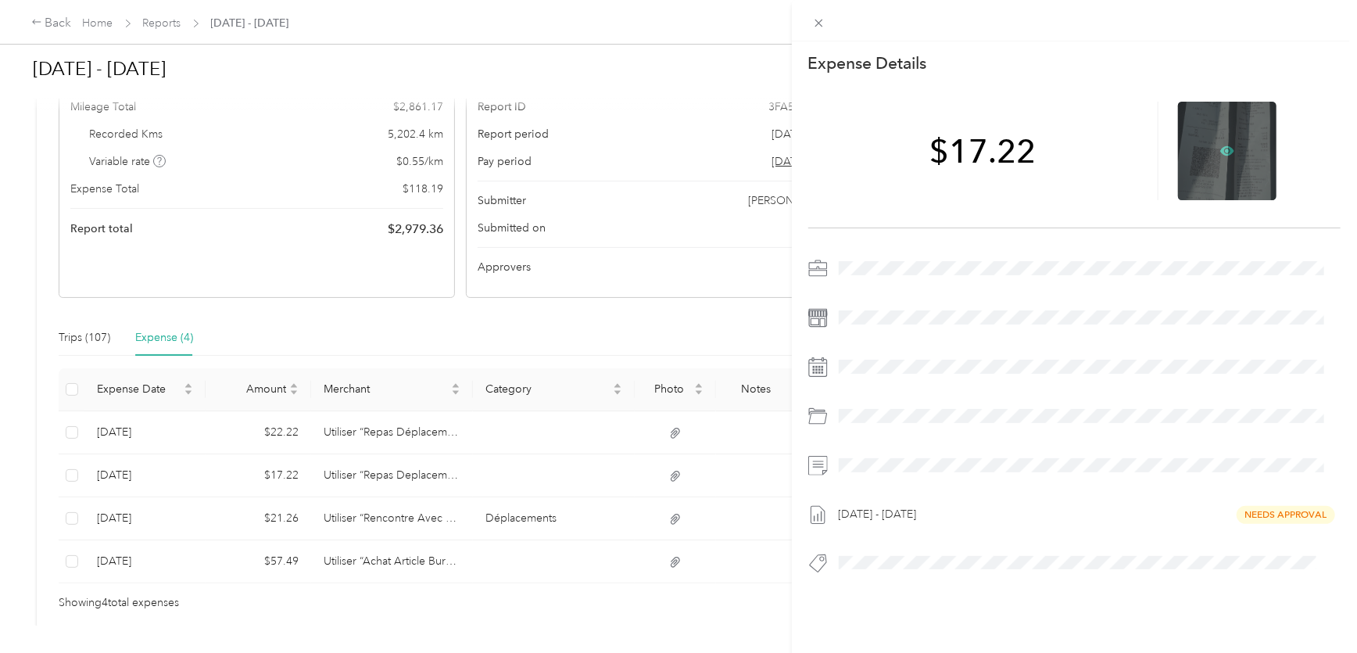
click at [1221, 152] on icon at bounding box center [1227, 151] width 14 height 14
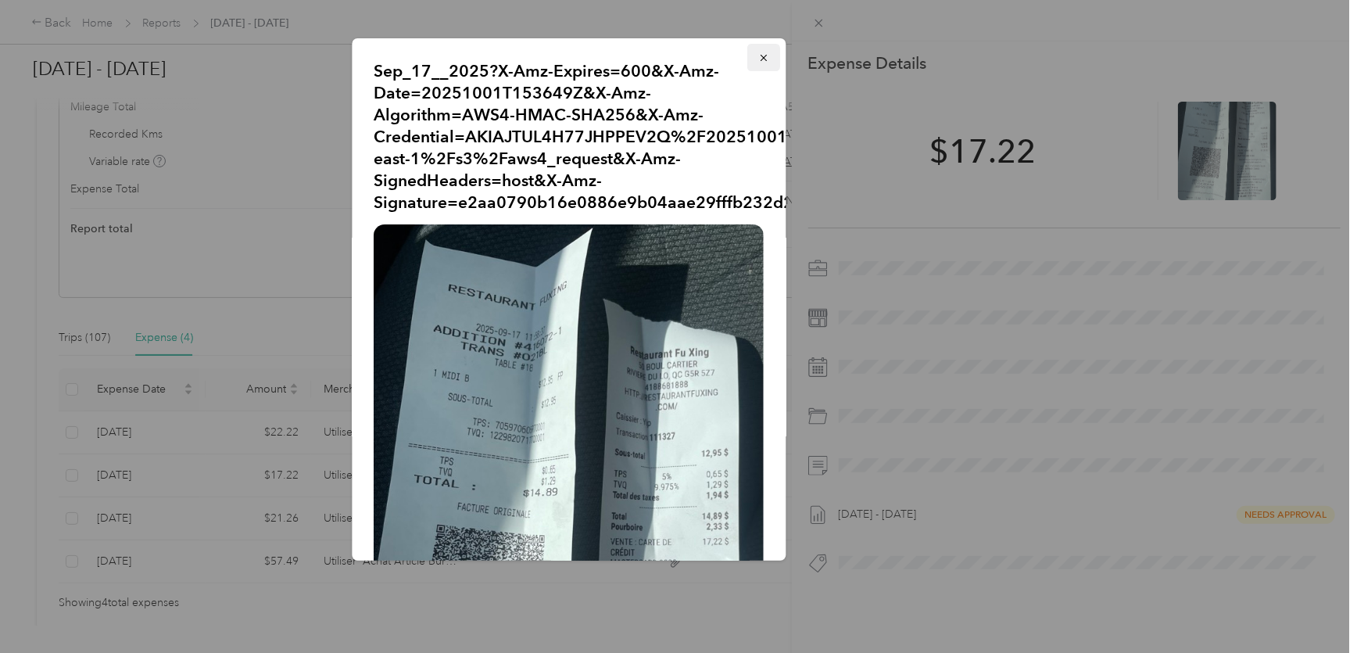
click at [759, 59] on icon "button" at bounding box center [764, 57] width 11 height 11
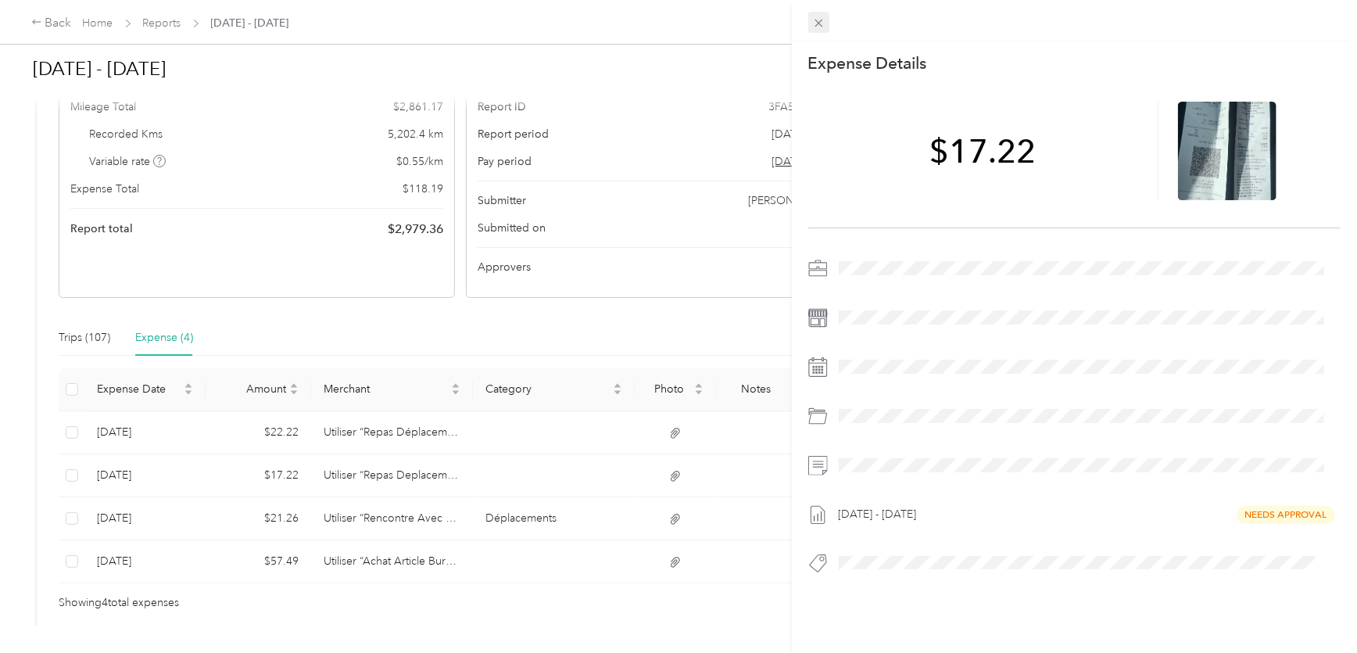
click at [822, 653] on div "This expense cannot be edited because it is either under review, approved, or p…" at bounding box center [674, 653] width 1349 height 0
click at [314, 406] on div "This expense cannot be edited because it is either under review, approved, or p…" at bounding box center [678, 326] width 1357 height 653
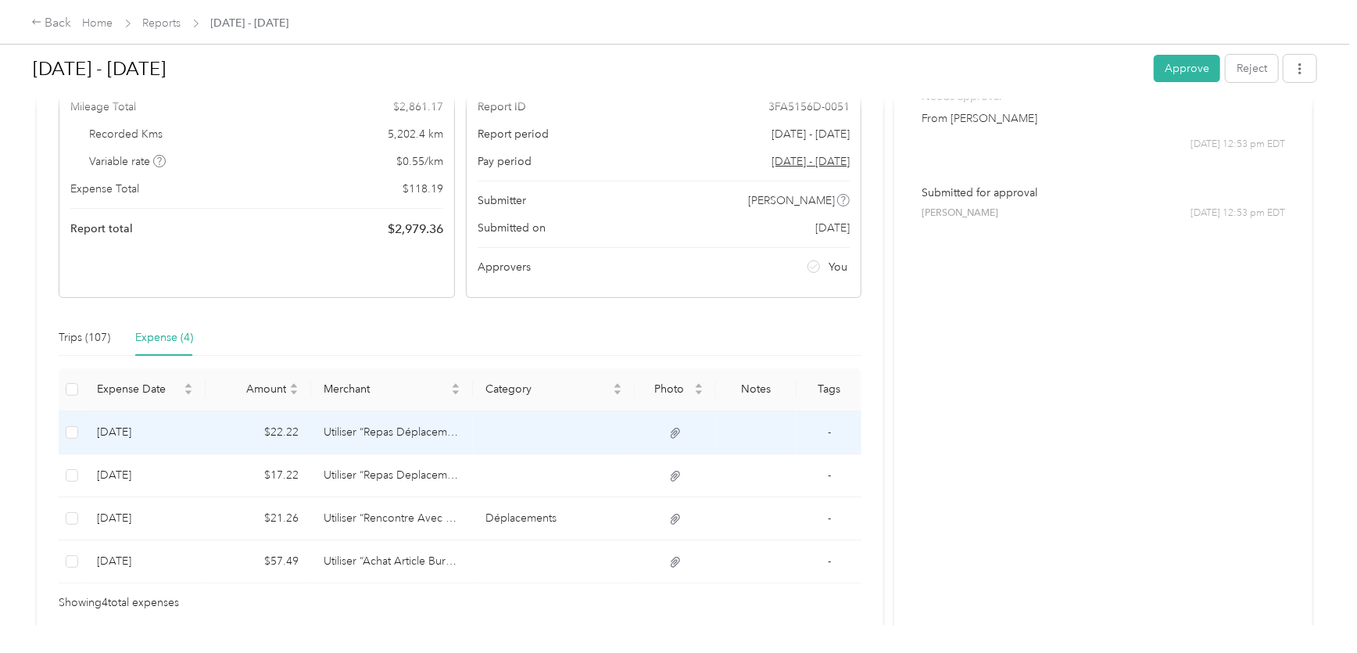
click at [336, 437] on td "Utiliser “Repas Déplacement" at bounding box center [392, 432] width 162 height 43
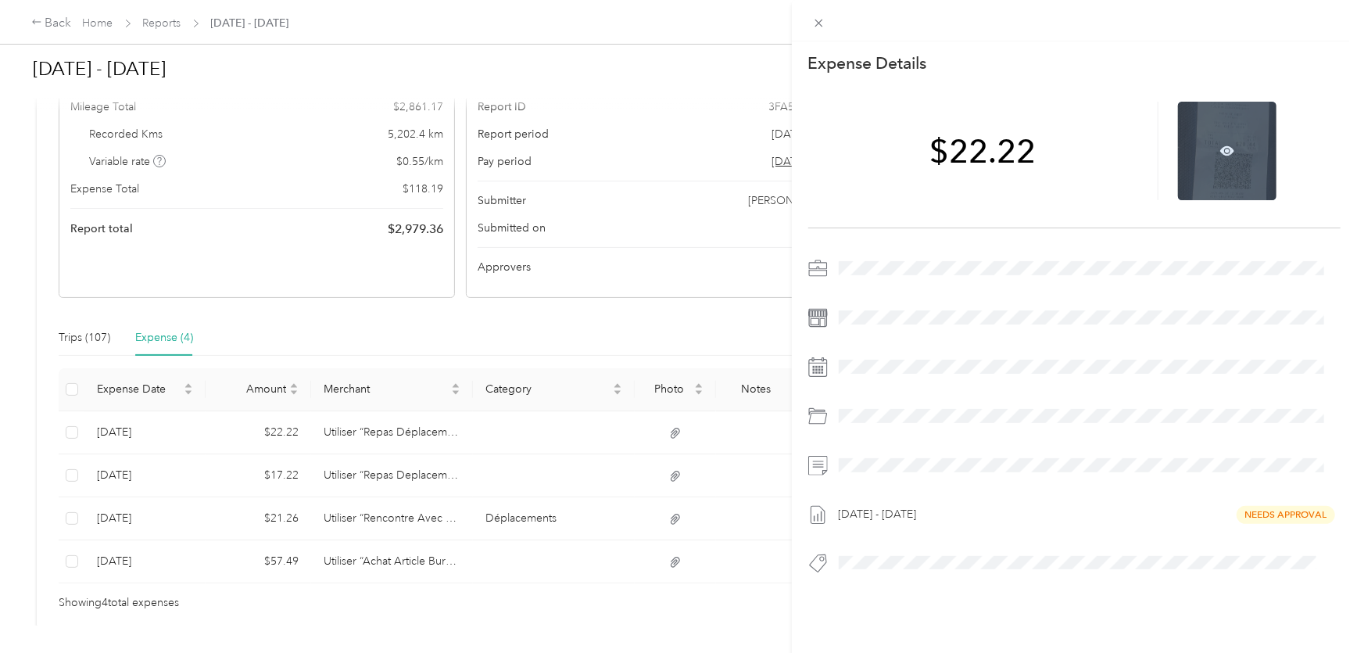
click at [1226, 164] on div at bounding box center [1227, 151] width 98 height 98
click at [1224, 142] on div at bounding box center [1227, 151] width 98 height 98
click at [1223, 142] on div at bounding box center [1227, 151] width 98 height 98
click at [1222, 145] on icon at bounding box center [1227, 151] width 14 height 14
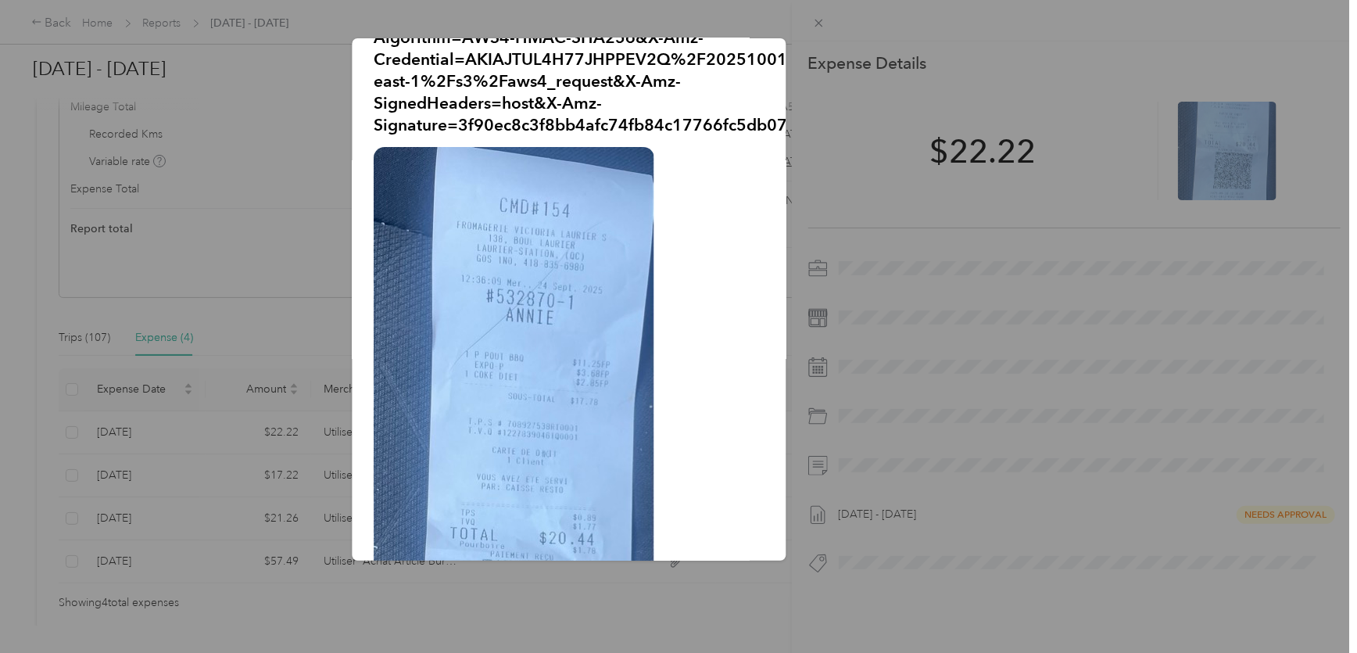
scroll to position [0, 0]
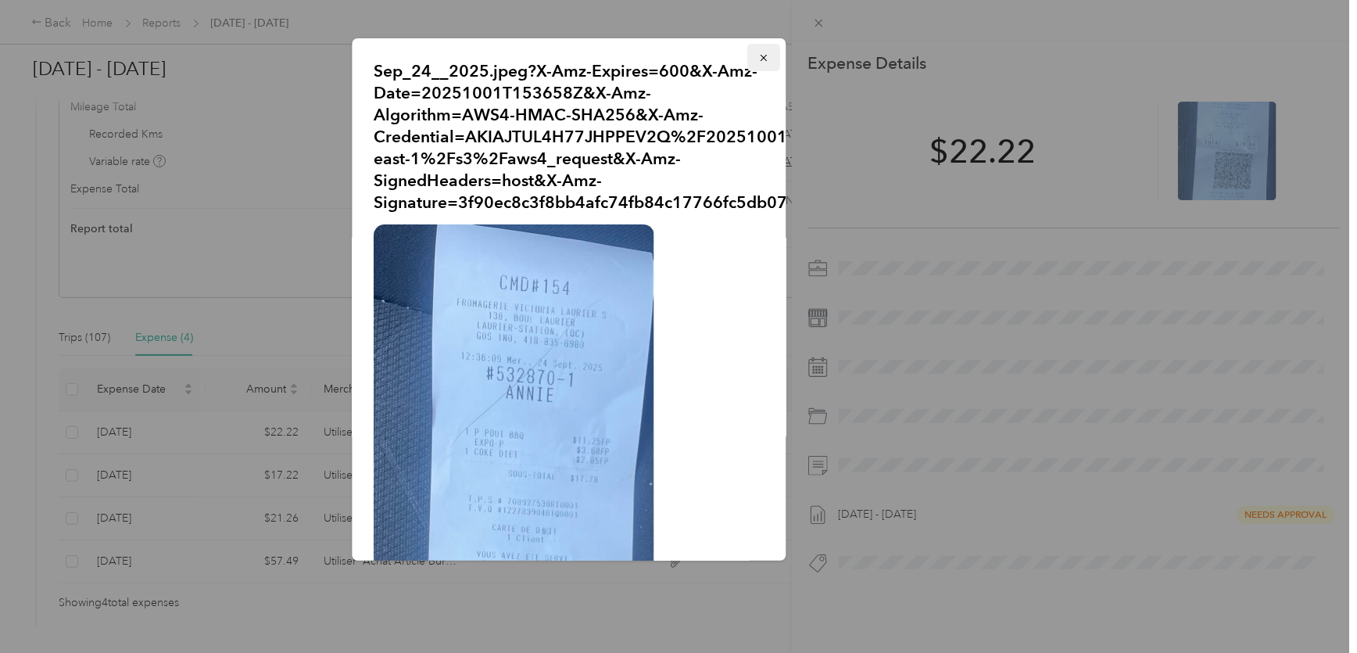
click at [759, 55] on icon "button" at bounding box center [764, 57] width 11 height 11
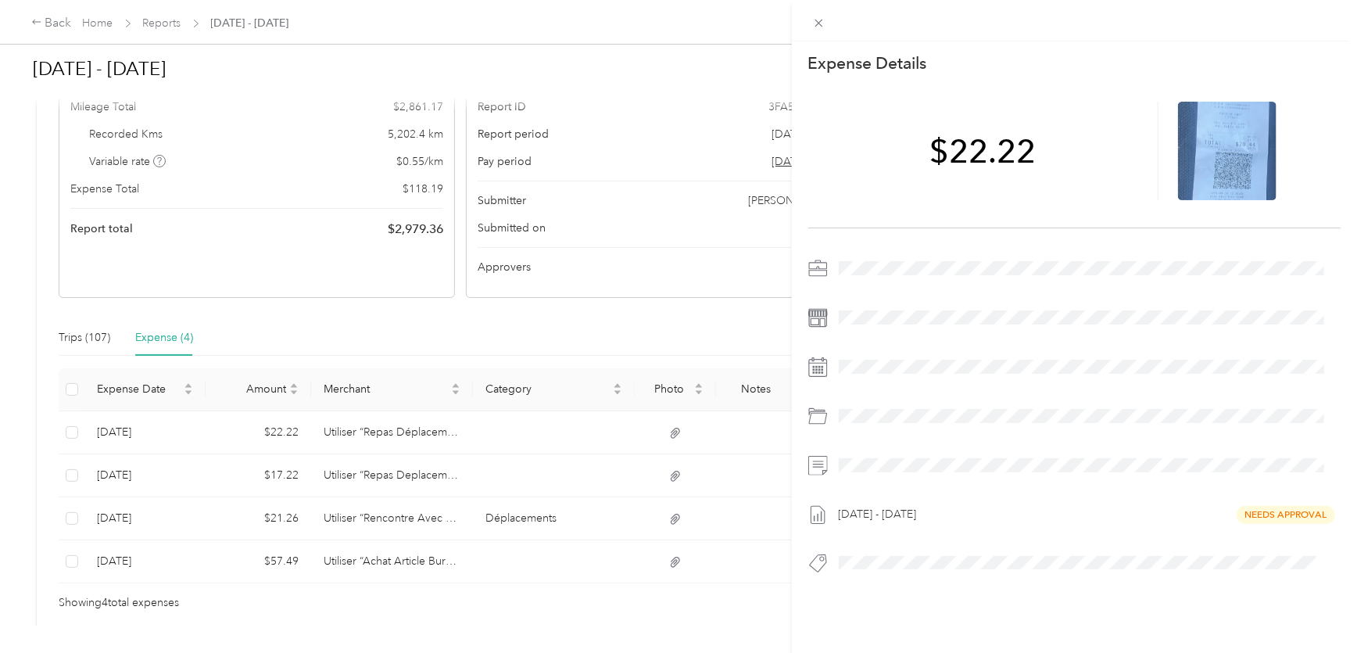
click at [357, 549] on div "This expense cannot be edited because it is either under review, approved, or p…" at bounding box center [678, 326] width 1357 height 653
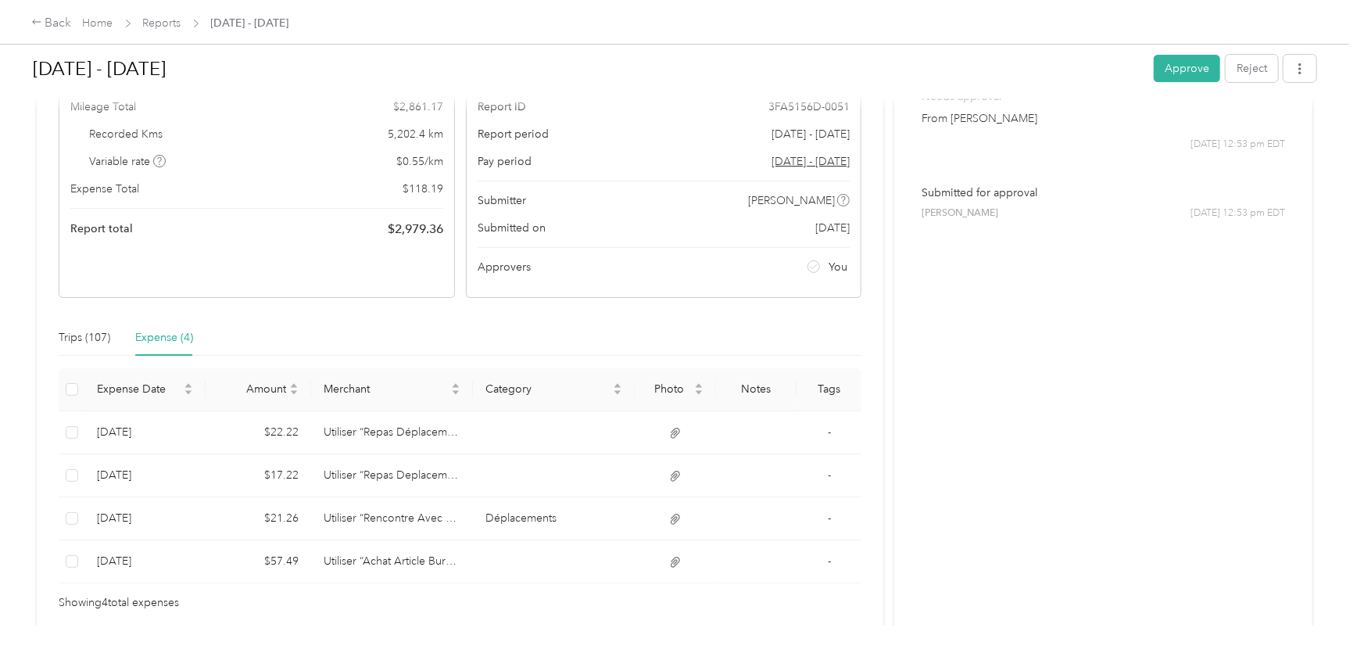
click at [369, 552] on div at bounding box center [678, 326] width 1357 height 653
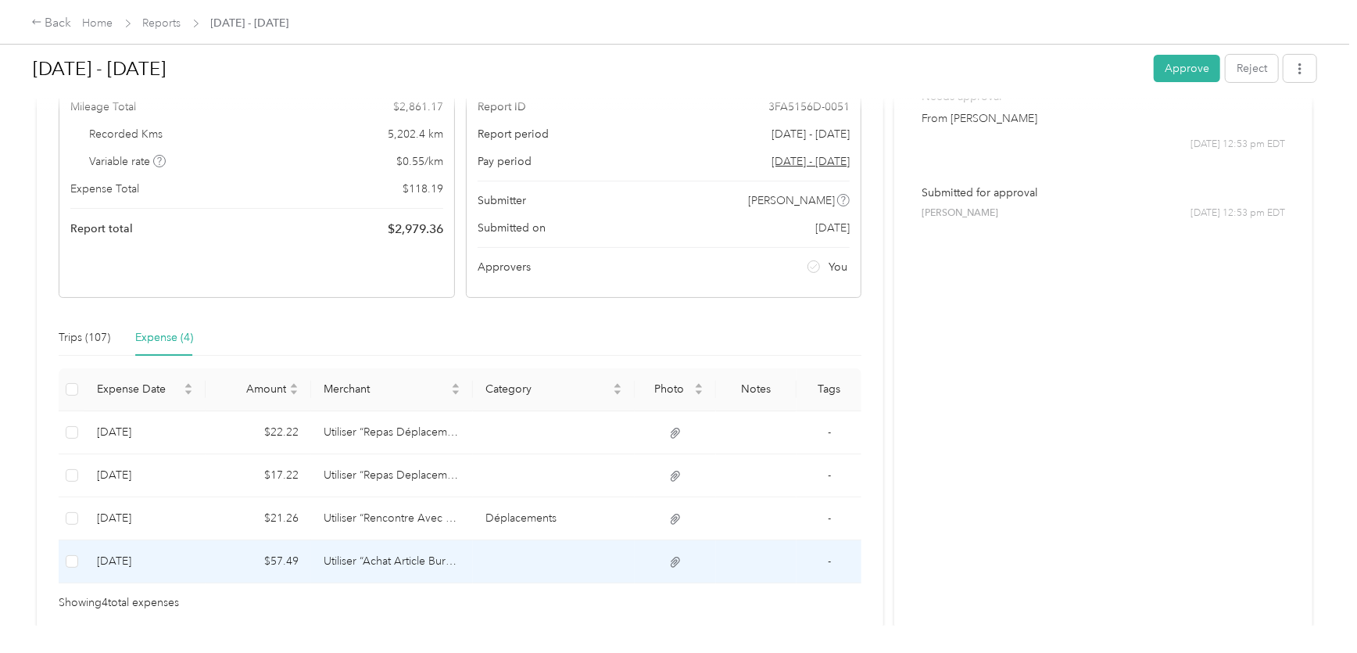
click at [388, 559] on td "Utiliser “Achat Article Bureaux" at bounding box center [392, 561] width 162 height 43
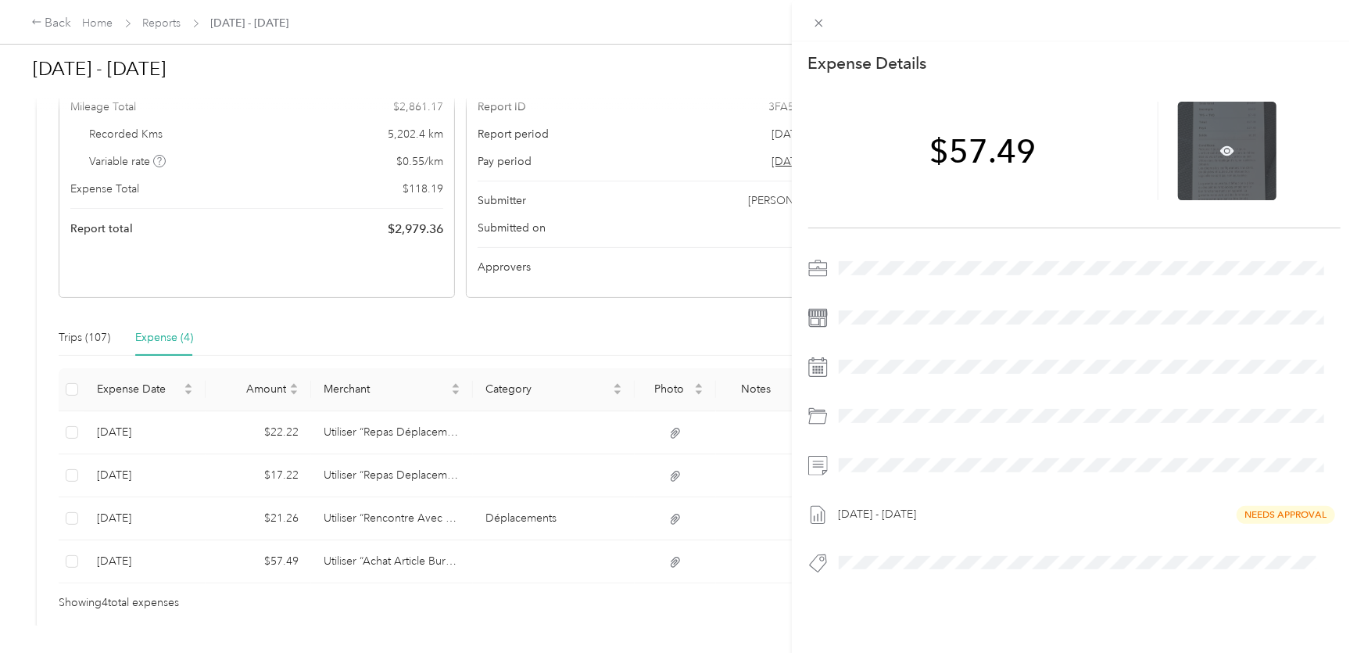
click at [1227, 148] on div at bounding box center [1227, 151] width 98 height 98
click at [1222, 149] on icon at bounding box center [1227, 151] width 14 height 14
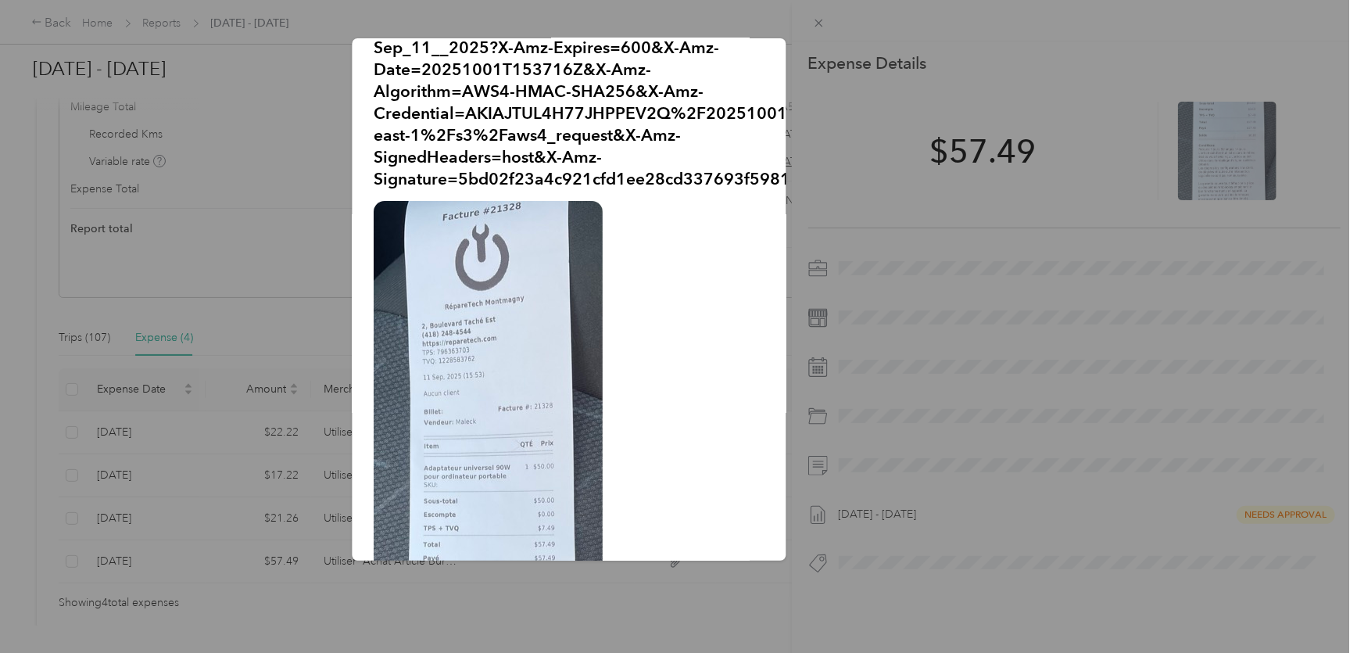
scroll to position [213, 0]
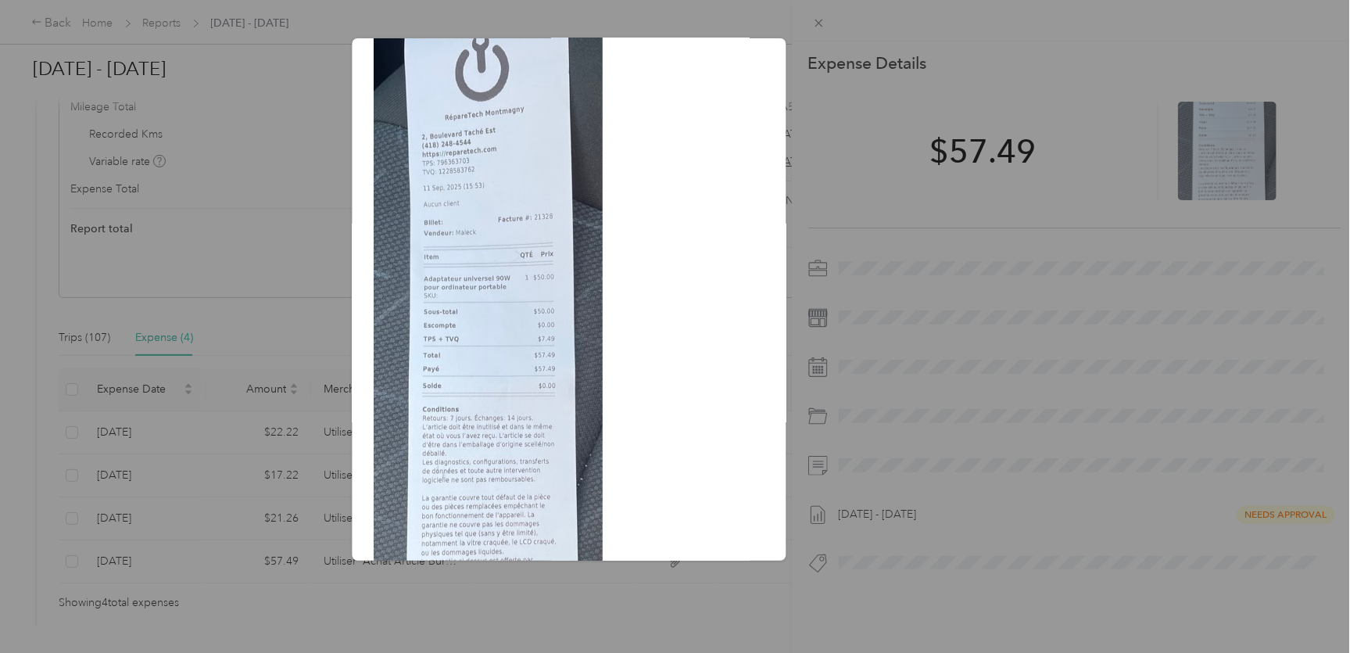
drag, startPoint x: 777, startPoint y: 22, endPoint x: 788, endPoint y: 25, distance: 11.4
click at [777, 22] on div at bounding box center [678, 326] width 1357 height 653
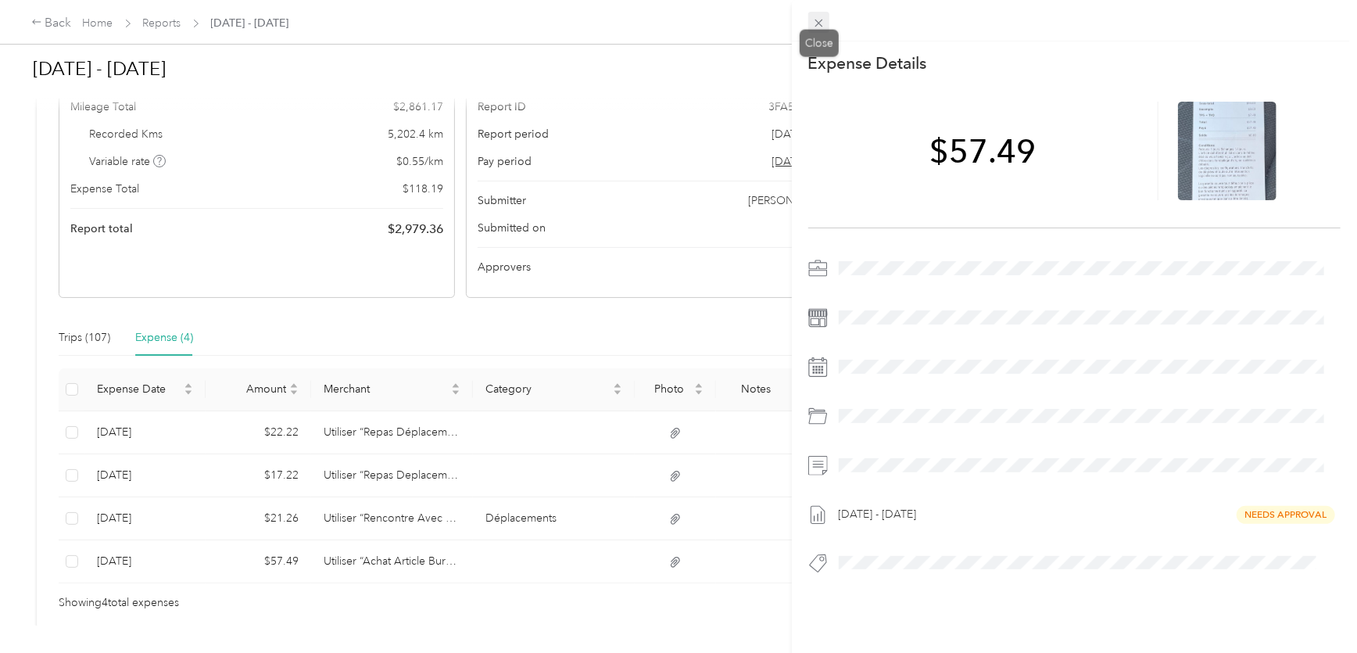
click at [821, 17] on icon at bounding box center [818, 22] width 13 height 13
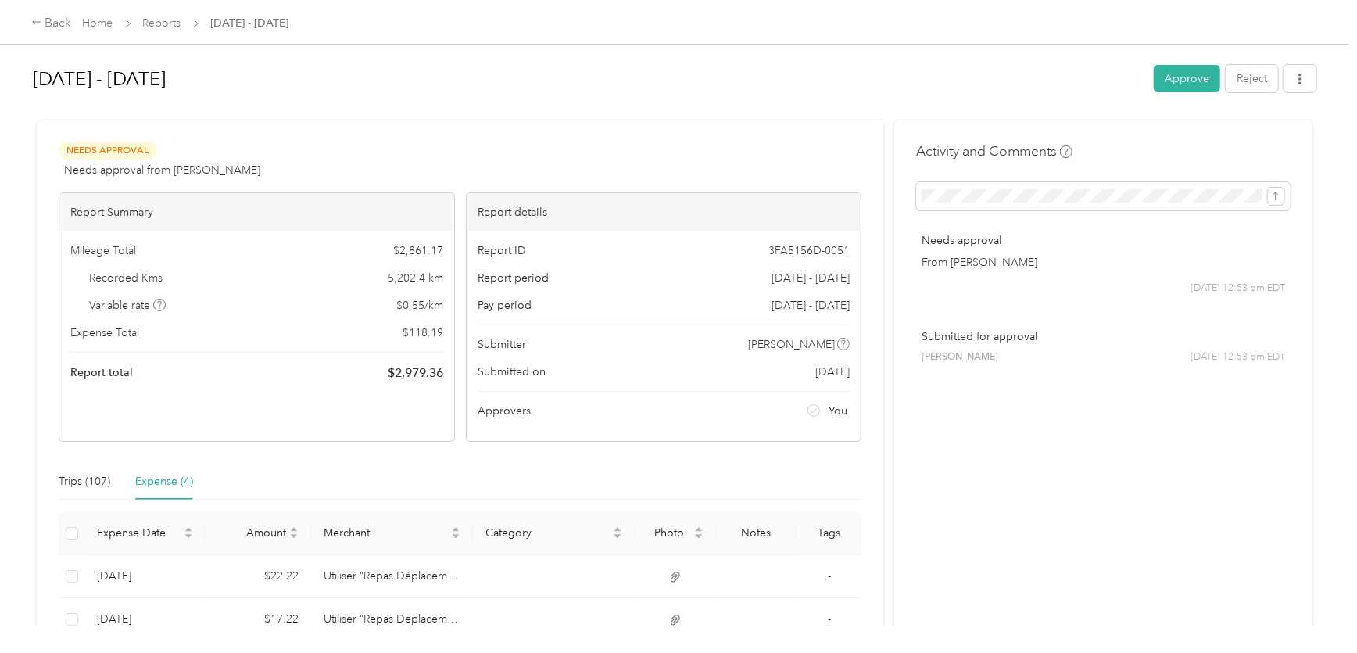
scroll to position [0, 0]
click at [1176, 70] on button "Approve" at bounding box center [1187, 78] width 66 height 27
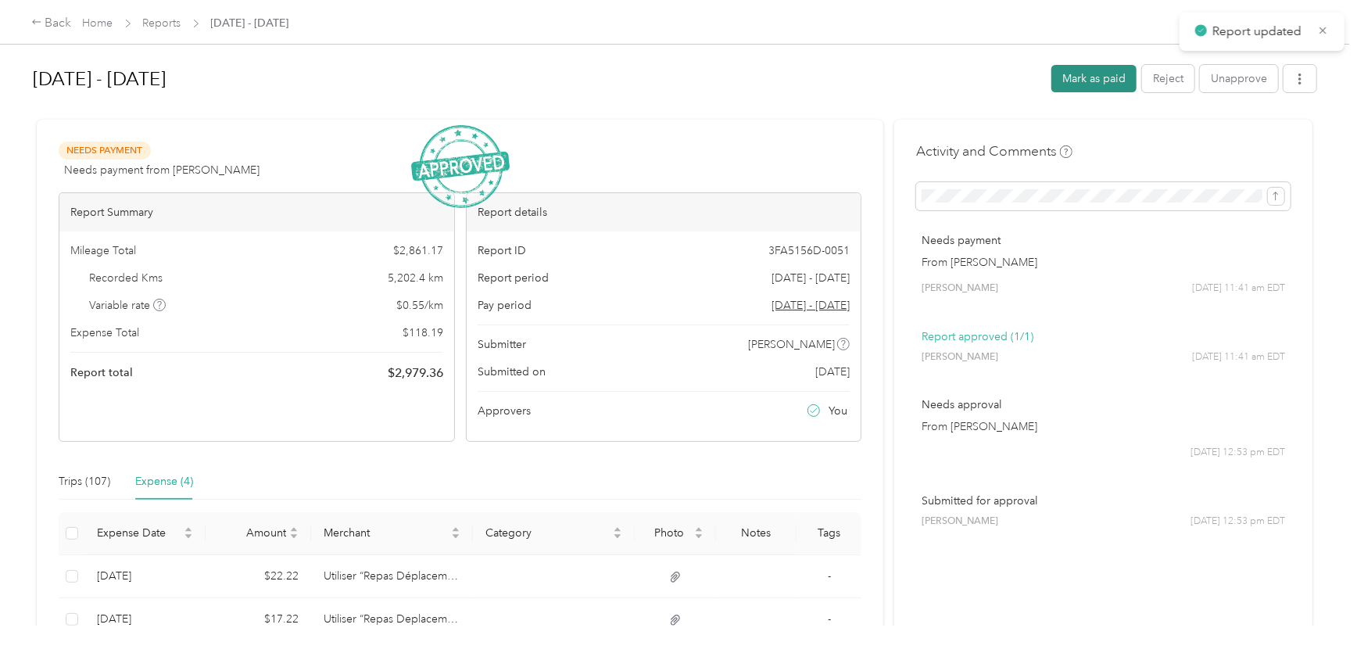
click at [1099, 78] on button "Mark as paid" at bounding box center [1093, 78] width 85 height 27
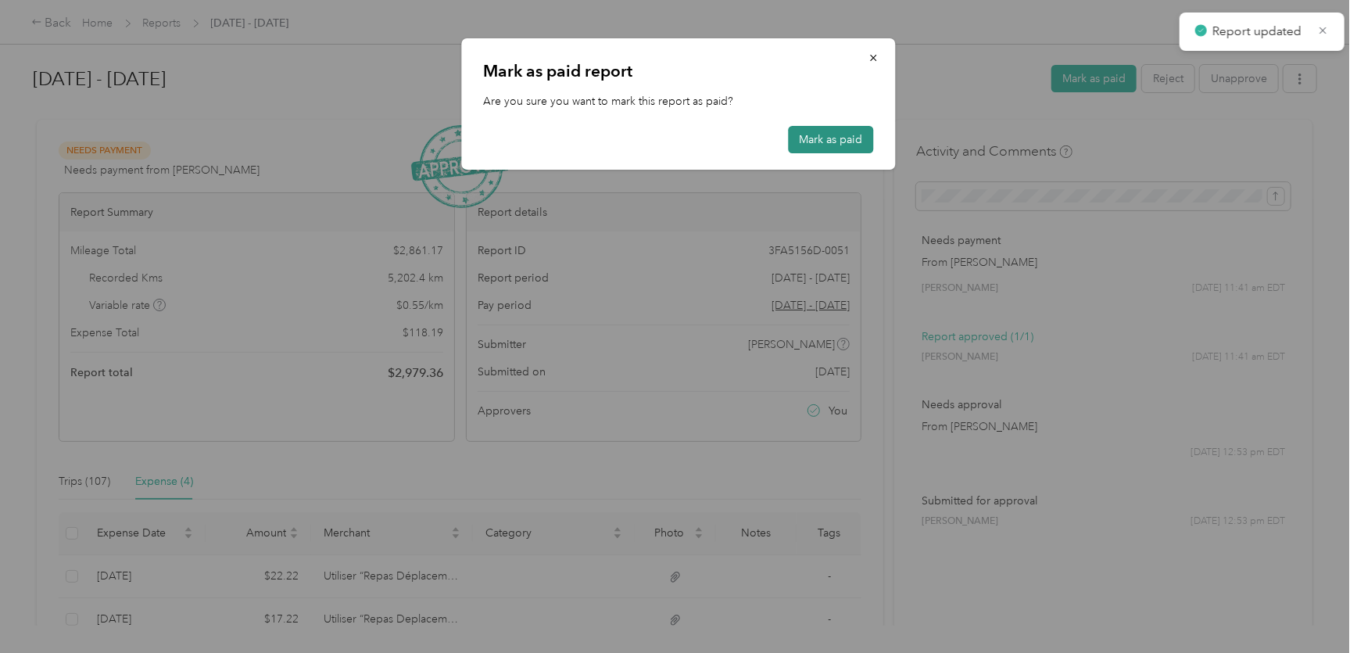
click at [846, 126] on button "Mark as paid" at bounding box center [831, 139] width 85 height 27
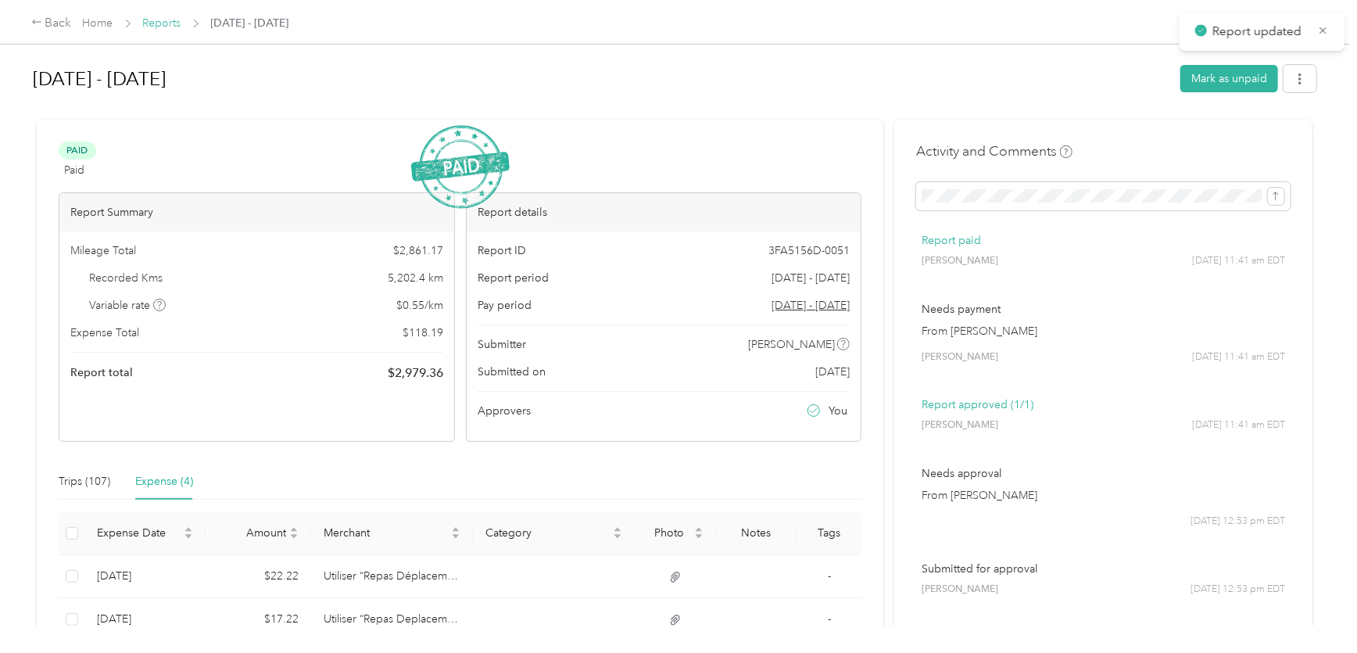
click at [168, 16] on link "Reports" at bounding box center [162, 22] width 38 height 13
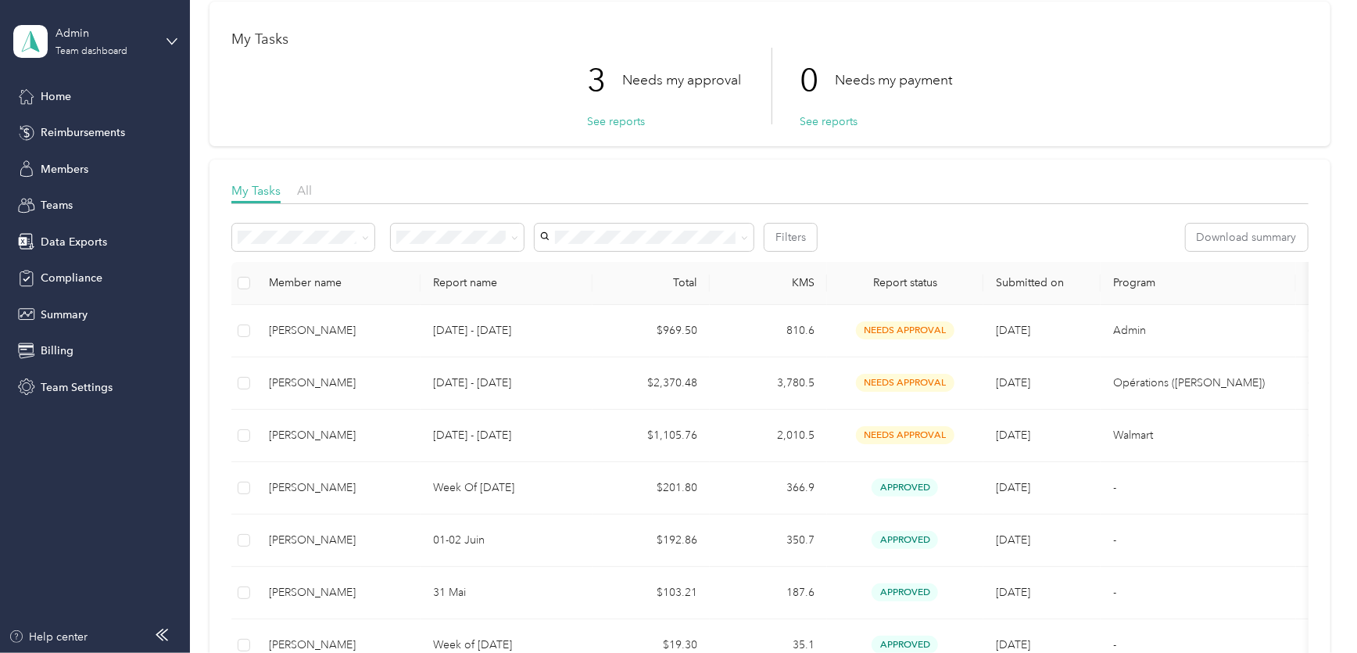
scroll to position [141, 0]
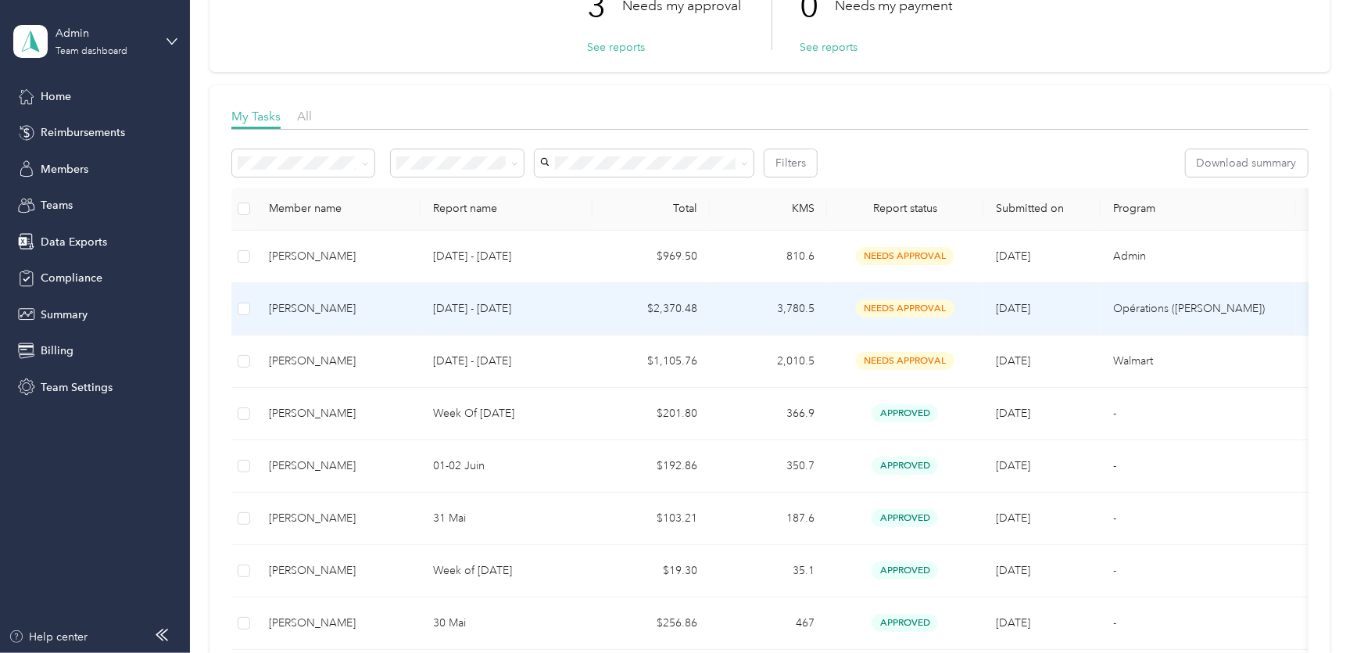
click at [393, 300] on div "[PERSON_NAME]" at bounding box center [338, 308] width 139 height 17
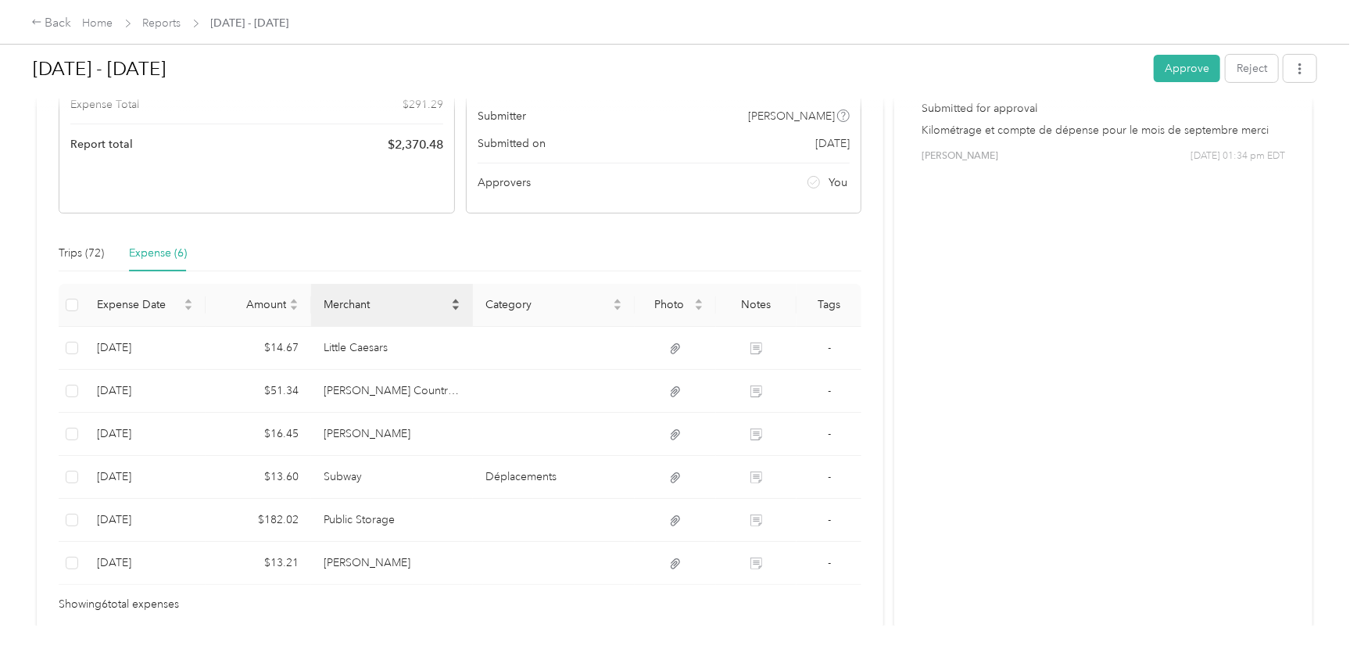
scroll to position [230, 0]
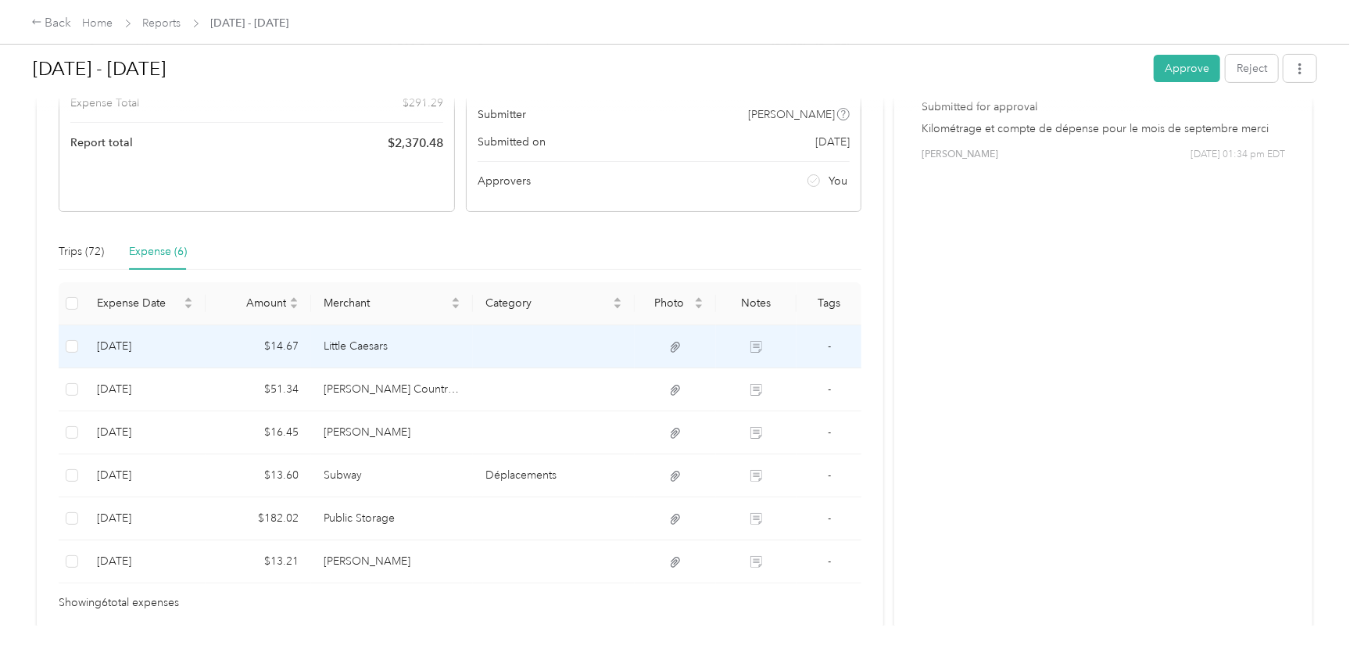
click at [379, 346] on td "Little Caesars" at bounding box center [392, 346] width 162 height 43
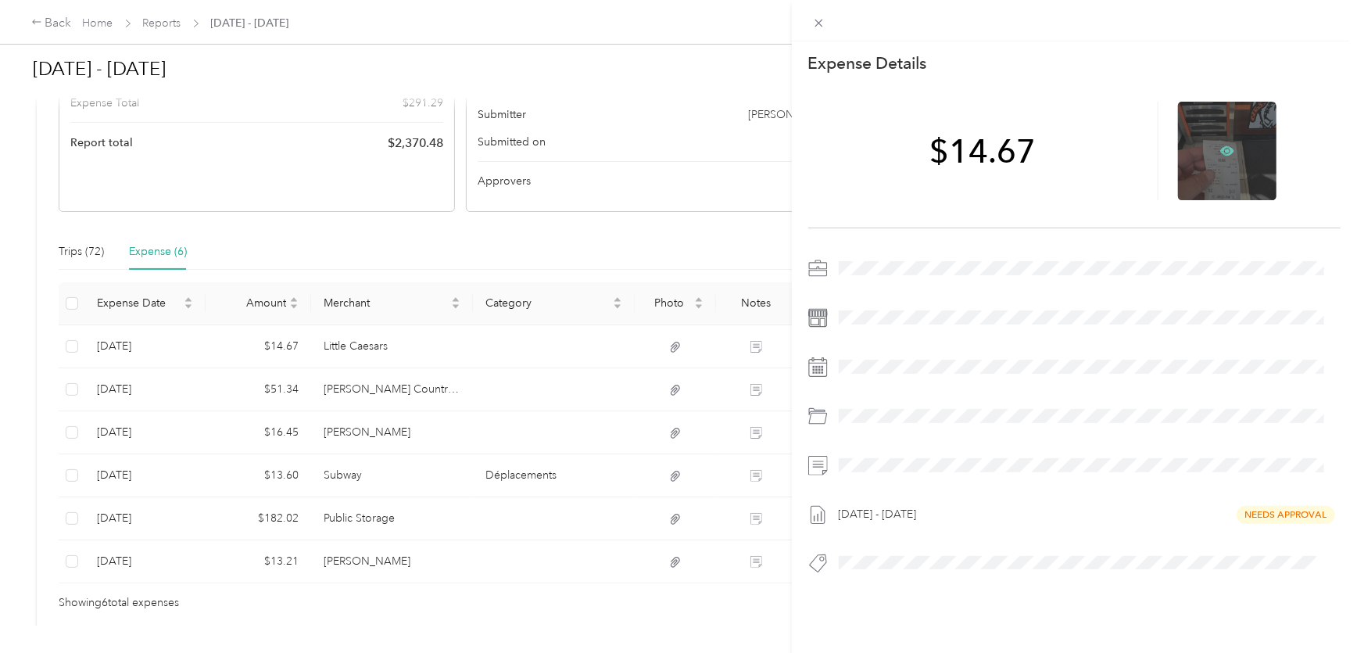
click at [1220, 151] on icon at bounding box center [1227, 150] width 14 height 9
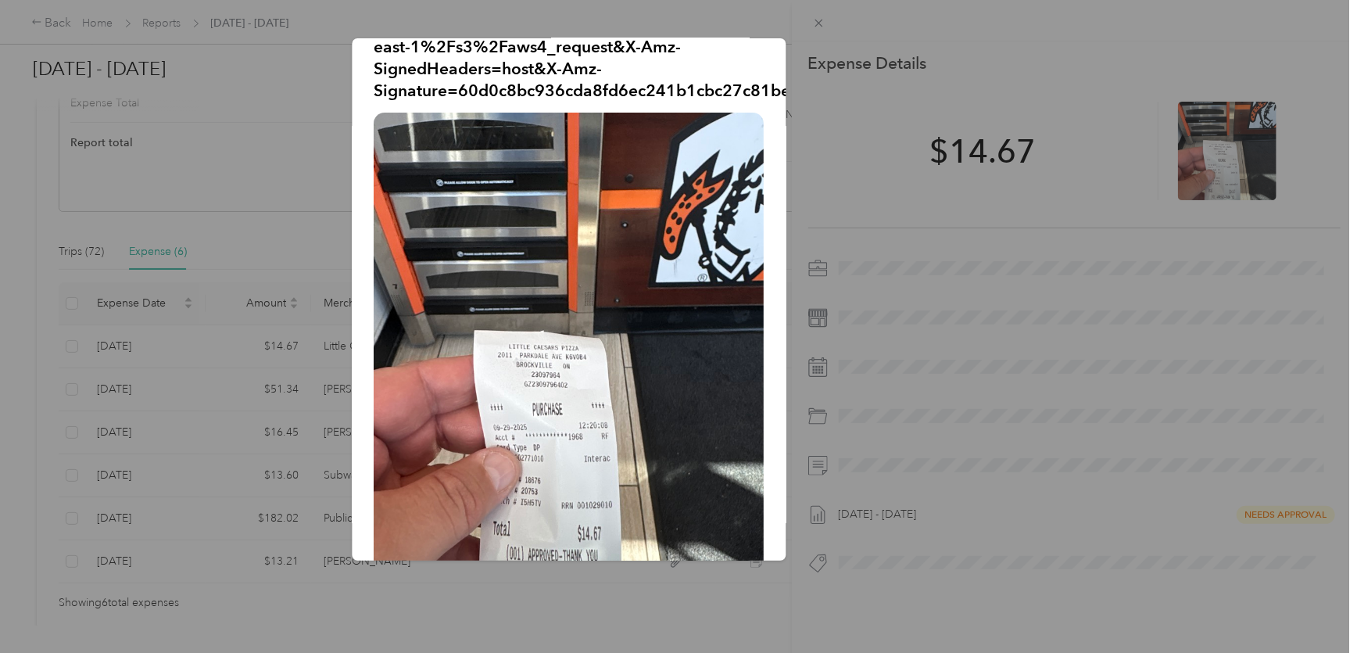
scroll to position [202, 0]
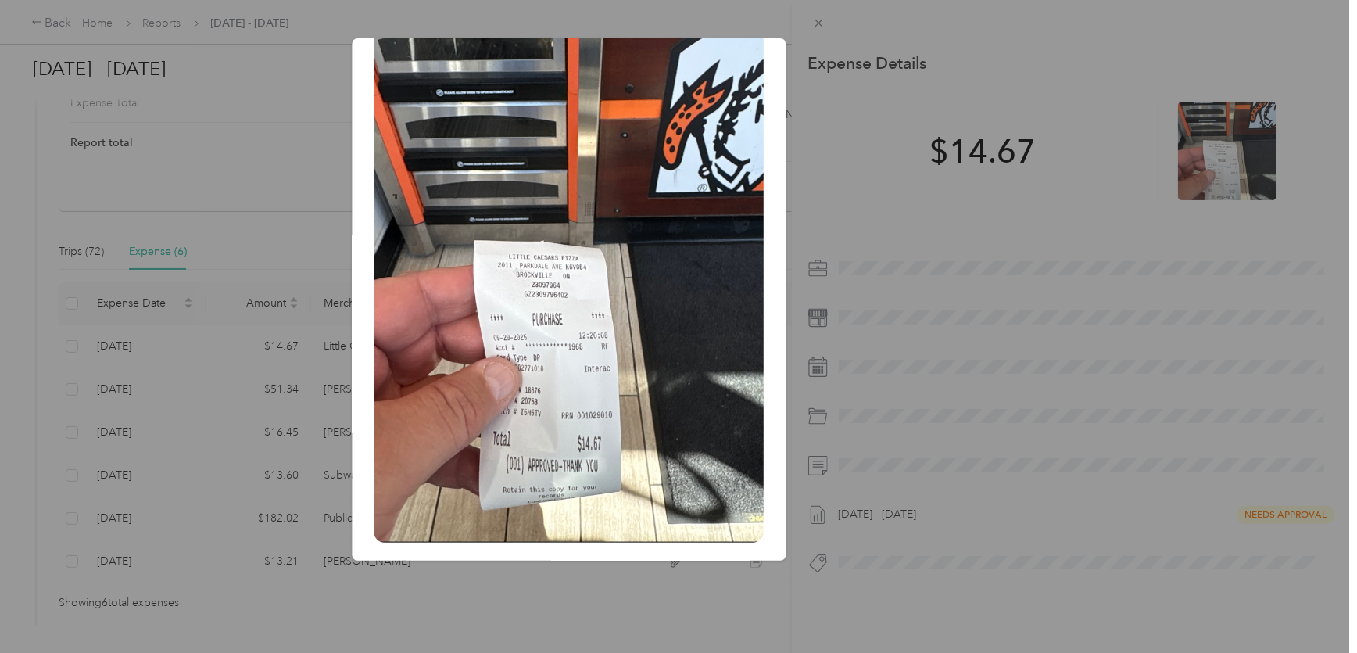
click at [816, 20] on div at bounding box center [678, 326] width 1357 height 653
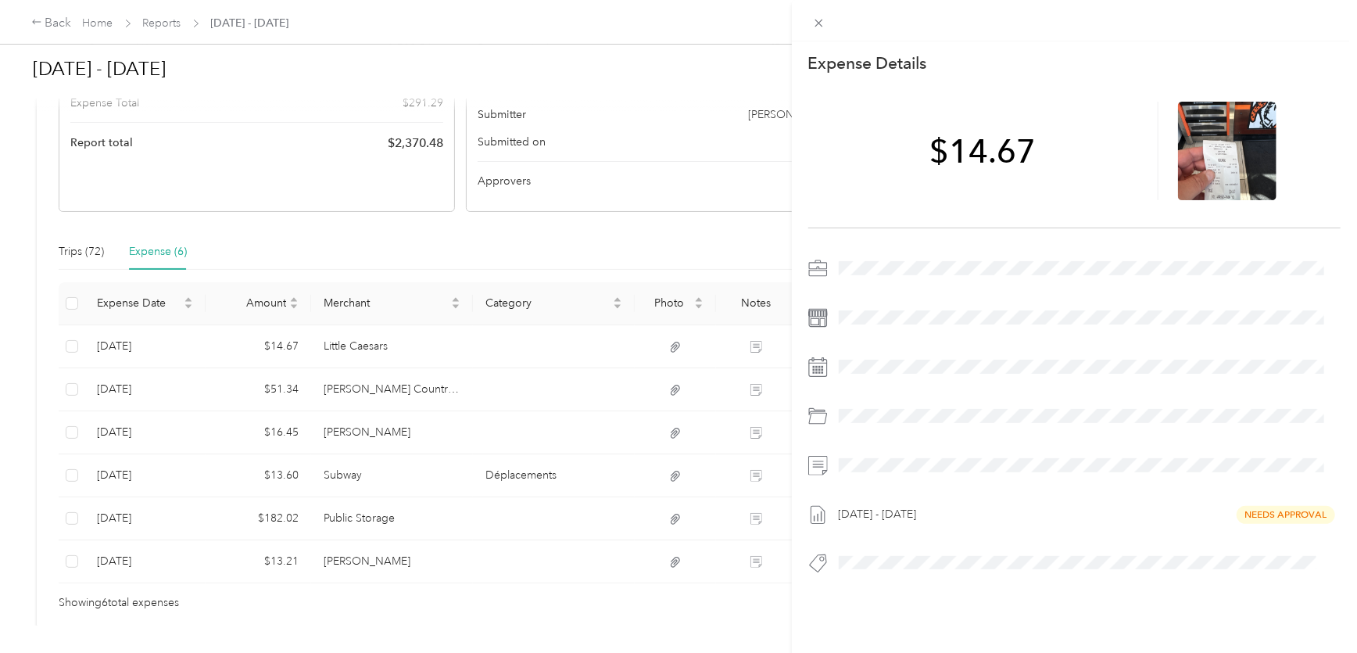
click at [414, 393] on div "This expense cannot be edited because it is either under review, approved, or p…" at bounding box center [678, 326] width 1357 height 653
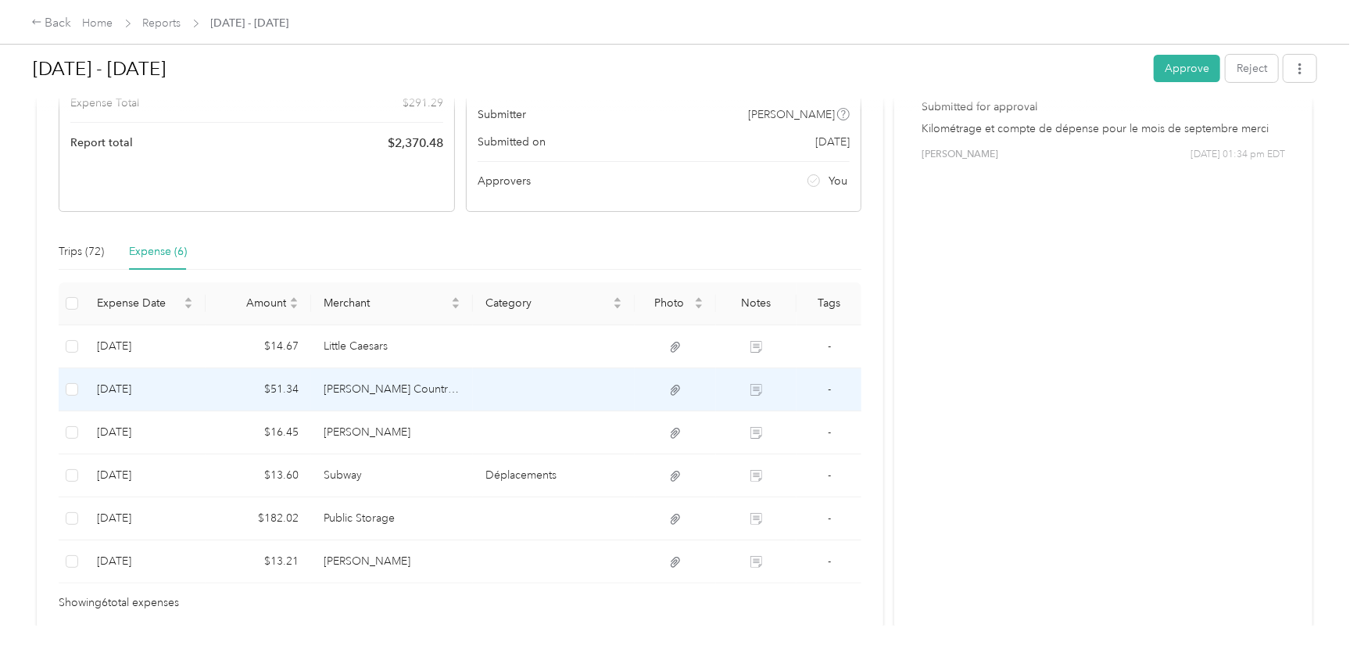
click at [428, 393] on td "[PERSON_NAME] Country Inn & Conference Centre" at bounding box center [392, 389] width 162 height 43
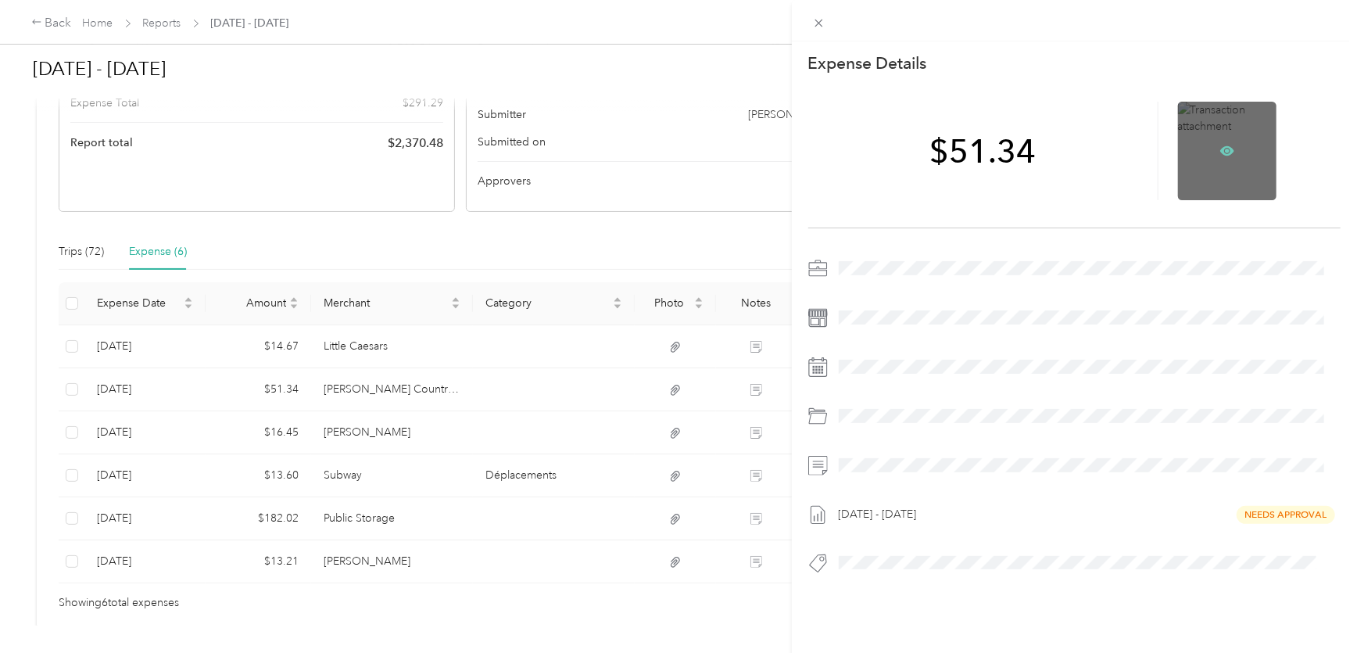
click at [1220, 145] on icon at bounding box center [1227, 151] width 14 height 14
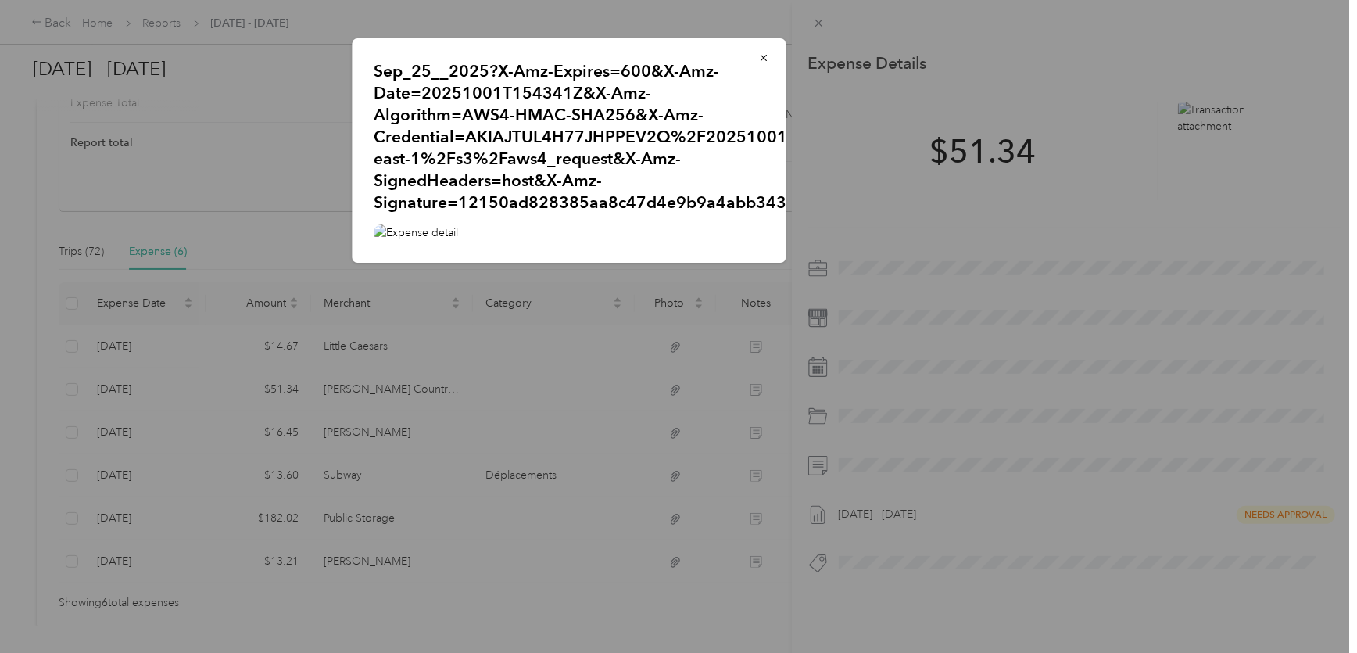
scroll to position [70, 0]
click at [259, 188] on div at bounding box center [678, 326] width 1357 height 653
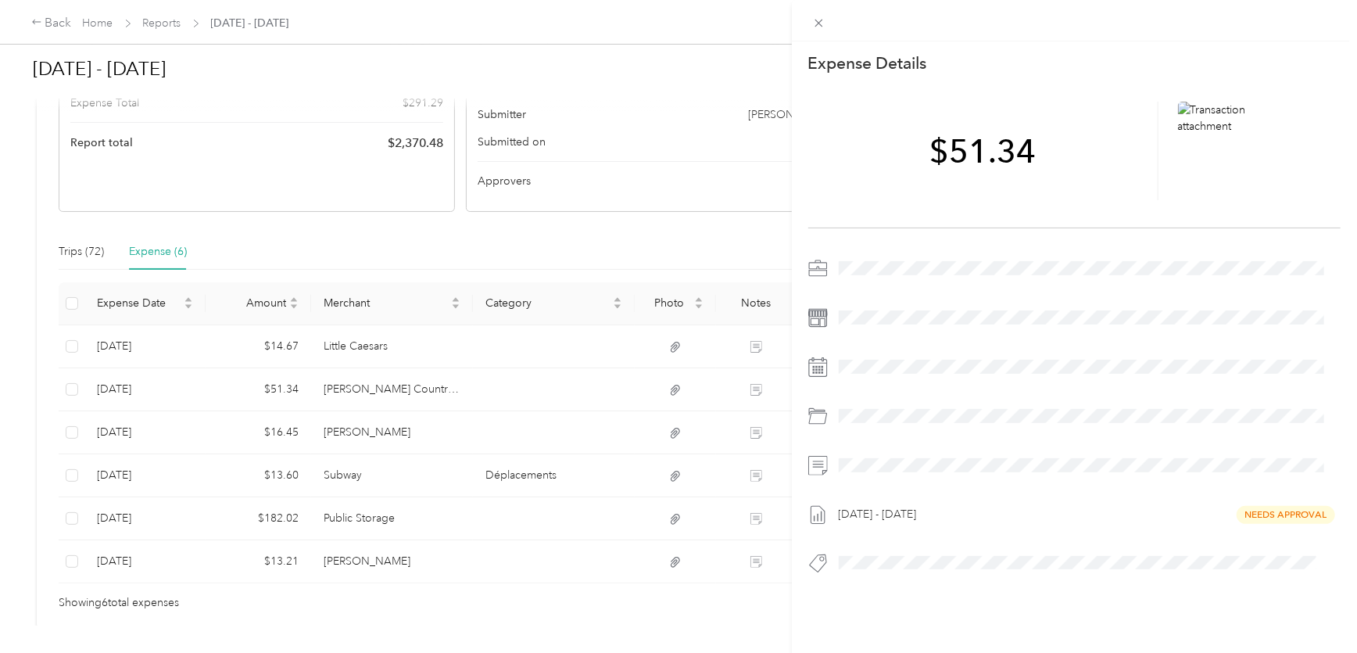
click at [307, 470] on div "This expense cannot be edited because it is either under review, approved, or p…" at bounding box center [678, 326] width 1357 height 653
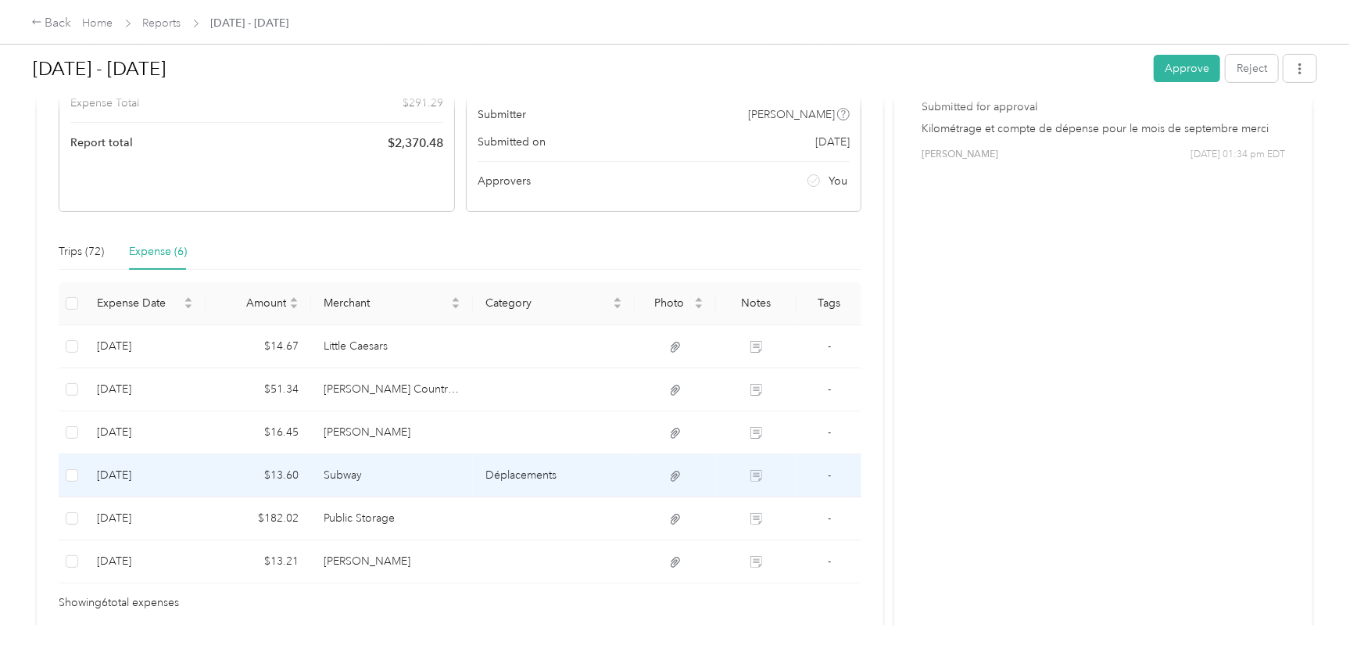
click at [336, 470] on td "Subway" at bounding box center [392, 475] width 162 height 43
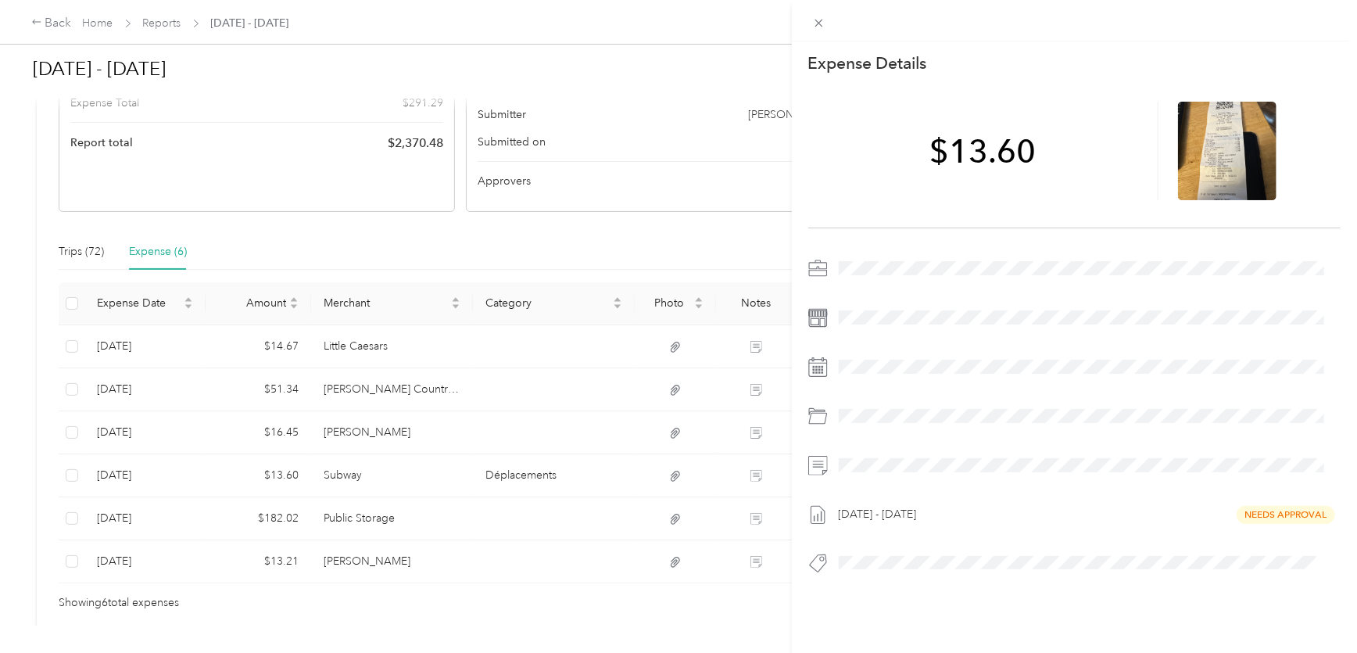
click at [307, 394] on div "This expense cannot be edited because it is either under review, approved, or p…" at bounding box center [678, 326] width 1357 height 653
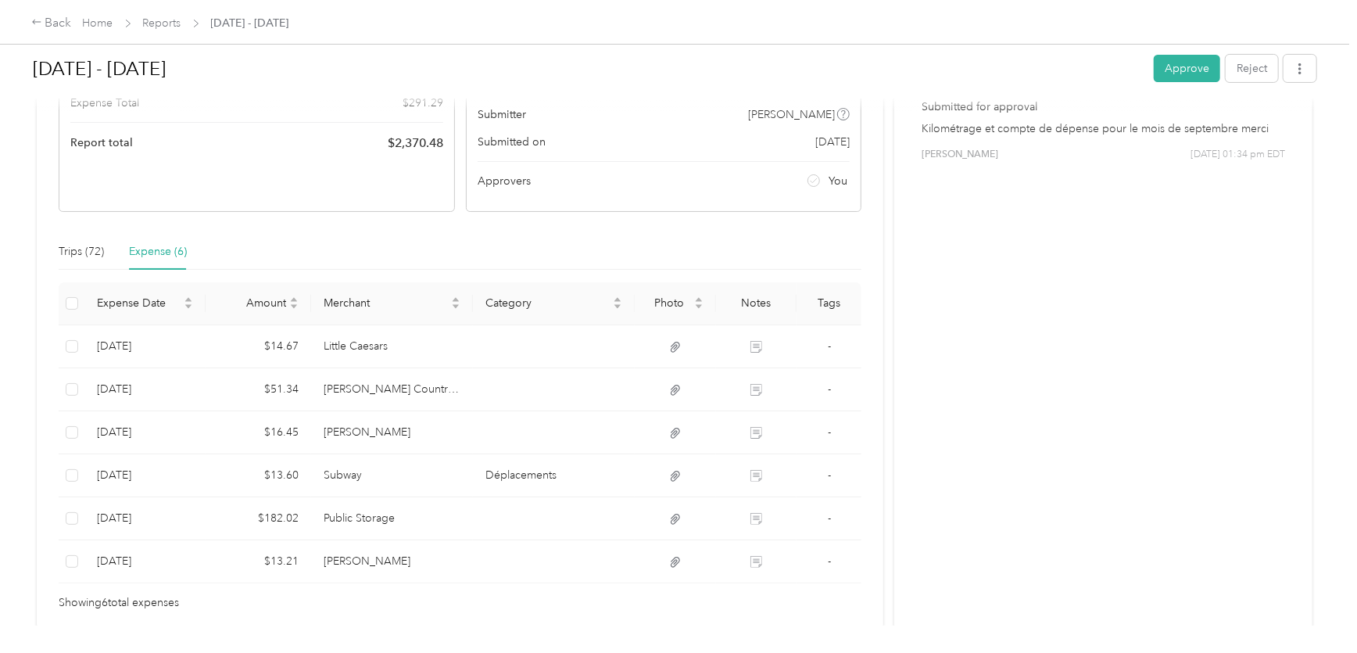
click at [343, 390] on div at bounding box center [678, 326] width 1357 height 653
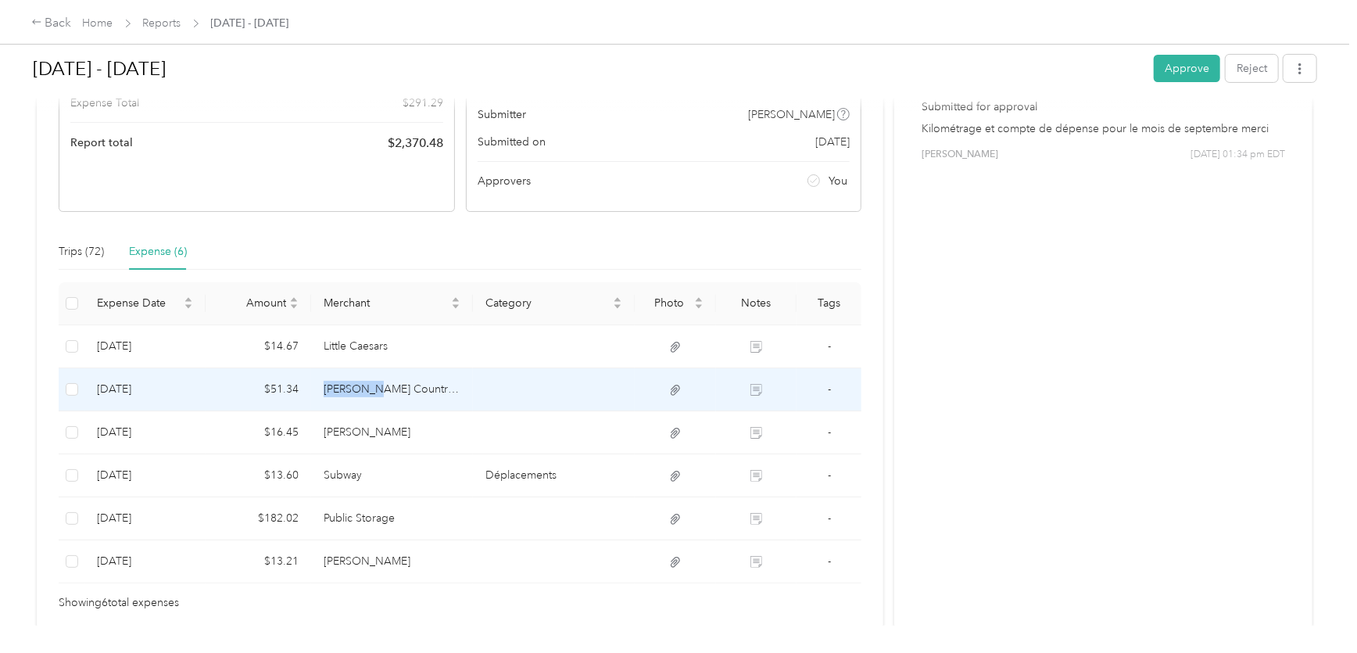
click at [343, 390] on td "[PERSON_NAME] Country Inn & Conference Centre" at bounding box center [392, 389] width 162 height 43
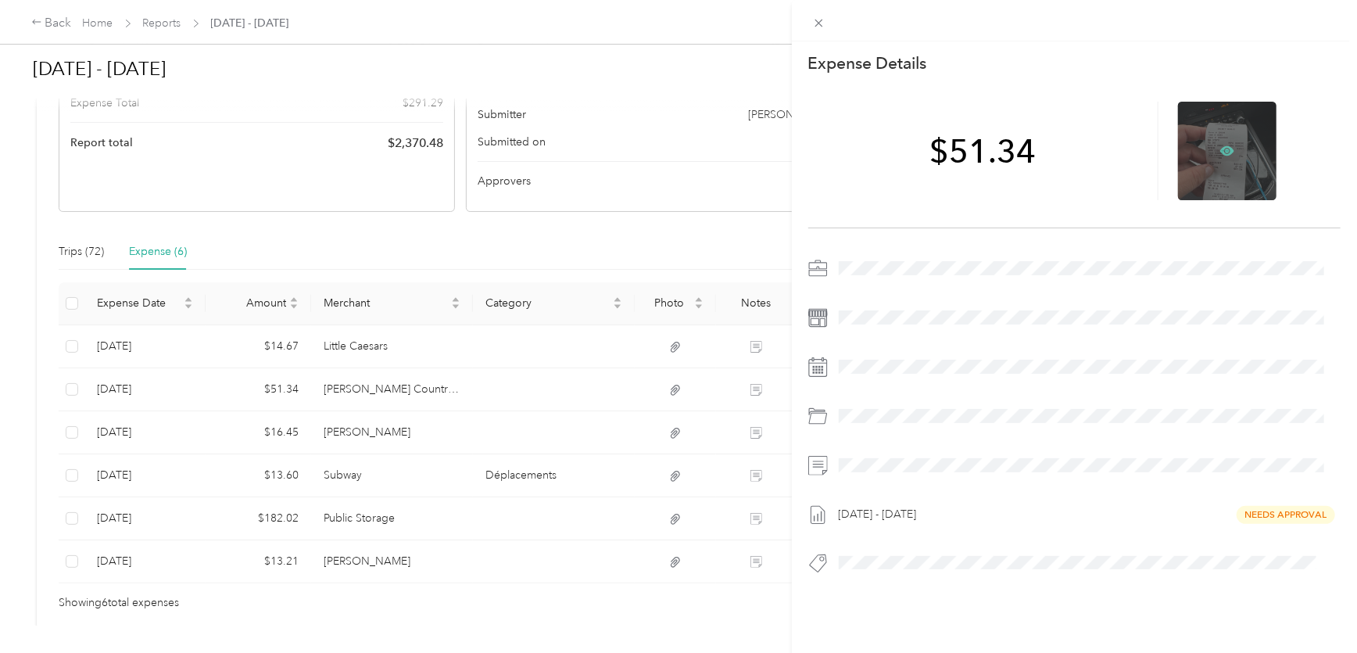
click at [1220, 154] on icon at bounding box center [1227, 150] width 14 height 9
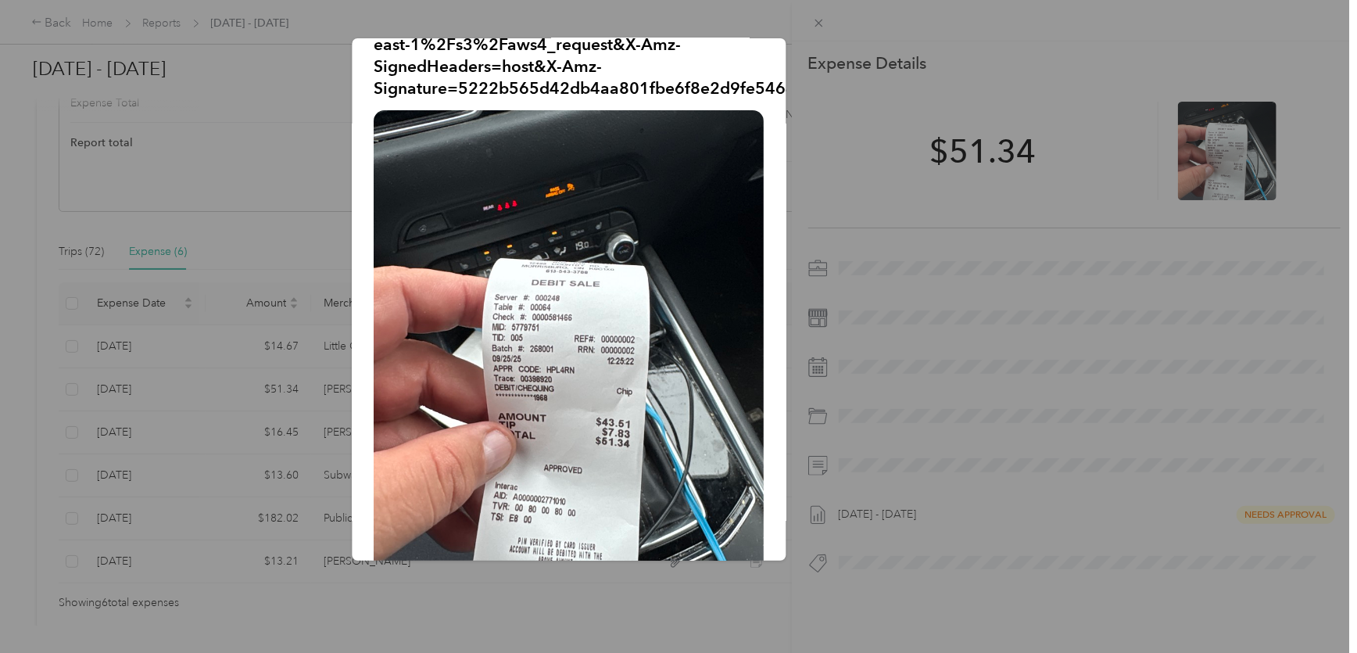
scroll to position [0, 0]
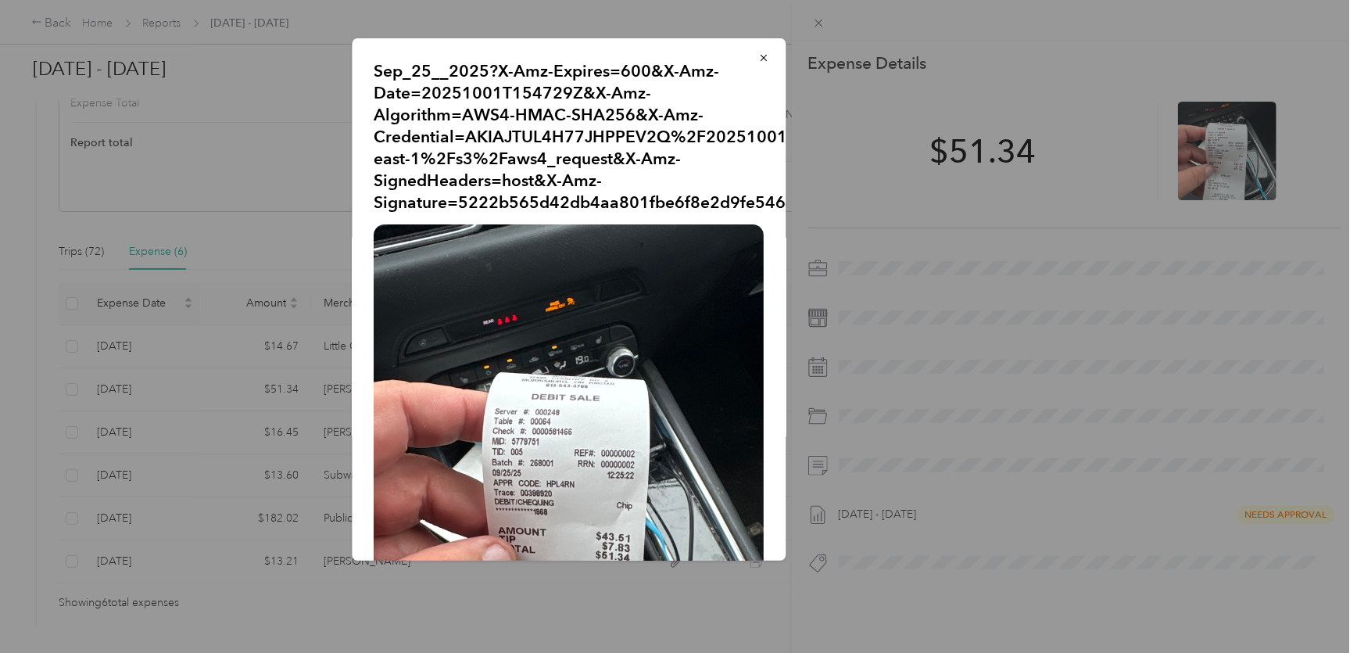
click at [316, 288] on div at bounding box center [678, 326] width 1357 height 653
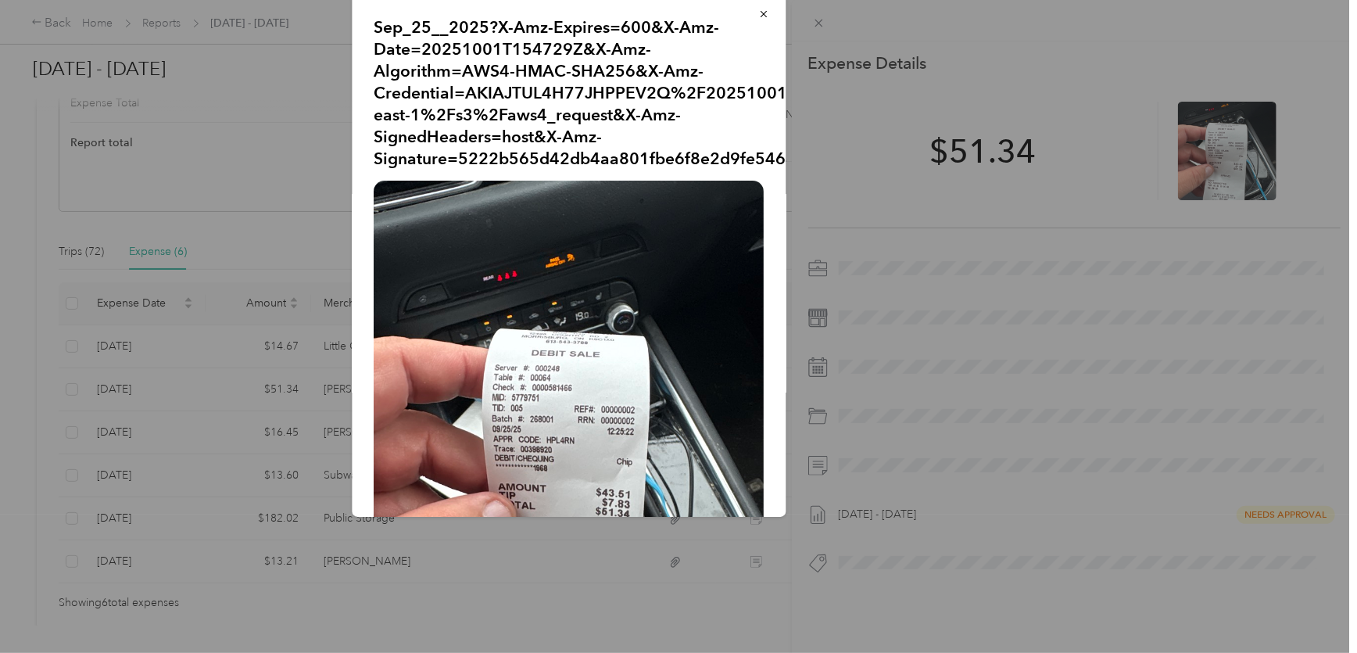
click at [320, 389] on div at bounding box center [678, 326] width 1357 height 653
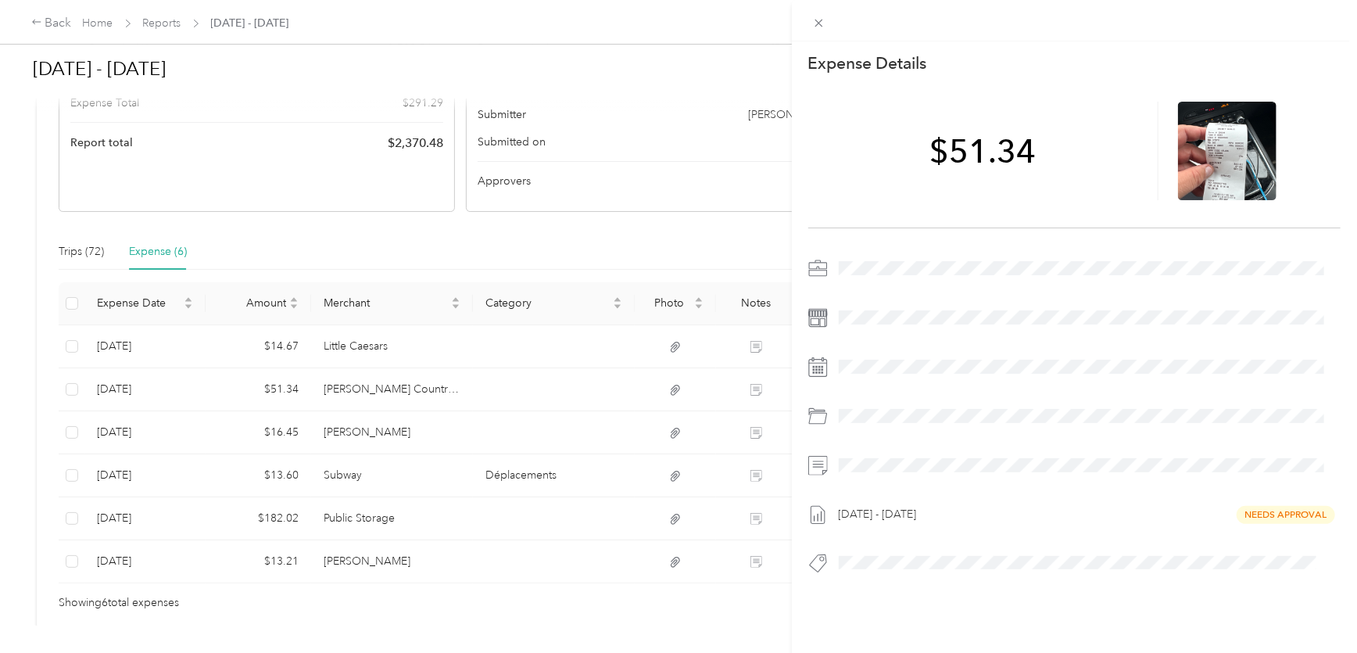
click at [340, 386] on div "This expense cannot be edited because it is either under review, approved, or p…" at bounding box center [678, 326] width 1357 height 653
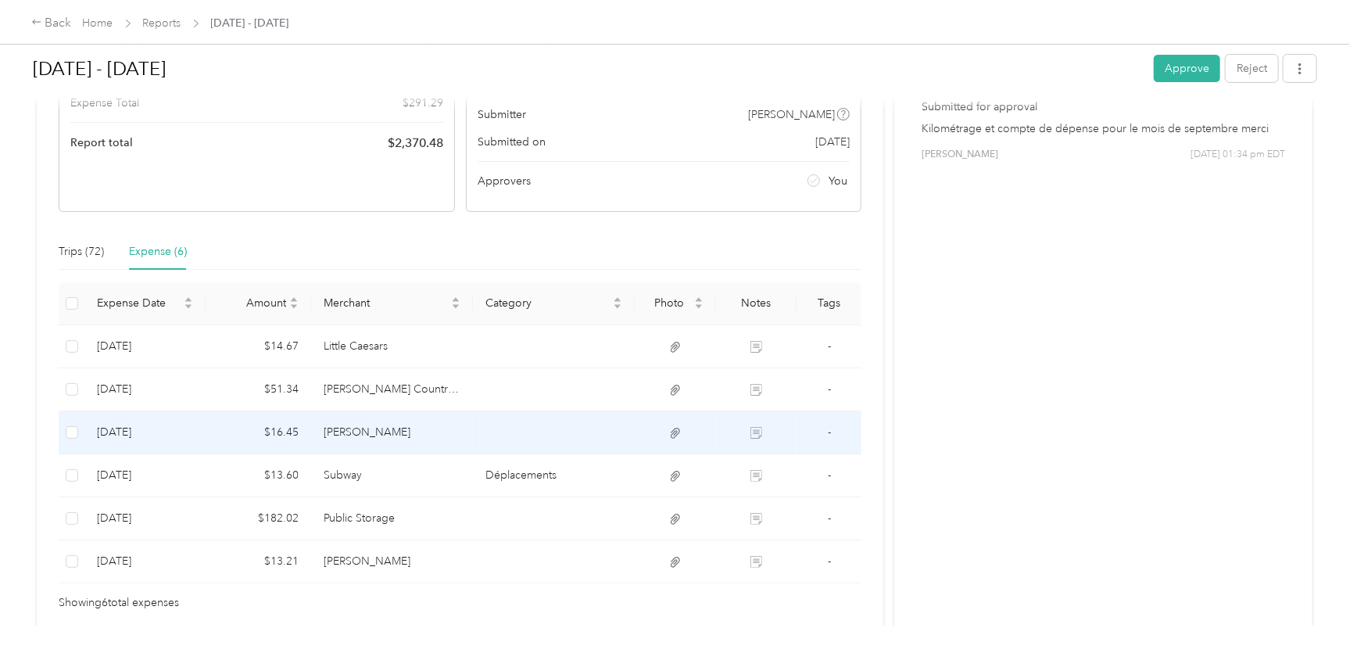
click at [339, 444] on td "[PERSON_NAME]" at bounding box center [392, 432] width 162 height 43
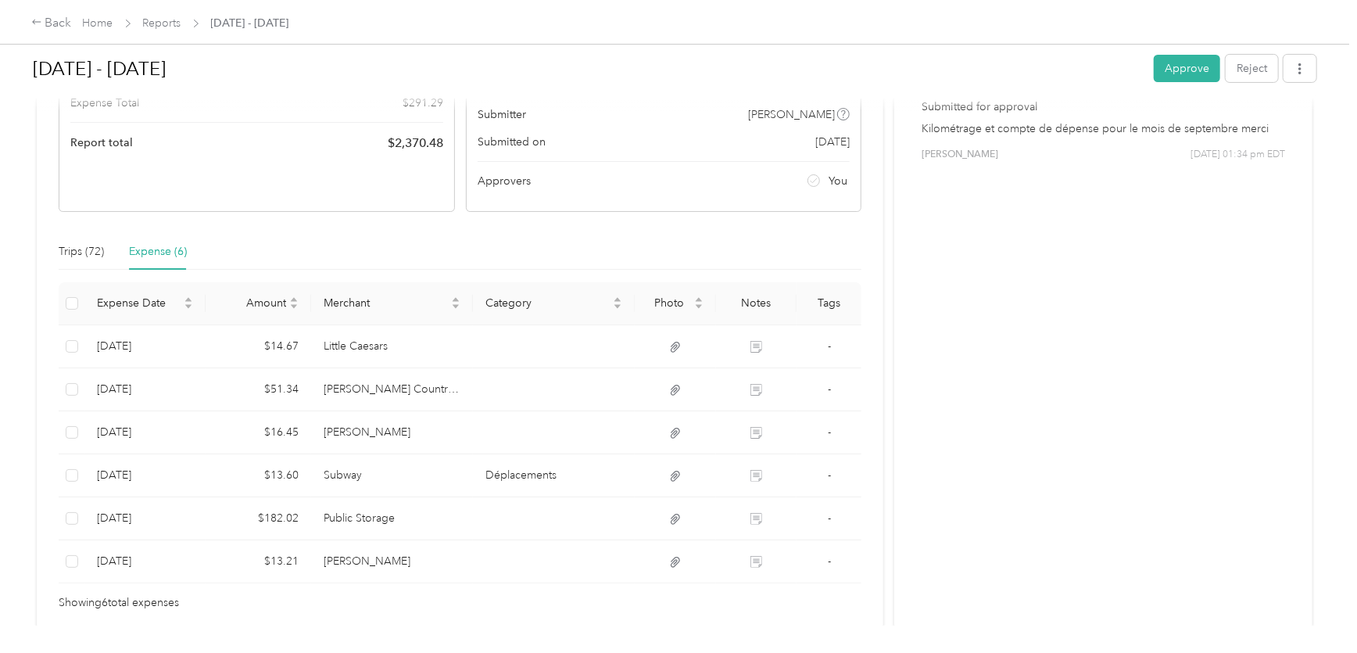
click at [349, 435] on div "Loading the expense" at bounding box center [681, 326] width 1357 height 653
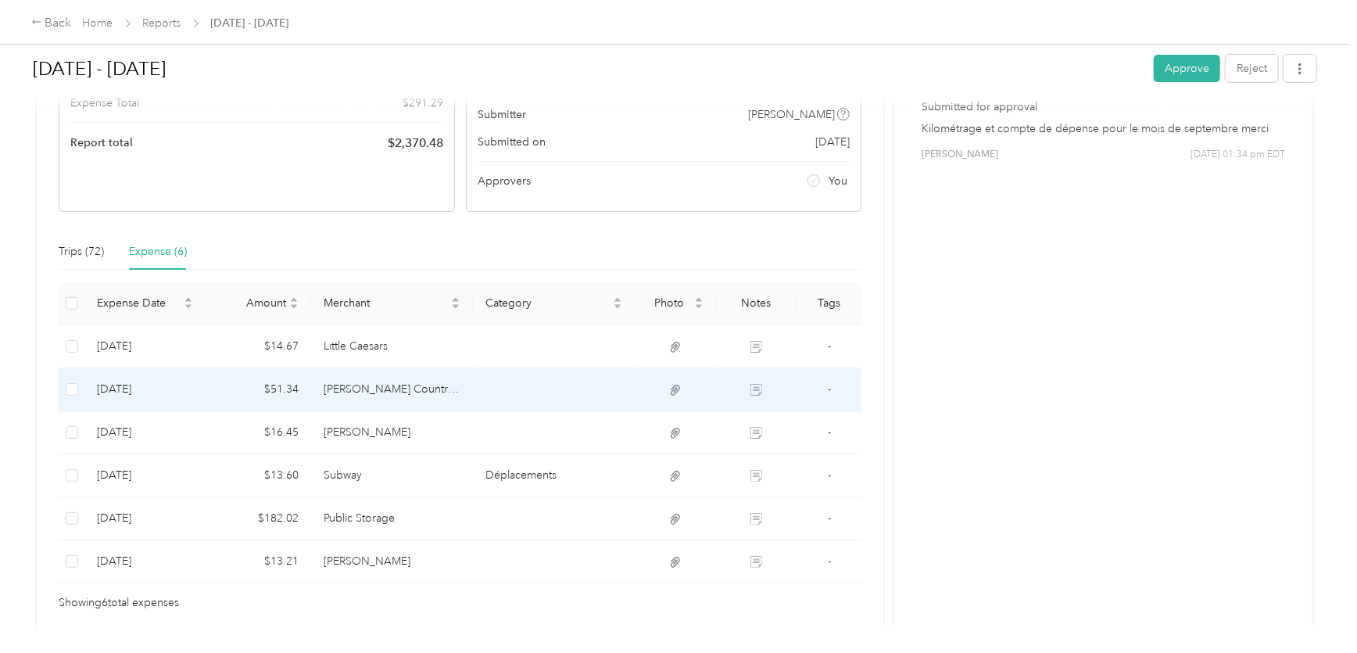
click at [398, 368] on td "[PERSON_NAME] Country Inn & Conference Centre" at bounding box center [392, 389] width 162 height 43
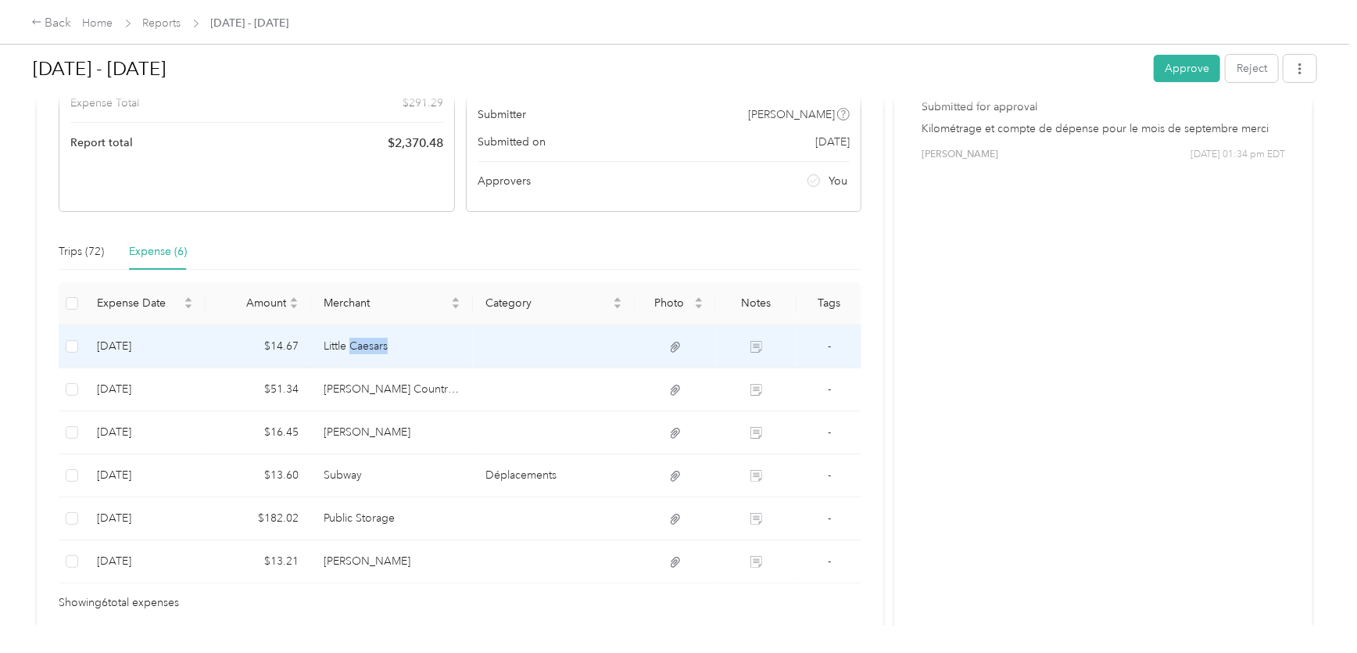
click at [358, 343] on td "Little Caesars" at bounding box center [392, 346] width 162 height 43
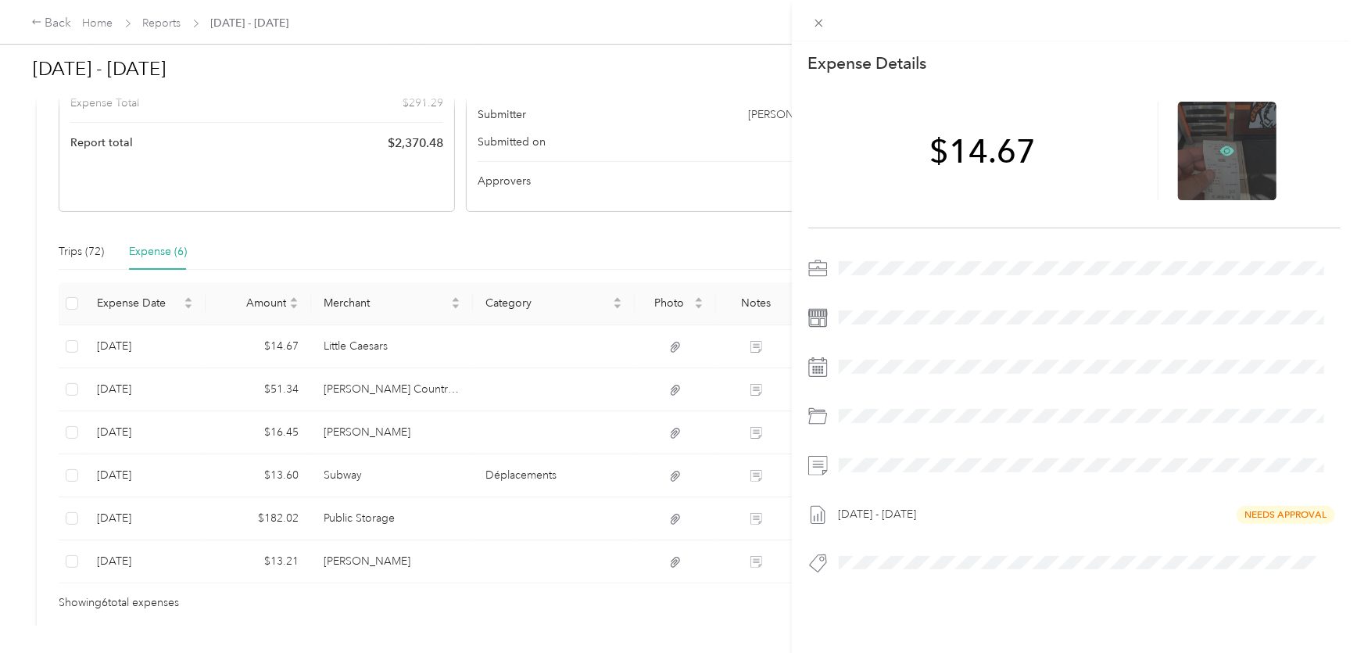
click at [1224, 148] on icon at bounding box center [1227, 150] width 14 height 9
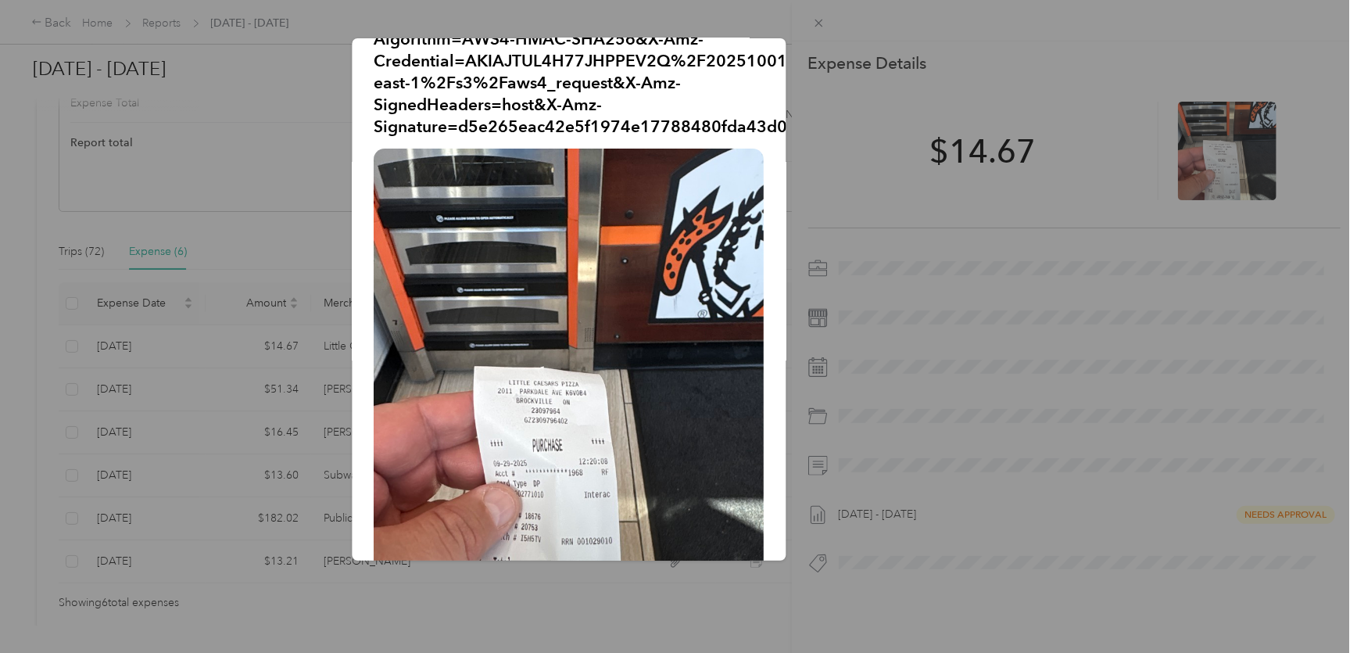
scroll to position [141, 0]
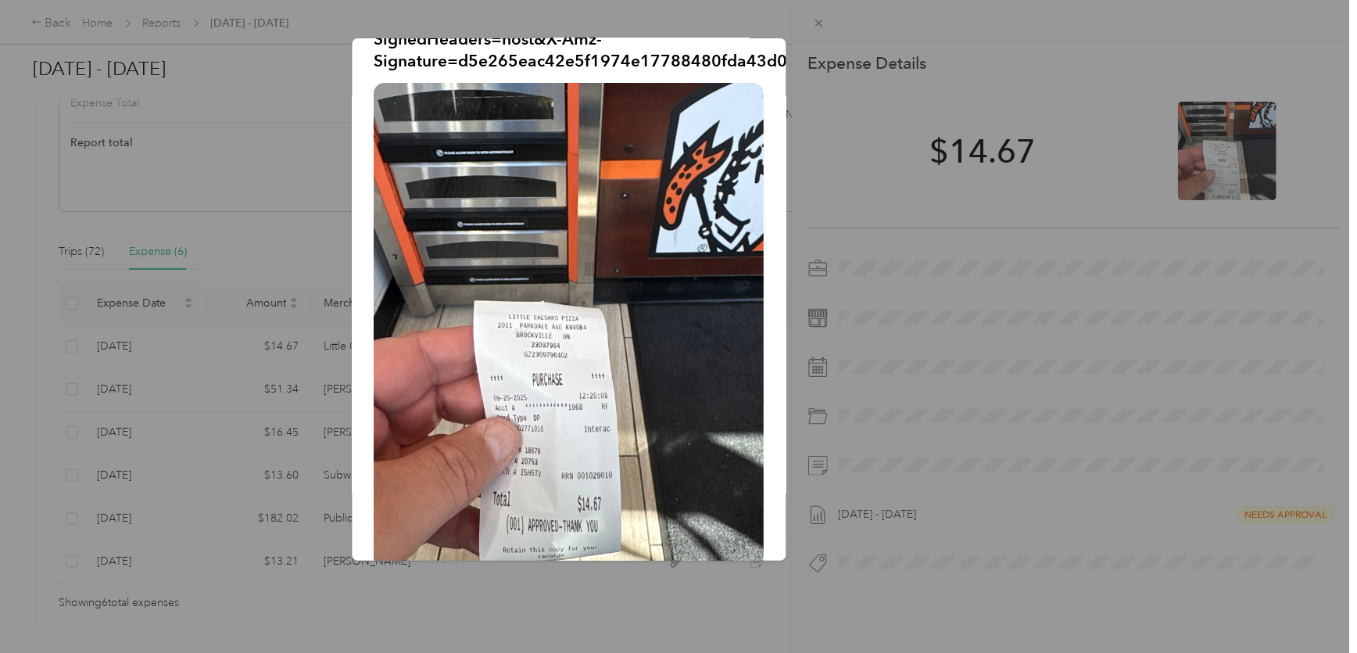
click at [760, 291] on div "Sep_29__2025.jpeg?X-Amz-Expires=600&X-Amz-Date=20251001T154747Z&X-Amz-Algorithm…" at bounding box center [569, 299] width 434 height 522
click at [270, 343] on div at bounding box center [678, 326] width 1357 height 653
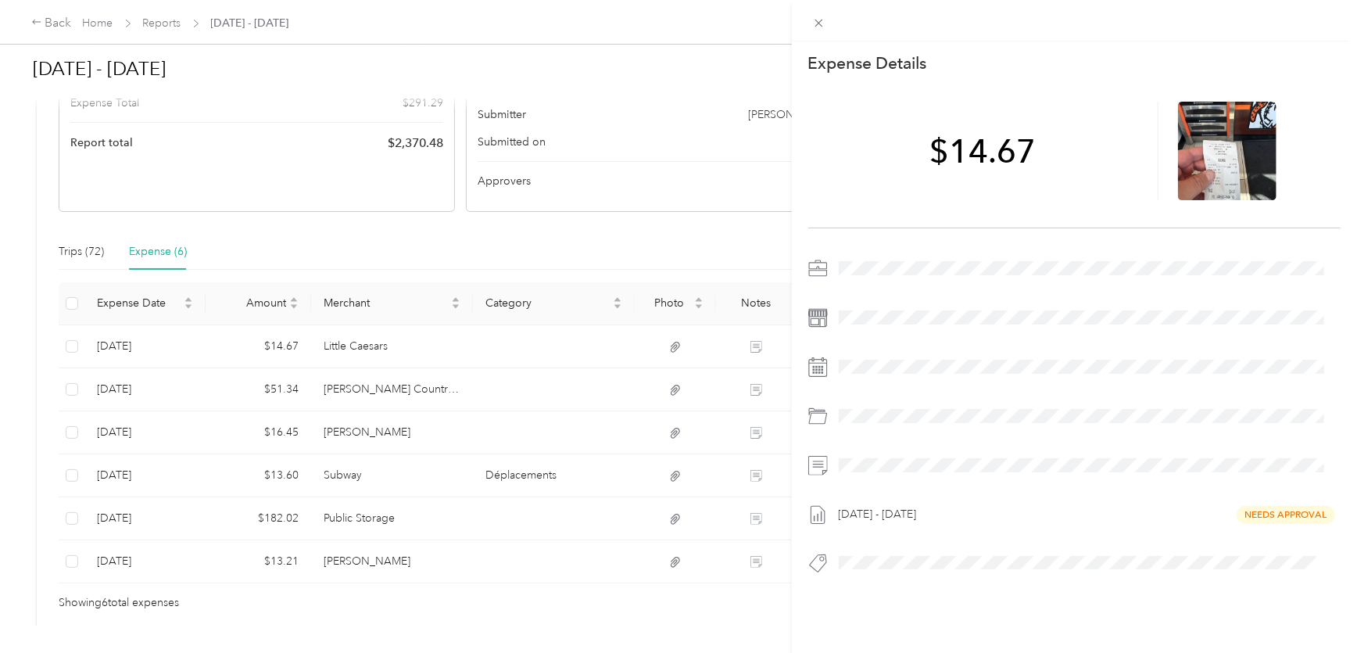
click at [341, 431] on div "This expense cannot be edited because it is either under review, approved, or p…" at bounding box center [678, 326] width 1357 height 653
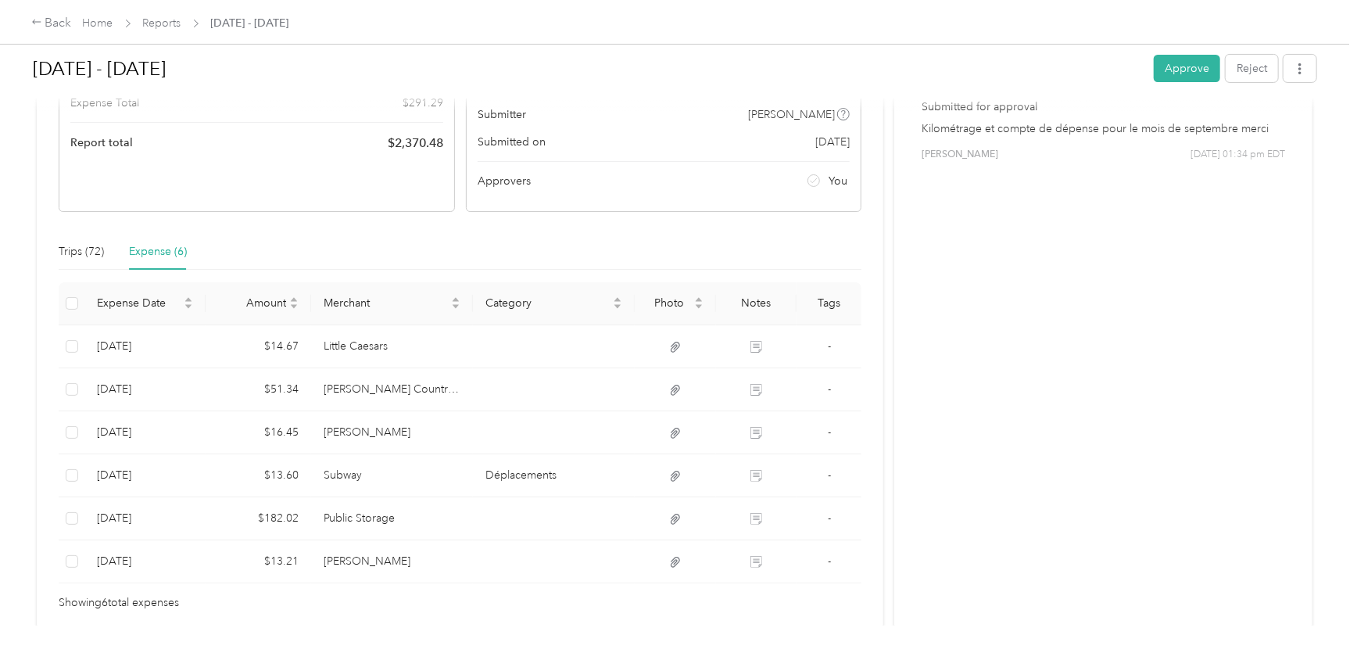
click at [374, 430] on div at bounding box center [678, 326] width 1357 height 653
click at [374, 430] on td "[PERSON_NAME]" at bounding box center [392, 432] width 162 height 43
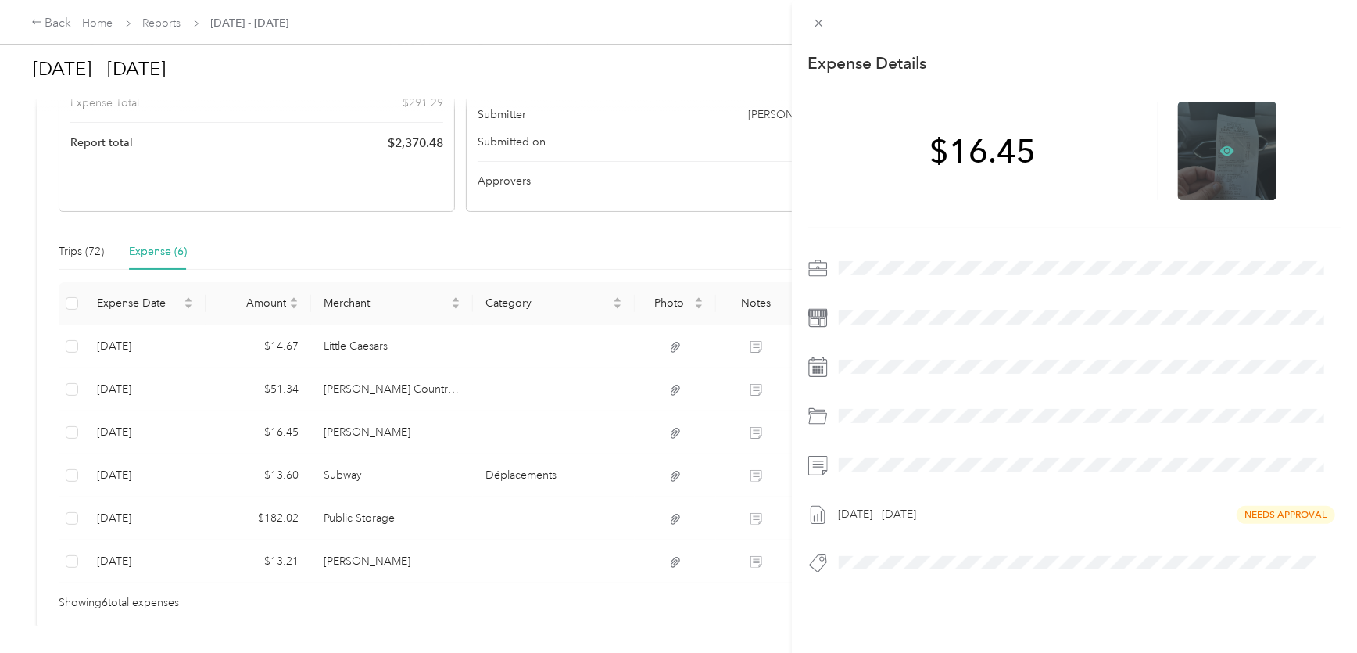
click at [1225, 152] on icon at bounding box center [1227, 150] width 5 height 5
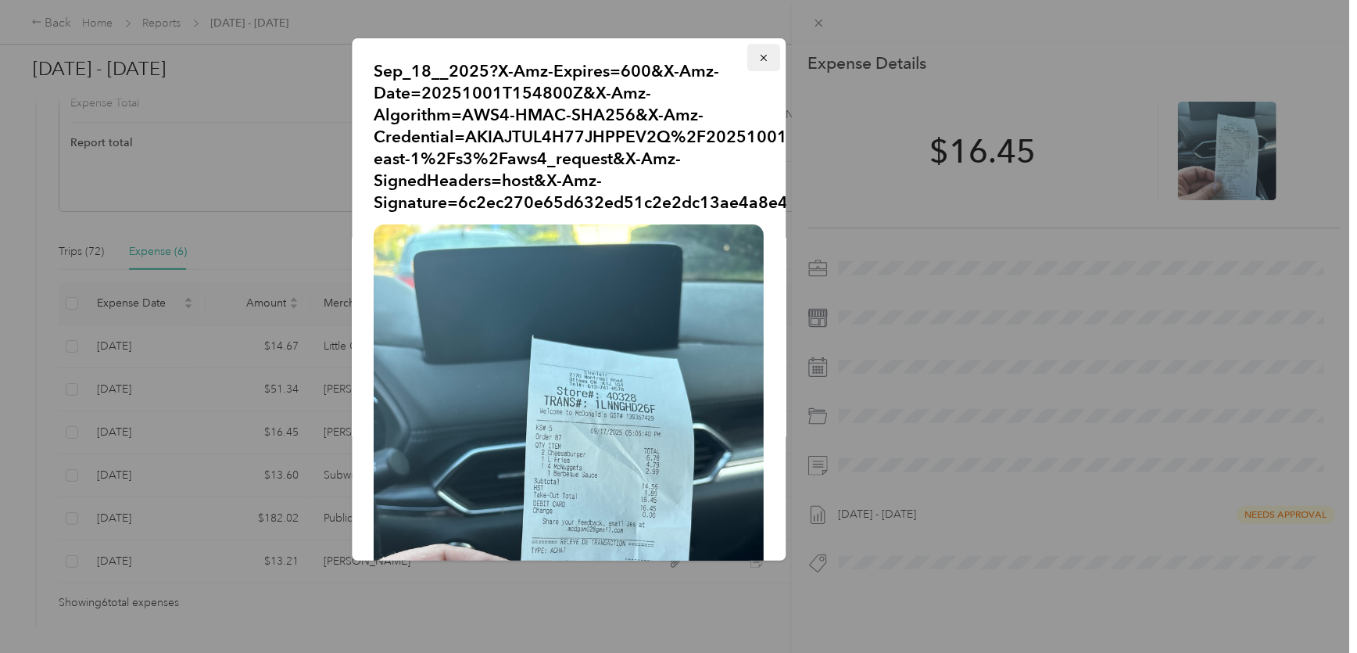
click at [759, 57] on icon "button" at bounding box center [764, 57] width 11 height 11
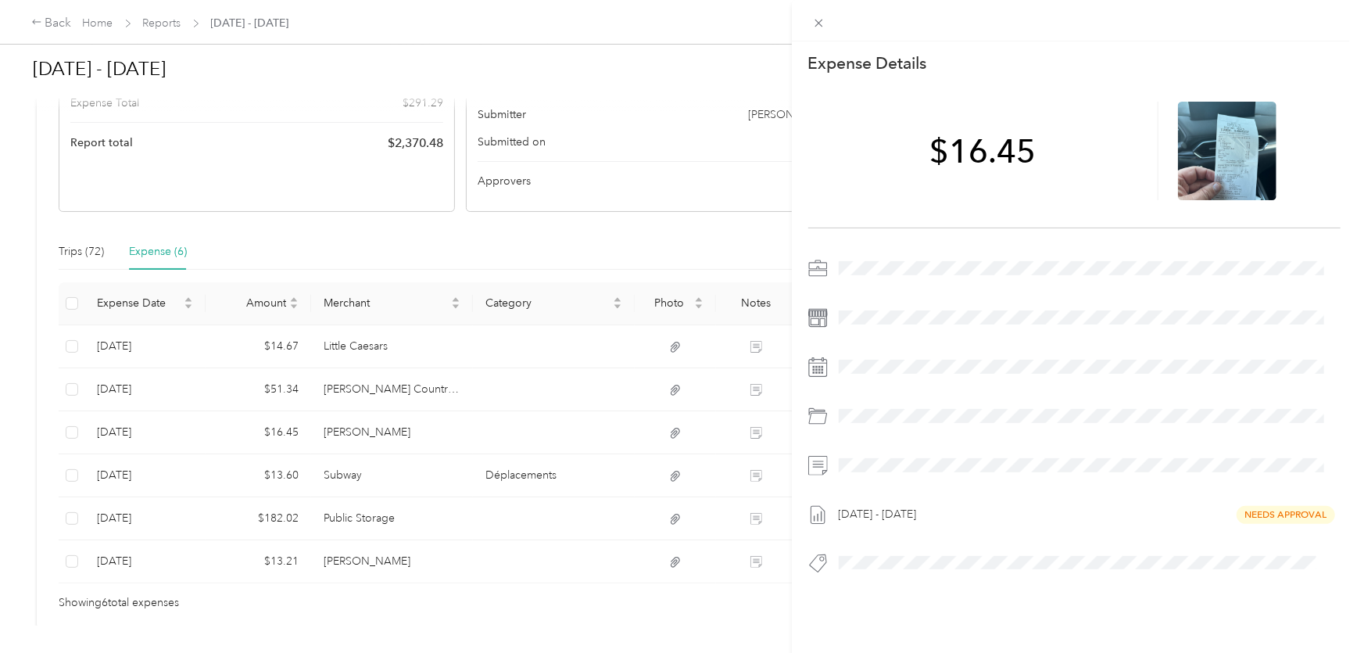
click at [686, 223] on div "This expense cannot be edited because it is either under review, approved, or p…" at bounding box center [678, 326] width 1357 height 653
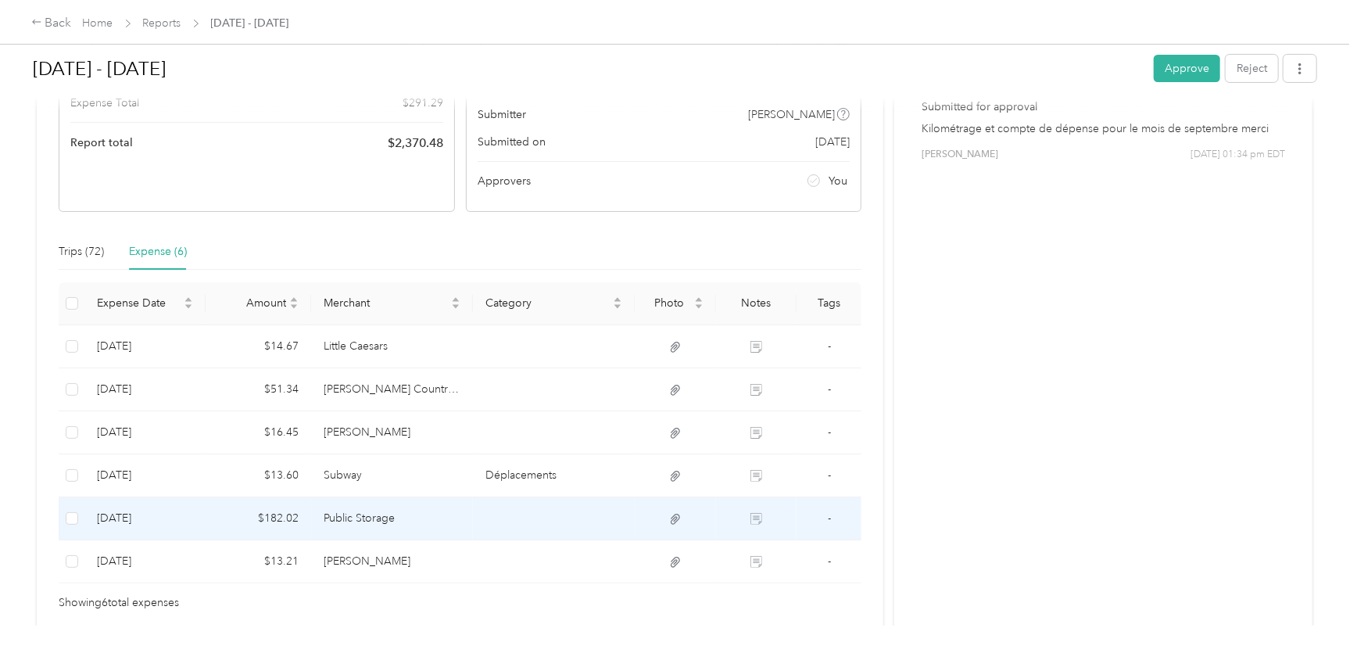
click at [560, 524] on td at bounding box center [554, 518] width 162 height 43
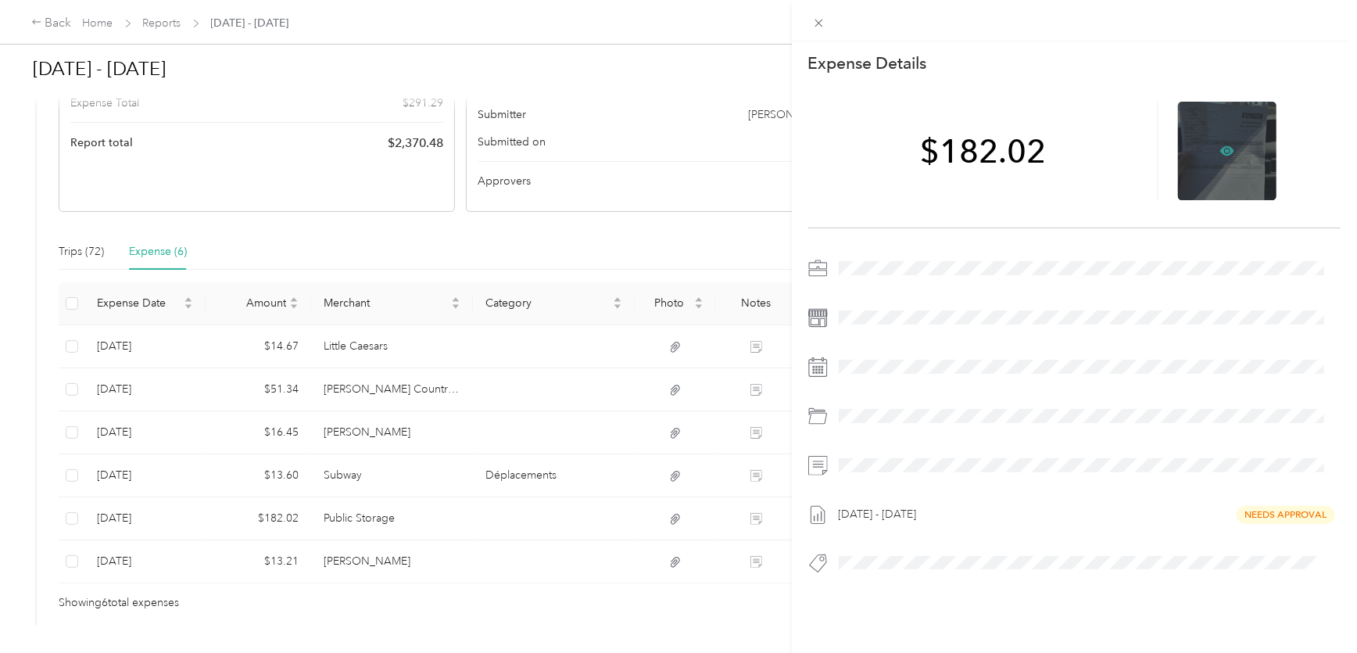
click at [1220, 151] on icon at bounding box center [1227, 150] width 14 height 9
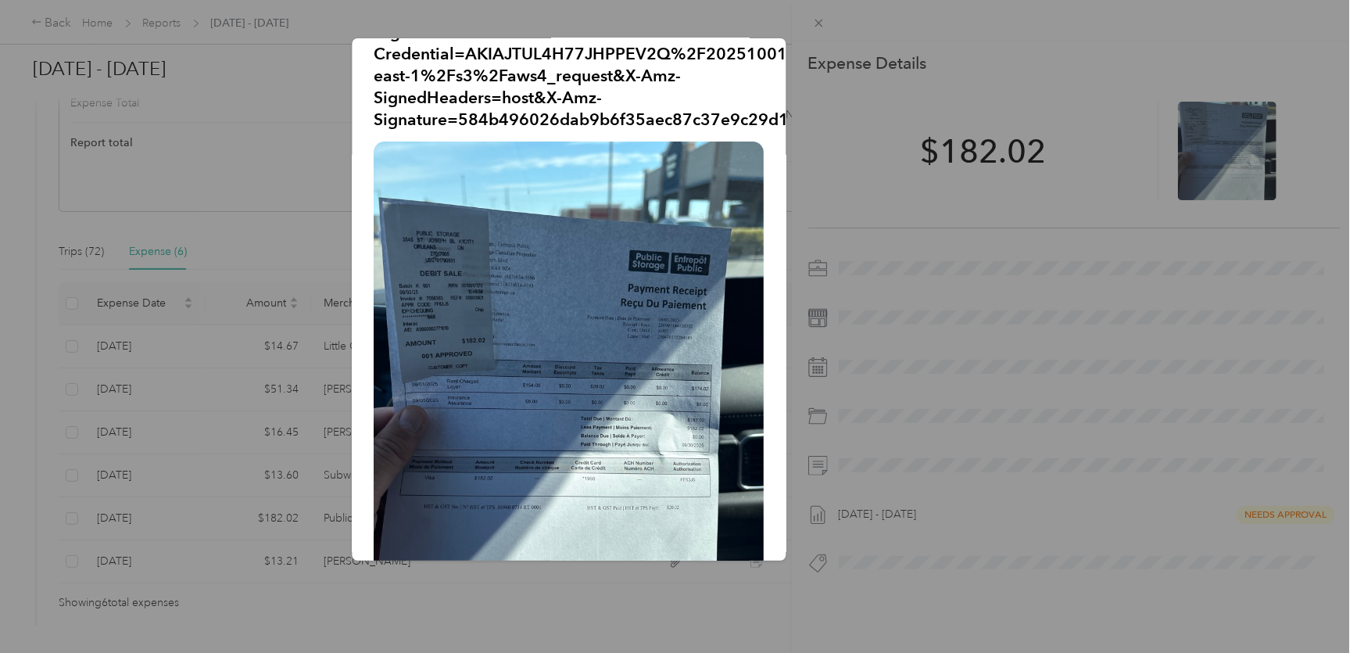
scroll to position [202, 0]
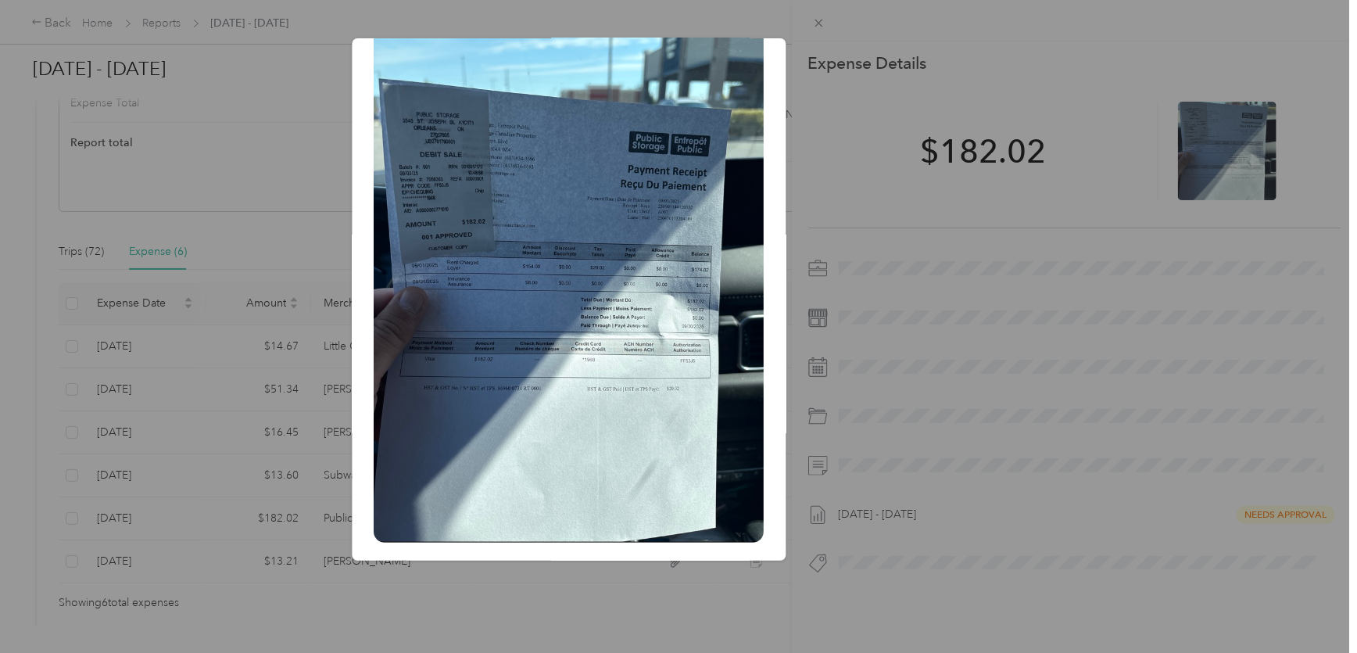
click at [800, 43] on div "Sep_3__2025?X-Amz-Expires=600&X-Amz-Date=20251001T154811Z&X-Amz-Algorithm=AWS4-…" at bounding box center [895, 301] width 434 height 527
click at [826, 20] on div at bounding box center [678, 326] width 1357 height 653
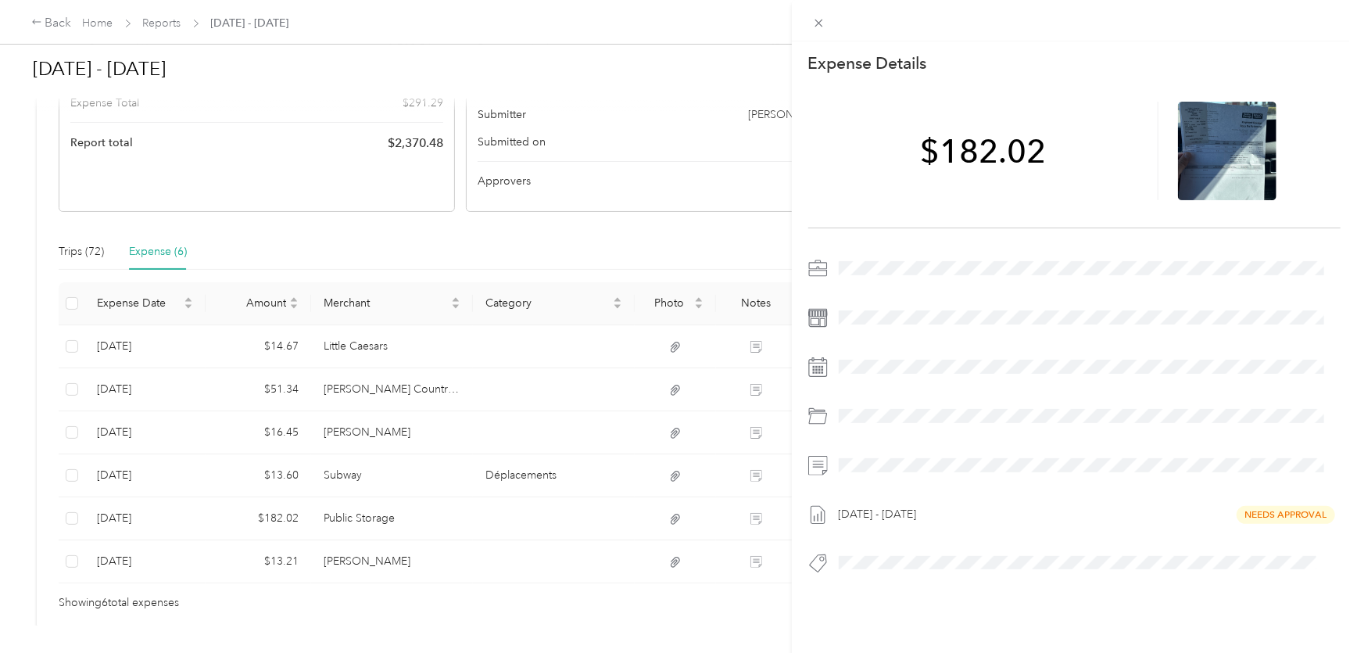
click at [311, 559] on div "This expense cannot be edited because it is either under review, approved, or p…" at bounding box center [678, 326] width 1357 height 653
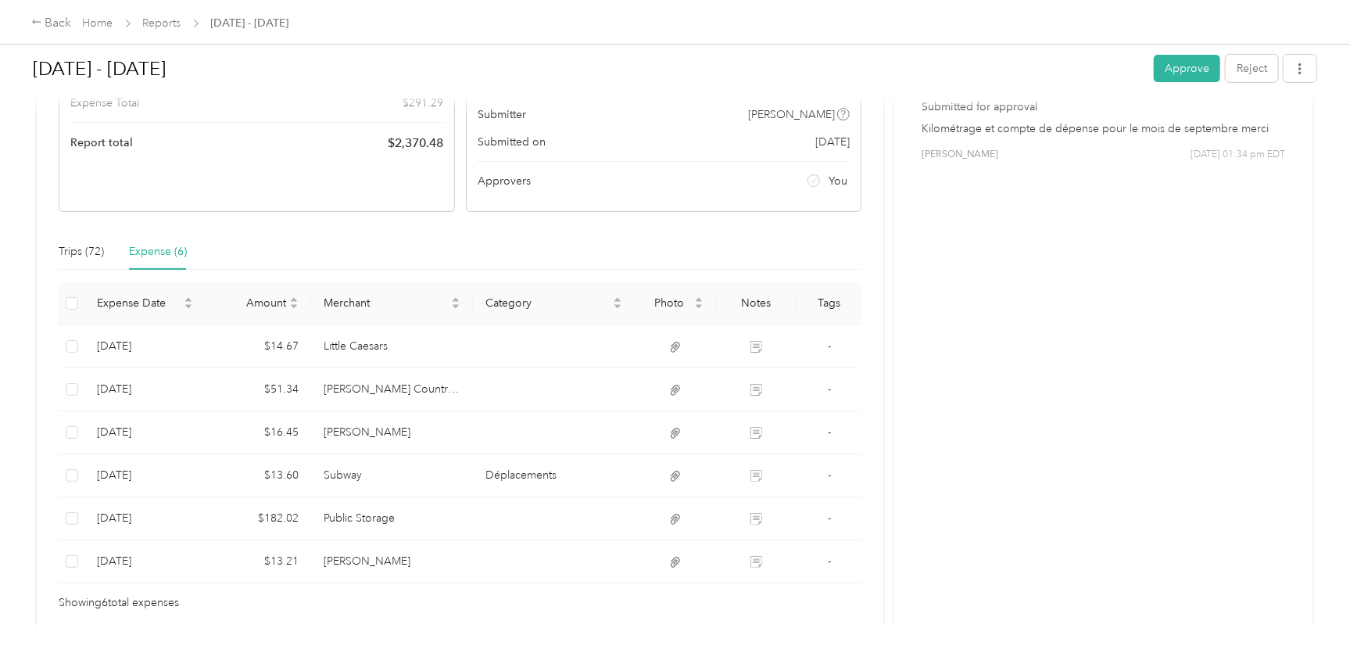
click at [329, 560] on div at bounding box center [678, 326] width 1357 height 653
click at [342, 558] on td "[PERSON_NAME]" at bounding box center [392, 561] width 162 height 43
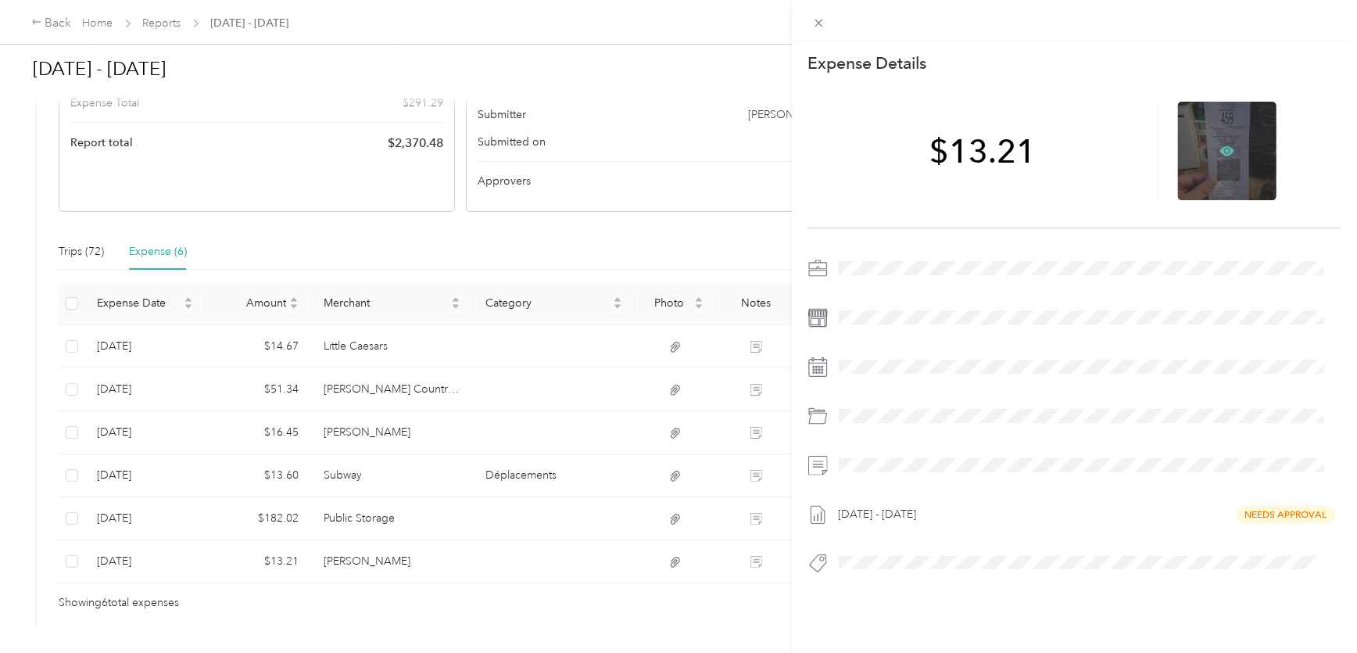
click at [1220, 147] on icon at bounding box center [1227, 151] width 14 height 14
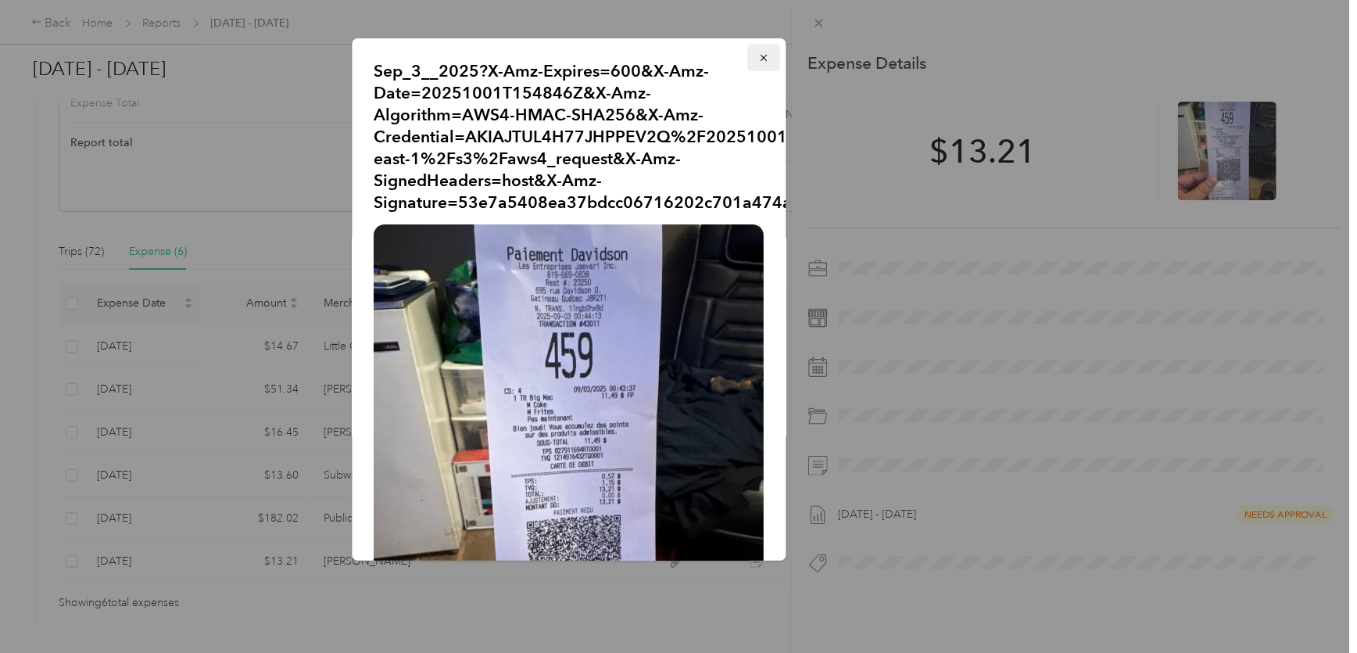
click at [760, 59] on icon "button" at bounding box center [763, 58] width 6 height 6
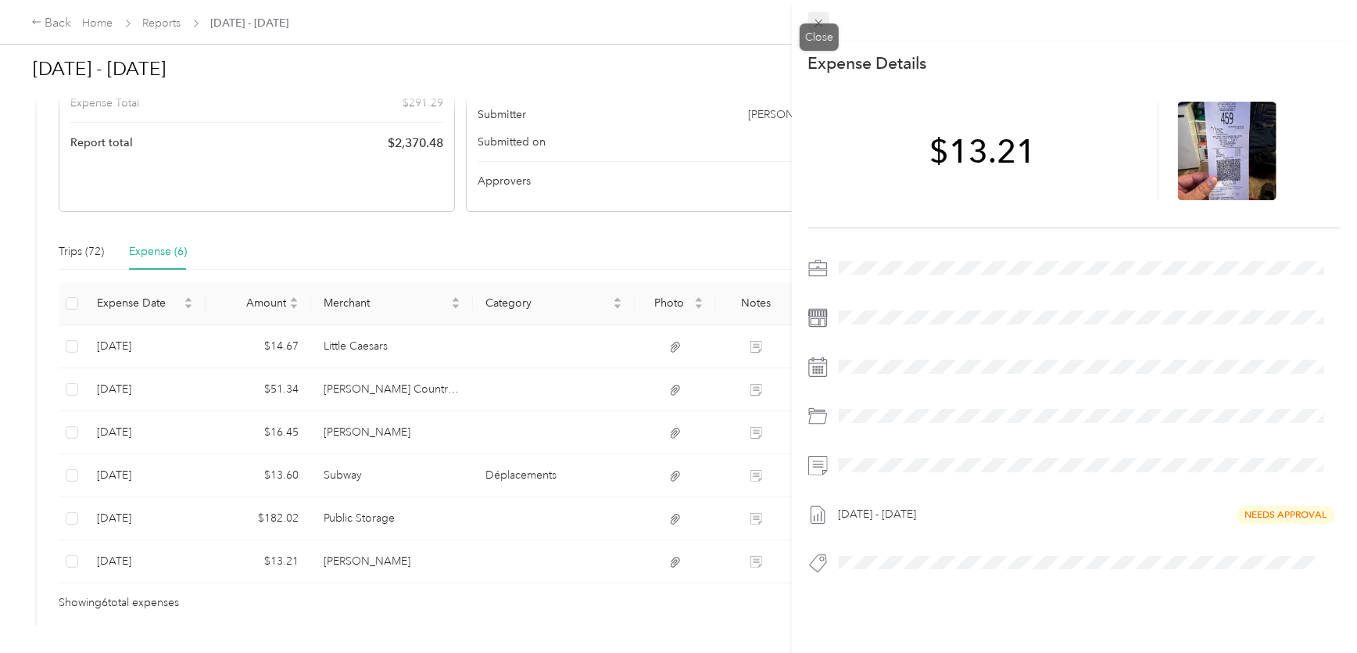
click at [817, 23] on icon at bounding box center [818, 24] width 8 height 8
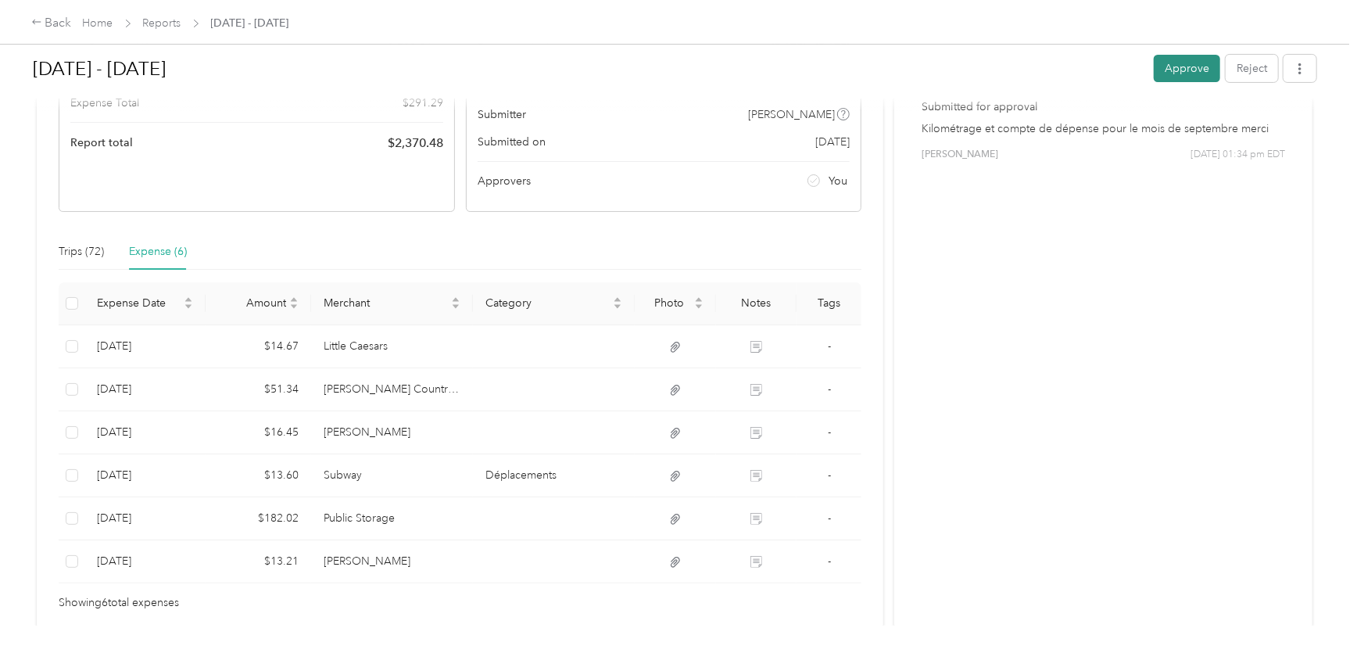
click at [1171, 73] on button "Approve" at bounding box center [1187, 68] width 66 height 27
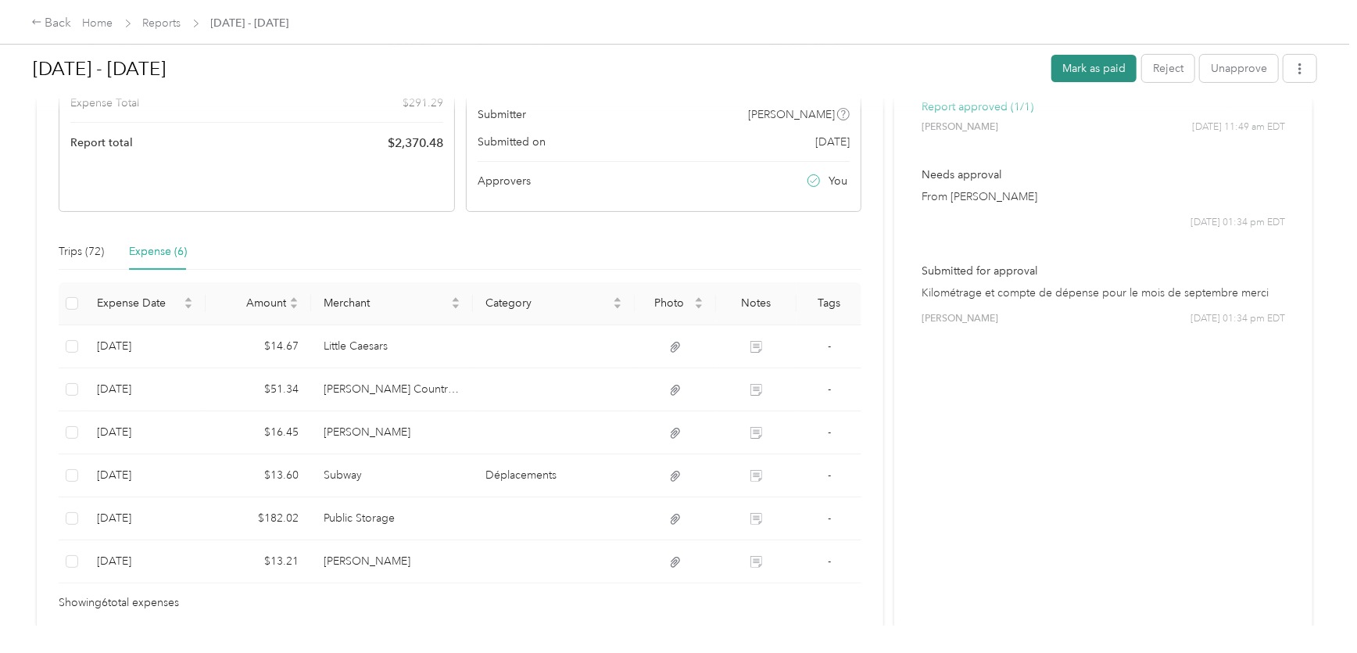
click at [1126, 76] on button "Mark as paid" at bounding box center [1093, 68] width 85 height 27
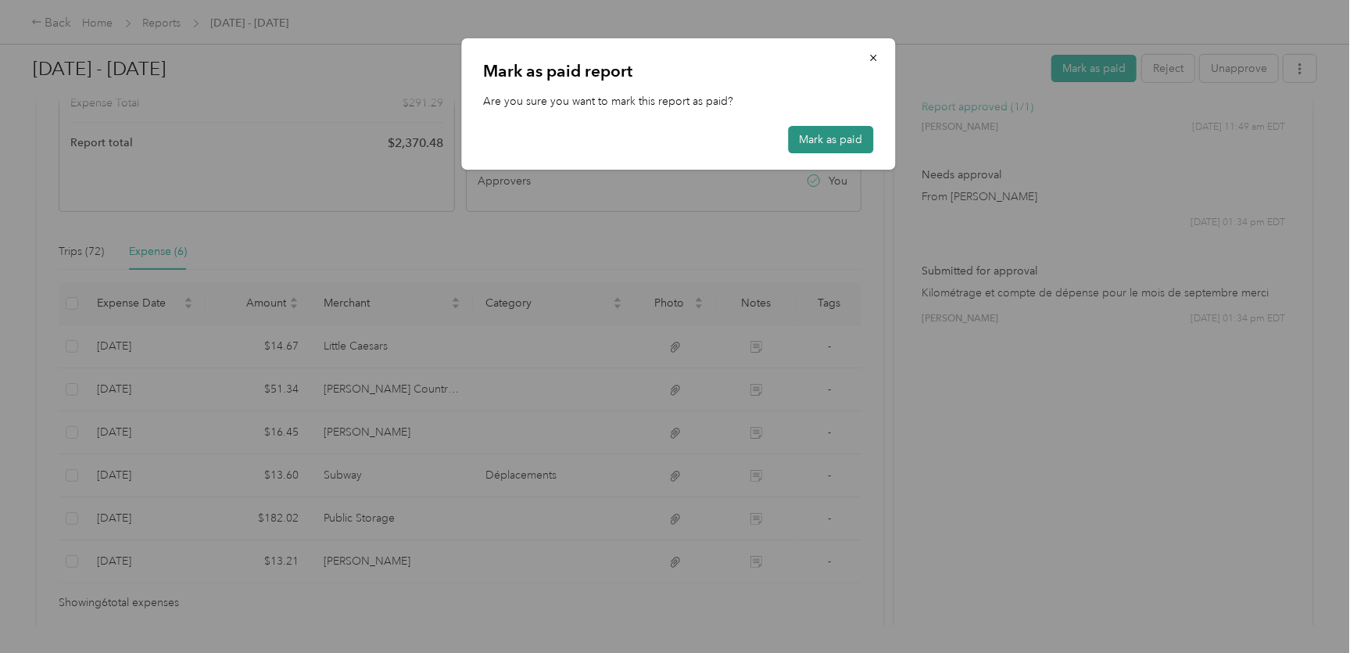
click at [821, 138] on button "Mark as paid" at bounding box center [831, 139] width 85 height 27
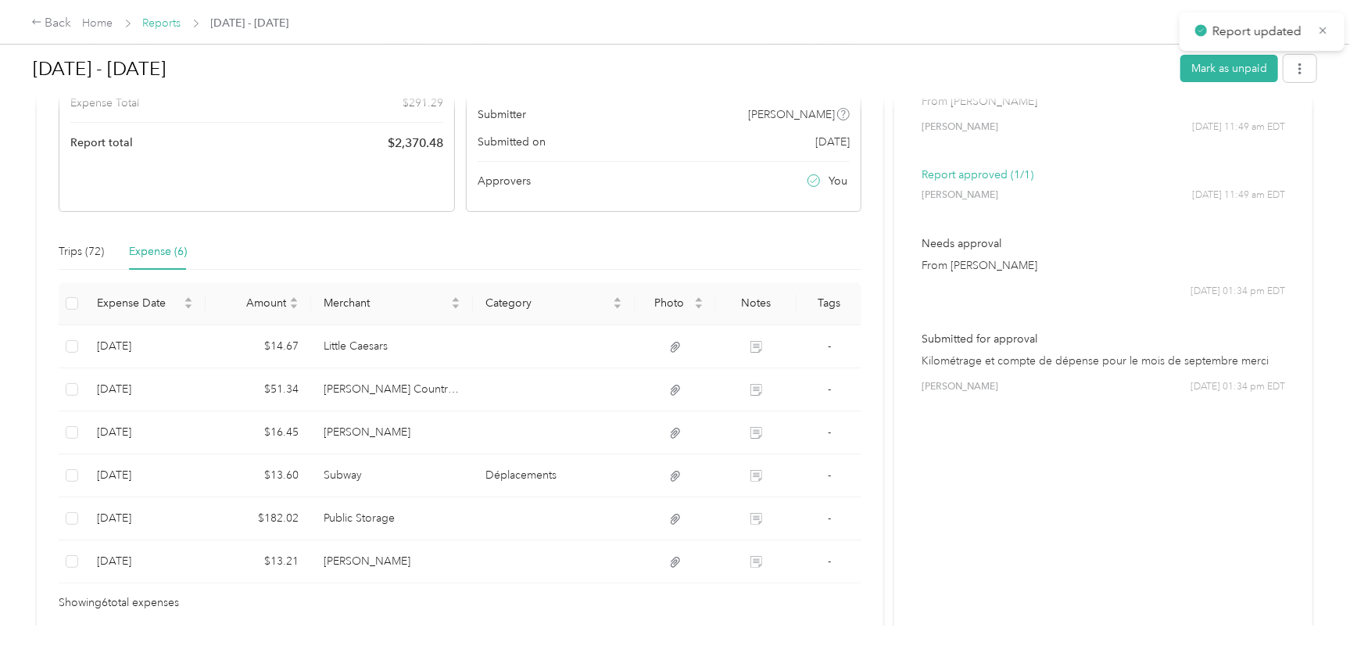
click at [176, 27] on link "Reports" at bounding box center [162, 22] width 38 height 13
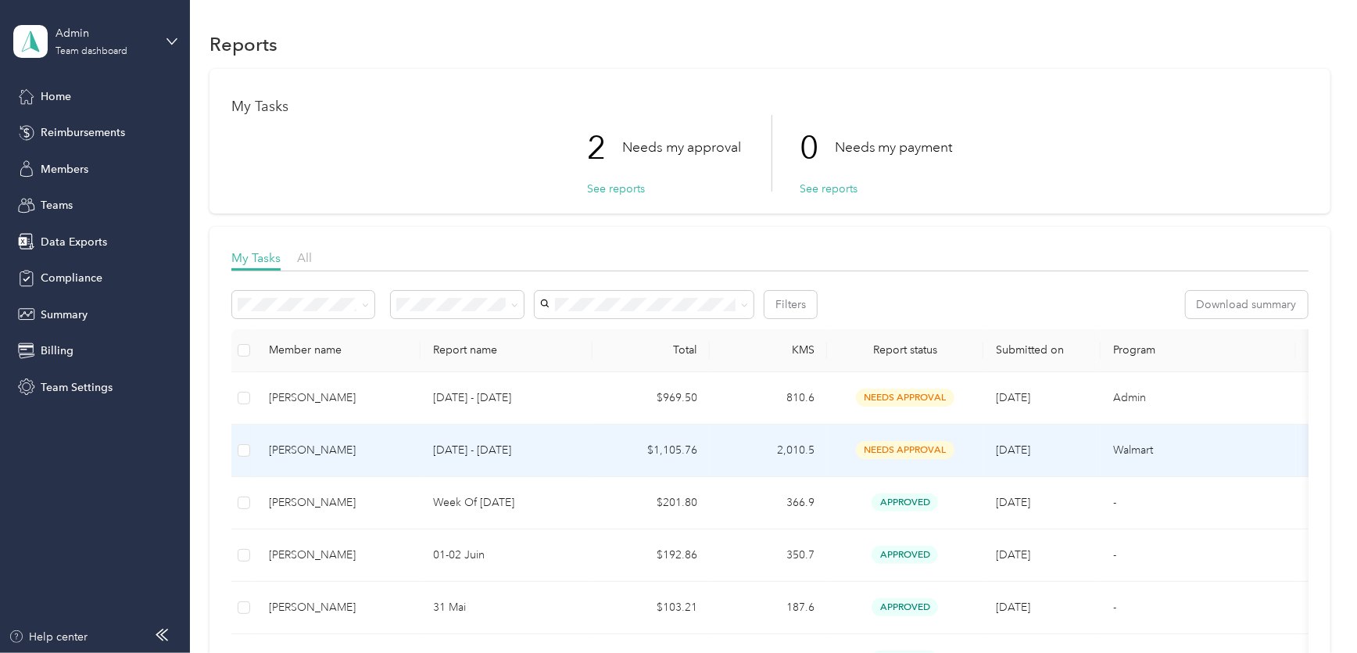
click at [437, 446] on p "[DATE] - [DATE]" at bounding box center [506, 450] width 147 height 17
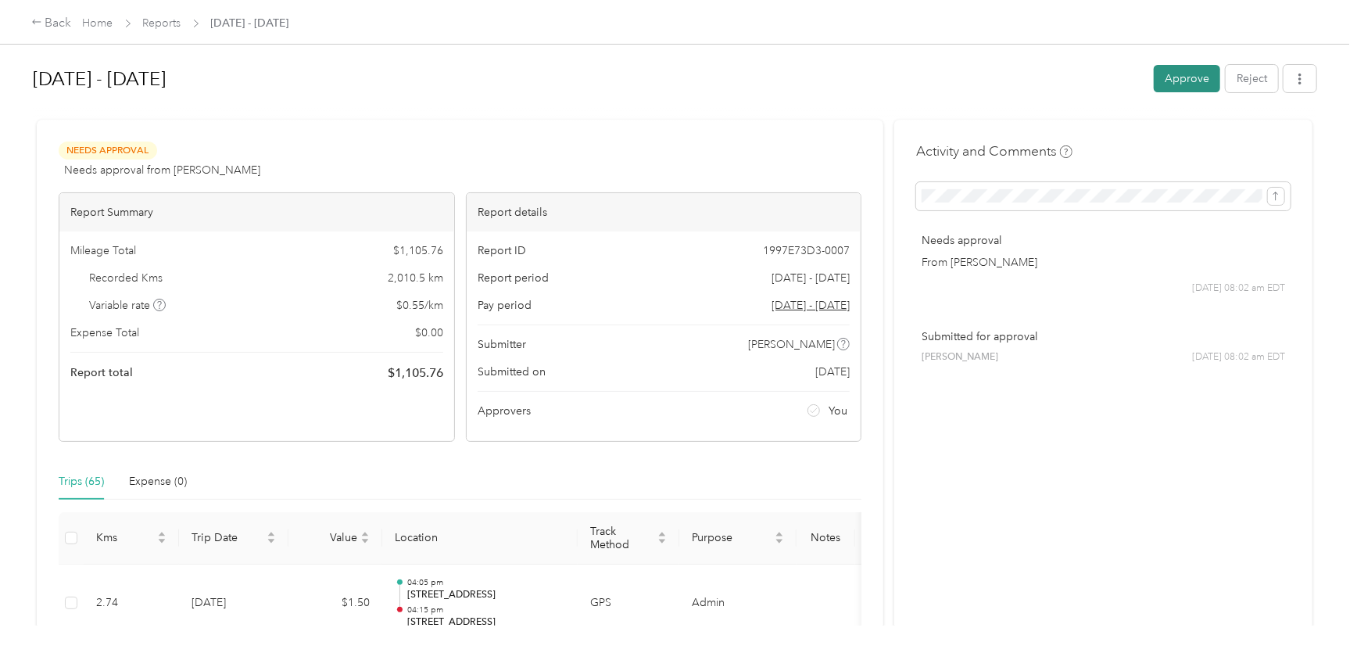
click at [1170, 84] on button "Approve" at bounding box center [1187, 78] width 66 height 27
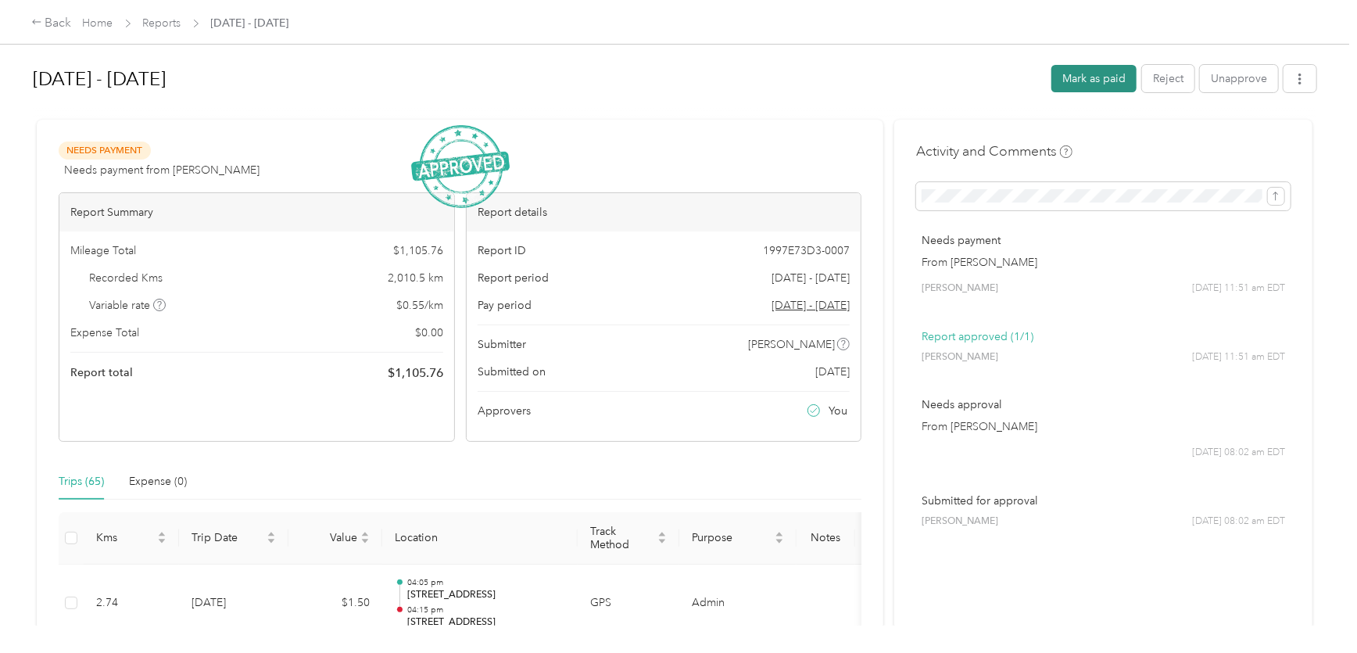
click at [1091, 80] on button "Mark as paid" at bounding box center [1093, 78] width 85 height 27
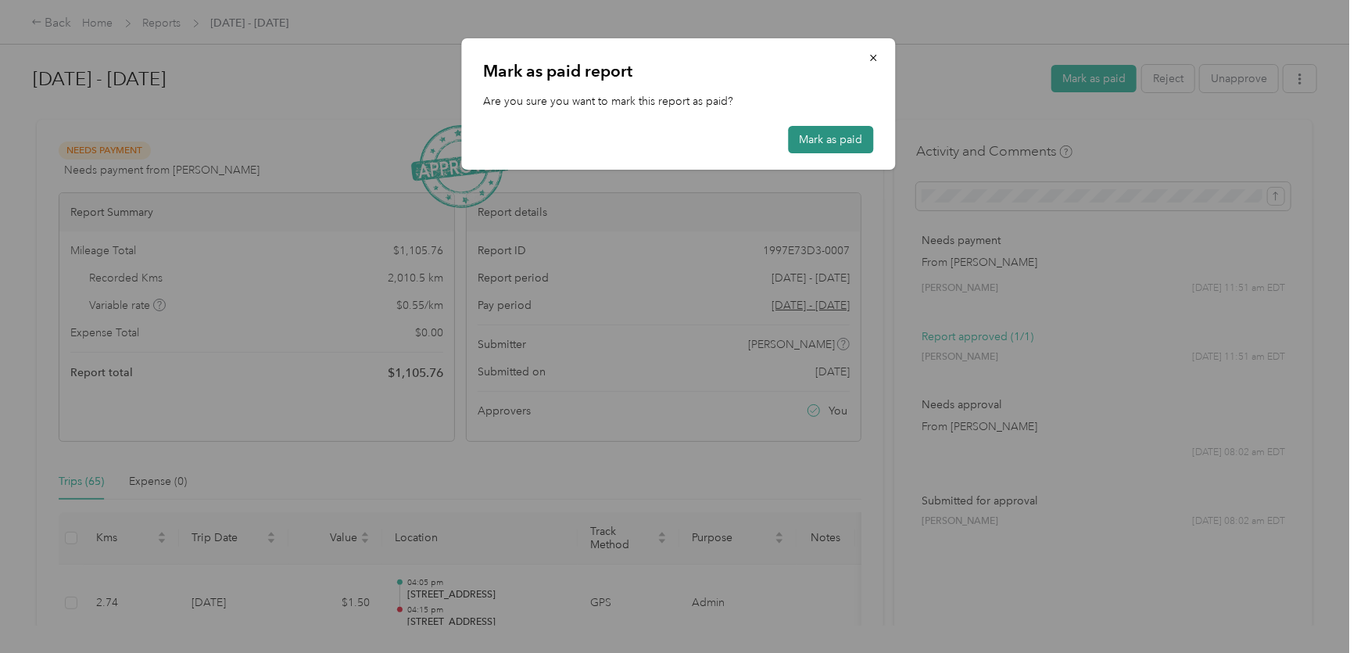
click at [805, 134] on button "Mark as paid" at bounding box center [831, 139] width 85 height 27
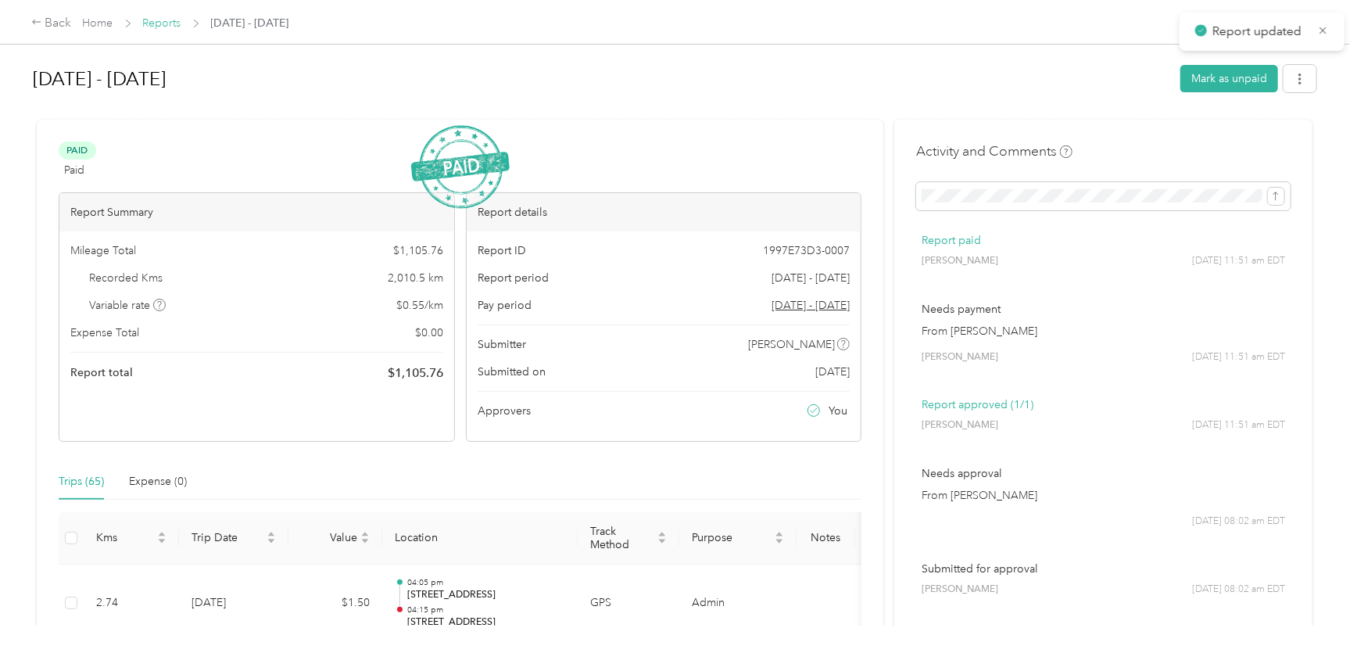
click at [164, 23] on link "Reports" at bounding box center [162, 22] width 38 height 13
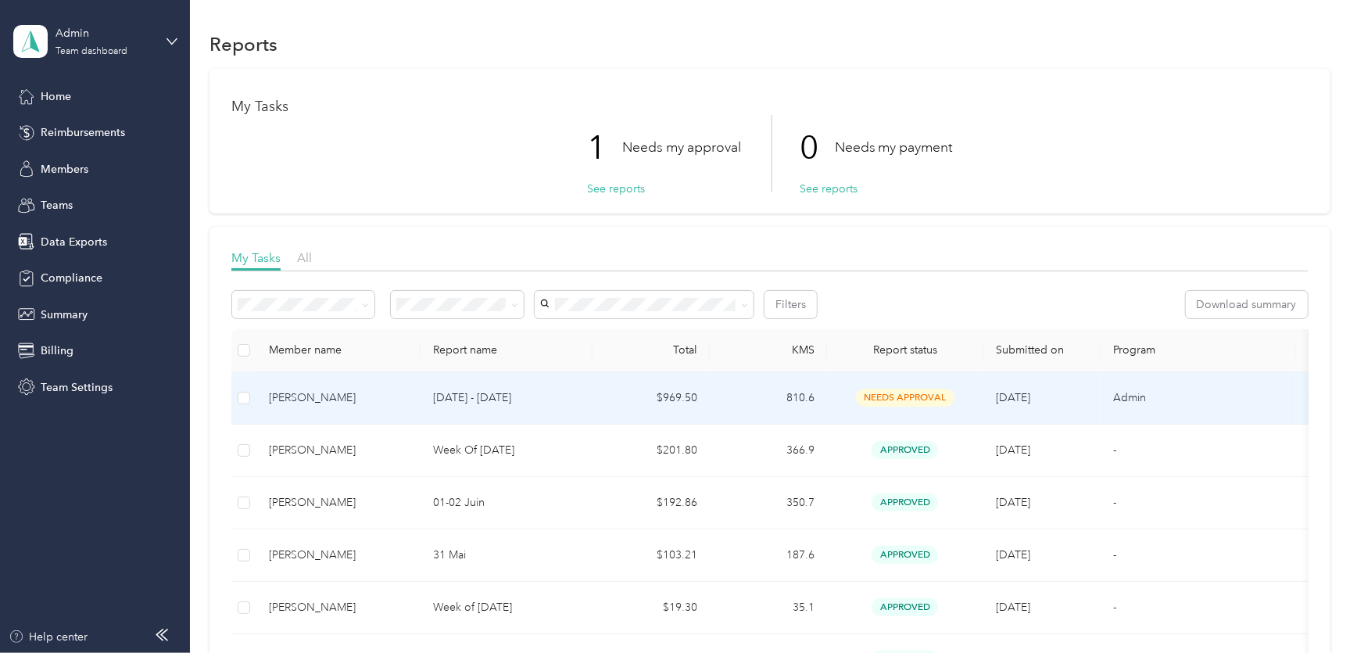
click at [422, 392] on td "[DATE] - [DATE]" at bounding box center [506, 398] width 172 height 52
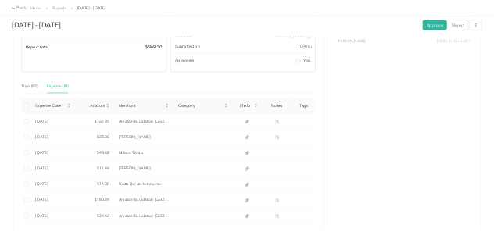
scroll to position [316, 0]
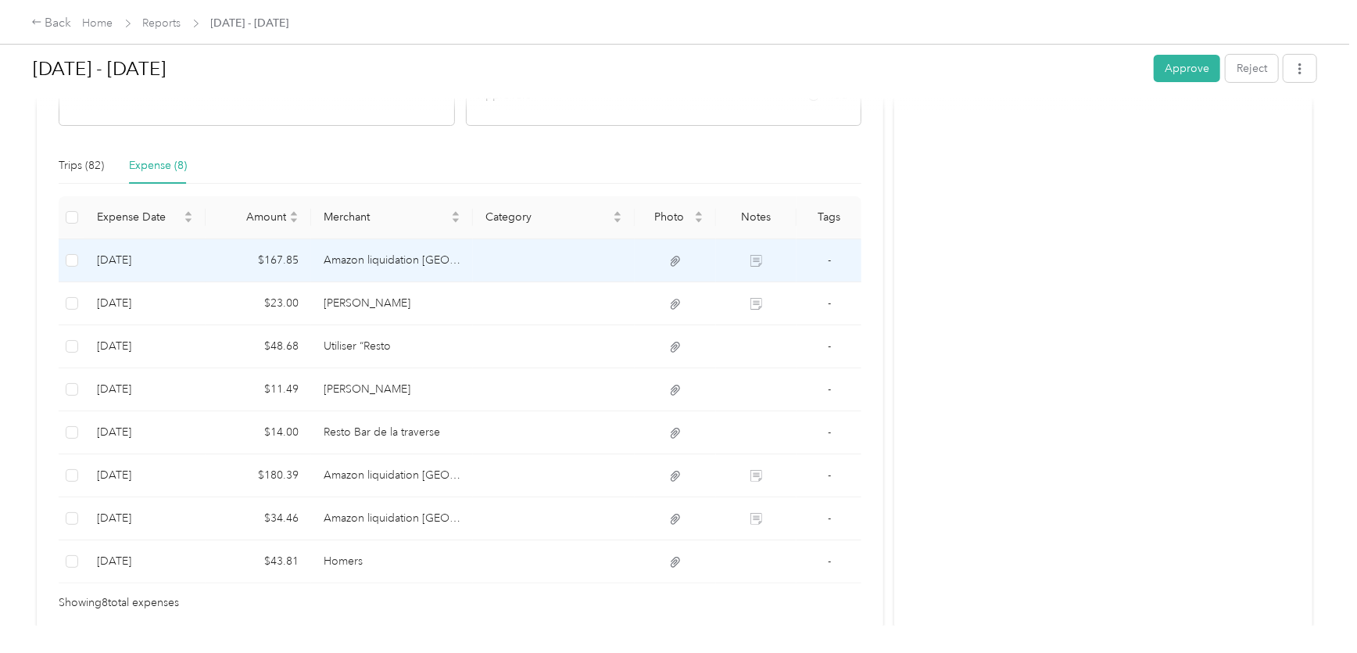
click at [355, 256] on td "Amazon liquidation [GEOGRAPHIC_DATA]" at bounding box center [392, 260] width 162 height 43
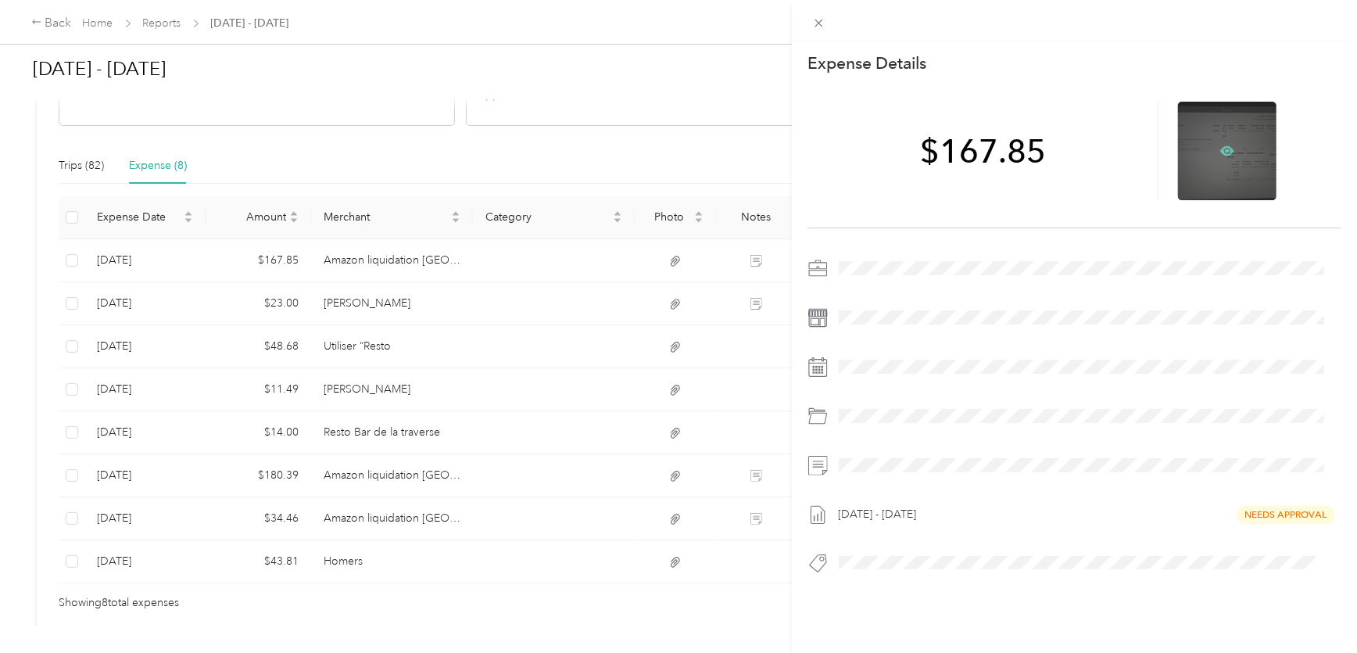
click at [1220, 152] on icon at bounding box center [1227, 151] width 14 height 14
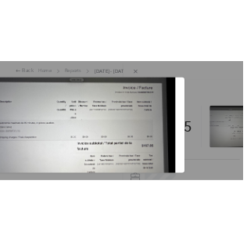
scroll to position [0, 0]
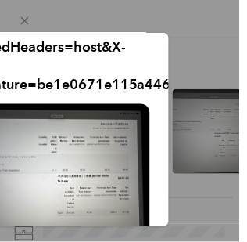
drag, startPoint x: 81, startPoint y: 37, endPoint x: 137, endPoint y: 37, distance: 56.3
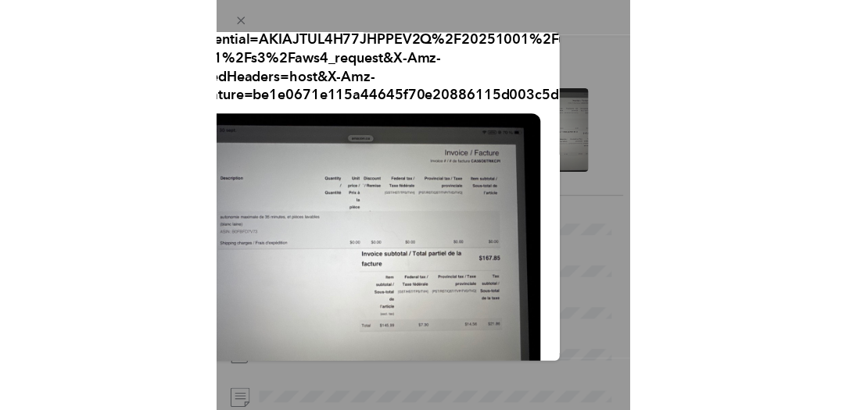
scroll to position [78, 0]
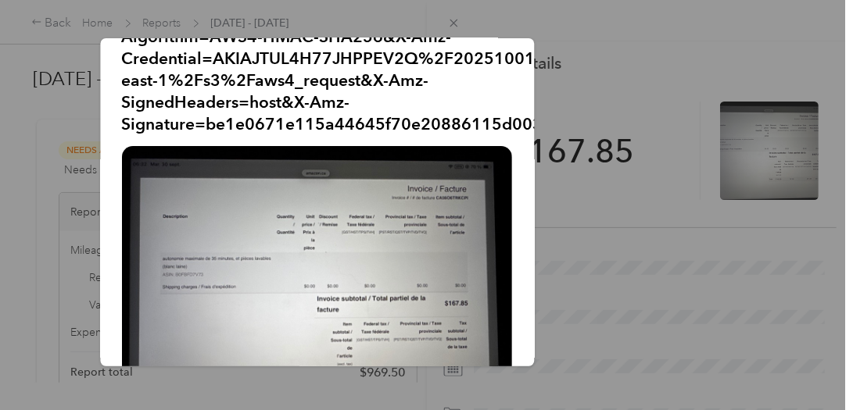
click at [457, 19] on div at bounding box center [426, 205] width 853 height 410
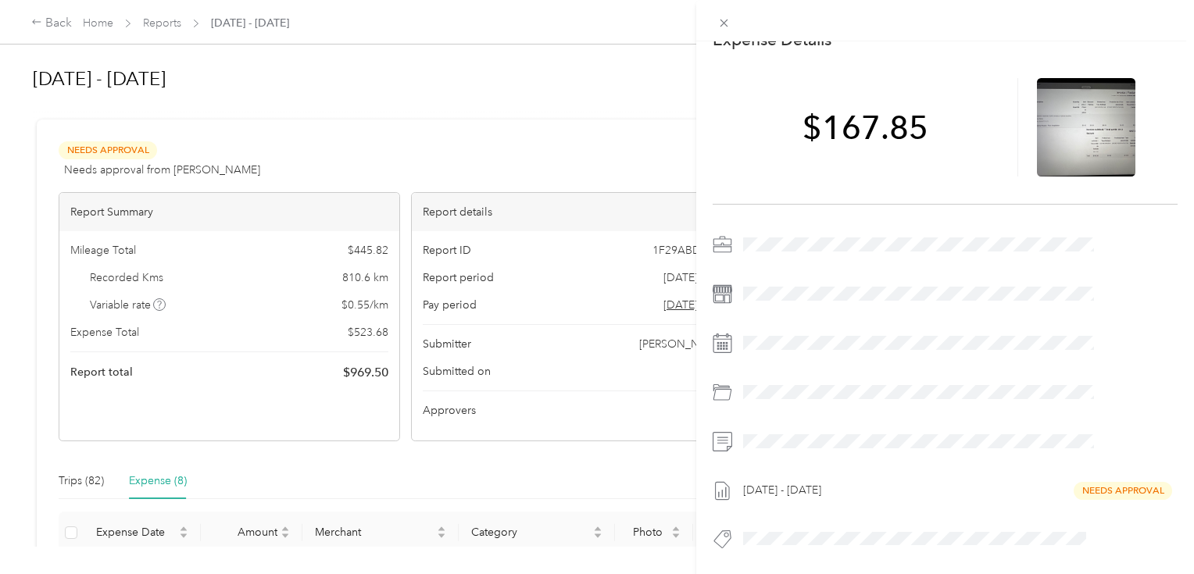
scroll to position [32, 0]
click at [392, 131] on div "This expense cannot be edited because it is either under review, approved, or p…" at bounding box center [597, 287] width 1194 height 574
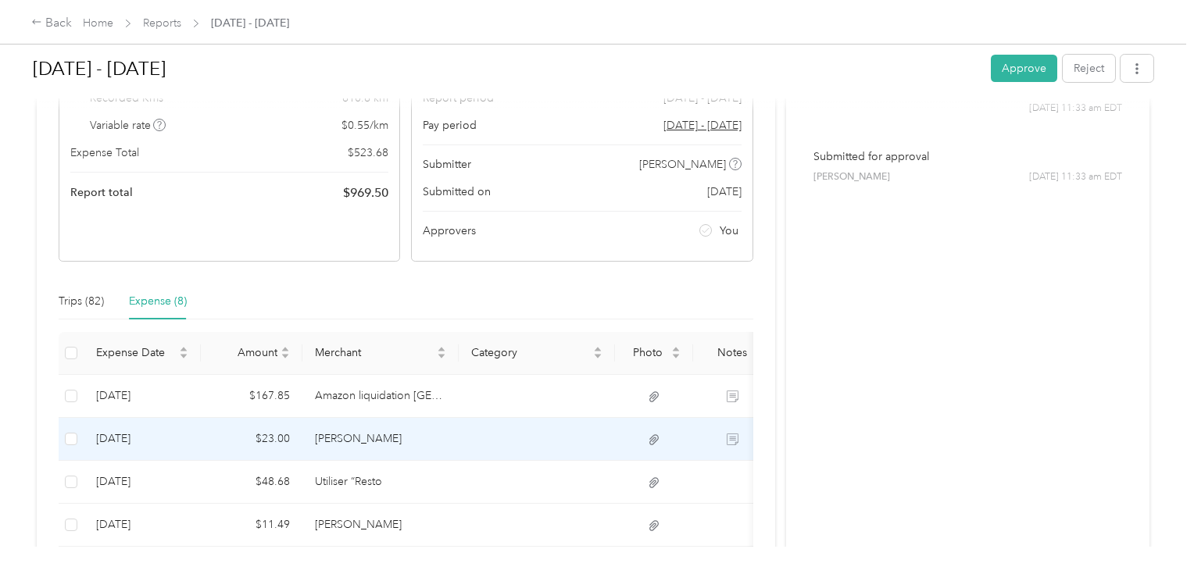
scroll to position [188, 0]
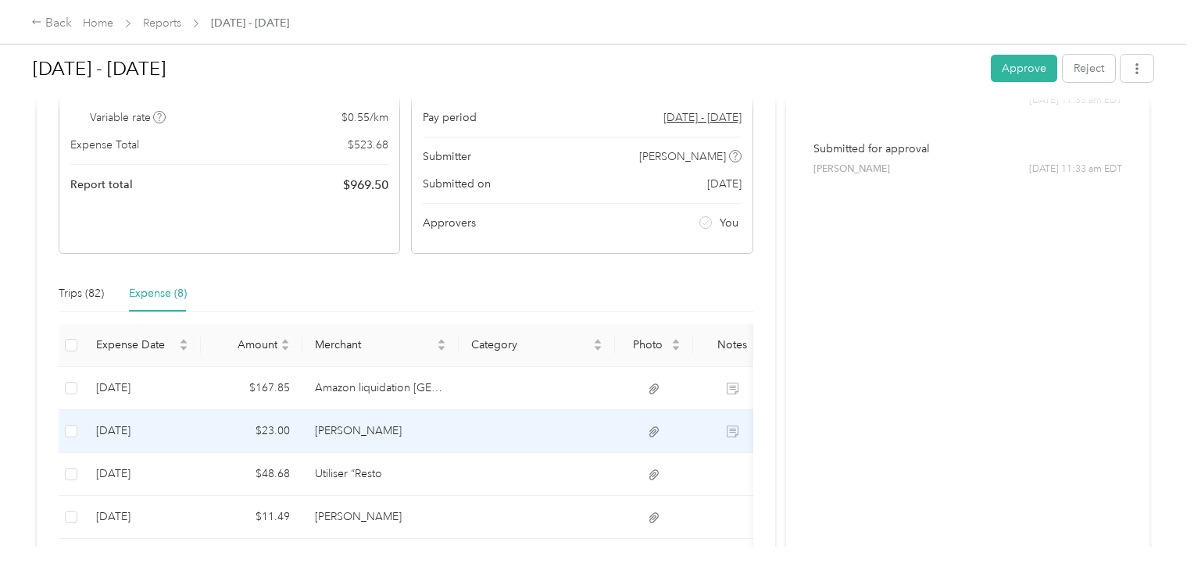
click at [224, 431] on td "$23.00" at bounding box center [252, 431] width 102 height 43
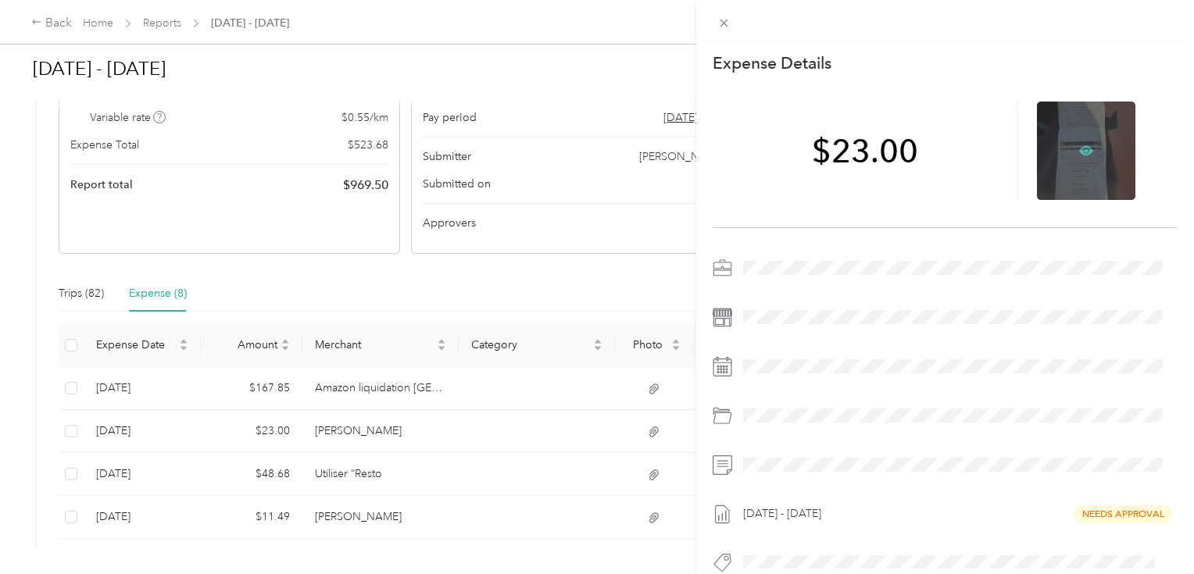
click at [1079, 148] on icon at bounding box center [1086, 150] width 14 height 9
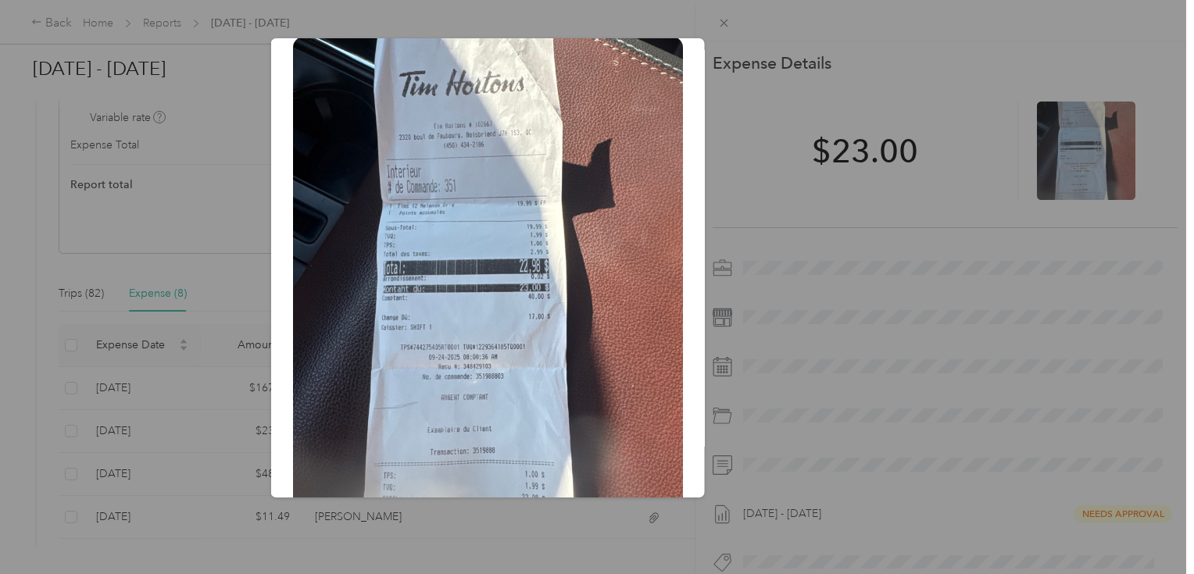
click at [689, 13] on div at bounding box center [597, 287] width 1194 height 574
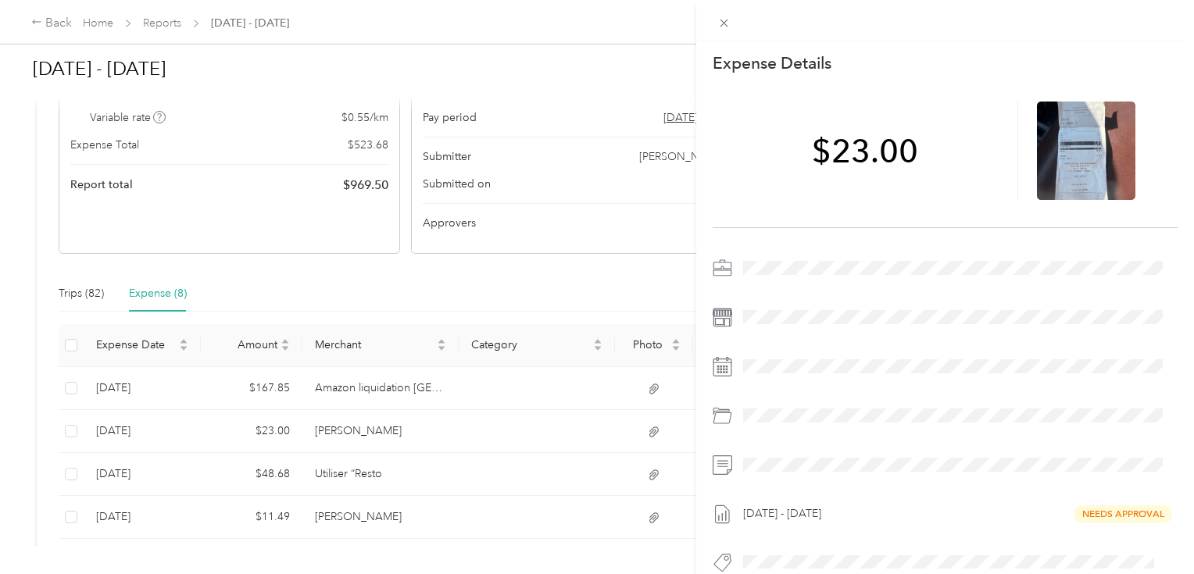
click at [255, 475] on div "This expense cannot be edited because it is either under review, approved, or p…" at bounding box center [597, 287] width 1194 height 574
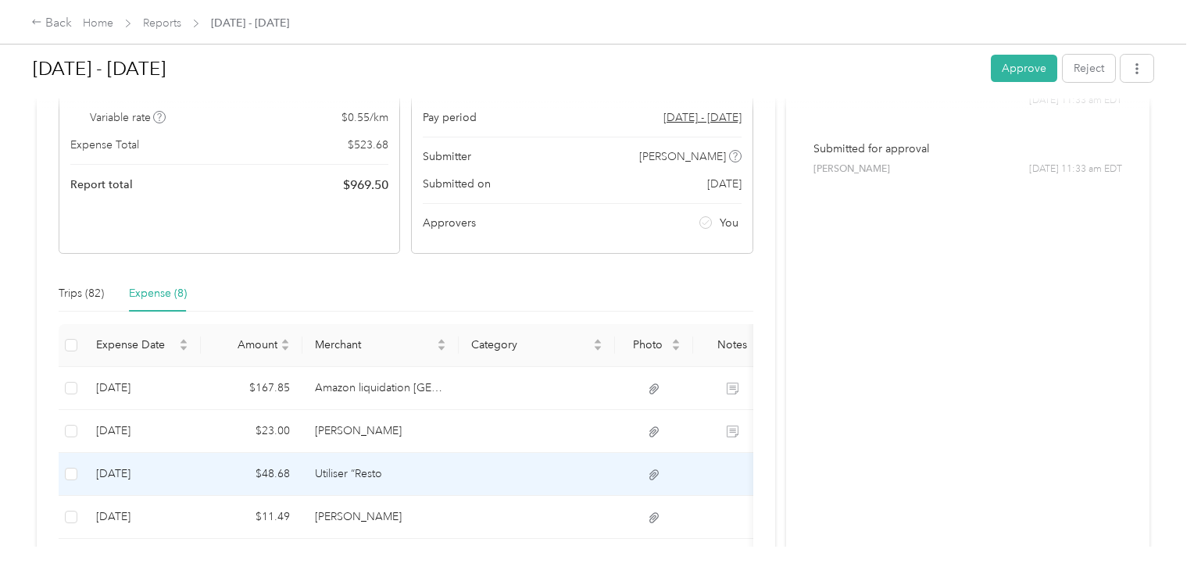
click at [279, 474] on td "$48.68" at bounding box center [252, 474] width 102 height 43
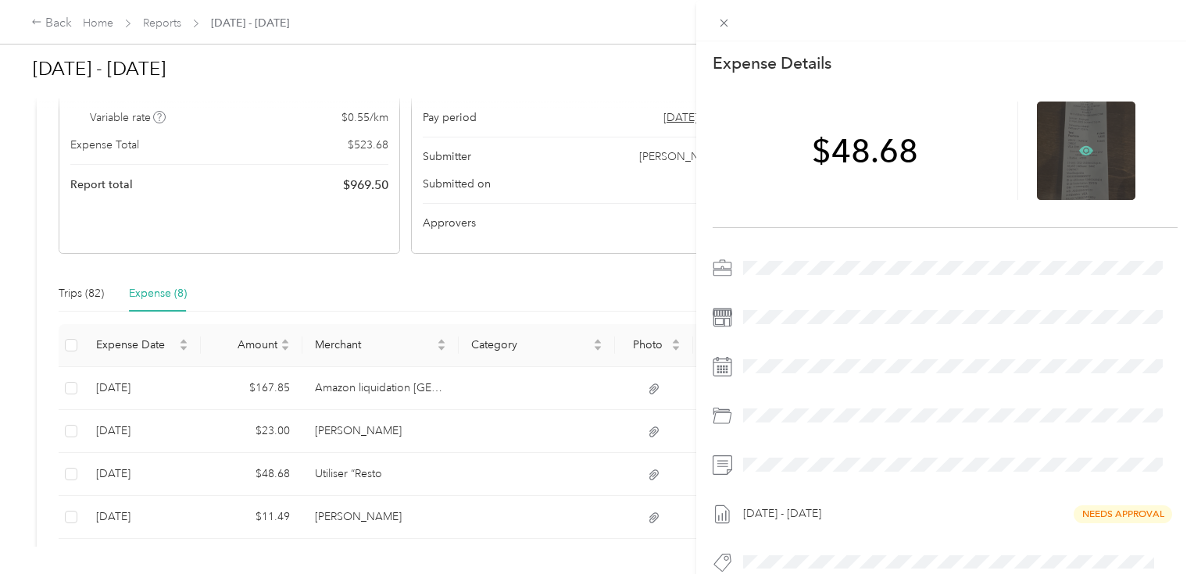
click at [1079, 148] on icon at bounding box center [1086, 150] width 14 height 9
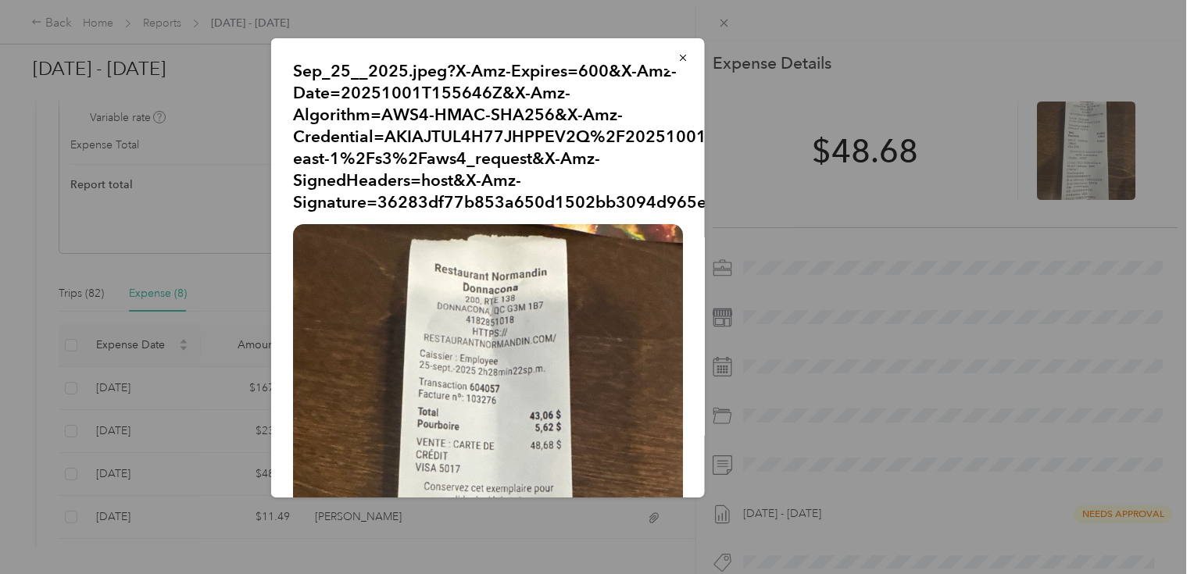
scroll to position [63, 0]
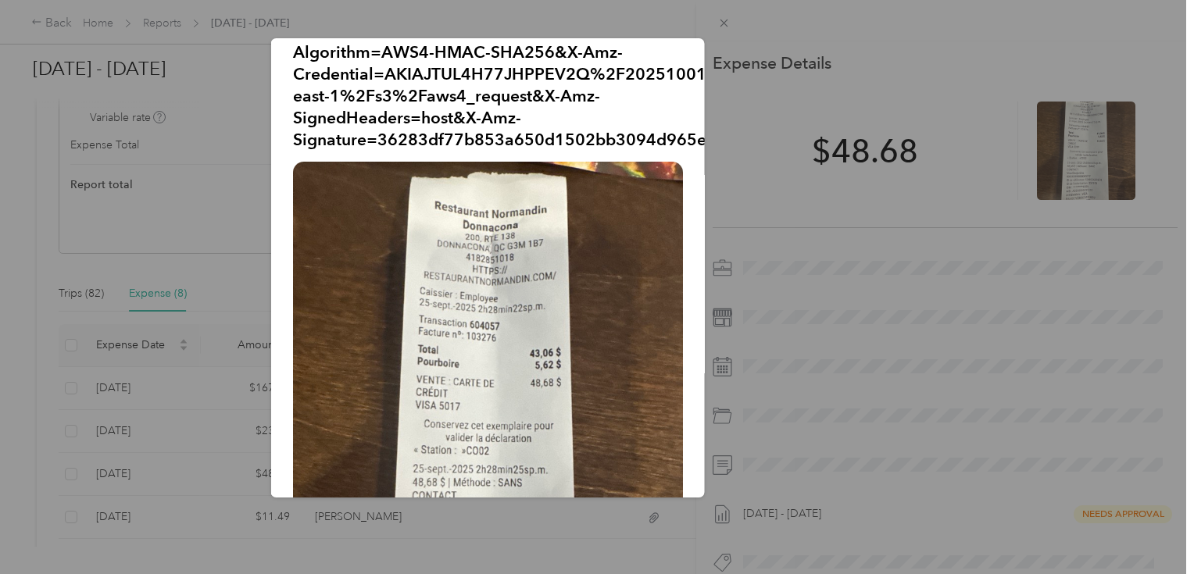
click at [710, 28] on div at bounding box center [597, 287] width 1194 height 574
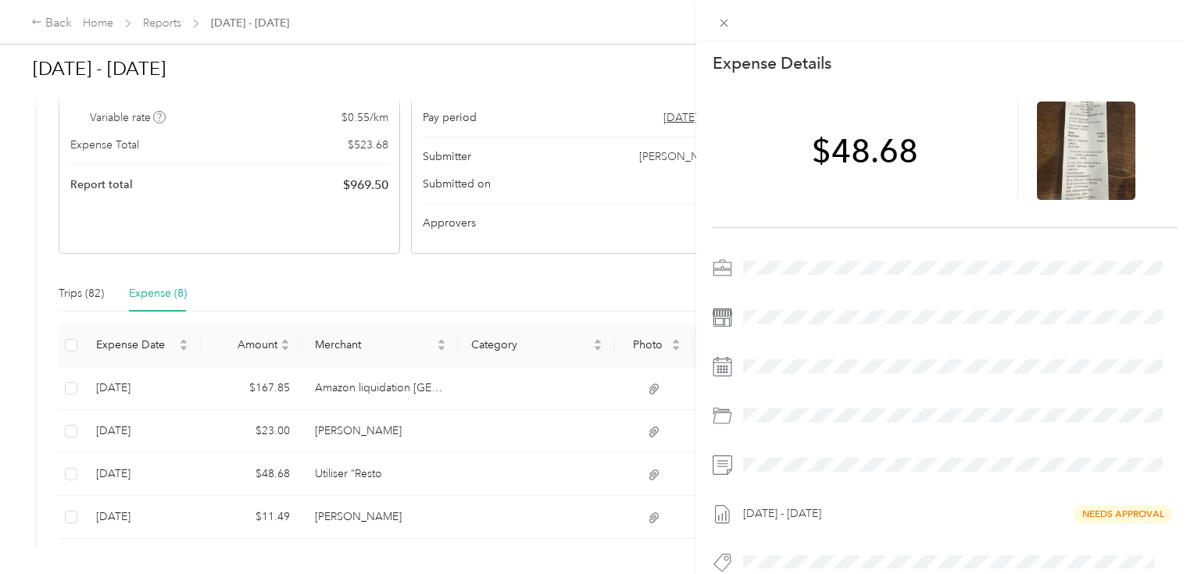
click at [295, 499] on div "This expense cannot be edited because it is either under review, approved, or p…" at bounding box center [597, 287] width 1194 height 574
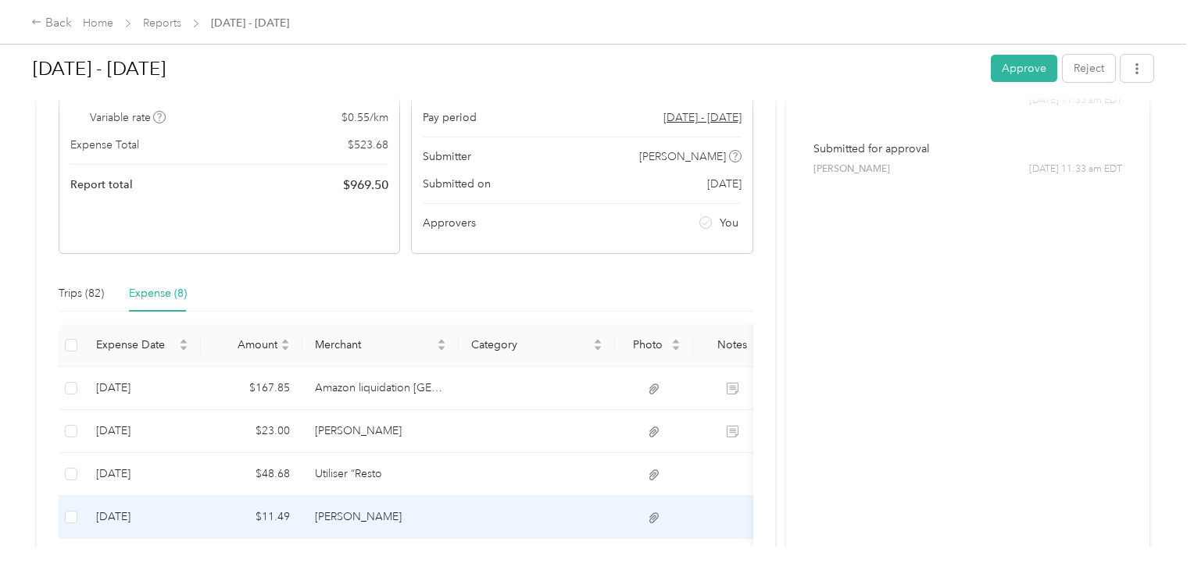
click at [299, 513] on td "$11.49" at bounding box center [252, 517] width 102 height 43
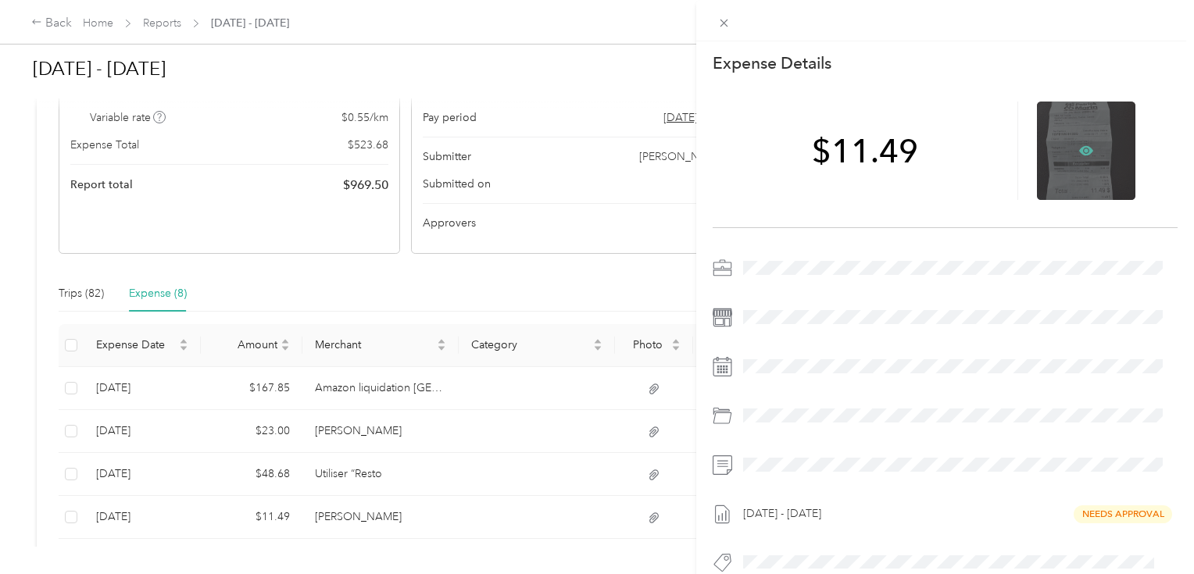
click at [1085, 151] on icon at bounding box center [1086, 150] width 14 height 9
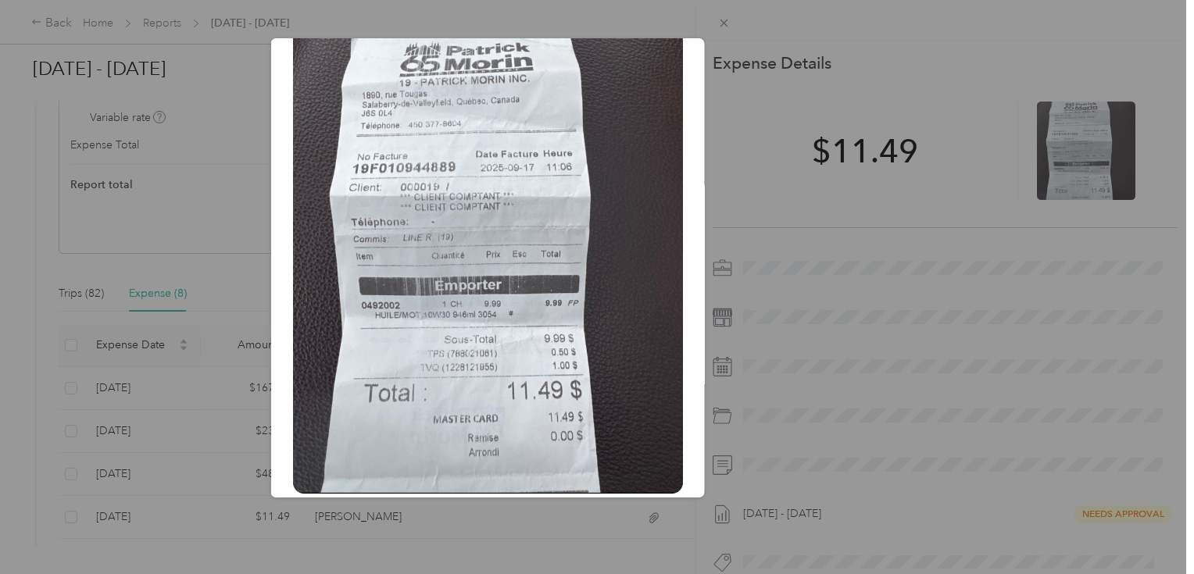
scroll to position [250, 0]
click at [730, 45] on div "Sep_24__2025.jpeg?X-Amz-Expires=600&X-Amz-Date=20251001T155656Z&X-Amz-Algorithm…" at bounding box center [814, 270] width 434 height 464
click at [725, 26] on div at bounding box center [597, 287] width 1194 height 574
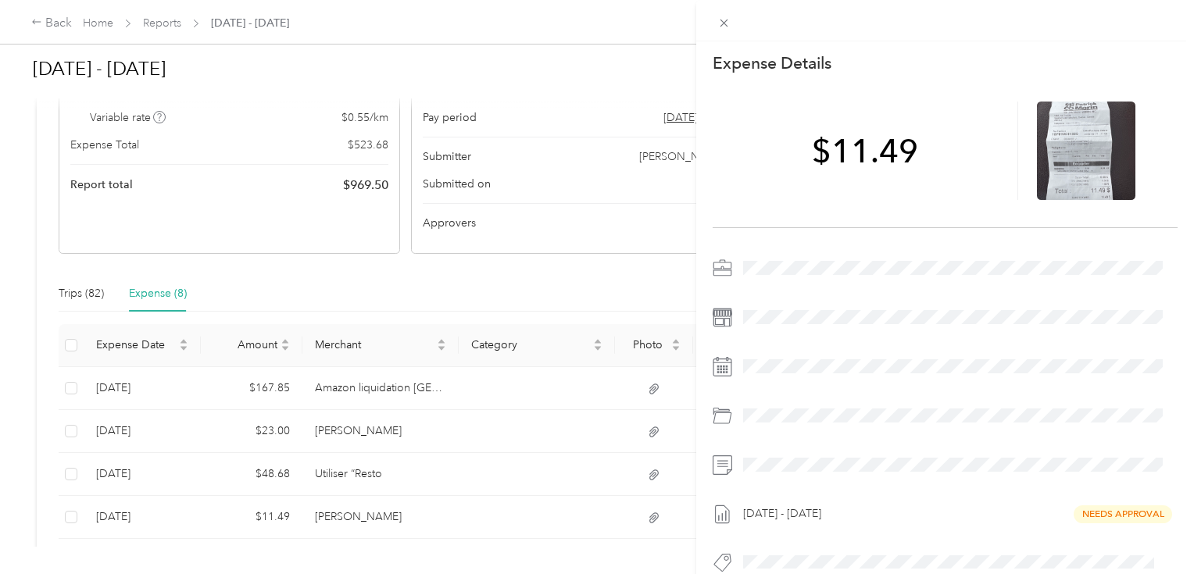
drag, startPoint x: 450, startPoint y: 372, endPoint x: 446, endPoint y: 391, distance: 19.2
click at [450, 366] on div "This expense cannot be edited because it is either under review, approved, or p…" at bounding box center [597, 287] width 1194 height 574
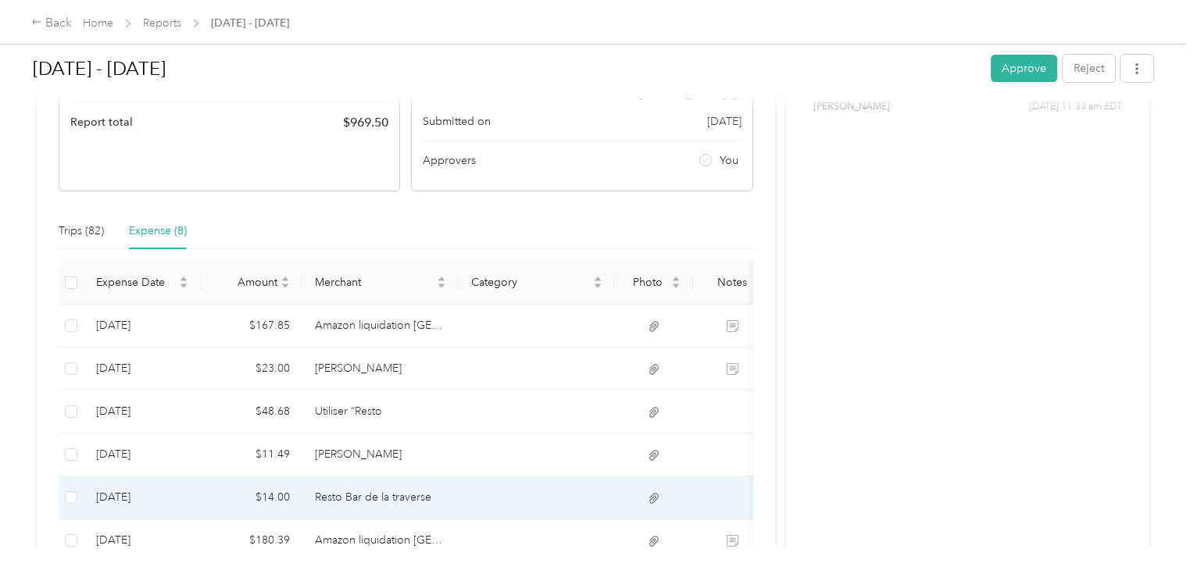
click at [350, 485] on td "Resto Bar de la traverse" at bounding box center [380, 498] width 156 height 43
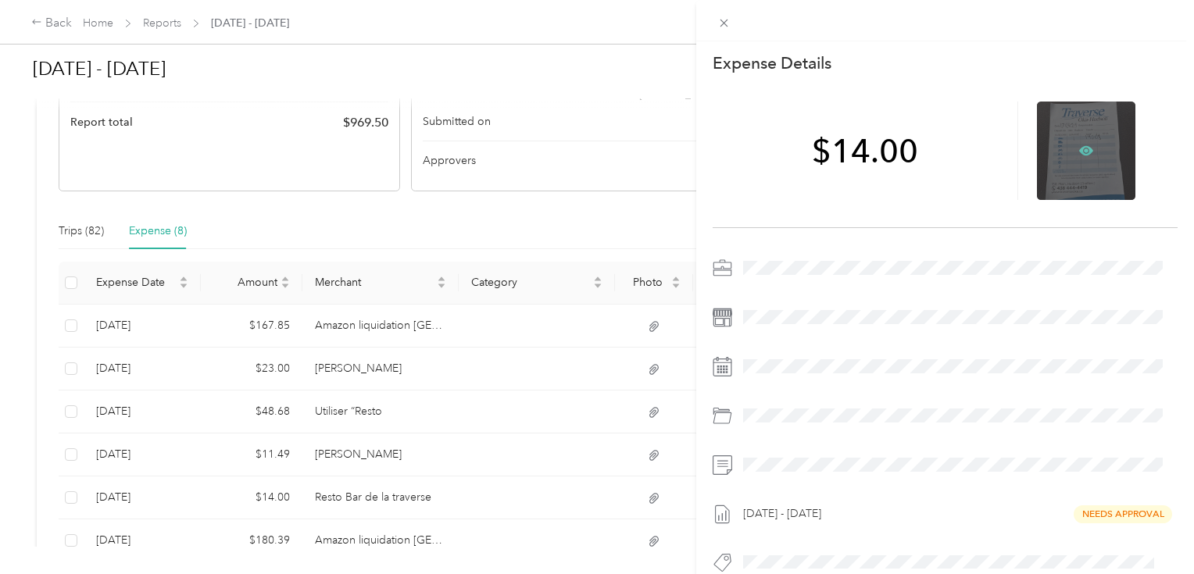
click at [1085, 150] on icon at bounding box center [1087, 150] width 5 height 5
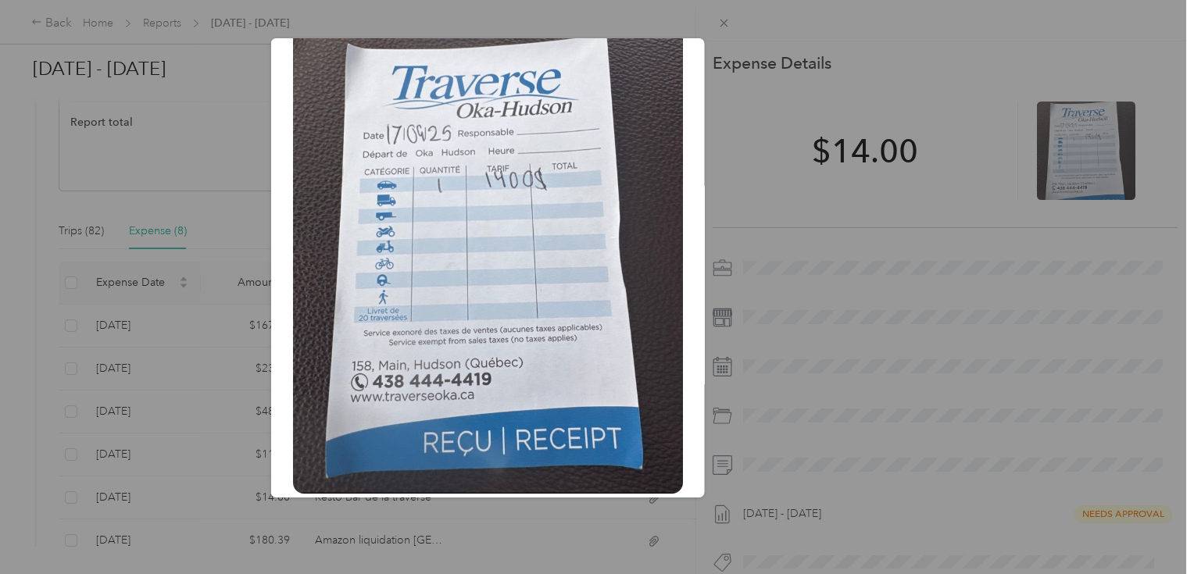
click at [721, 19] on div at bounding box center [597, 287] width 1194 height 574
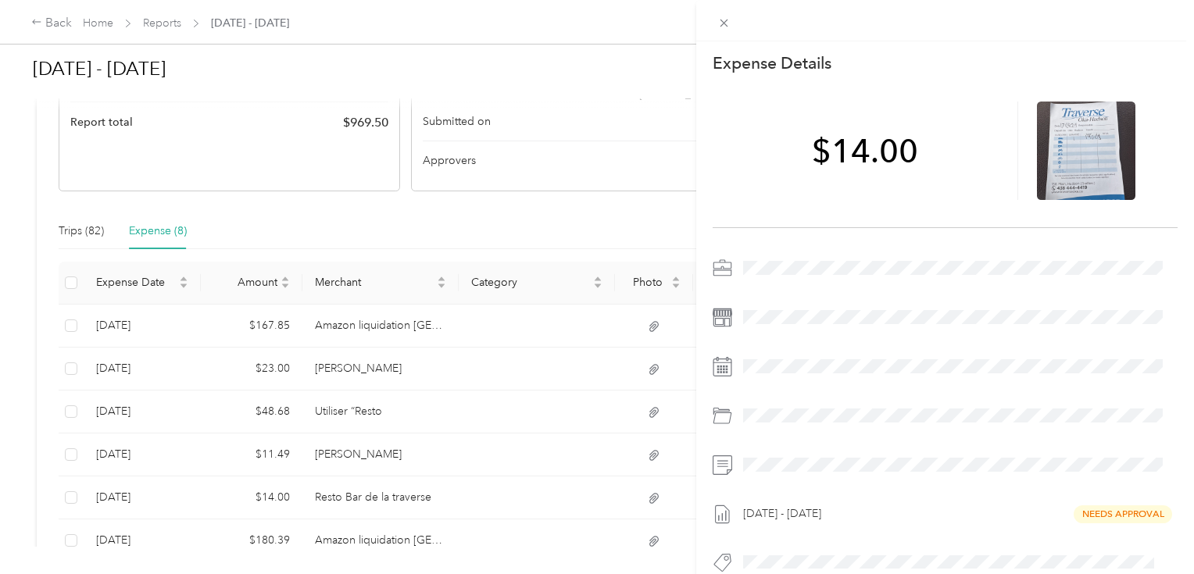
click at [723, 22] on div "Sep_24__2025.jpeg?X-Amz-Expires=600&X-Amz-Date=20251001T155731Z&X-Amz-Algorithm…" at bounding box center [814, 230] width 434 height 464
click at [332, 213] on div "This expense cannot be edited because it is either under review, approved, or p…" at bounding box center [597, 287] width 1194 height 574
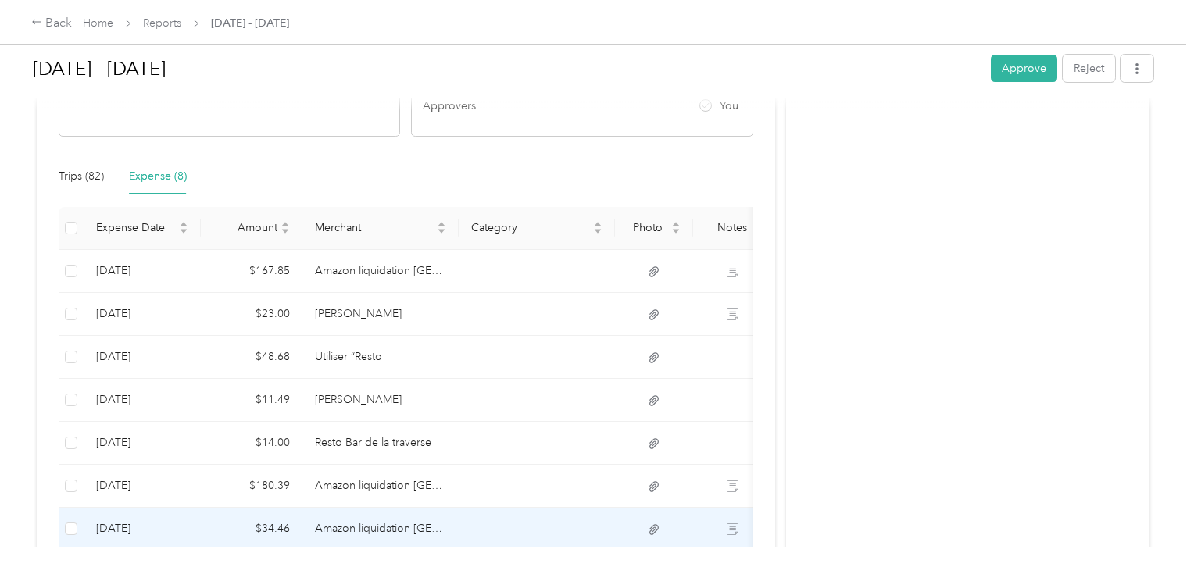
scroll to position [375, 0]
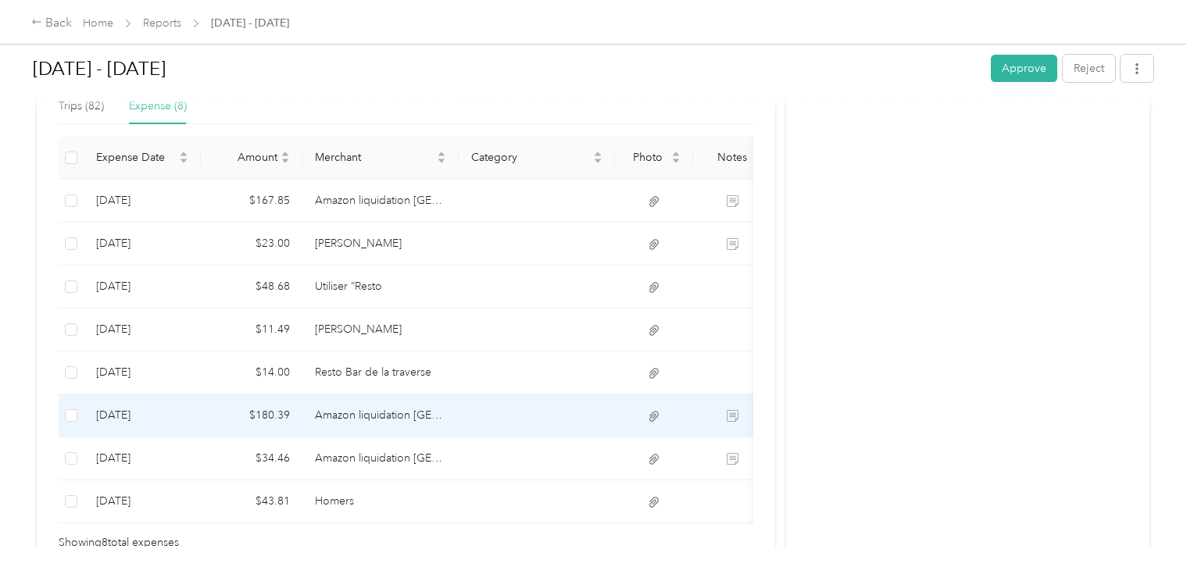
click at [297, 414] on td "$180.39" at bounding box center [252, 416] width 102 height 43
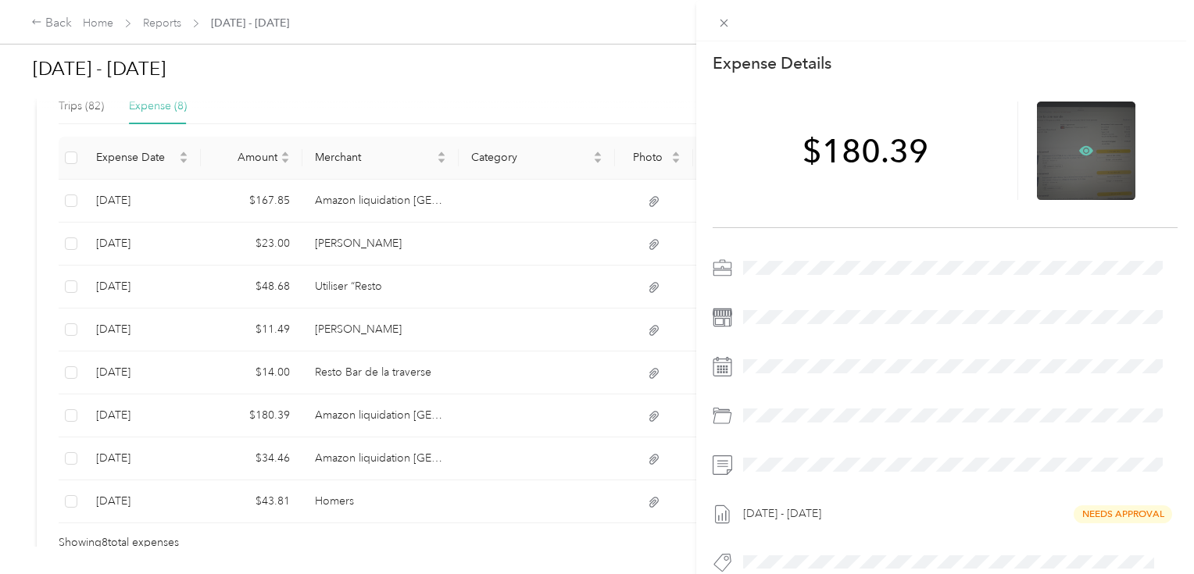
click at [1085, 148] on icon at bounding box center [1086, 151] width 14 height 14
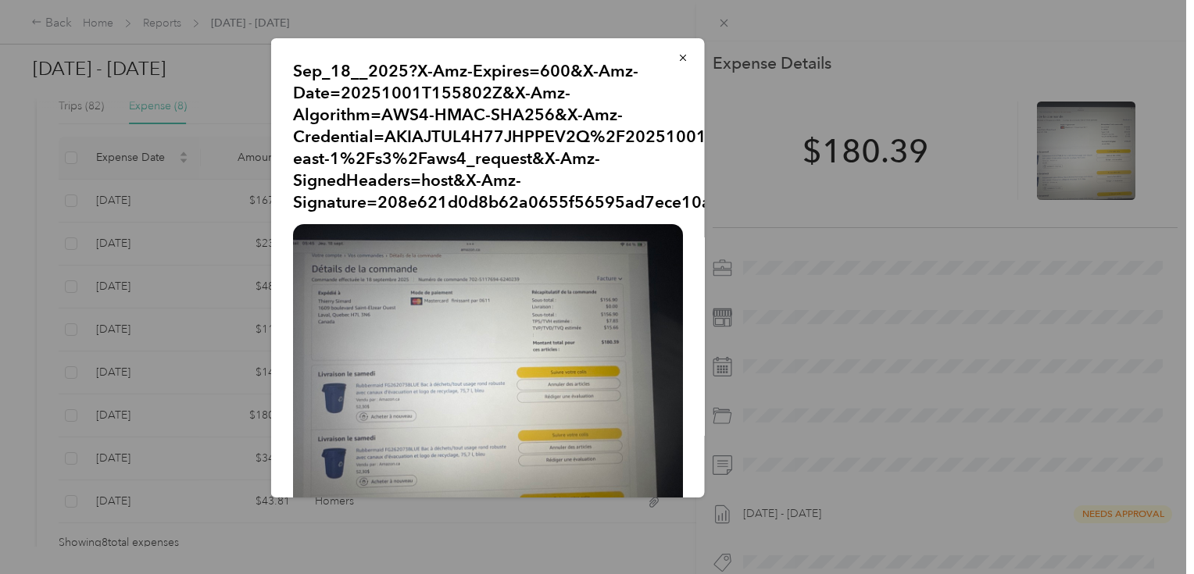
scroll to position [43, 0]
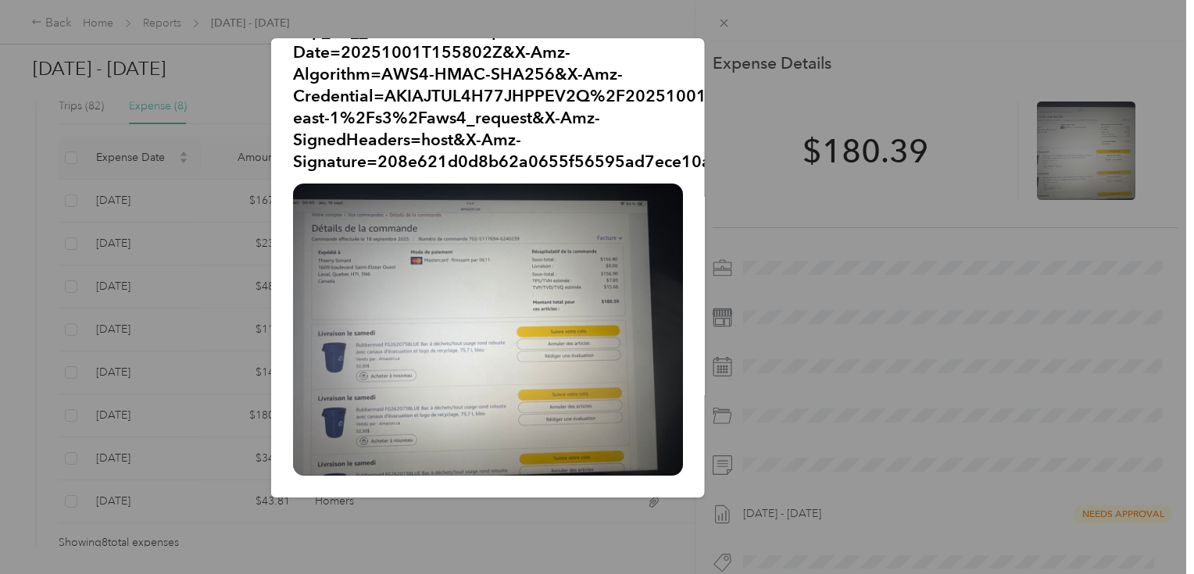
click at [716, 13] on div at bounding box center [597, 287] width 1194 height 574
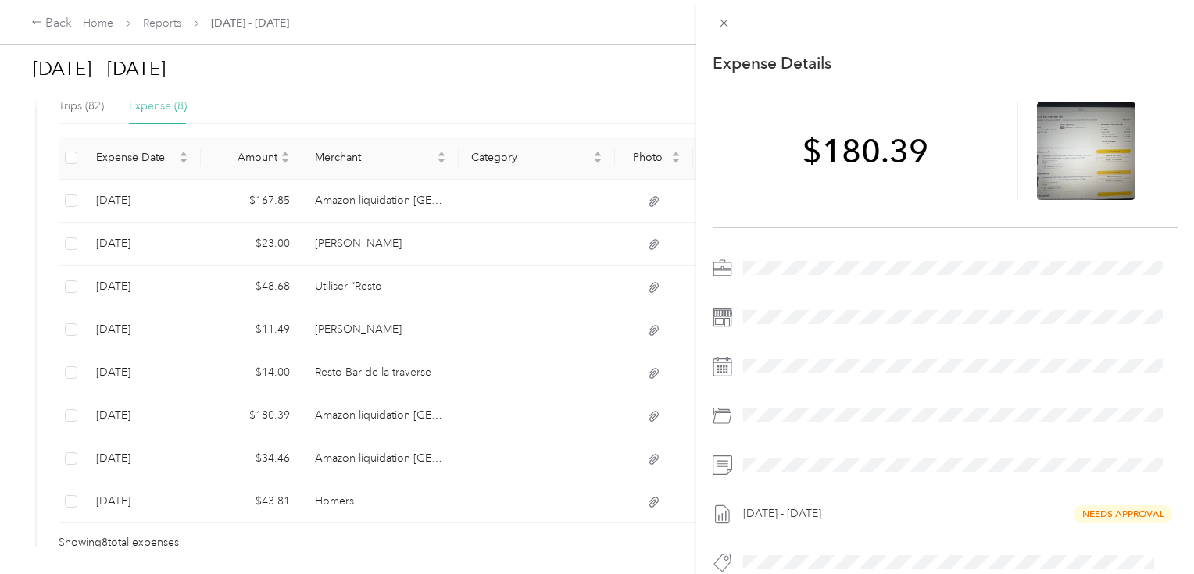
click at [351, 503] on div "This expense cannot be edited because it is either under review, approved, or p…" at bounding box center [597, 287] width 1194 height 574
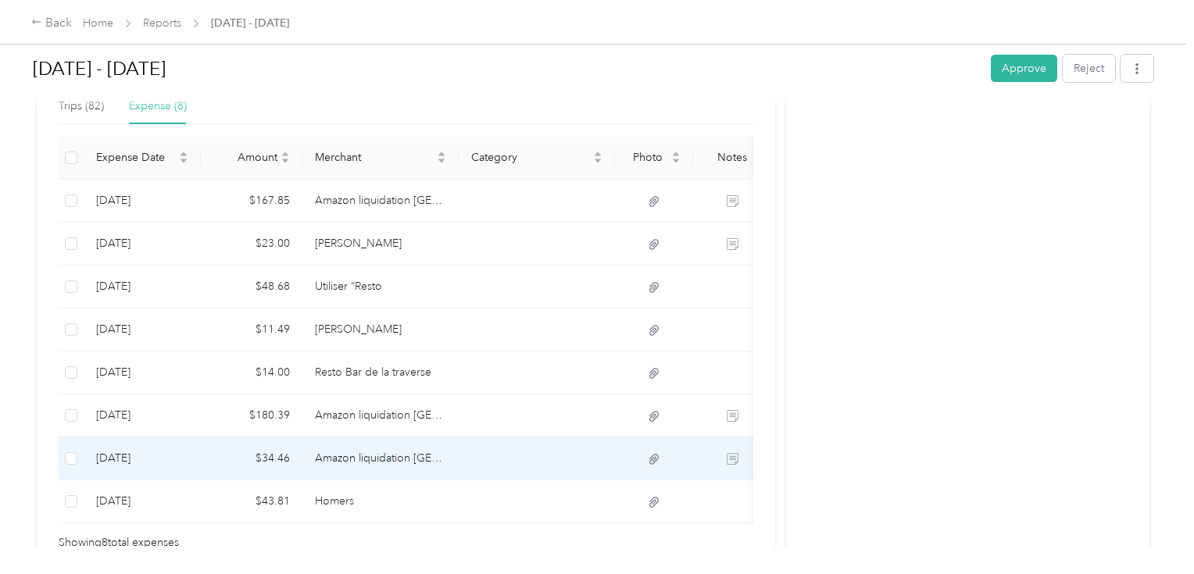
click at [367, 469] on td "Amazon liquidation [GEOGRAPHIC_DATA]" at bounding box center [380, 459] width 156 height 43
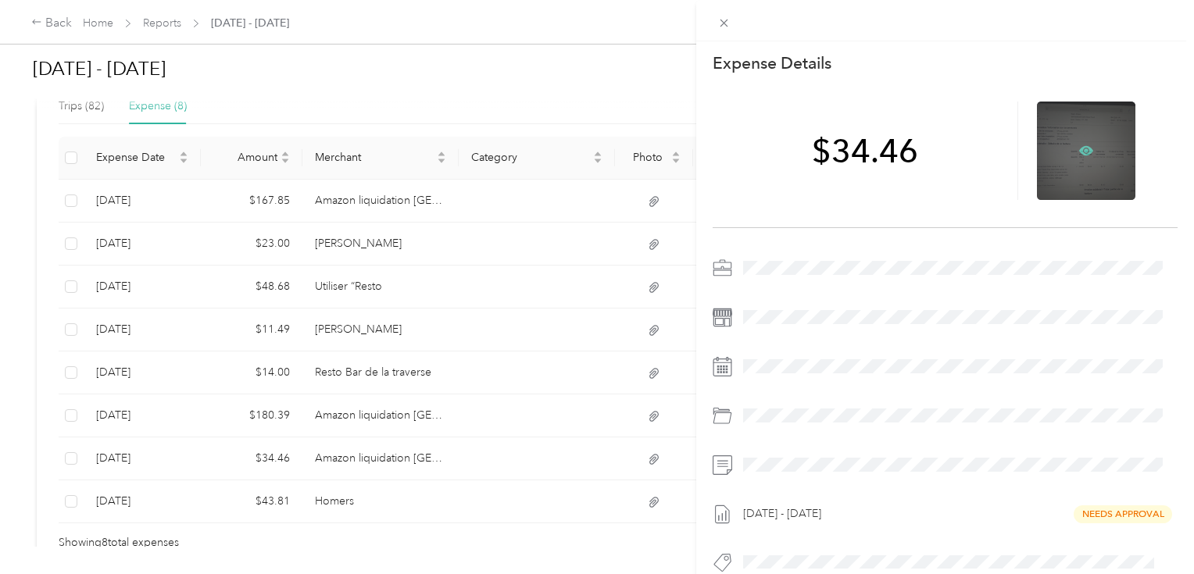
click at [1085, 152] on icon at bounding box center [1087, 150] width 5 height 5
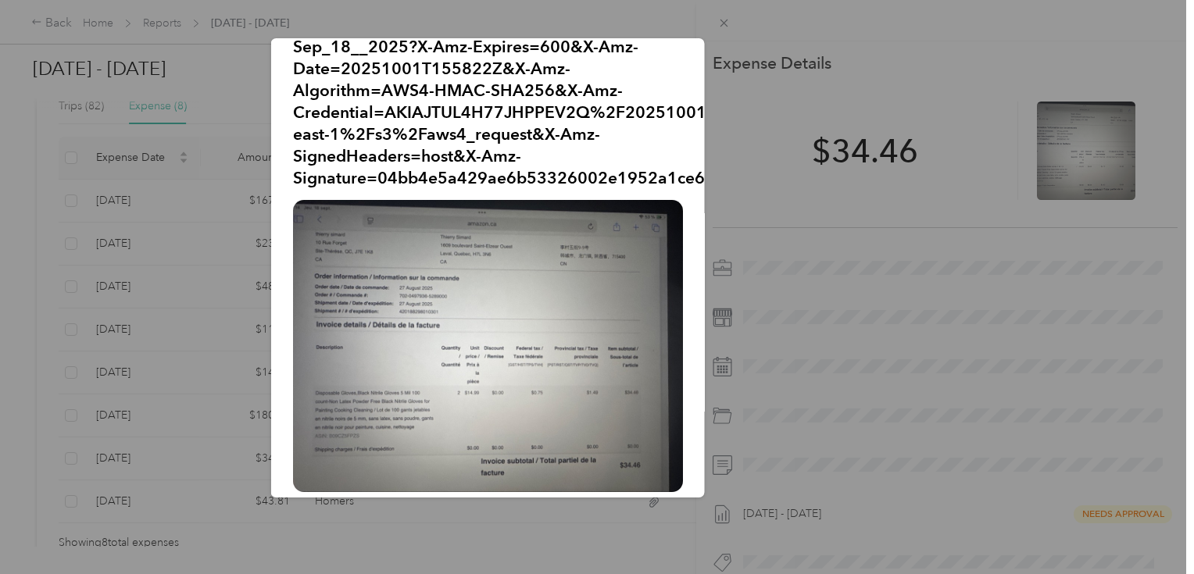
scroll to position [19, 0]
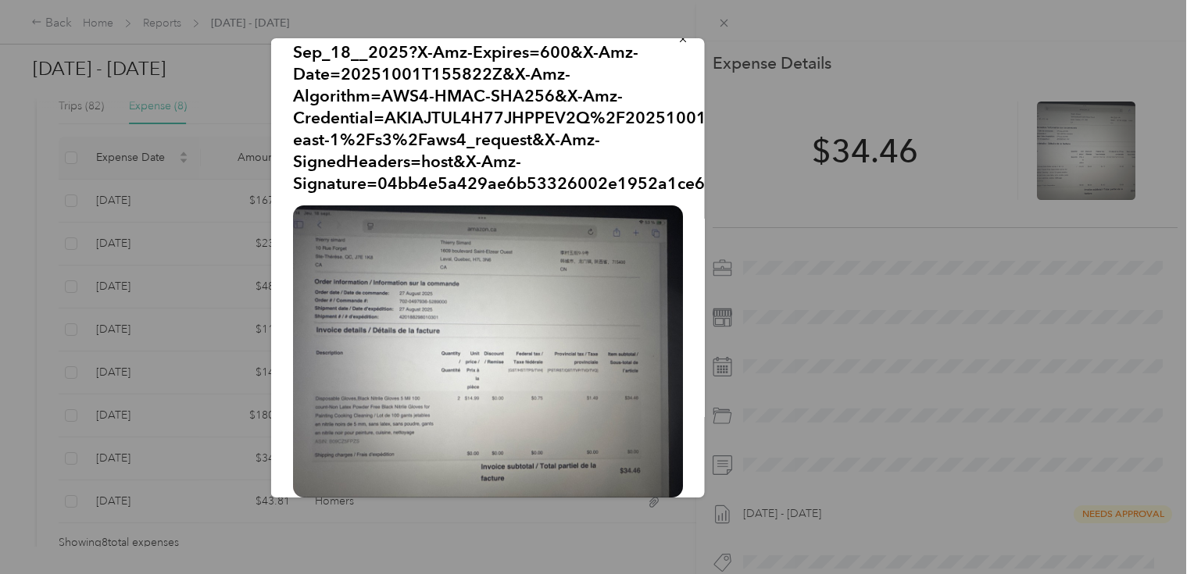
click at [721, 25] on div at bounding box center [597, 287] width 1194 height 574
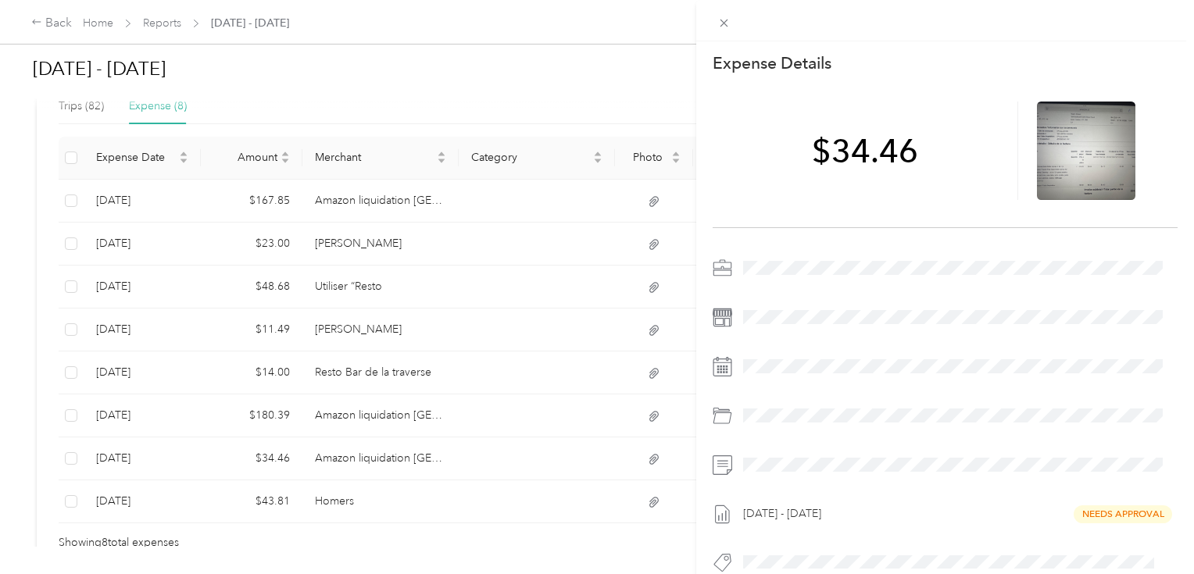
click at [91, 103] on div "This expense cannot be edited because it is either under review, approved, or p…" at bounding box center [597, 287] width 1194 height 574
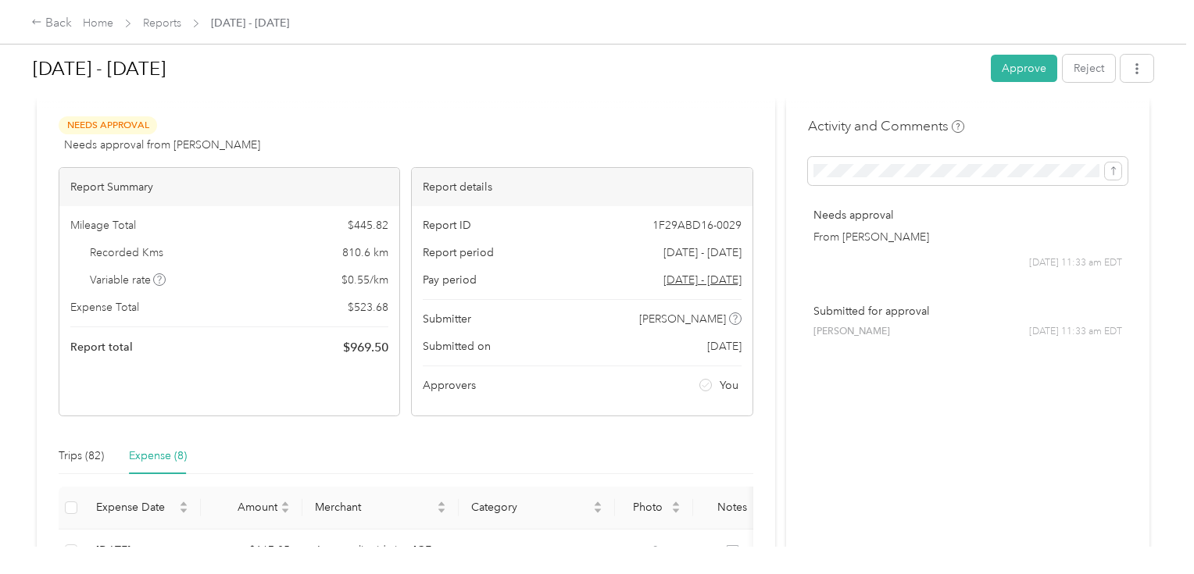
scroll to position [0, 0]
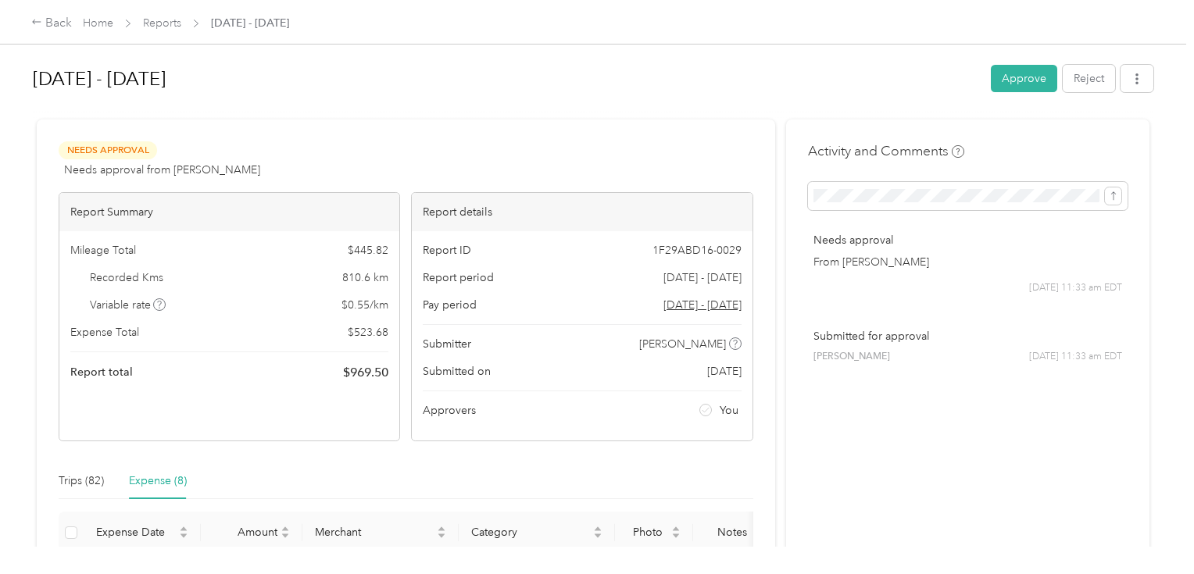
click at [1023, 64] on div "[DATE] - [DATE] Approve Reject" at bounding box center [593, 82] width 1121 height 46
click at [1023, 74] on button "Approve" at bounding box center [1024, 78] width 66 height 27
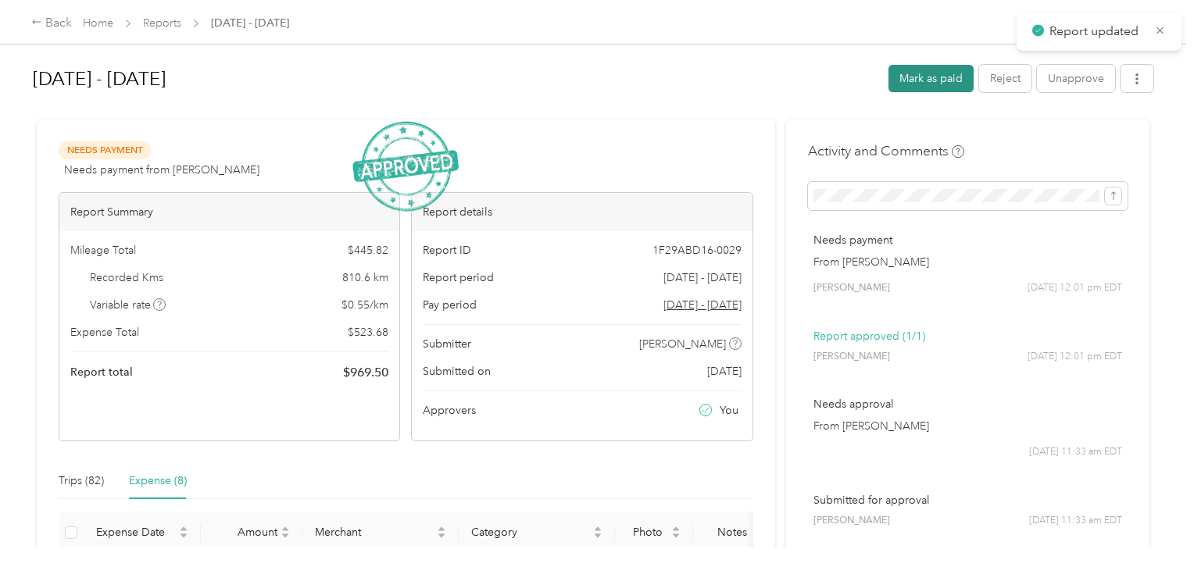
click at [921, 66] on button "Mark as paid" at bounding box center [931, 78] width 85 height 27
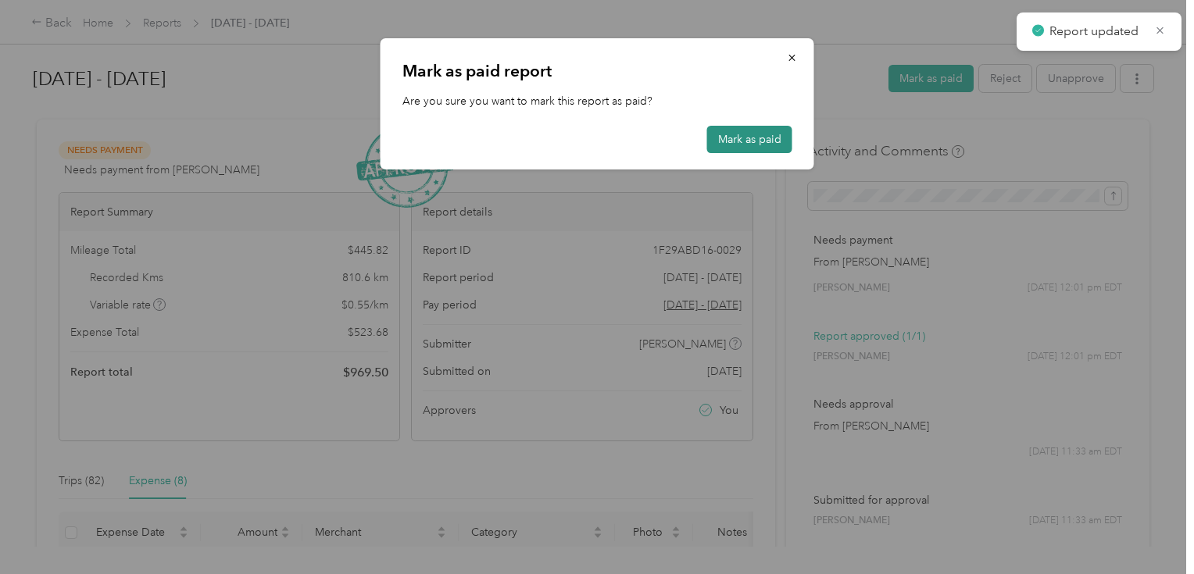
click at [763, 127] on button "Mark as paid" at bounding box center [749, 139] width 85 height 27
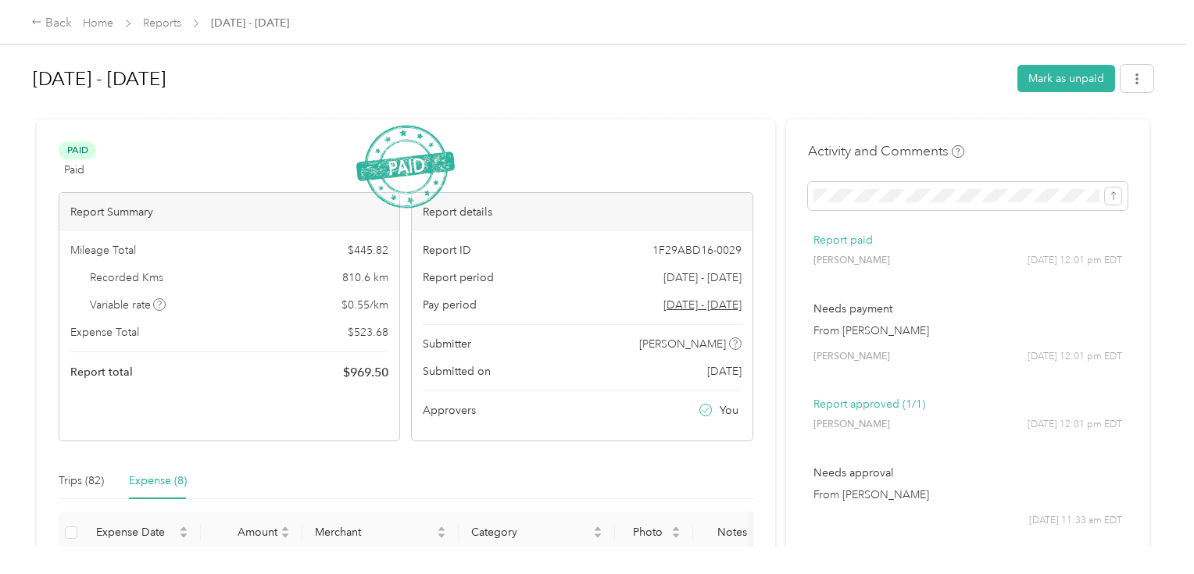
click at [134, 151] on div "Paid Paid View activity & comments" at bounding box center [406, 160] width 695 height 38
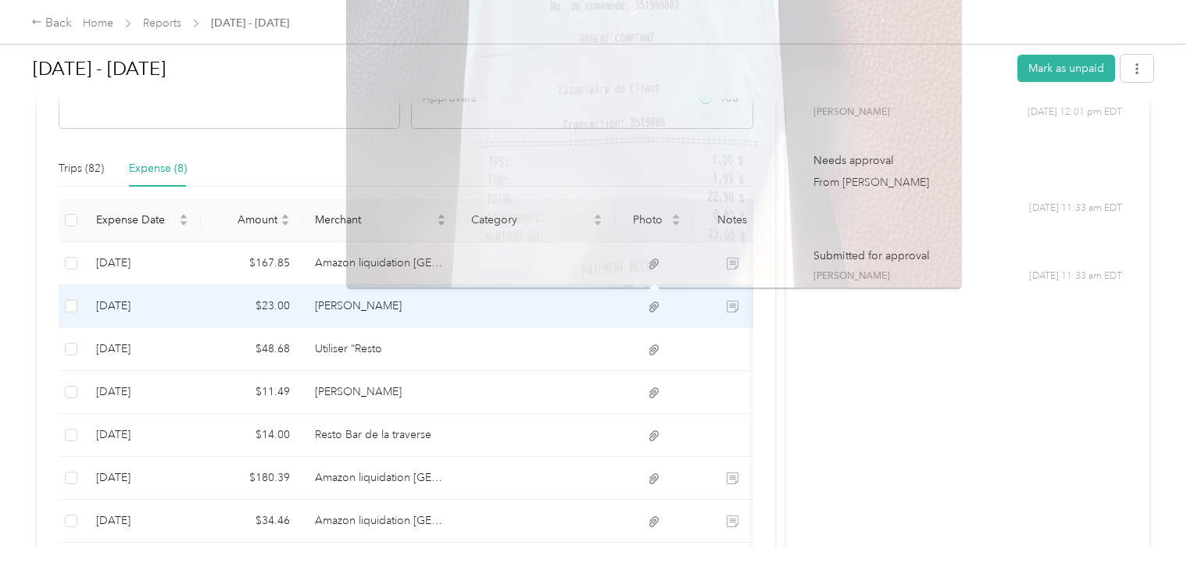
scroll to position [438, 0]
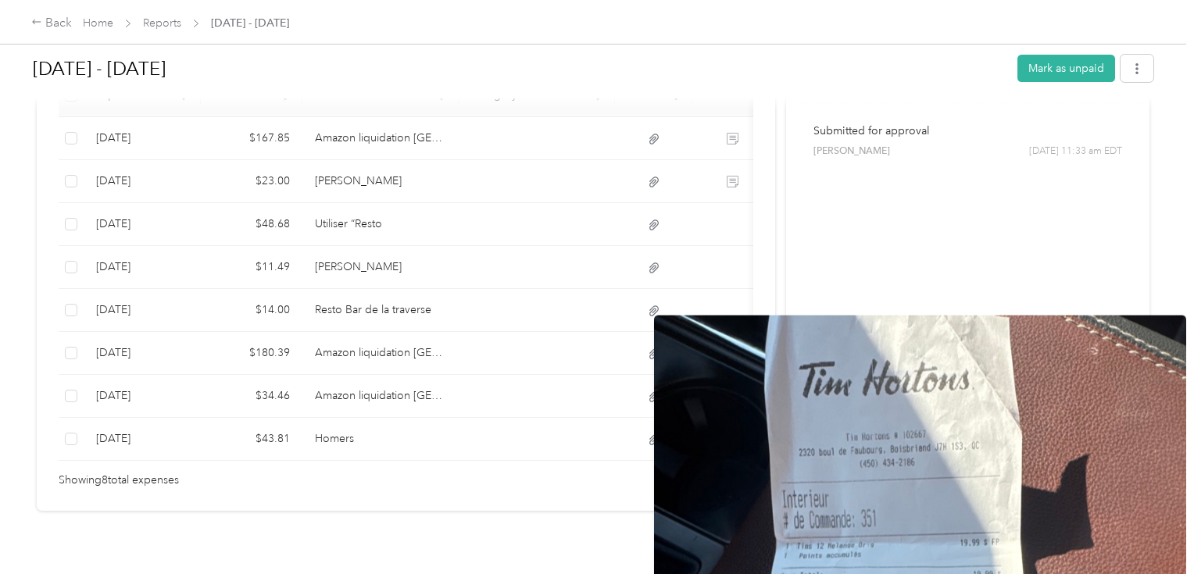
click at [1077, 303] on div "Activity and Comments Report paid [PERSON_NAME] [DATE] 12:01 pm EDT Needs payme…" at bounding box center [967, 96] width 363 height 829
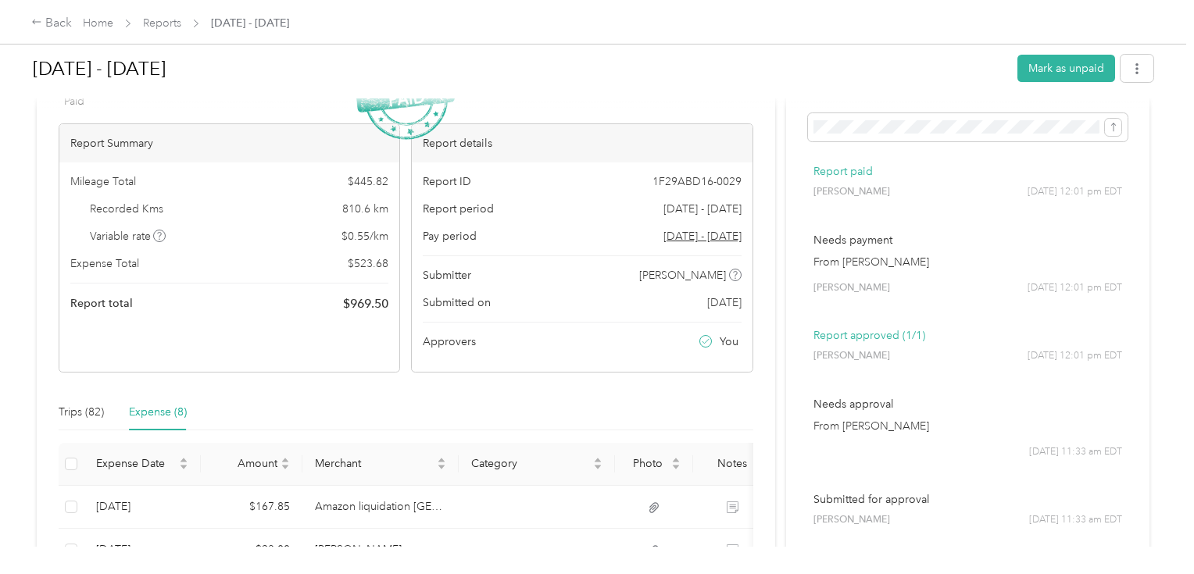
scroll to position [63, 0]
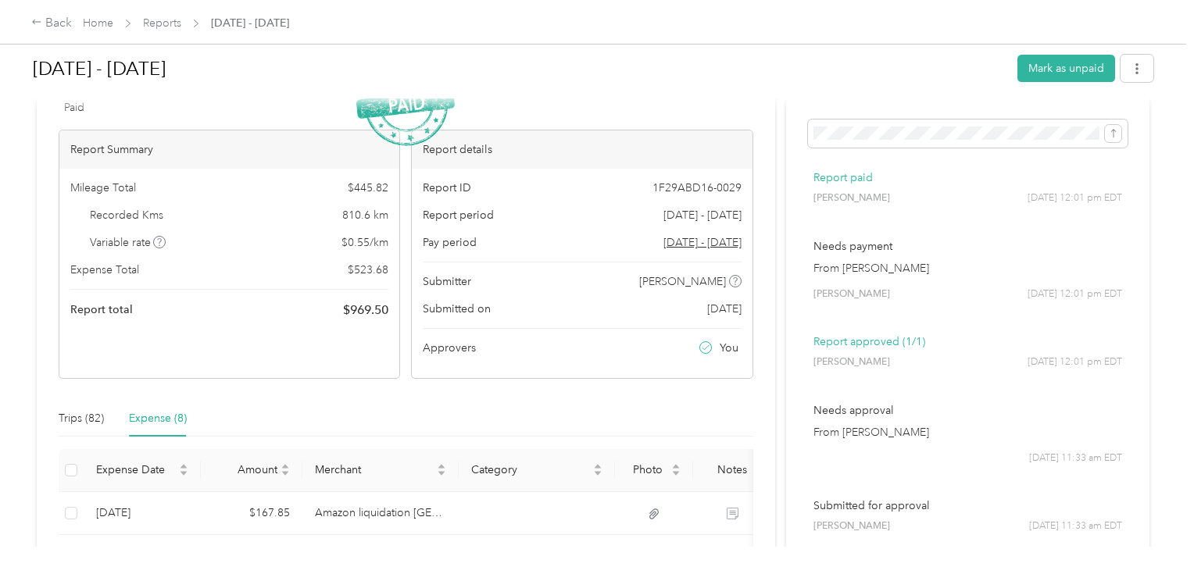
click at [472, 93] on div "[DATE] - [DATE] Mark as unpaid" at bounding box center [593, 71] width 1121 height 46
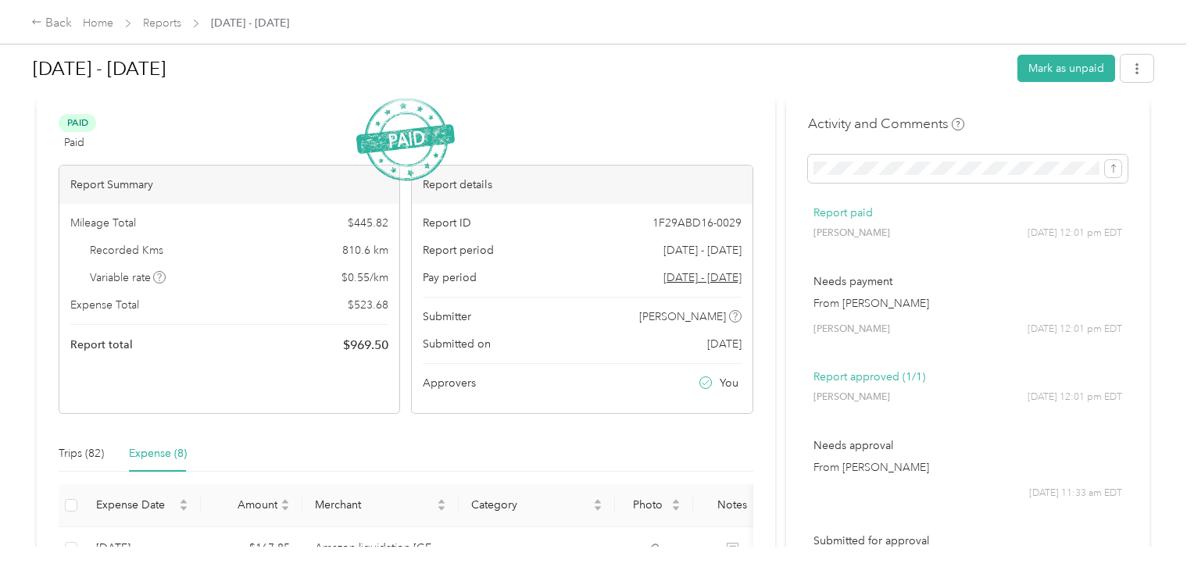
scroll to position [0, 0]
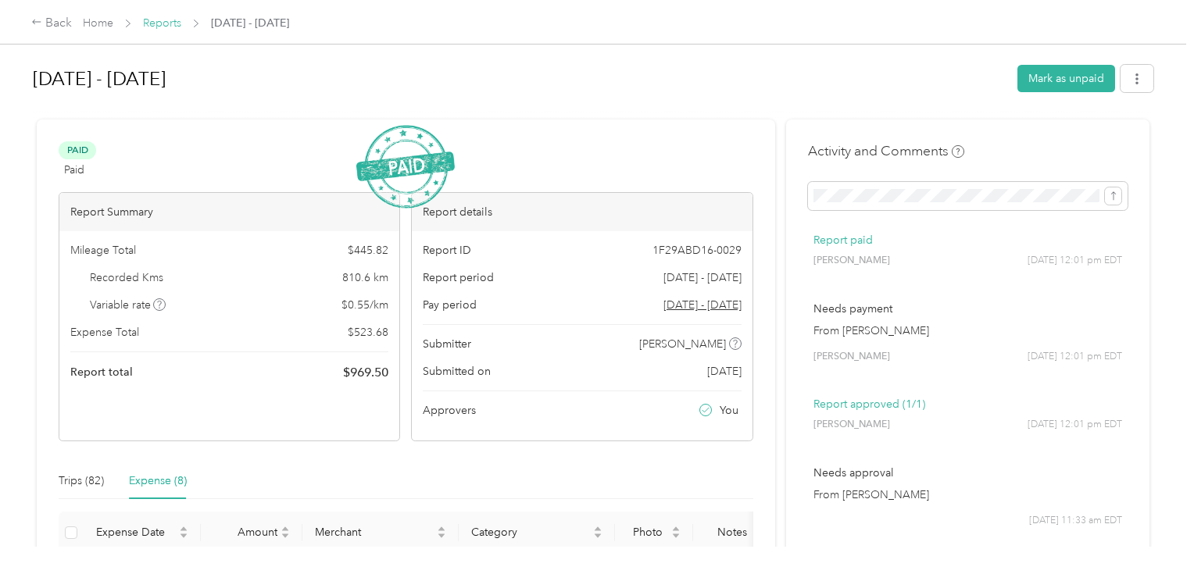
click at [178, 22] on link "Reports" at bounding box center [162, 22] width 38 height 13
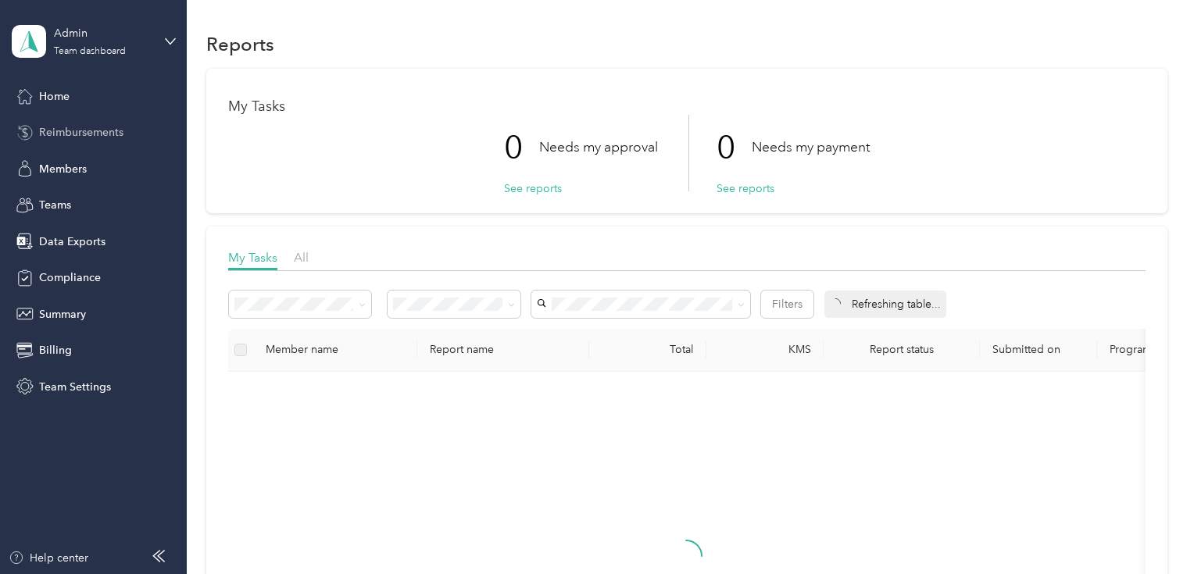
click at [82, 134] on span "Reimbursements" at bounding box center [81, 132] width 84 height 16
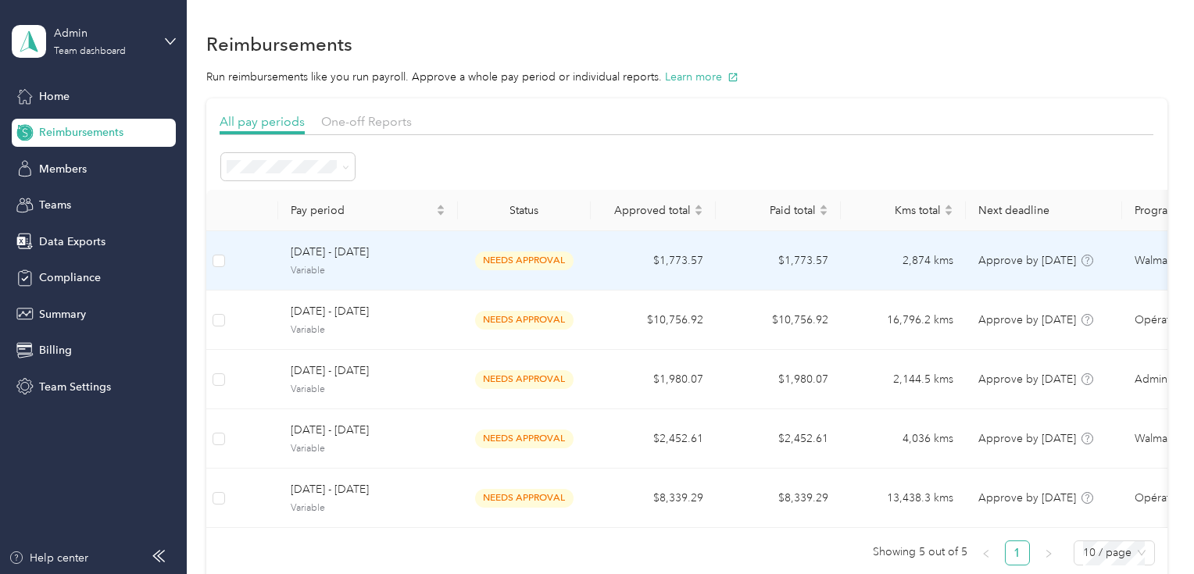
click at [469, 253] on td "needs approval" at bounding box center [524, 260] width 133 height 59
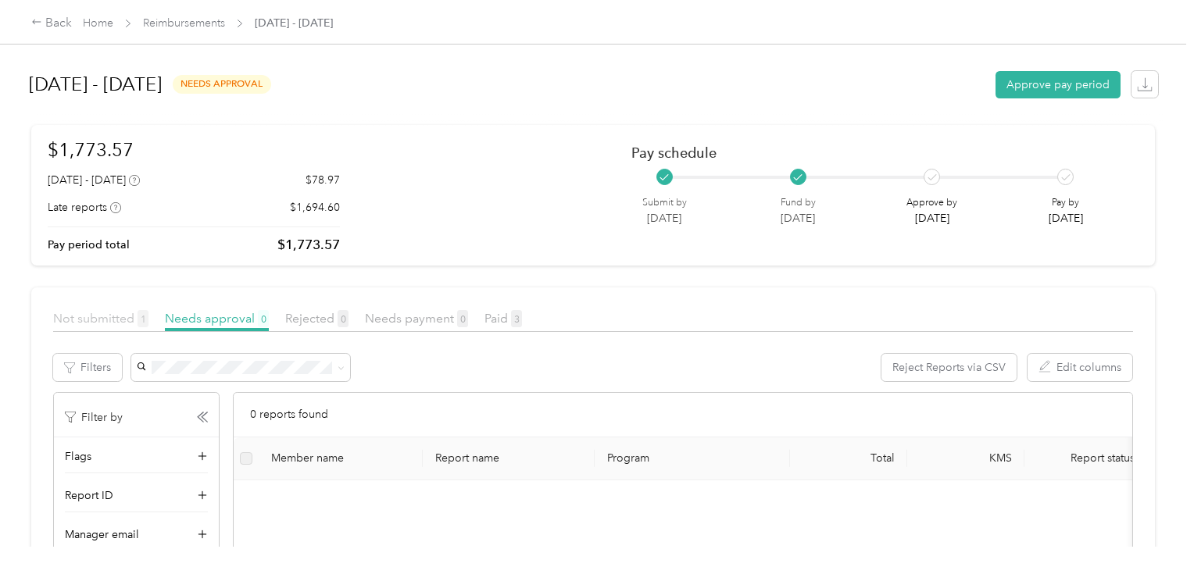
click at [109, 318] on span "Not submitted 1" at bounding box center [100, 318] width 95 height 15
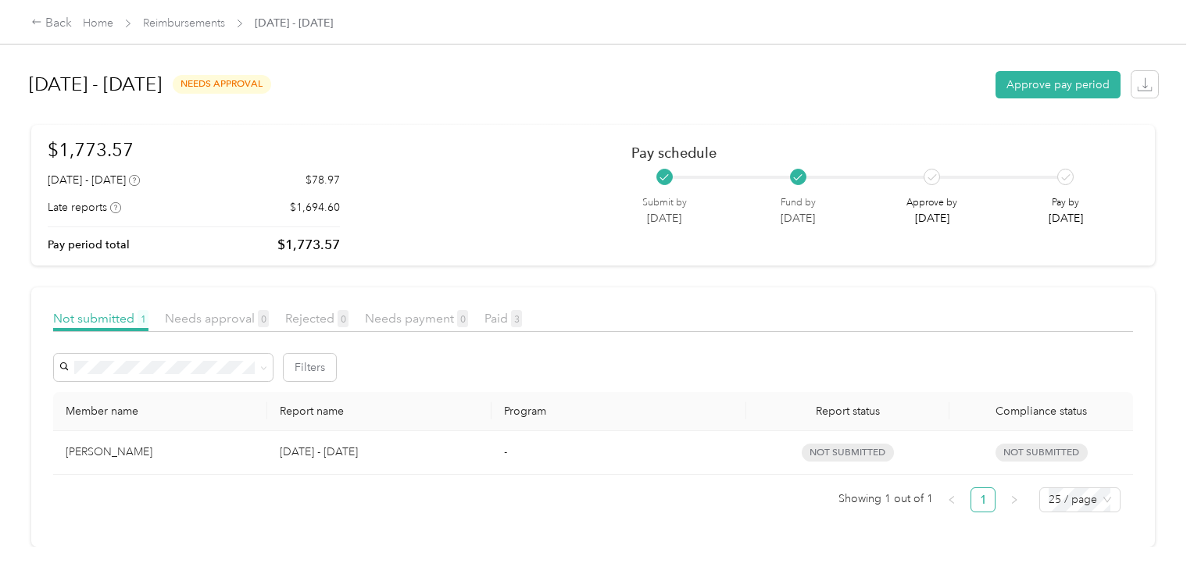
click at [56, 224] on div "[DATE] - [DATE] $78.97 Late reports $1,694.60 Pay period total $1,773.57" at bounding box center [194, 213] width 292 height 83
click at [320, 444] on p "[DATE] - [DATE]" at bounding box center [379, 452] width 199 height 17
click at [203, 474] on td "[PERSON_NAME]" at bounding box center [160, 453] width 214 height 44
click at [314, 448] on p "[DATE] - [DATE]" at bounding box center [379, 452] width 199 height 17
click at [299, 321] on span "Rejected 0" at bounding box center [316, 318] width 63 height 15
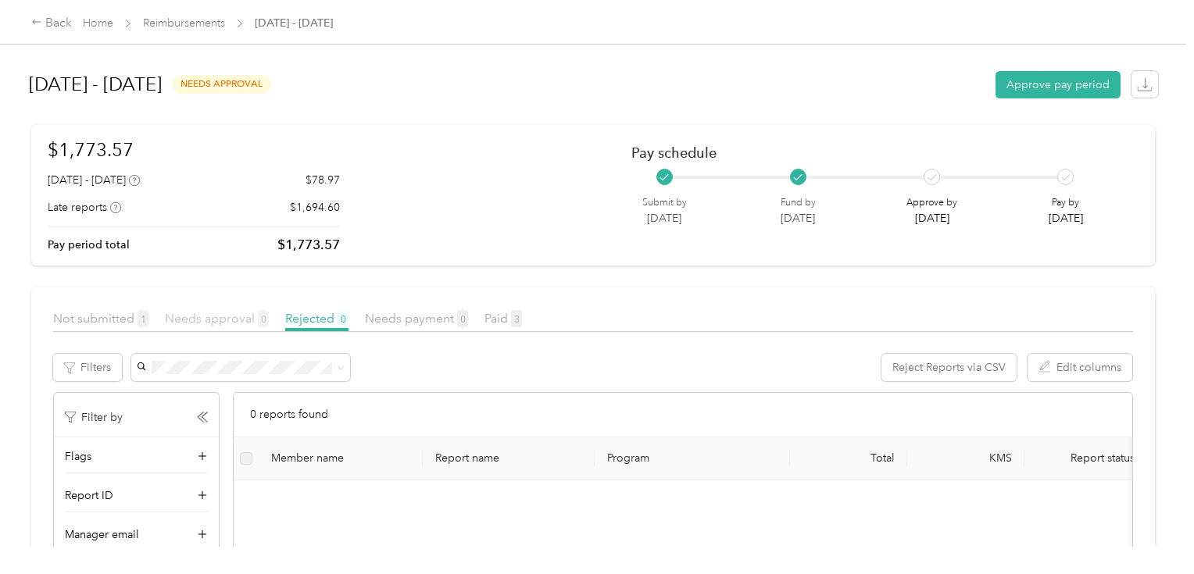
click at [205, 321] on span "Needs approval 0" at bounding box center [217, 318] width 104 height 15
click at [529, 313] on div "Not submitted 1 Needs approval 0 Rejected 0 Needs payment 0 Paid 3" at bounding box center [593, 321] width 1080 height 23
click at [506, 316] on span "Paid 3" at bounding box center [504, 318] width 38 height 15
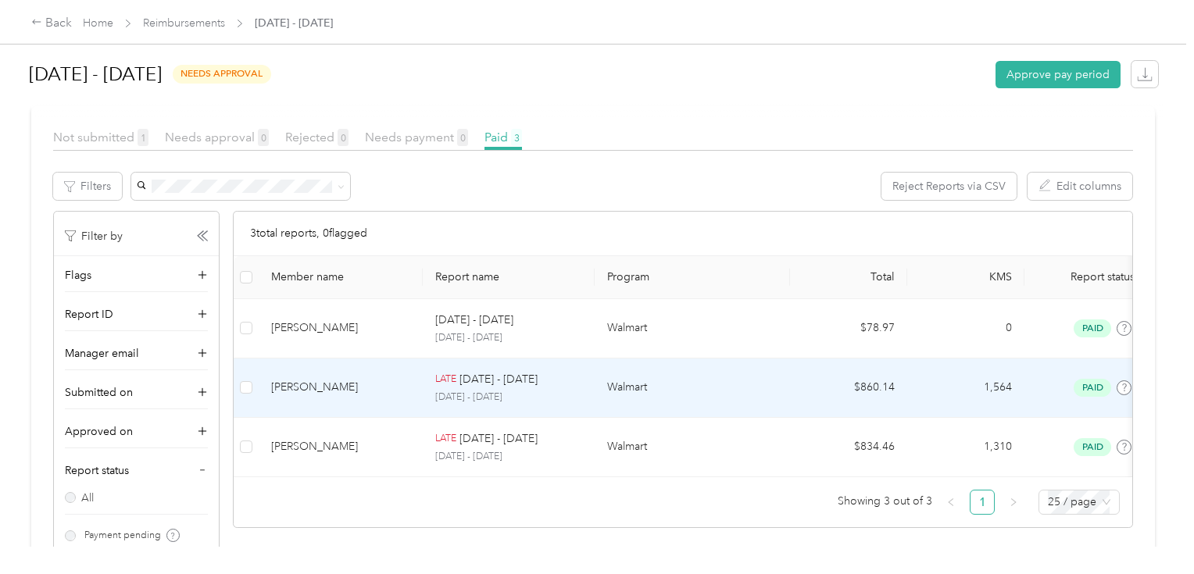
scroll to position [188, 0]
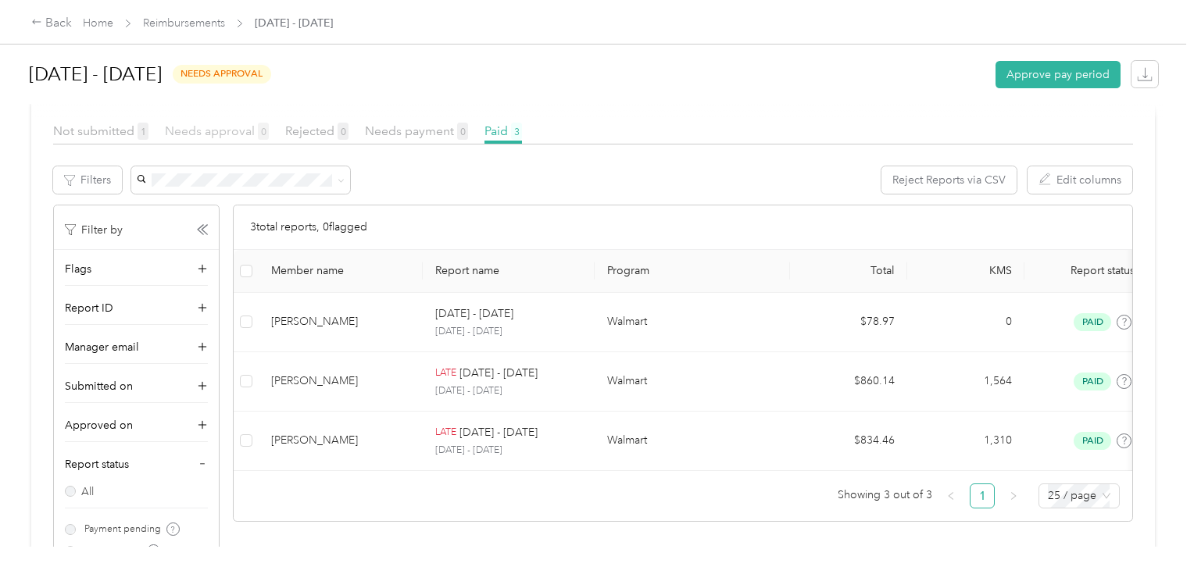
click at [177, 129] on span "Needs approval 0" at bounding box center [217, 130] width 104 height 15
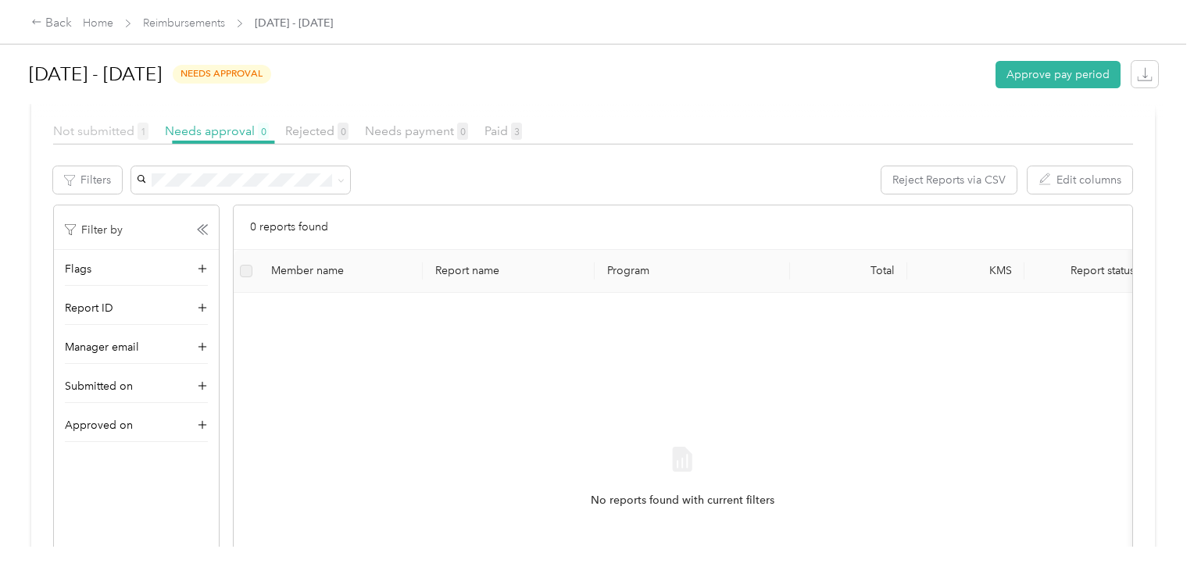
click at [88, 128] on span "Not submitted 1" at bounding box center [100, 130] width 95 height 15
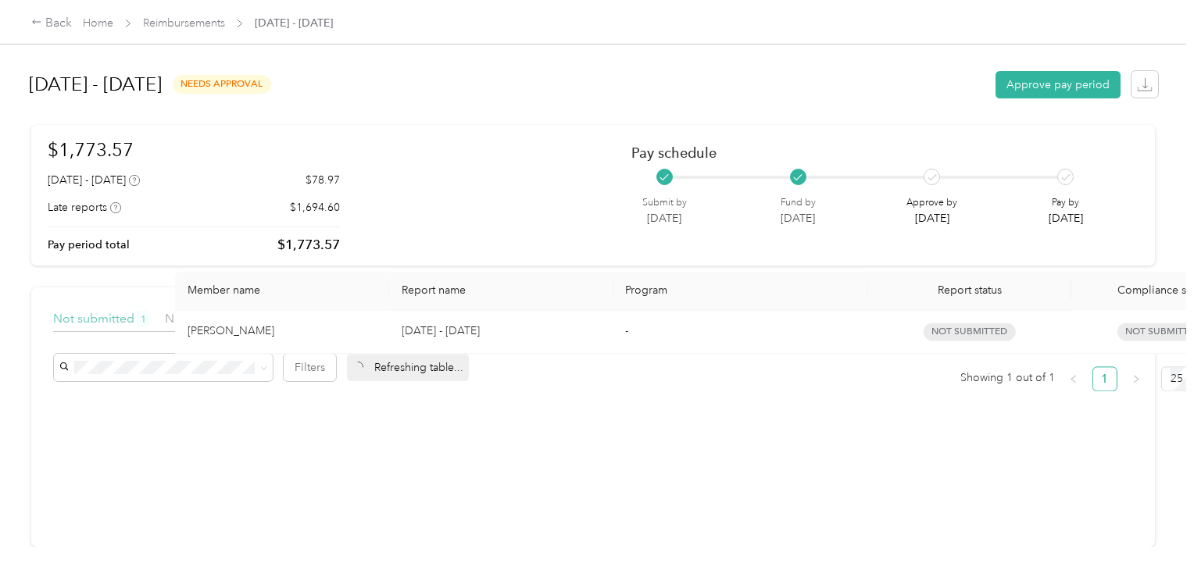
scroll to position [9, 0]
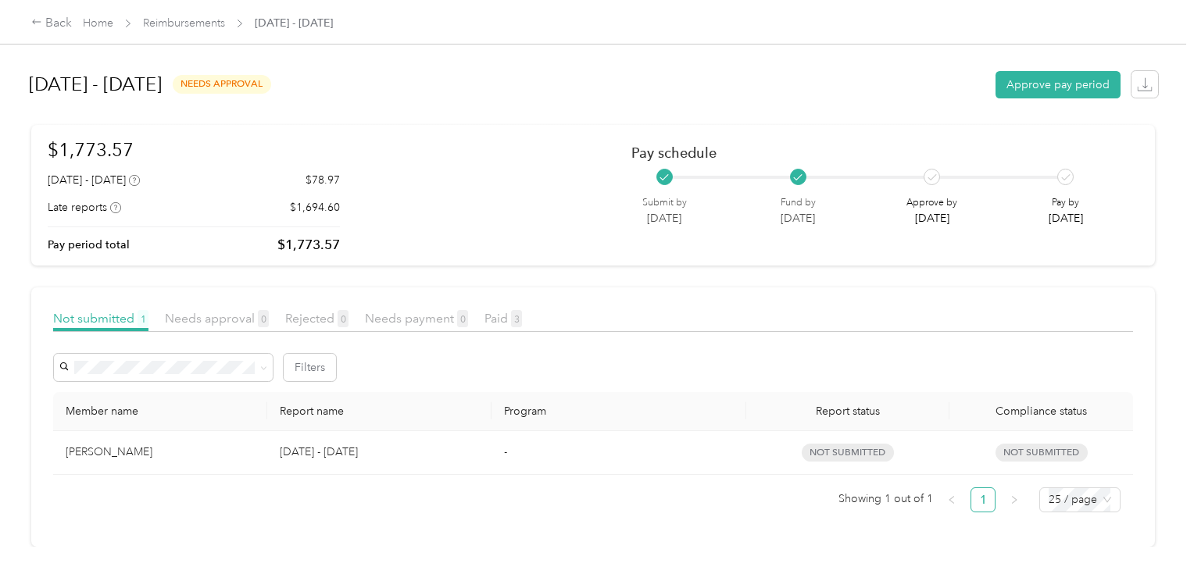
click at [187, 455] on td "[PERSON_NAME]" at bounding box center [160, 453] width 214 height 44
click at [214, 27] on link "Reimbursements" at bounding box center [184, 22] width 82 height 13
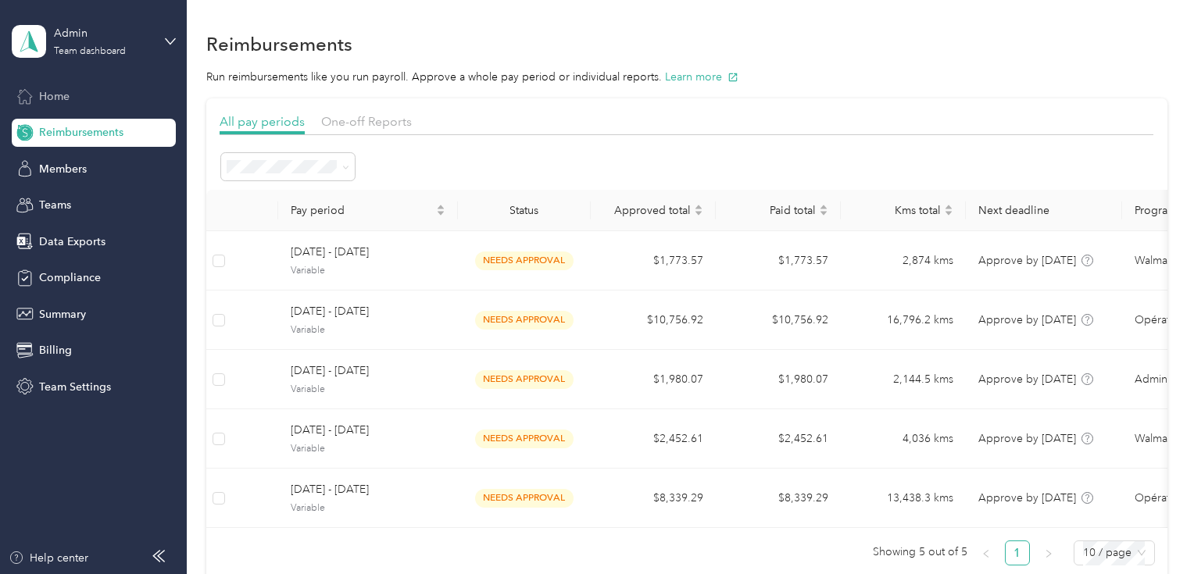
click at [72, 102] on div "Home" at bounding box center [94, 96] width 164 height 28
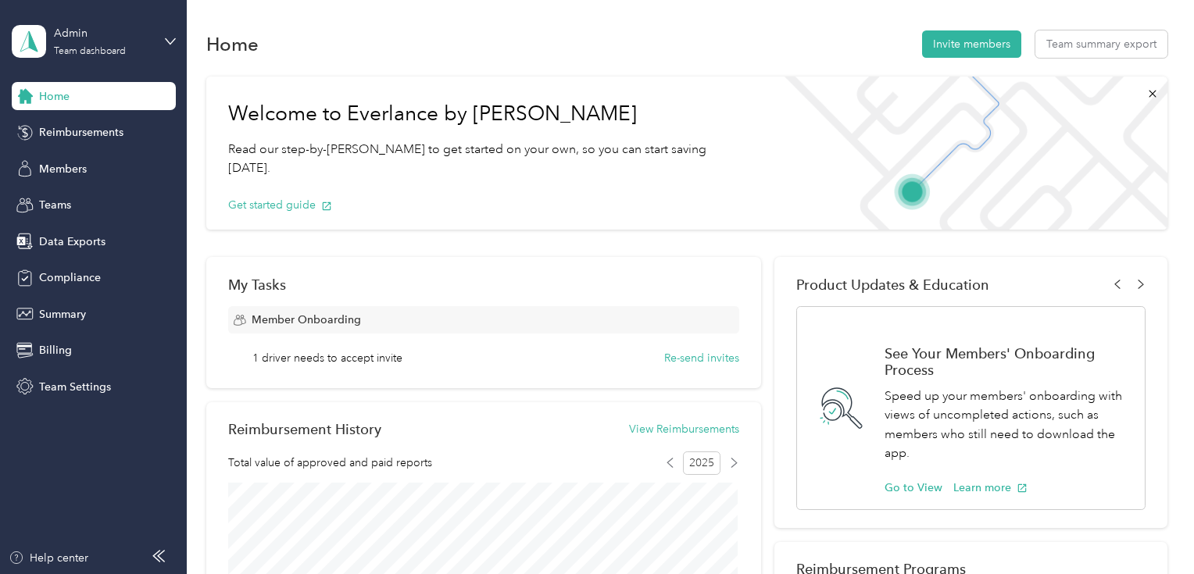
click at [478, 366] on div "1 driver needs to accept invite Re-send invites" at bounding box center [495, 358] width 487 height 16
click at [368, 360] on span "1 driver needs to accept invite" at bounding box center [327, 358] width 150 height 16
